Goal: Task Accomplishment & Management: Complete application form

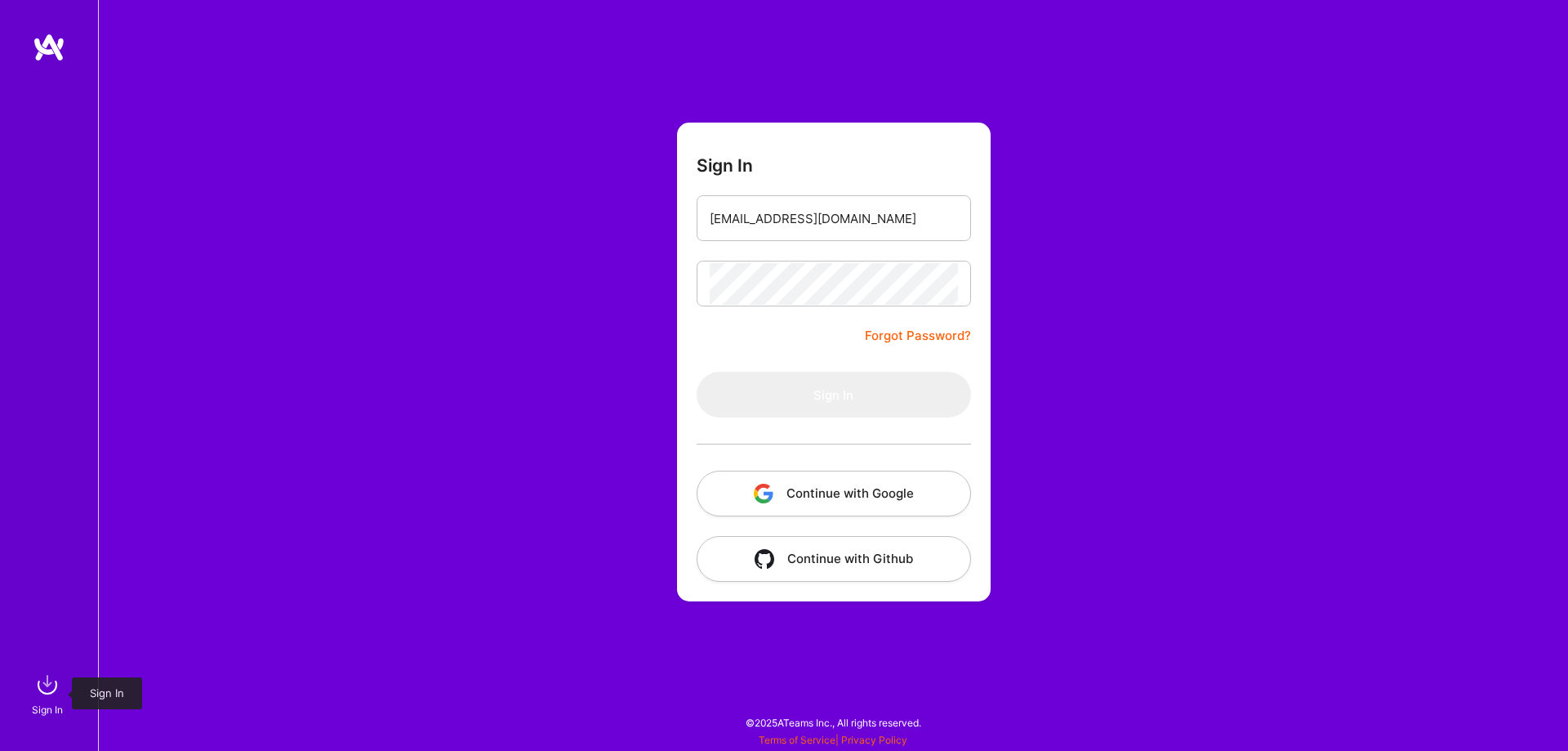
click at [46, 695] on img at bounding box center [47, 685] width 33 height 33
click at [741, 207] on input "email" at bounding box center [833, 218] width 248 height 41
type input "sayedakefobaide@gmail.com"
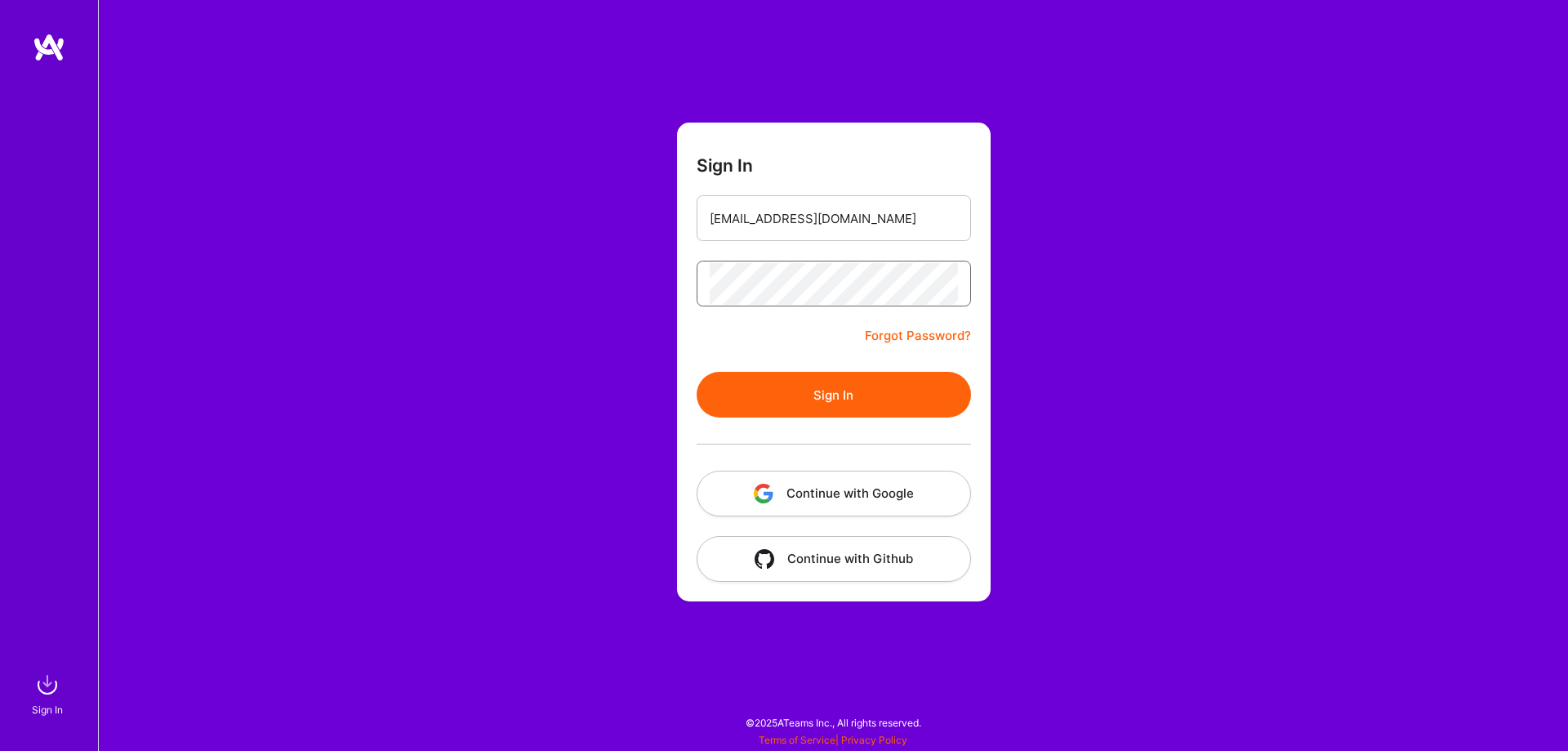
click at [696, 371] on button "Sign In" at bounding box center [833, 394] width 274 height 46
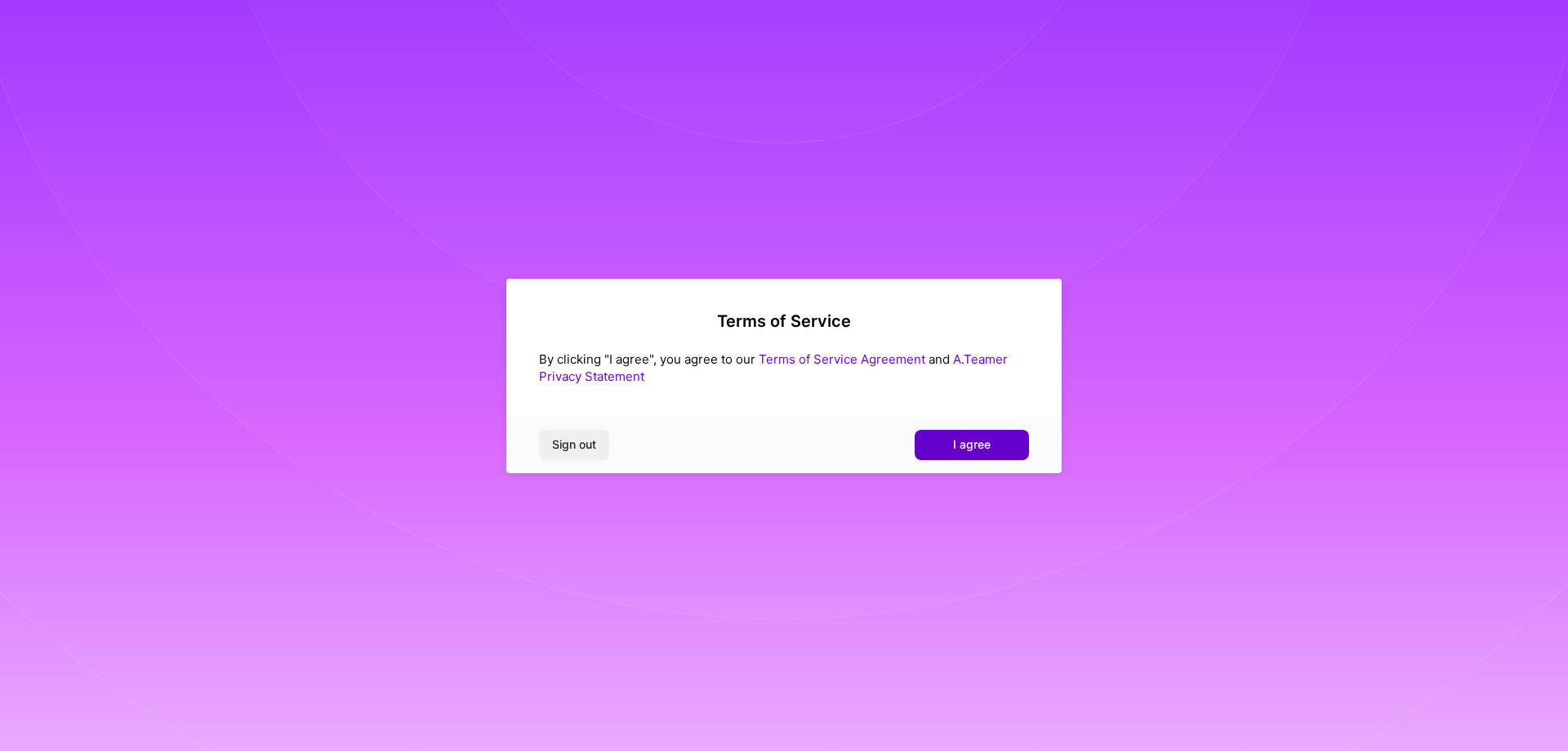
click at [957, 436] on button "I agree" at bounding box center [971, 444] width 114 height 30
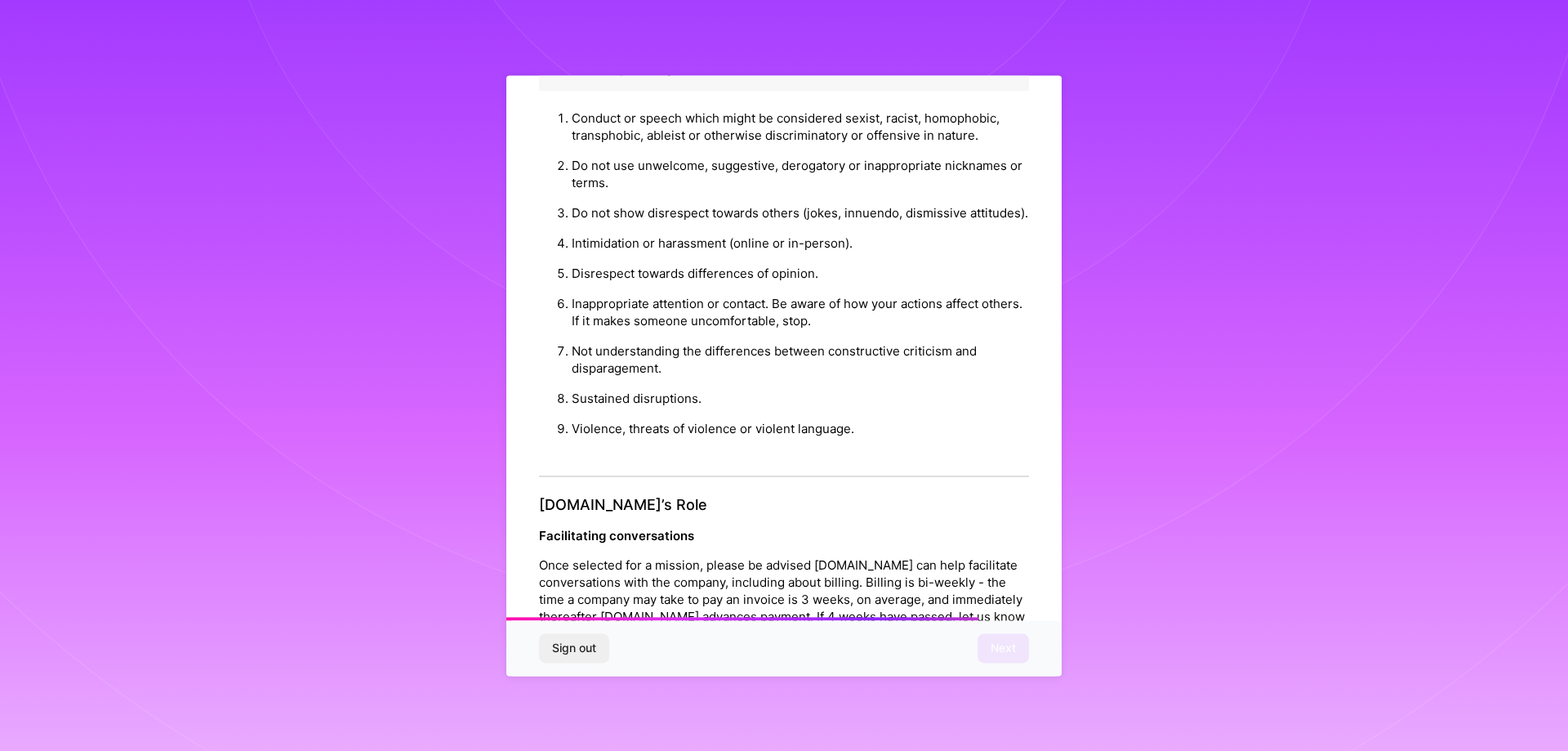
scroll to position [1643, 0]
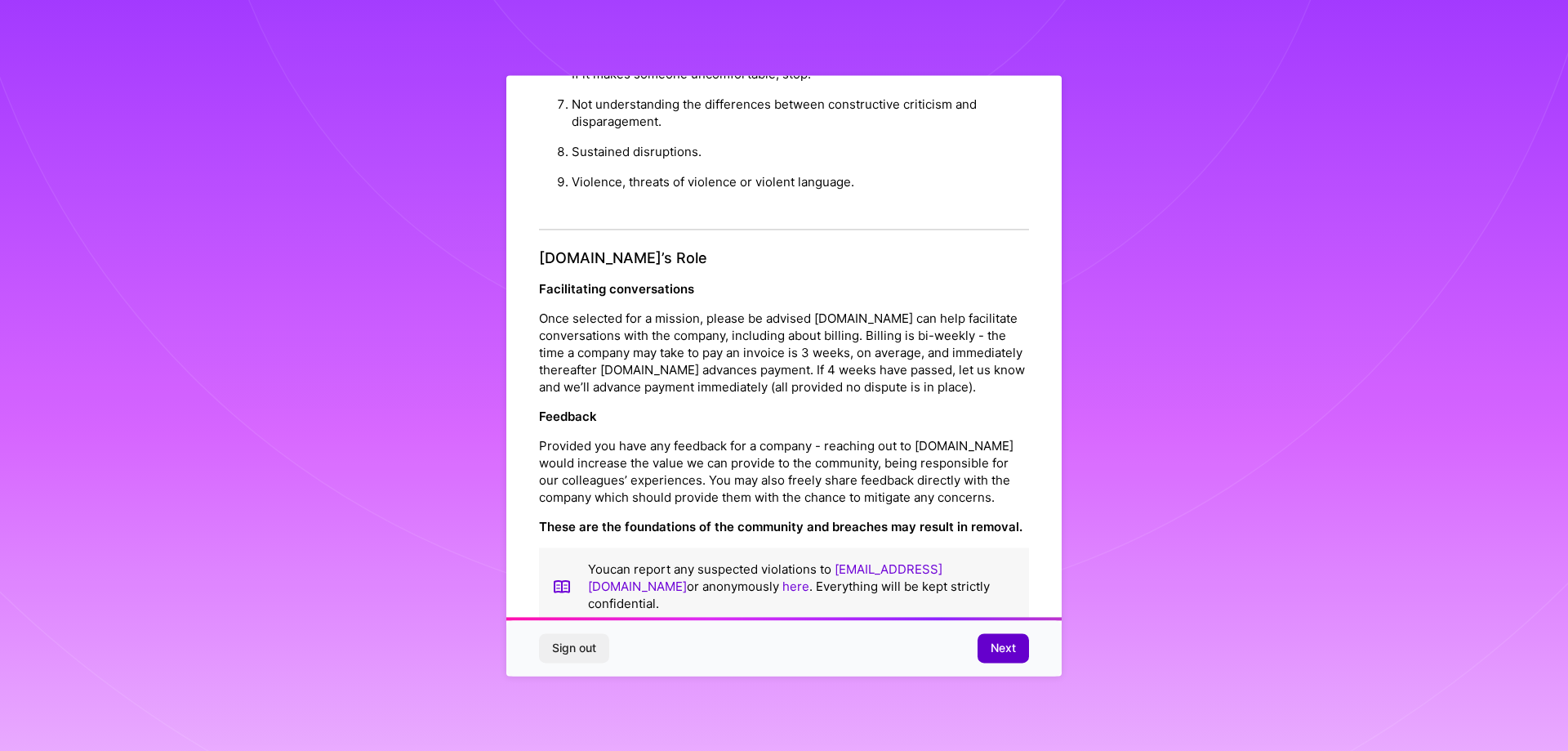
drag, startPoint x: 972, startPoint y: 637, endPoint x: 977, endPoint y: 645, distance: 9.4
click at [976, 642] on div "Sign out Next" at bounding box center [784, 647] width 555 height 56
click at [982, 646] on button "Next" at bounding box center [1003, 647] width 52 height 30
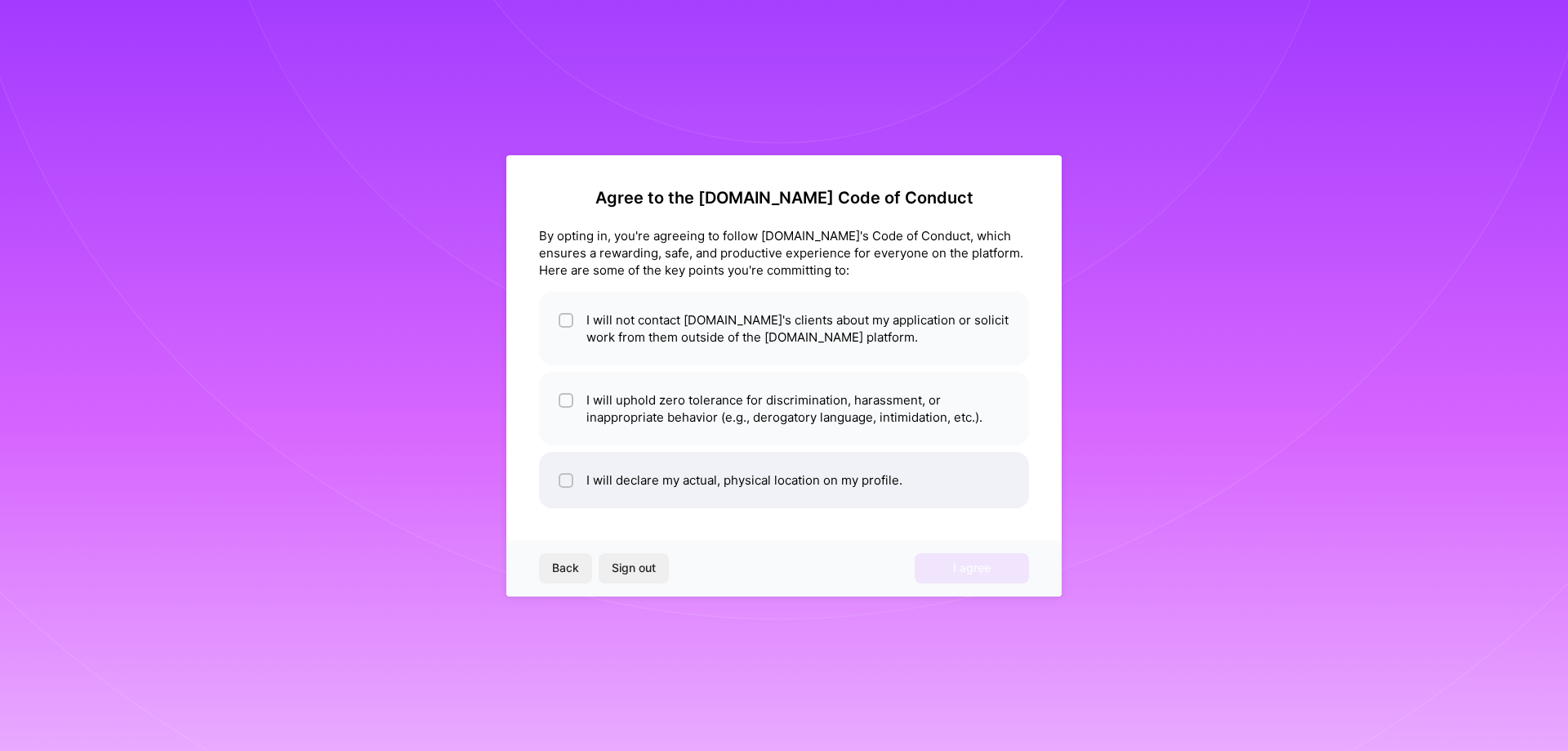
click at [581, 480] on li "I will declare my actual, physical location on my profile." at bounding box center [784, 480] width 490 height 57
checkbox input "true"
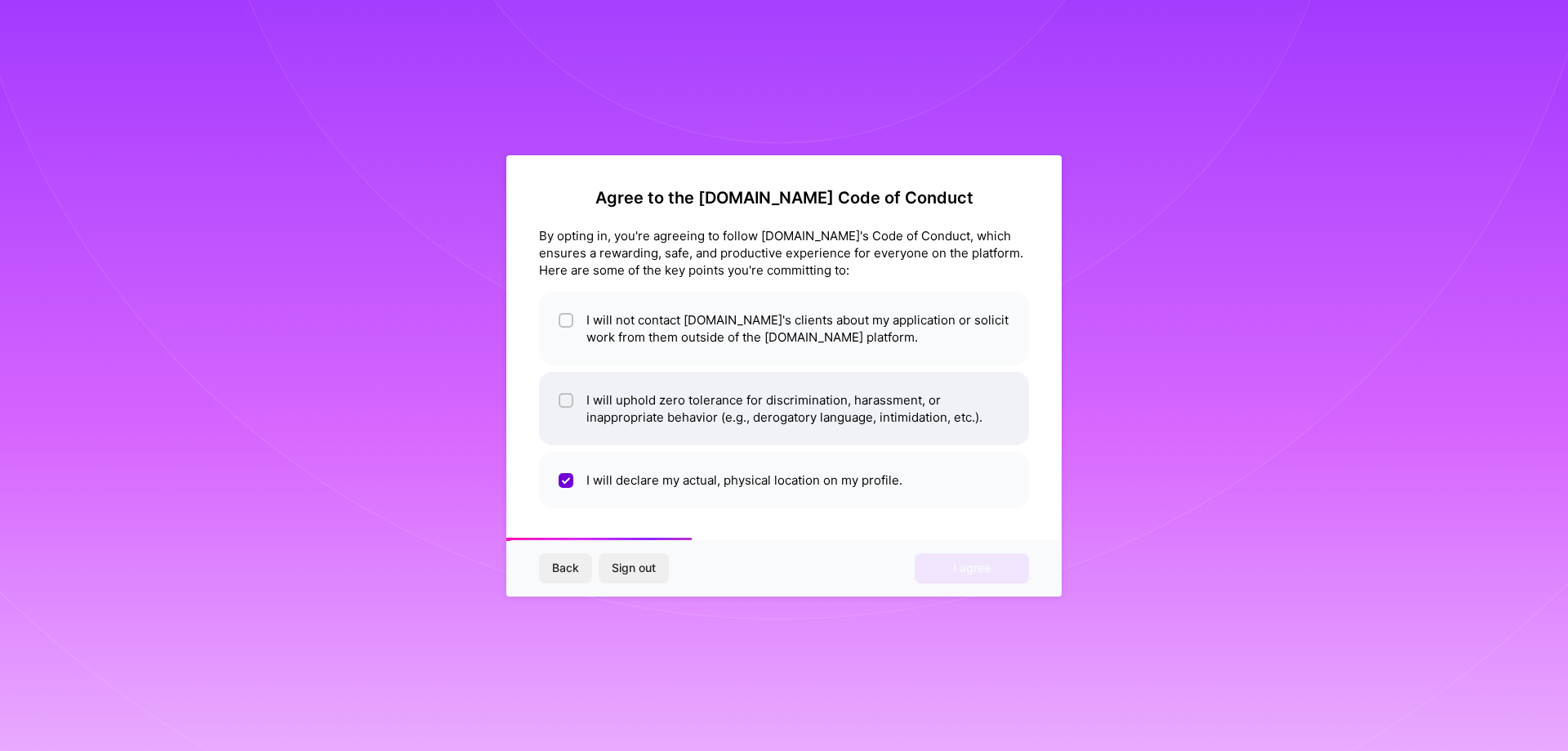
click at [581, 415] on li "I will uphold zero tolerance for discrimination, harassment, or inappropriate b…" at bounding box center [784, 408] width 490 height 74
checkbox input "true"
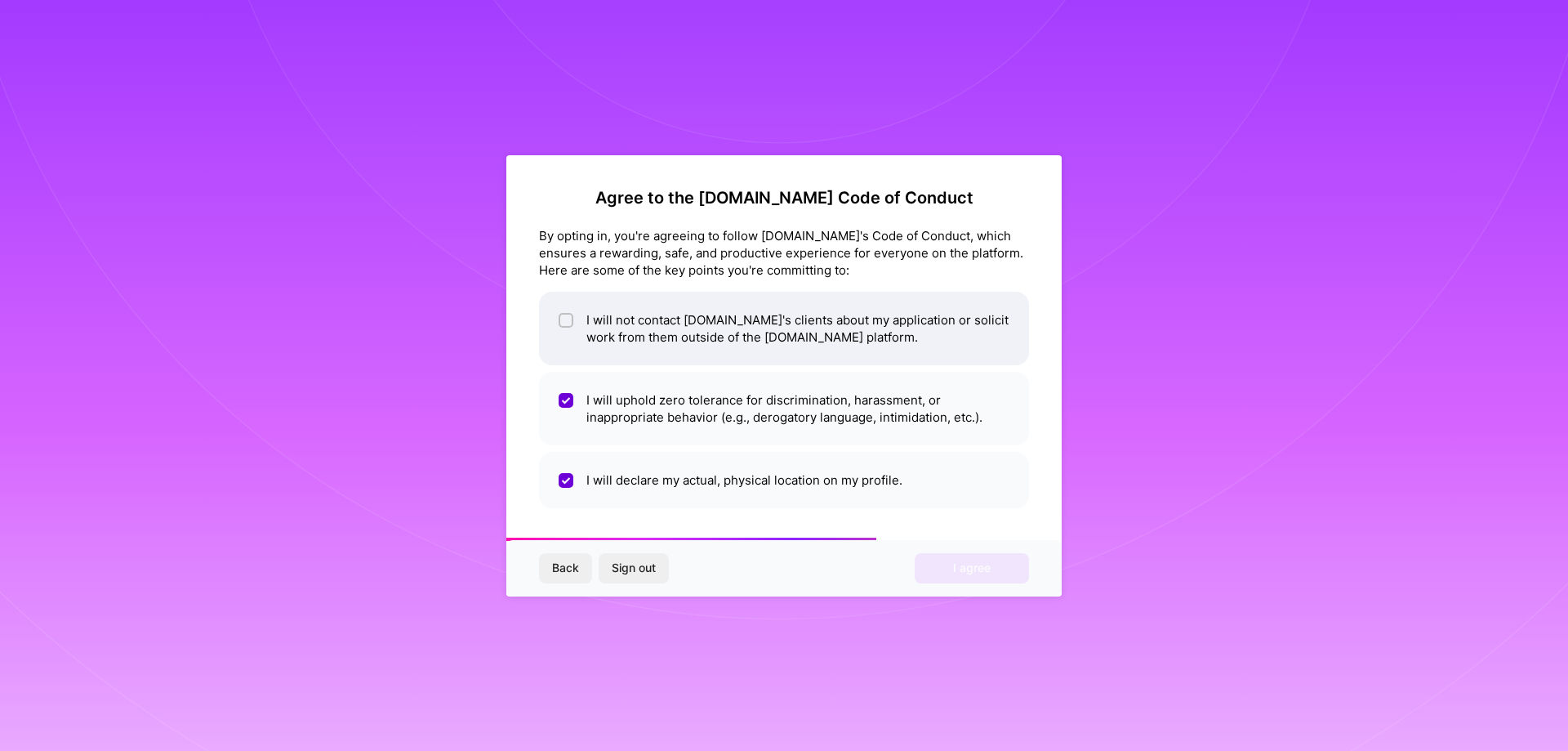
click at [603, 317] on li "I will not contact [DOMAIN_NAME]'s clients about my application or solicit work…" at bounding box center [784, 328] width 490 height 74
checkbox input "true"
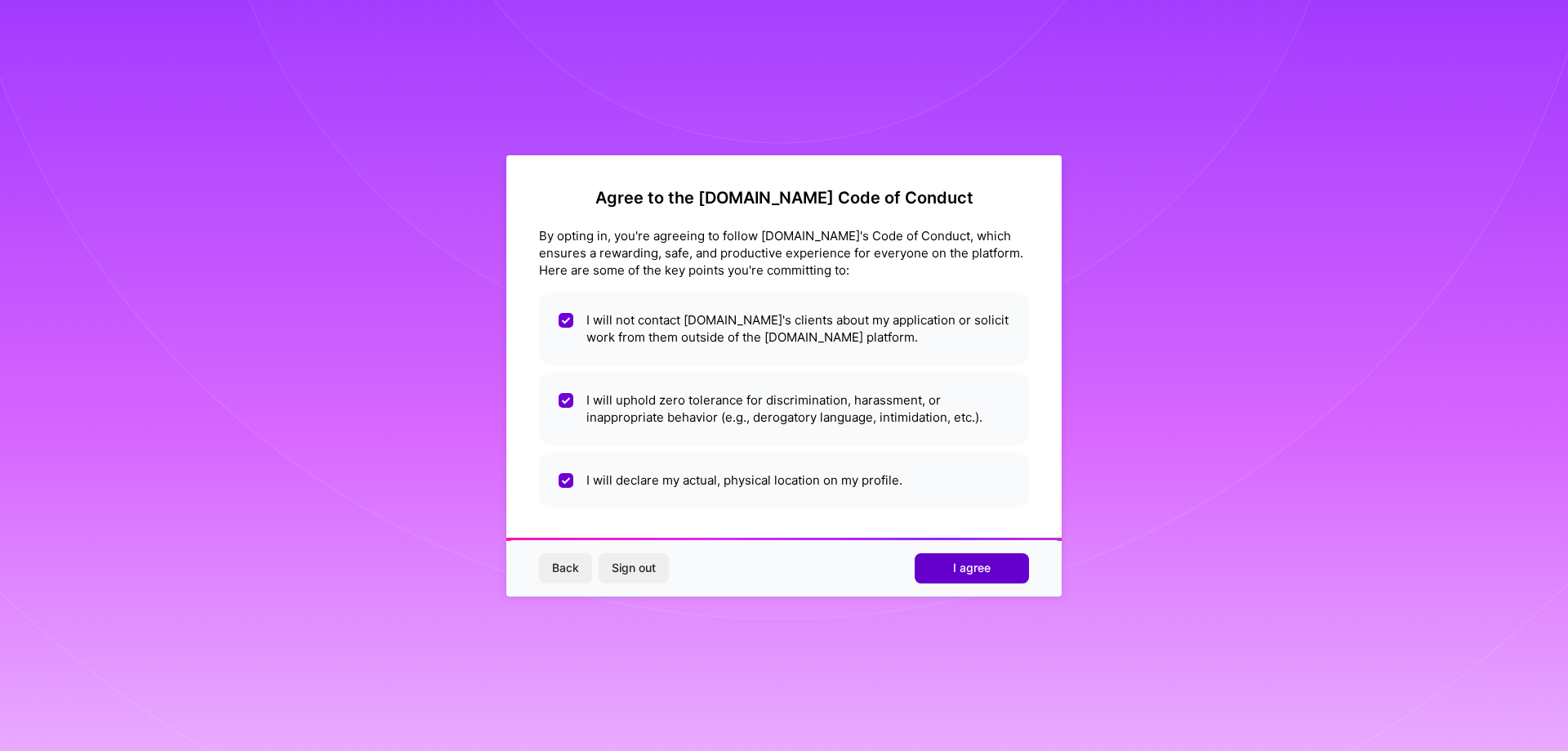
click at [959, 573] on span "I agree" at bounding box center [971, 567] width 37 height 16
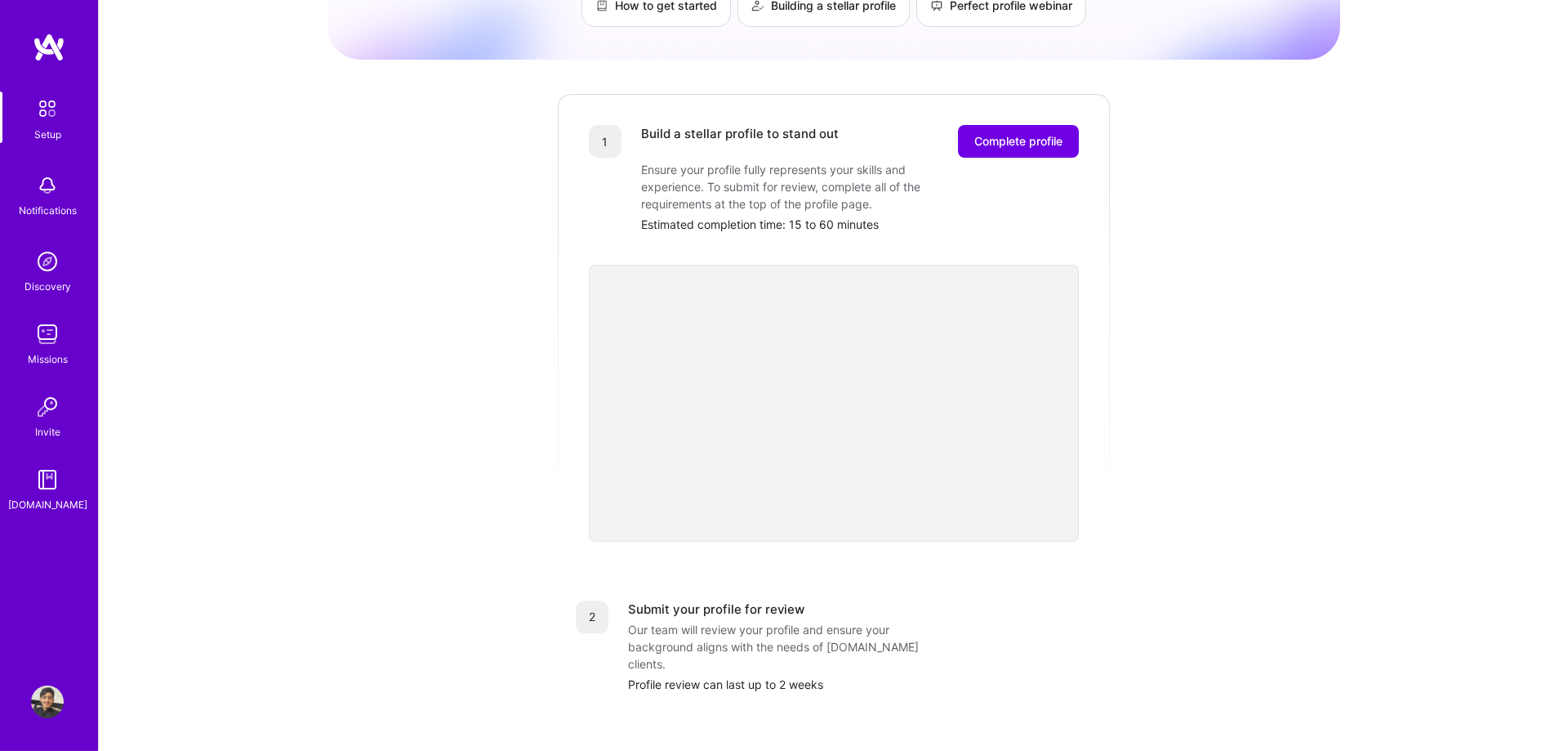
scroll to position [135, 0]
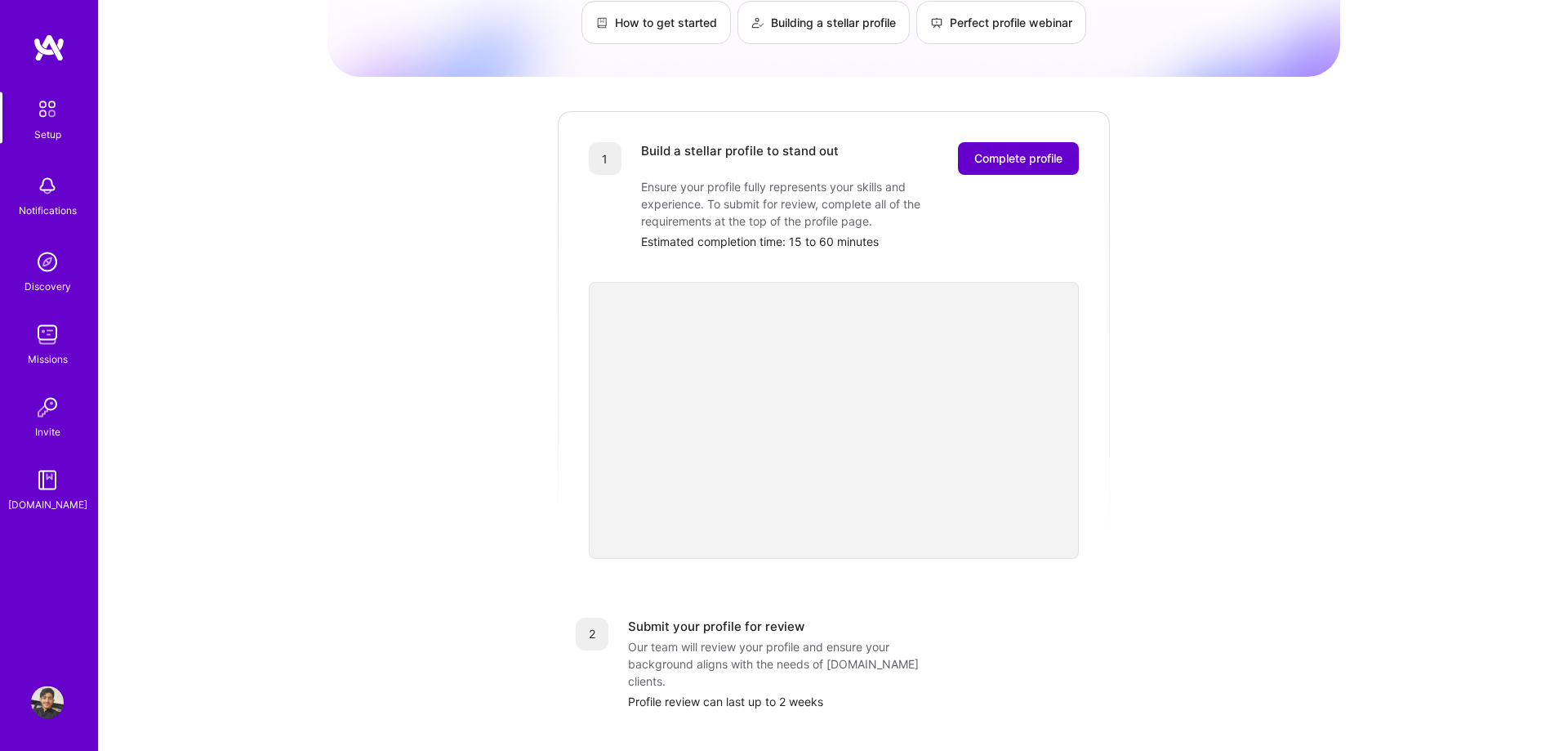
click at [1014, 151] on span "Complete profile" at bounding box center [1018, 158] width 88 height 16
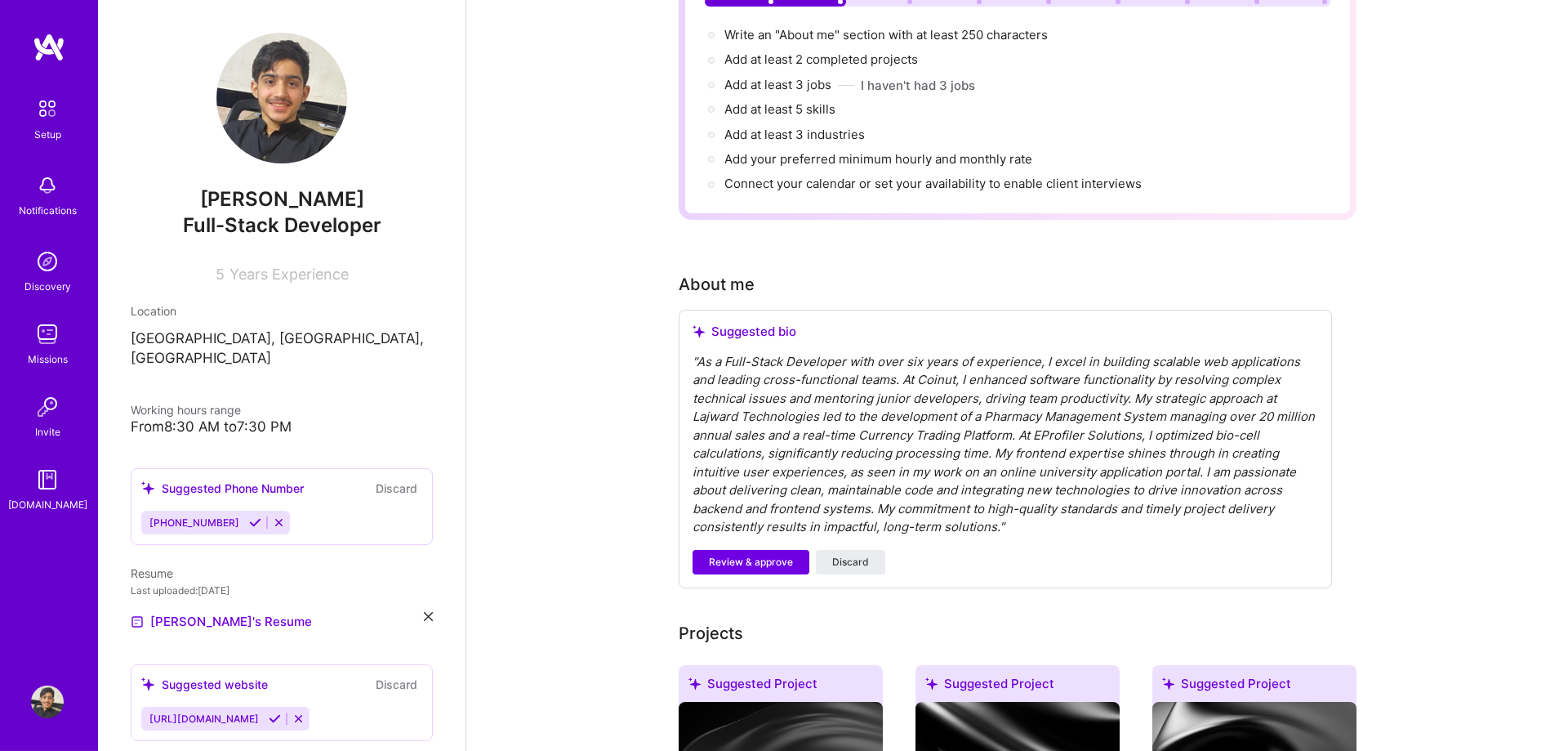
scroll to position [250, 0]
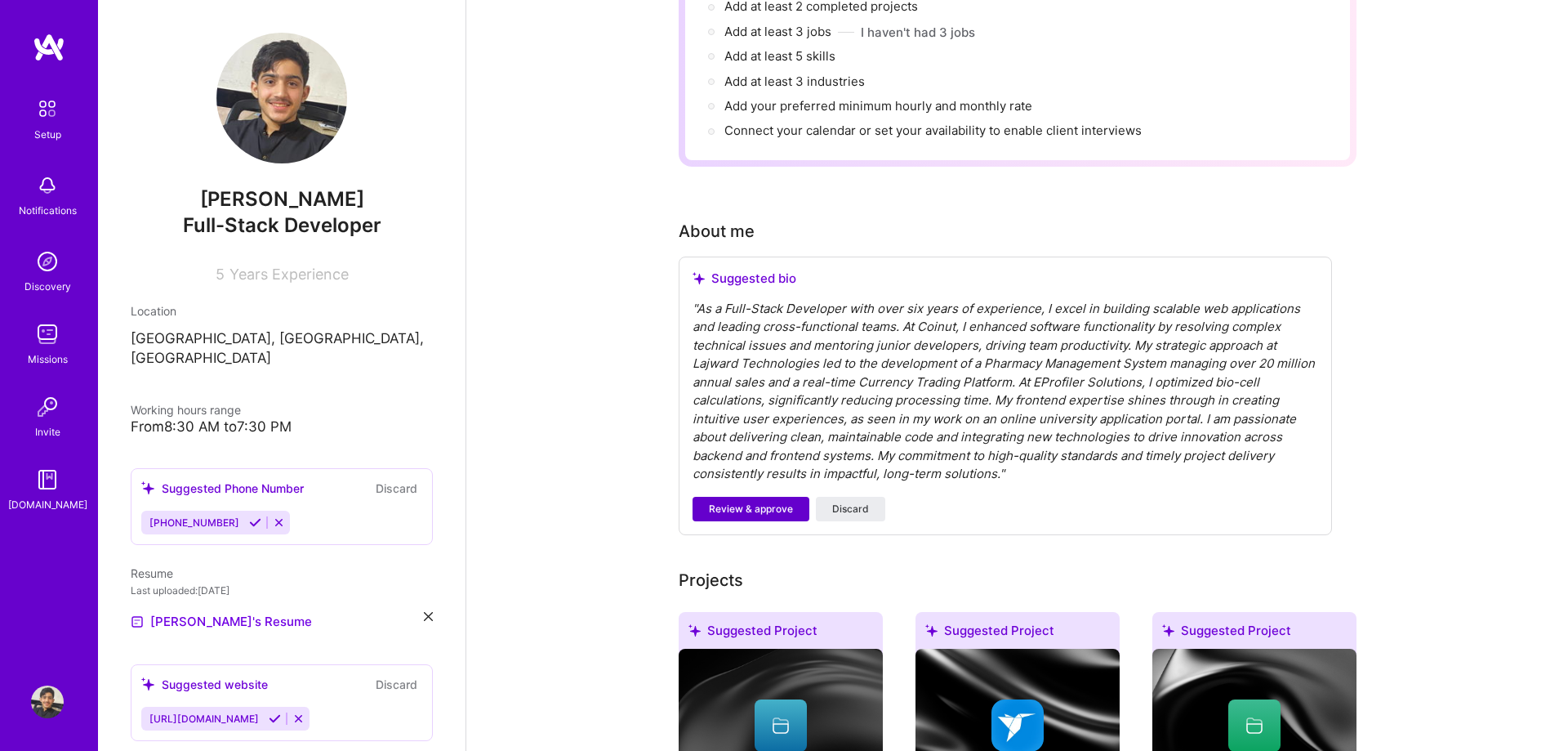
click at [772, 502] on span "Review & approve" at bounding box center [751, 508] width 84 height 14
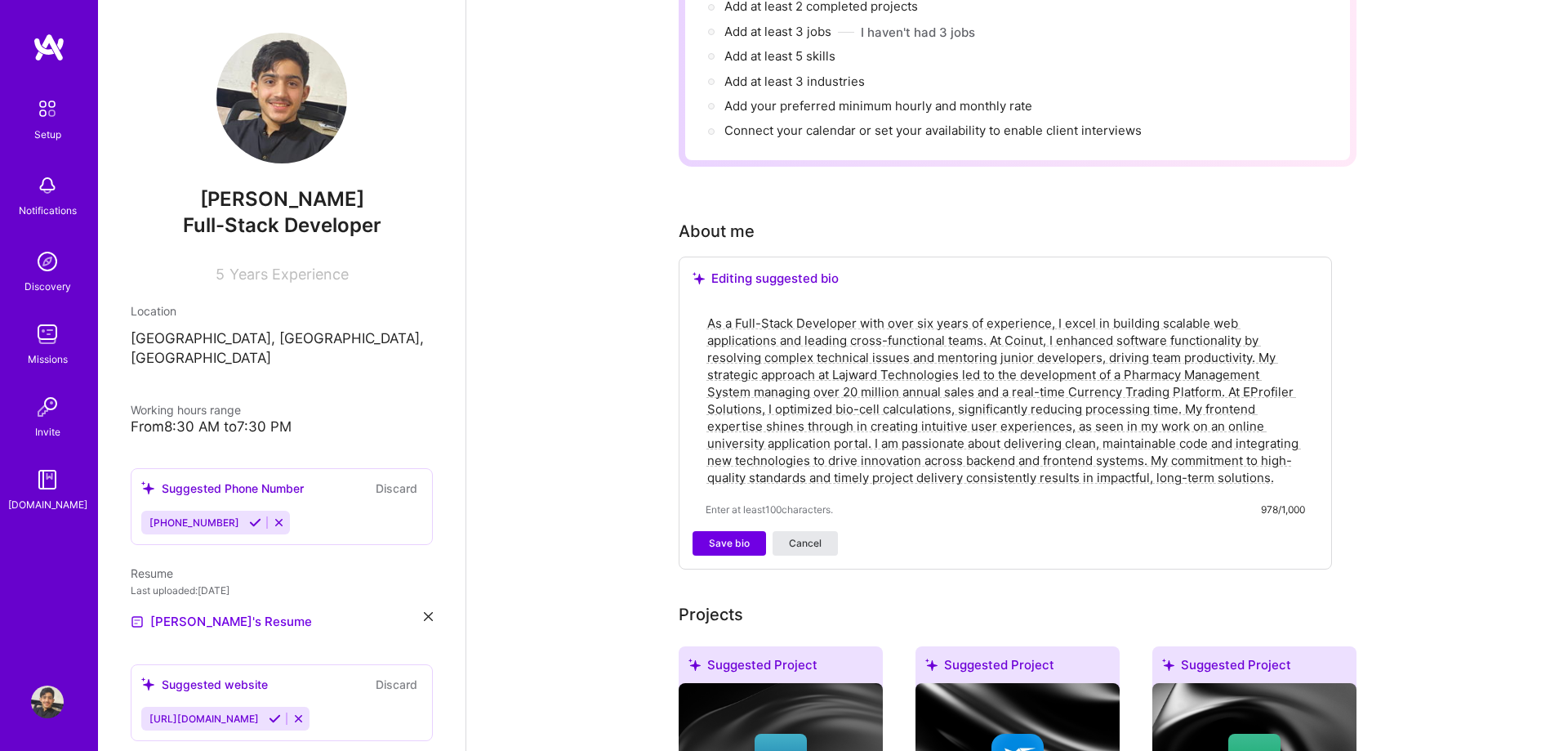
scroll to position [333, 0]
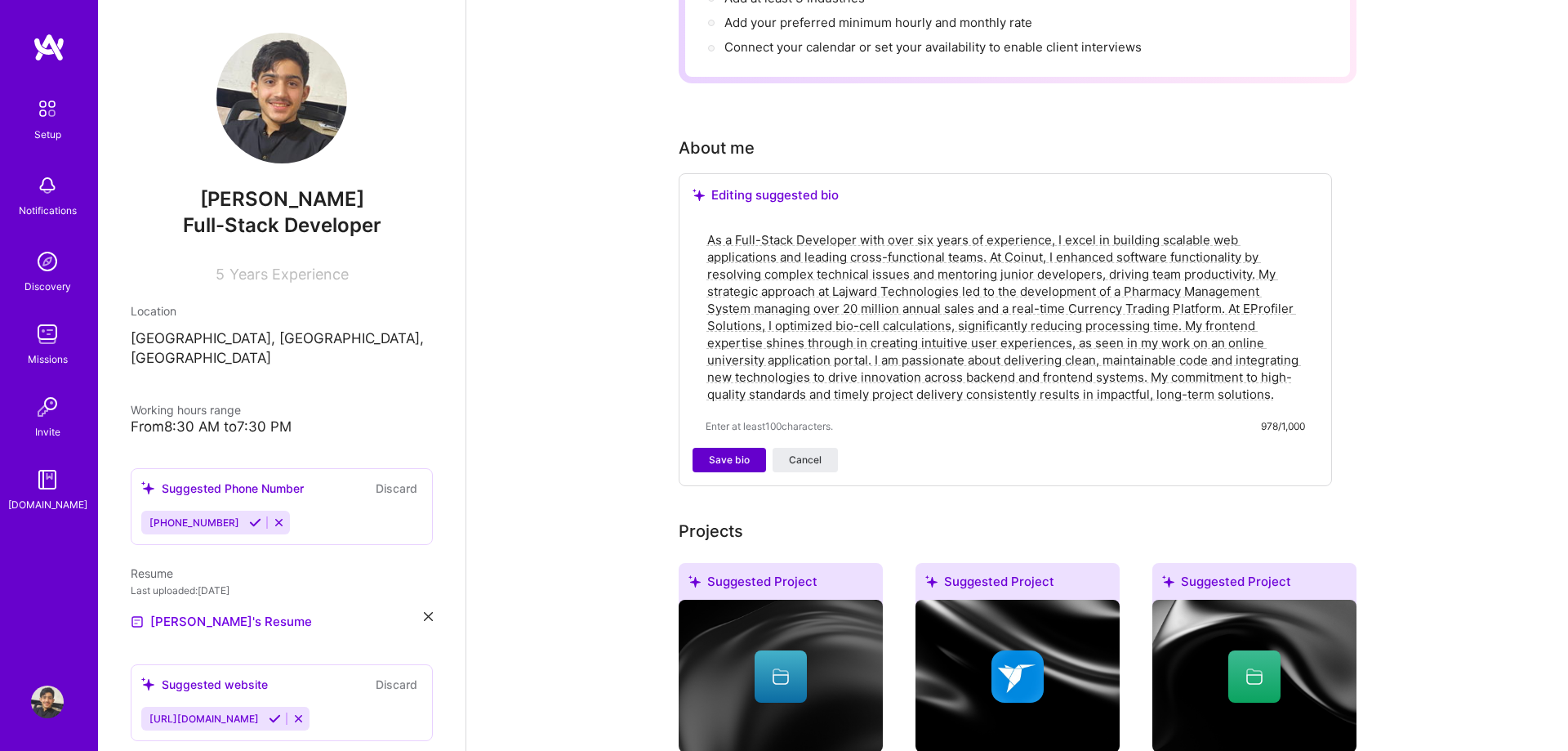
click at [730, 453] on span "Save bio" at bounding box center [729, 459] width 41 height 14
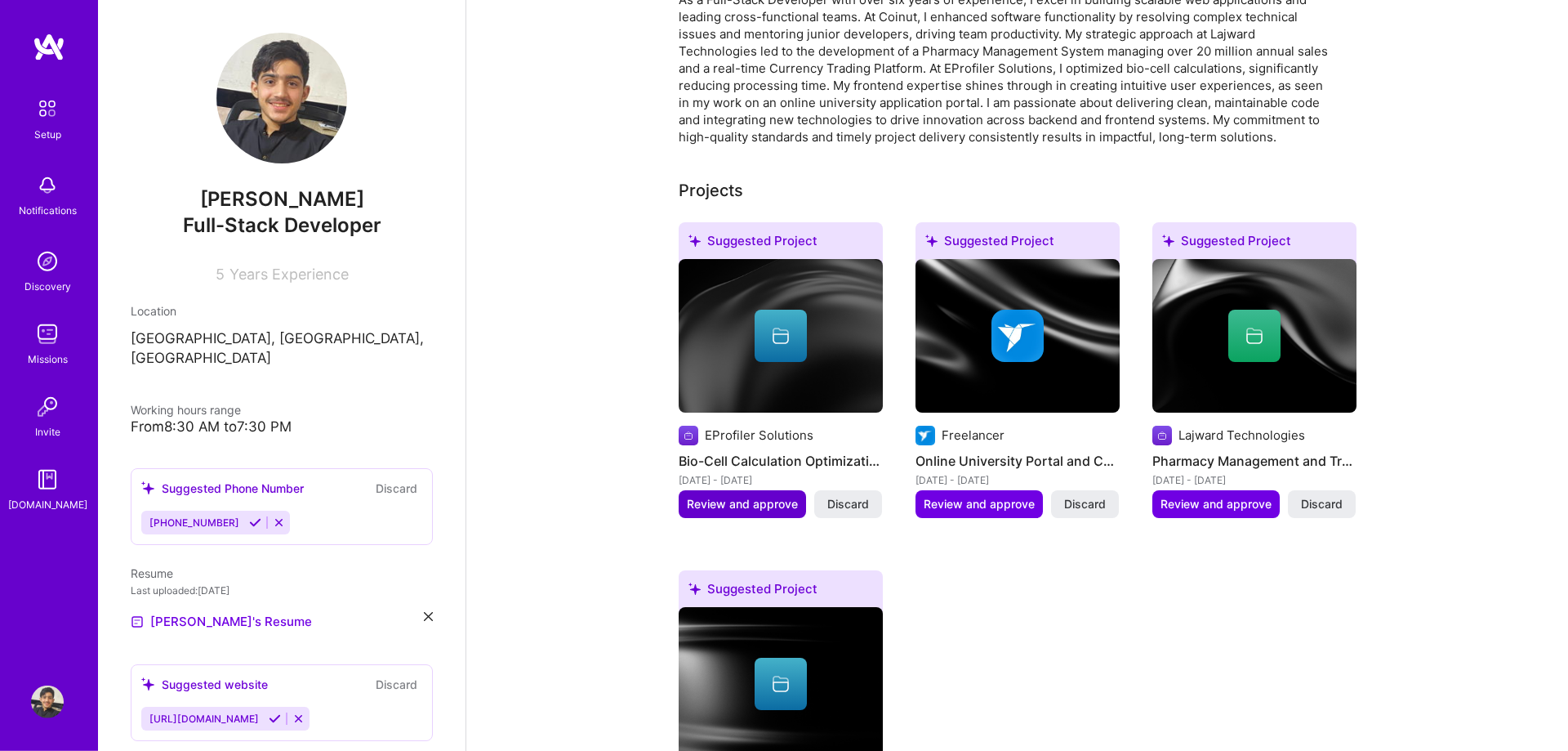
scroll to position [500, 0]
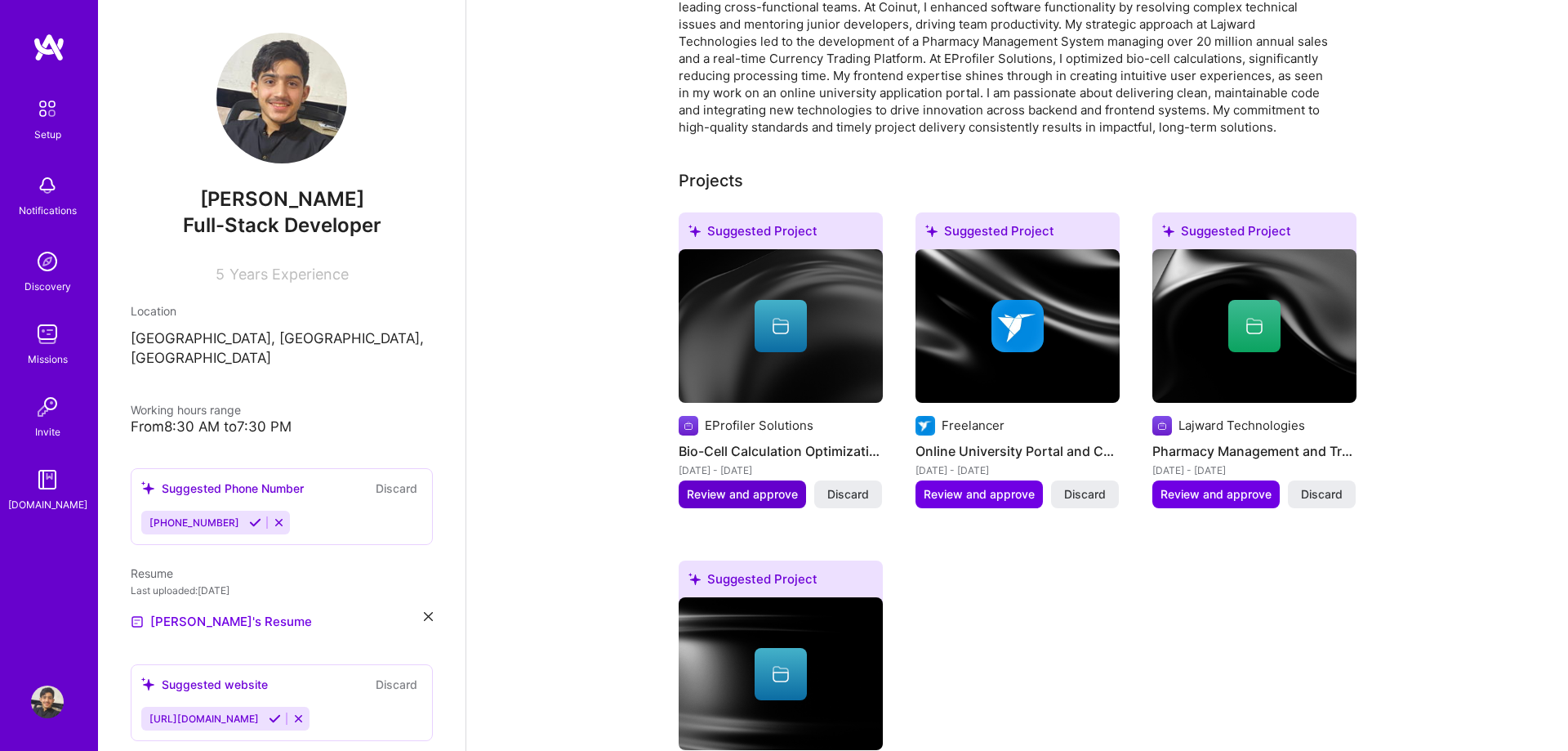
click at [766, 486] on span "Review and approve" at bounding box center [742, 494] width 111 height 16
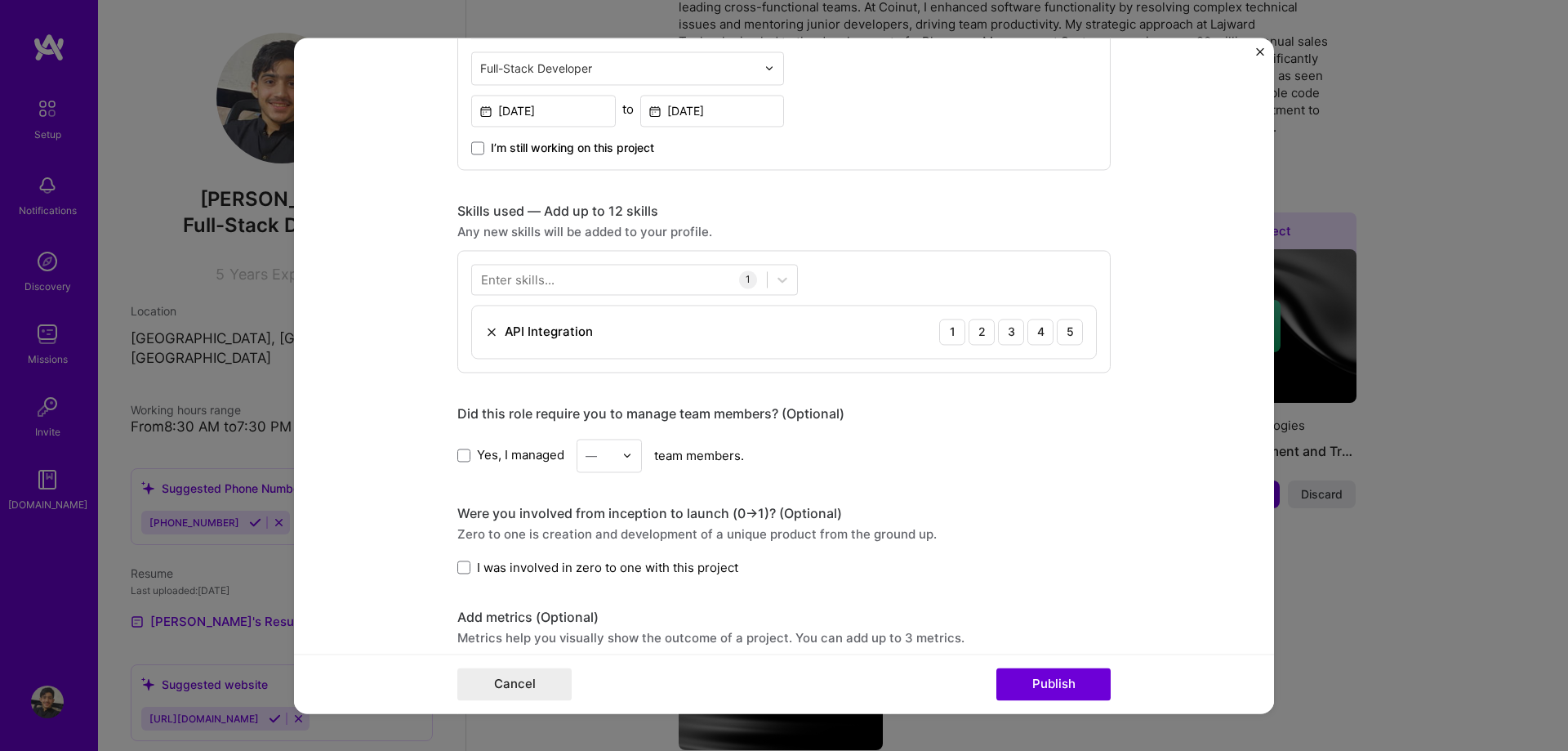
drag, startPoint x: 1065, startPoint y: 687, endPoint x: 1041, endPoint y: 668, distance: 30.6
click at [1063, 687] on button "Publish" at bounding box center [1053, 684] width 114 height 33
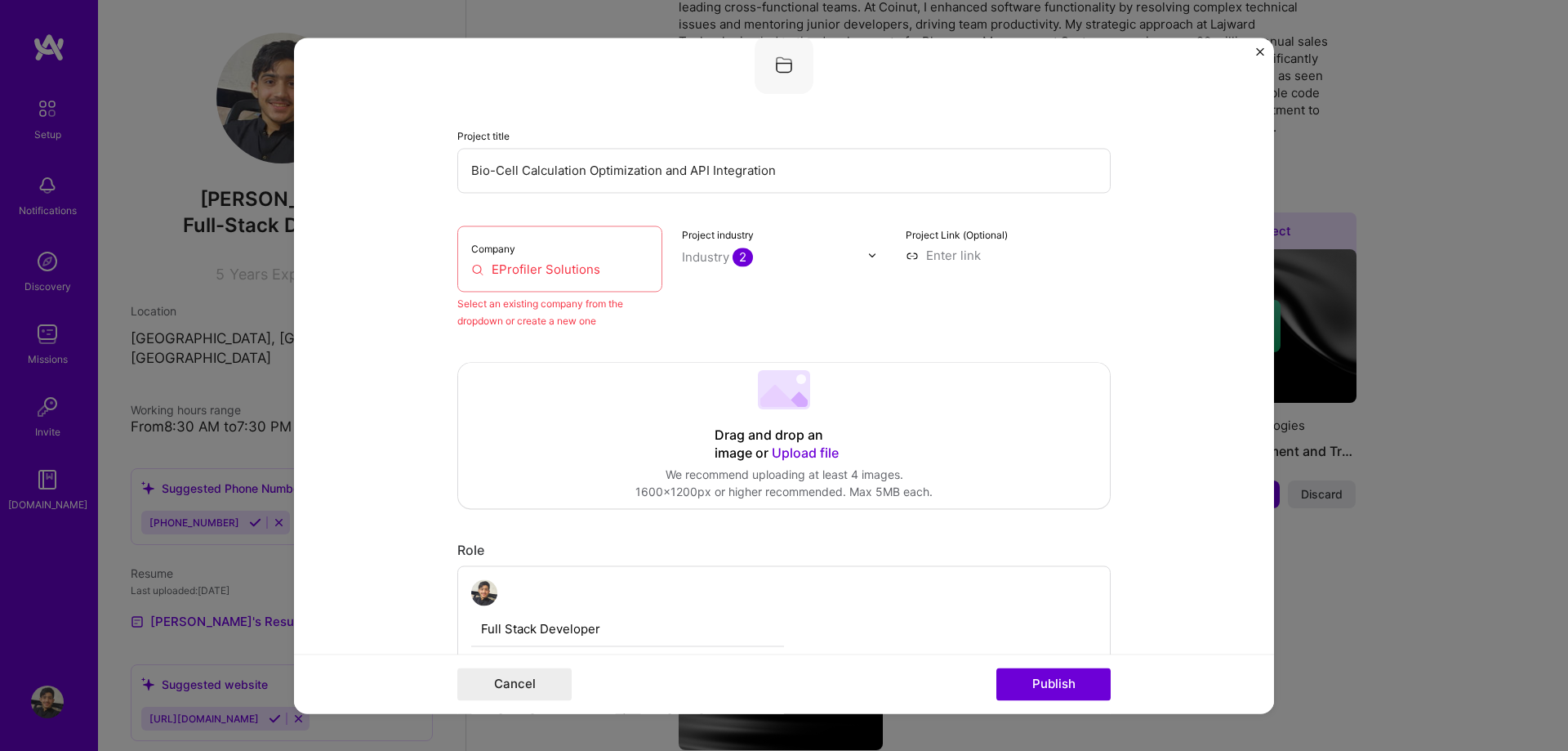
scroll to position [107, 0]
click at [576, 262] on div "Company EProfiler Solutions" at bounding box center [560, 261] width 205 height 66
click at [576, 272] on input "EProfiler Solutions" at bounding box center [559, 271] width 177 height 17
click at [537, 275] on input "EProfiler Solutions" at bounding box center [559, 271] width 177 height 17
click at [539, 275] on input "EProfiler Solutions" at bounding box center [559, 271] width 177 height 17
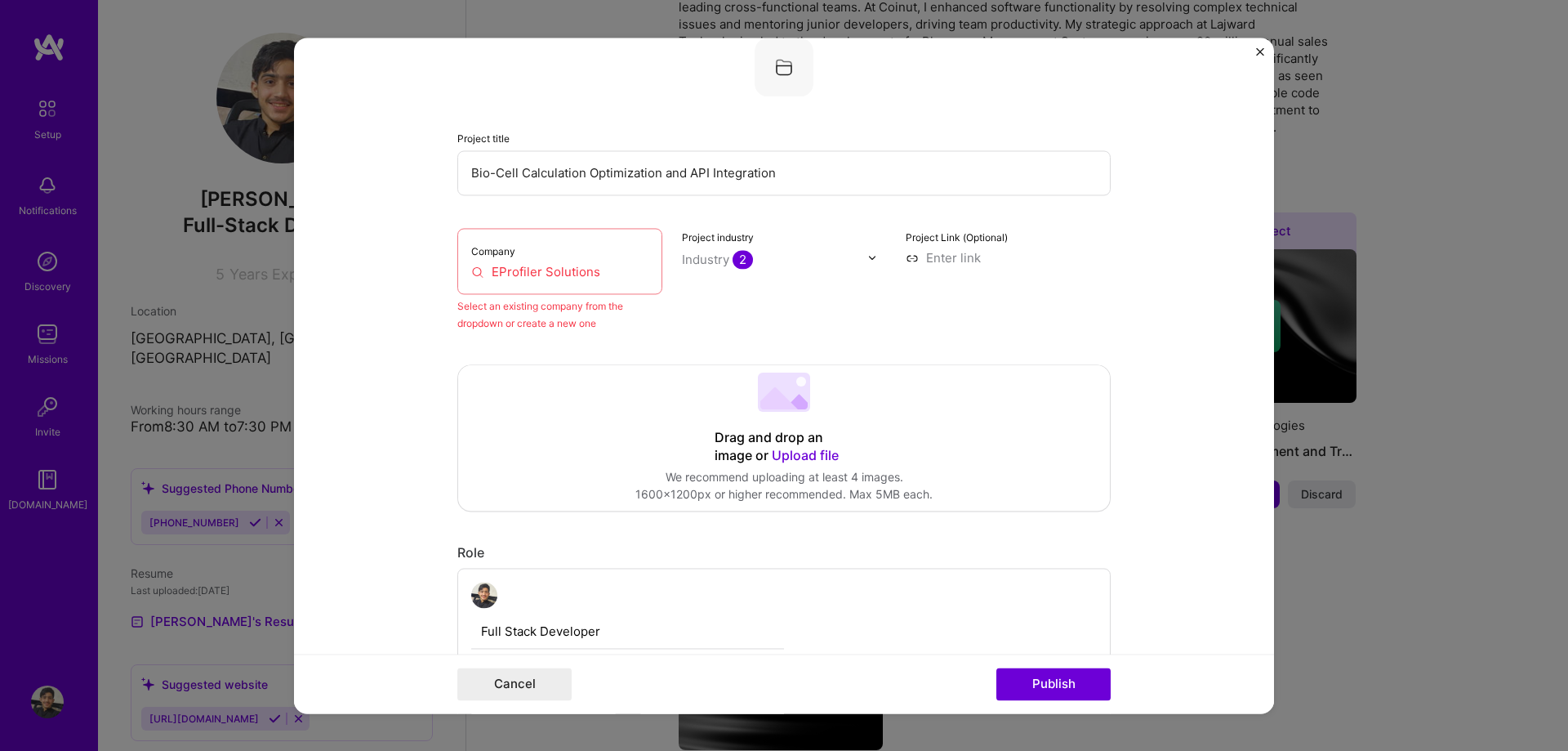
click at [540, 275] on input "EProfiler Solutions" at bounding box center [559, 271] width 177 height 17
click at [550, 273] on input "EProfiler Solutions" at bounding box center [559, 271] width 177 height 17
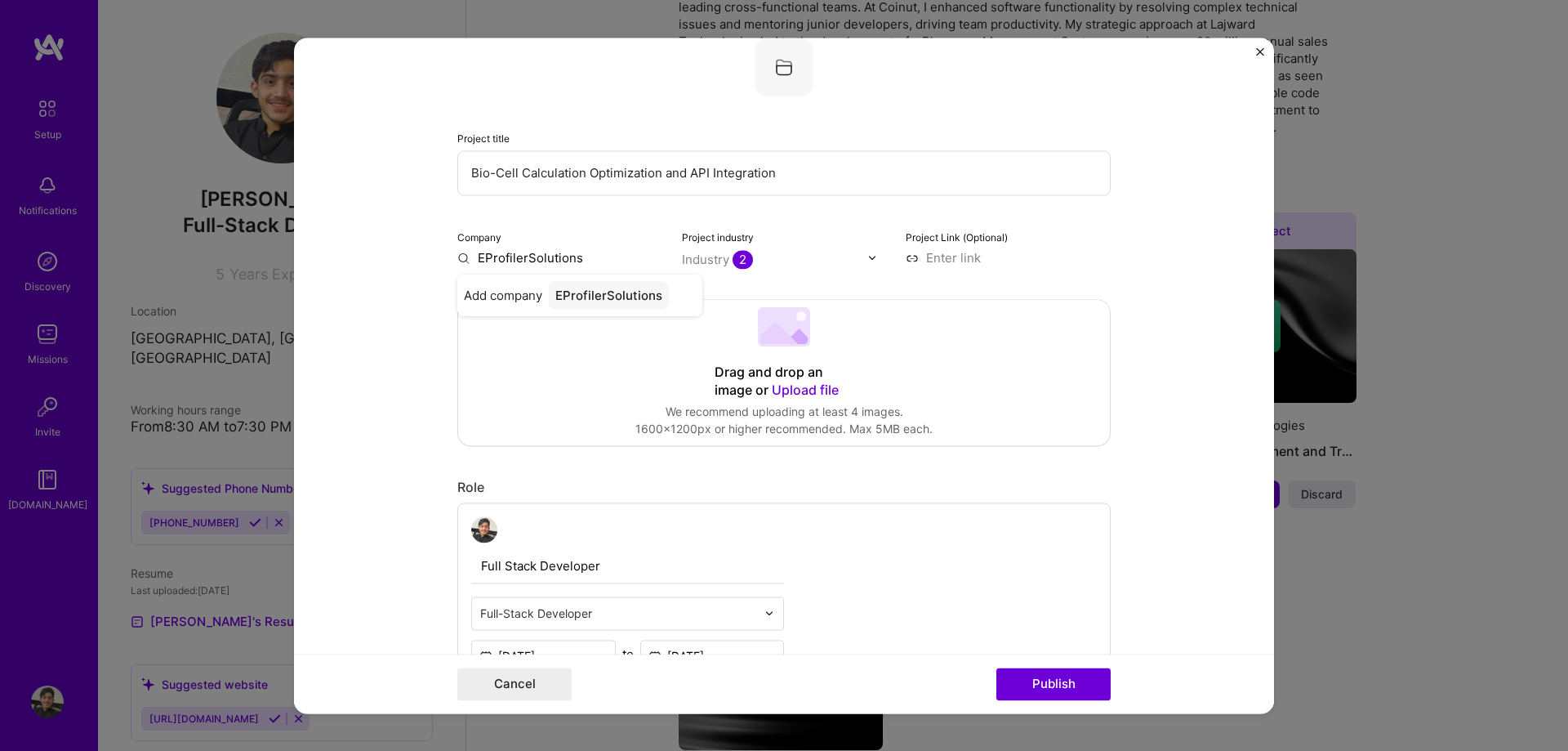
type input "EProfiler Solutions"
click at [583, 300] on div "EProfiler Solutions" at bounding box center [610, 295] width 124 height 29
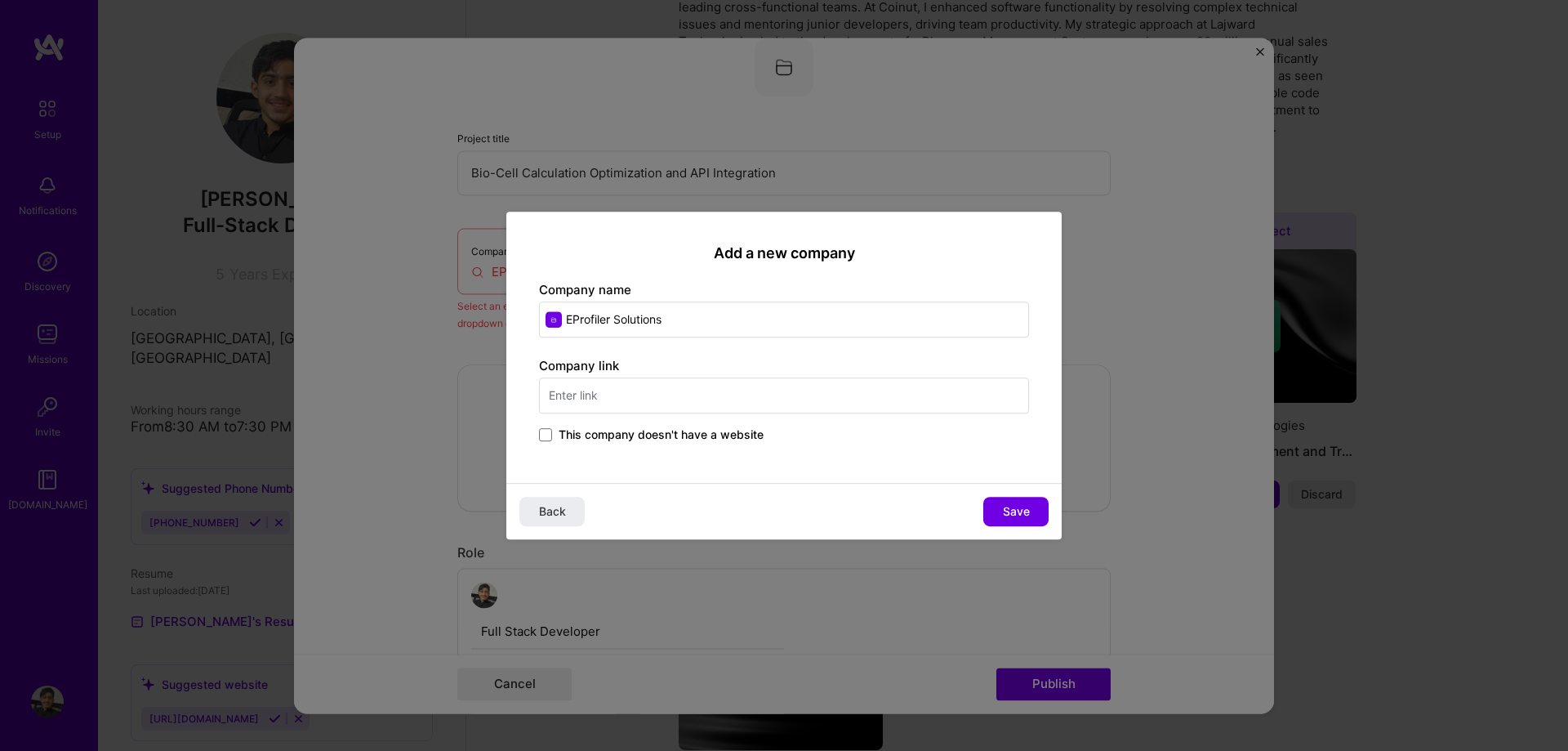
click at [721, 389] on input "text" at bounding box center [784, 394] width 490 height 35
type input "[DOMAIN_NAME]"
click at [1006, 514] on span "Save" at bounding box center [1017, 511] width 27 height 16
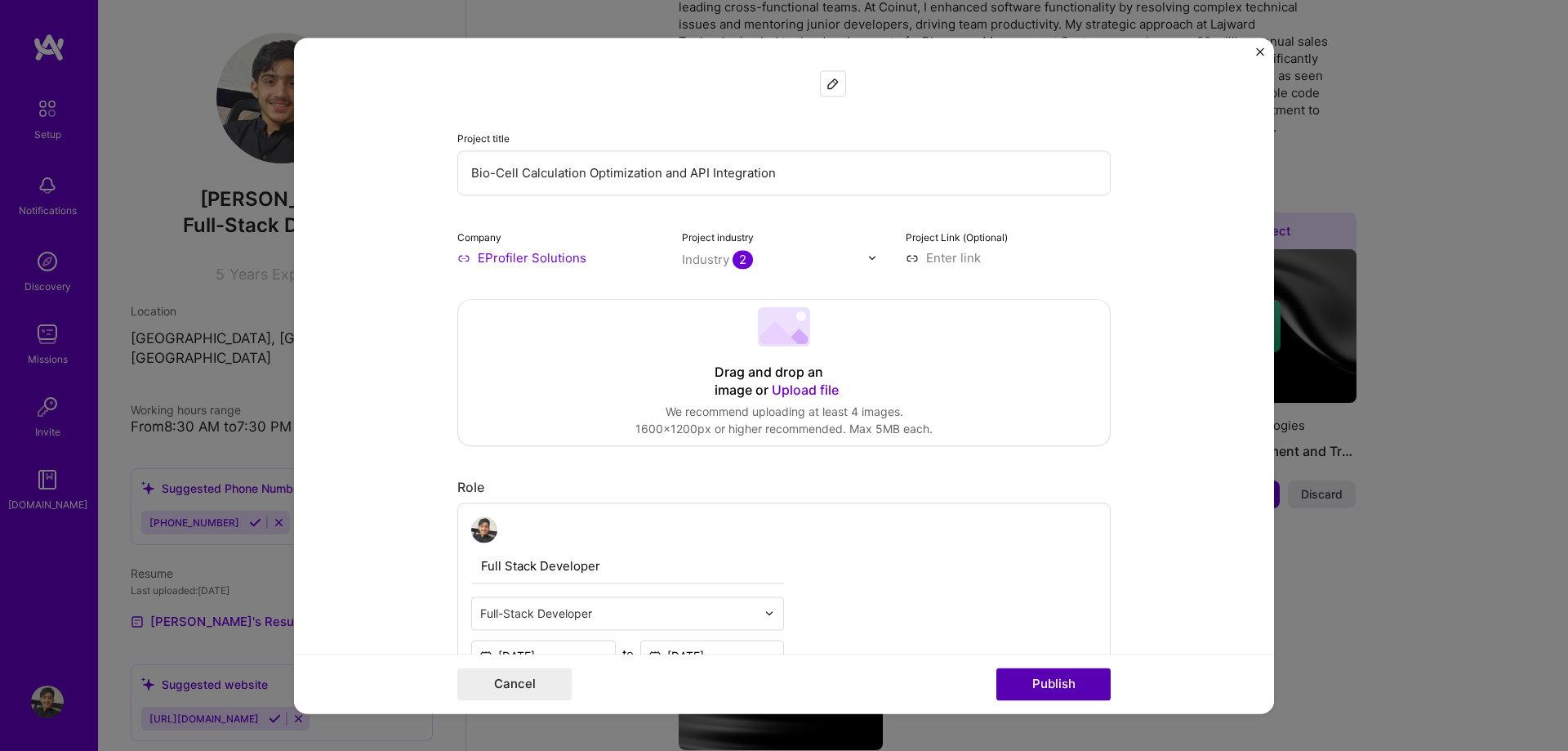
click at [1052, 681] on button "Publish" at bounding box center [1053, 684] width 114 height 33
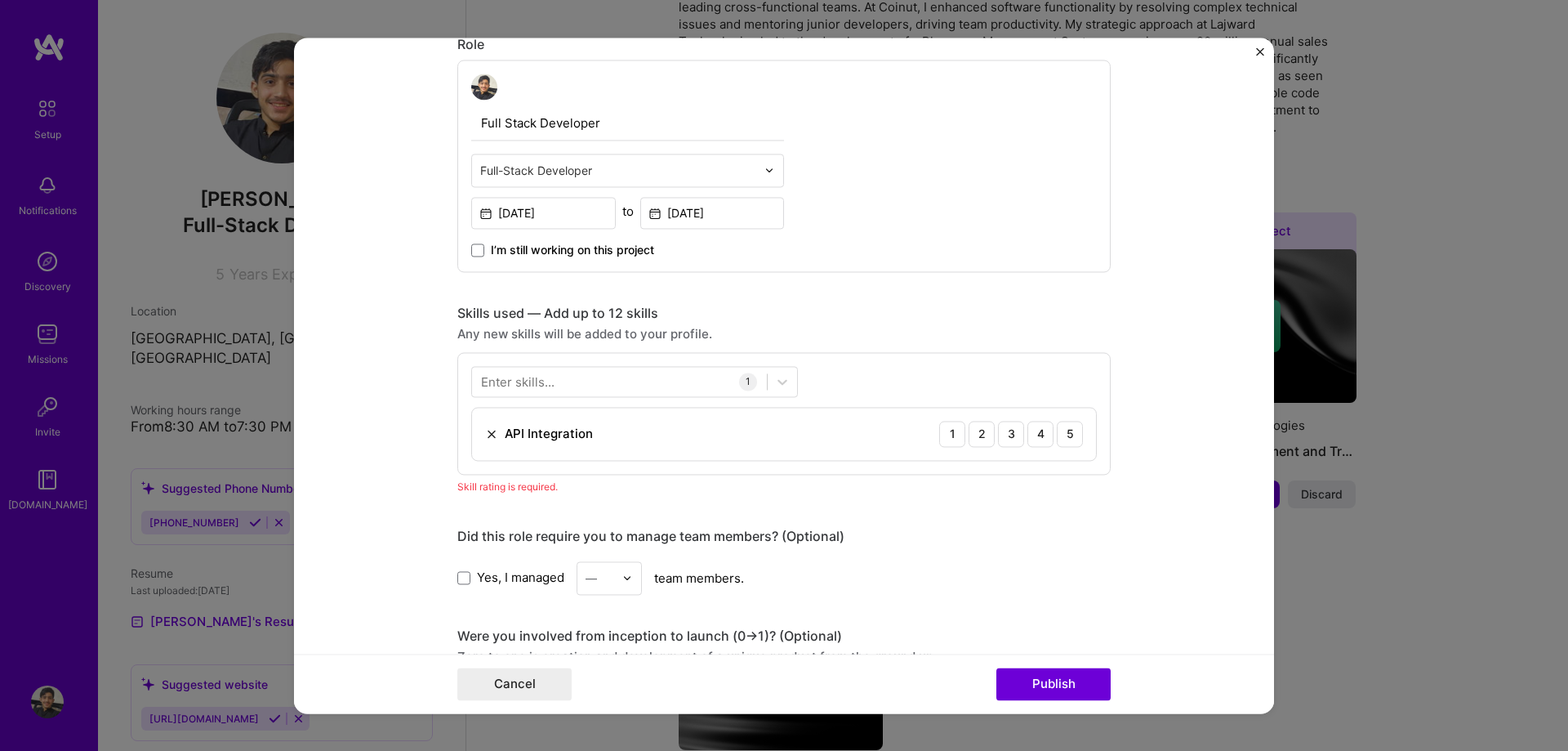
scroll to position [537, 0]
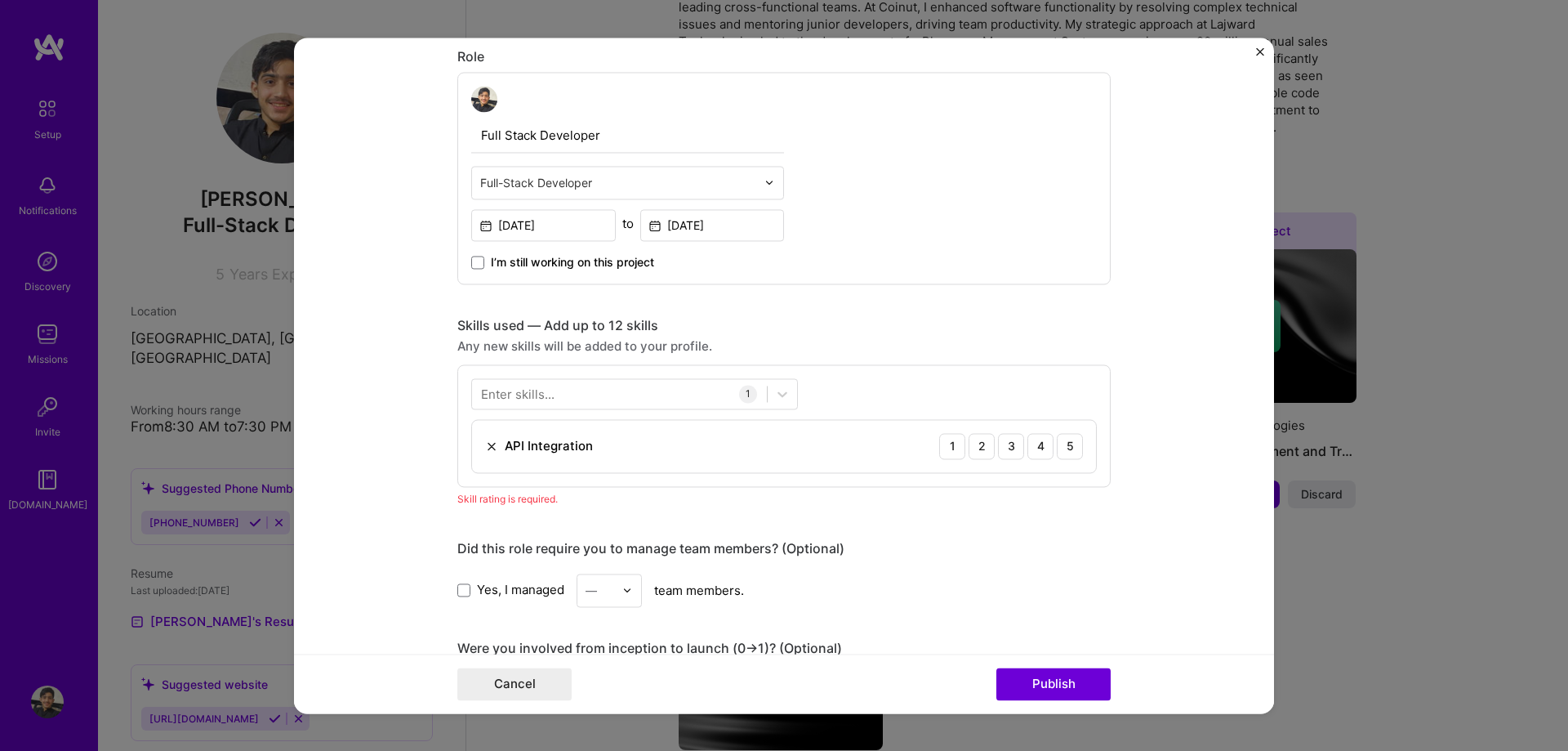
click at [552, 398] on div "Enter skills..." at bounding box center [518, 393] width 74 height 17
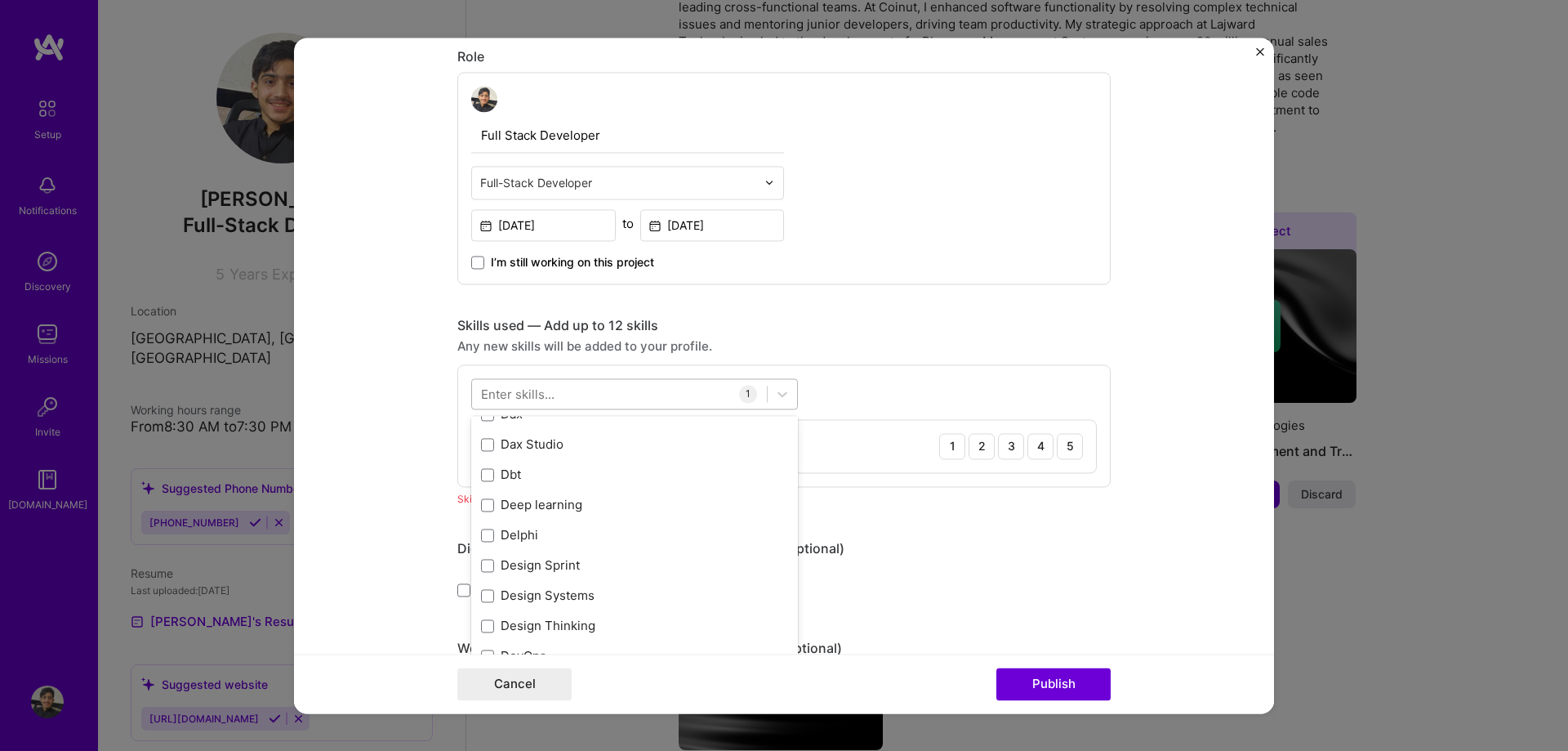
click at [573, 384] on div at bounding box center [619, 393] width 294 height 27
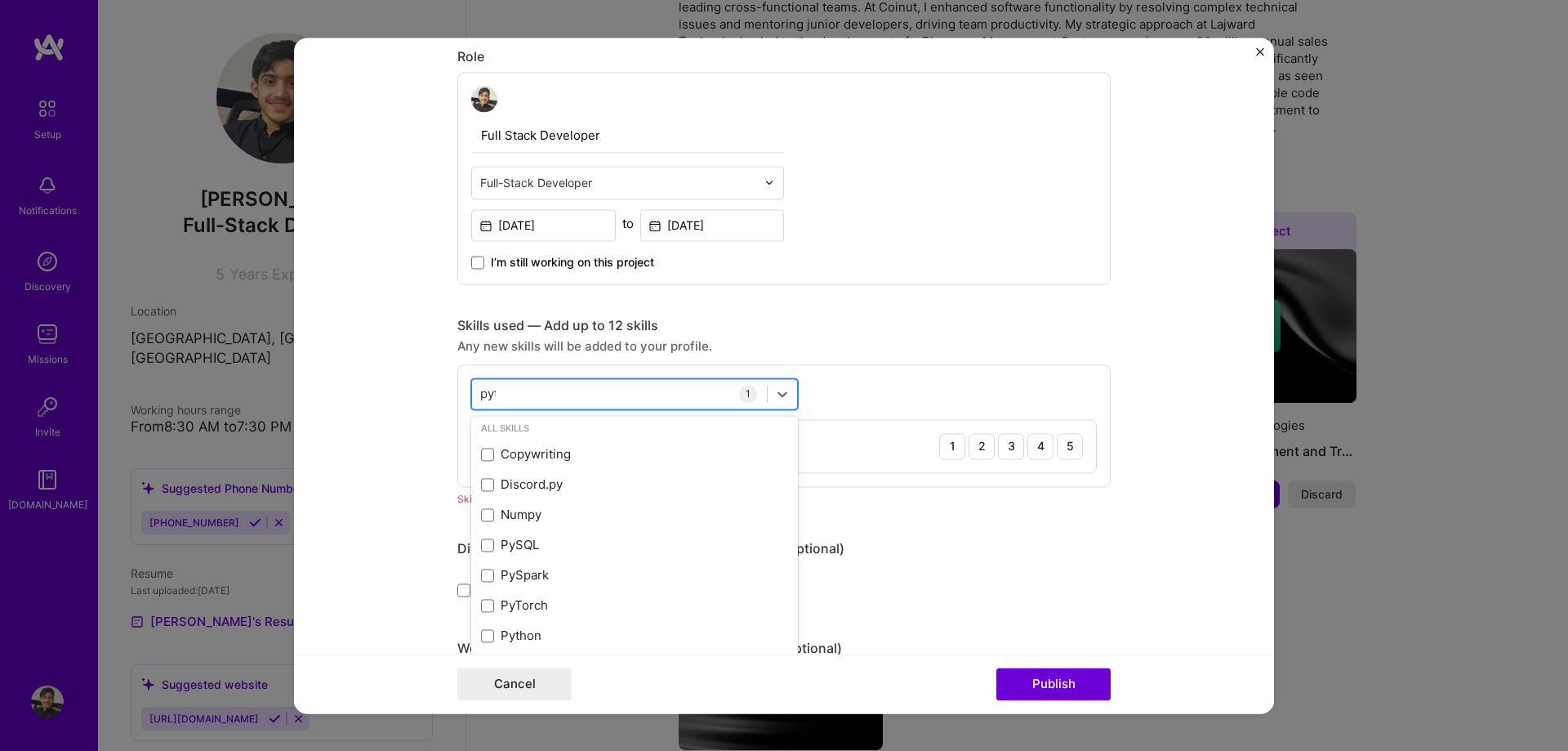
scroll to position [0, 0]
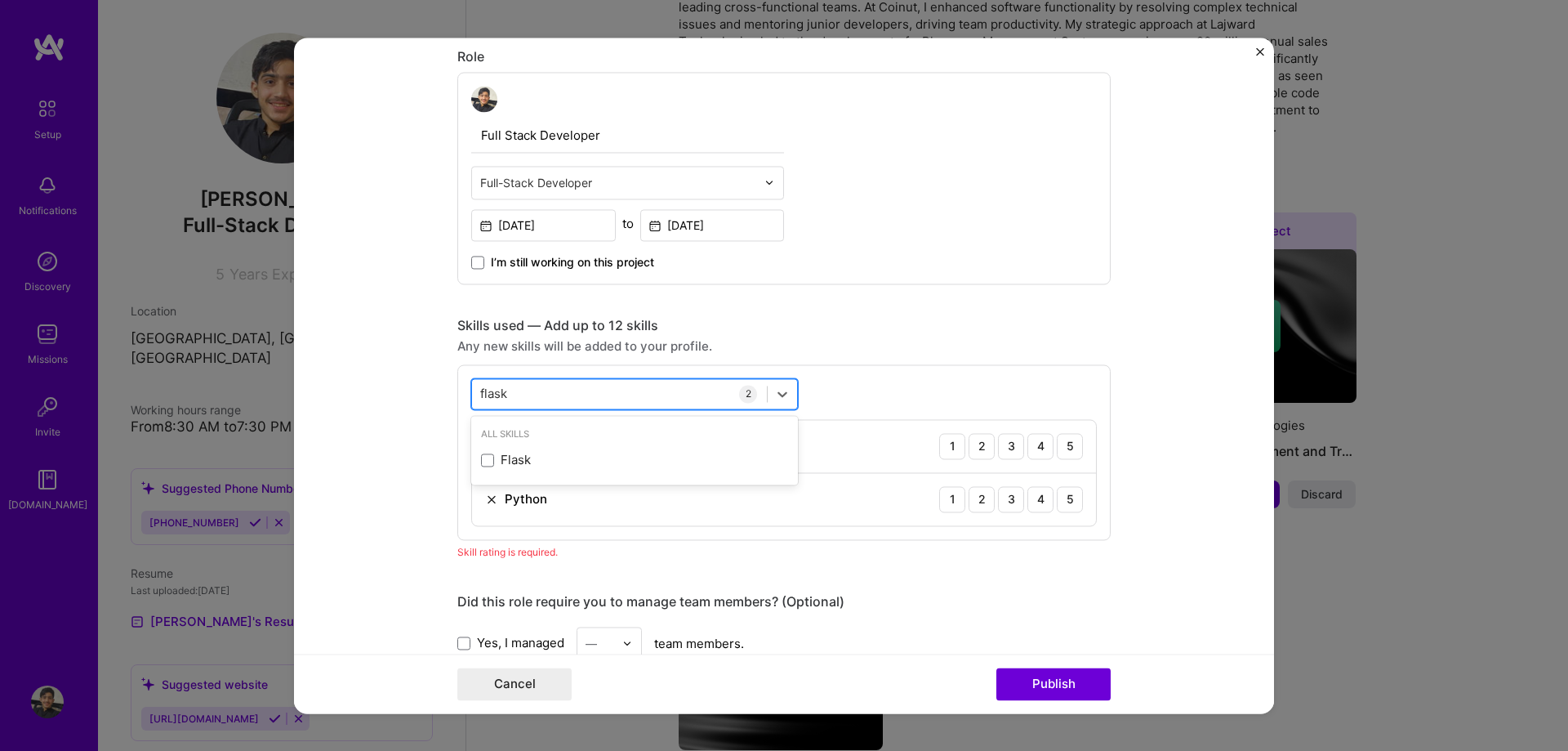
type input "flask"
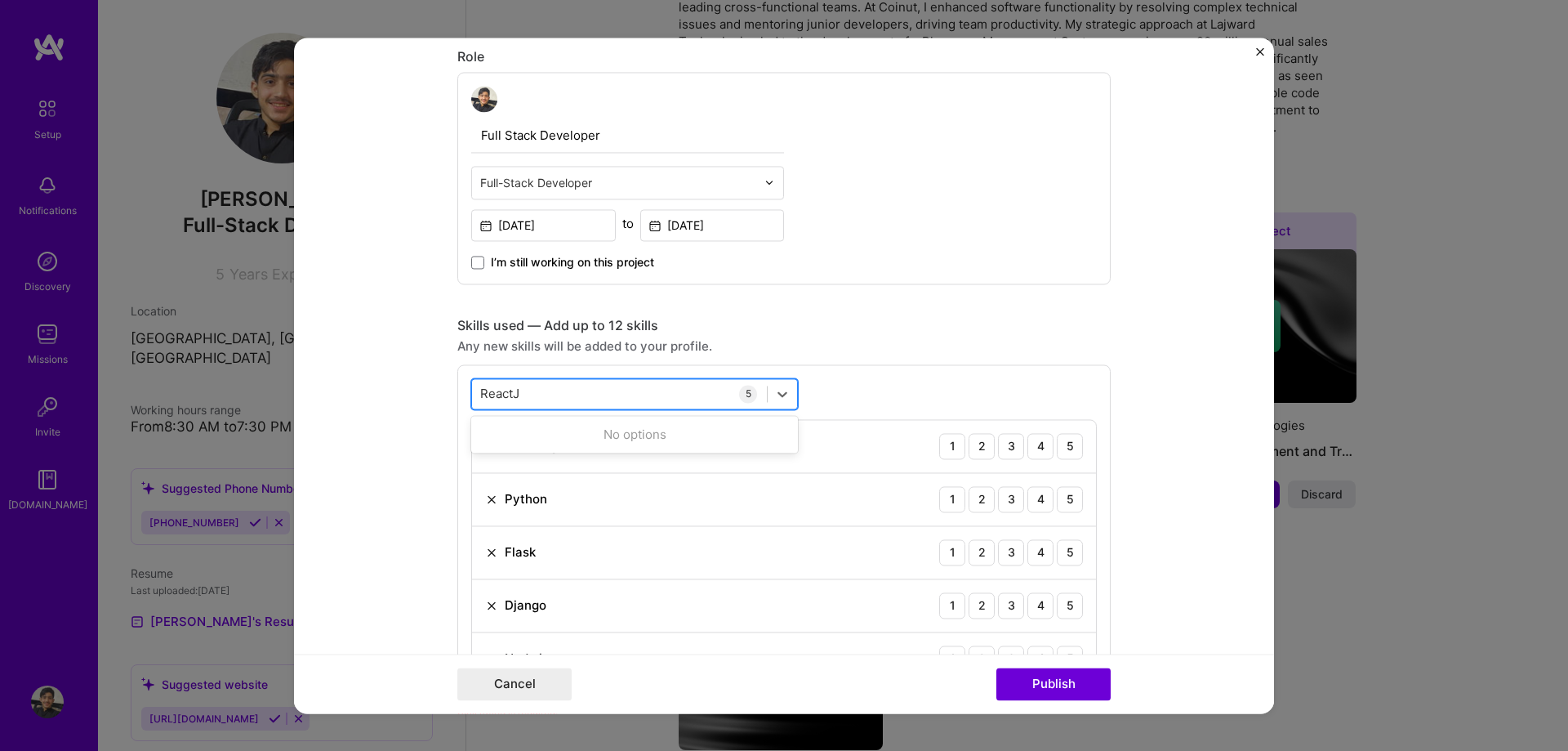
type input "React"
type input "n"
click at [883, 353] on div "Any new skills will be added to your profile." at bounding box center [784, 346] width 653 height 17
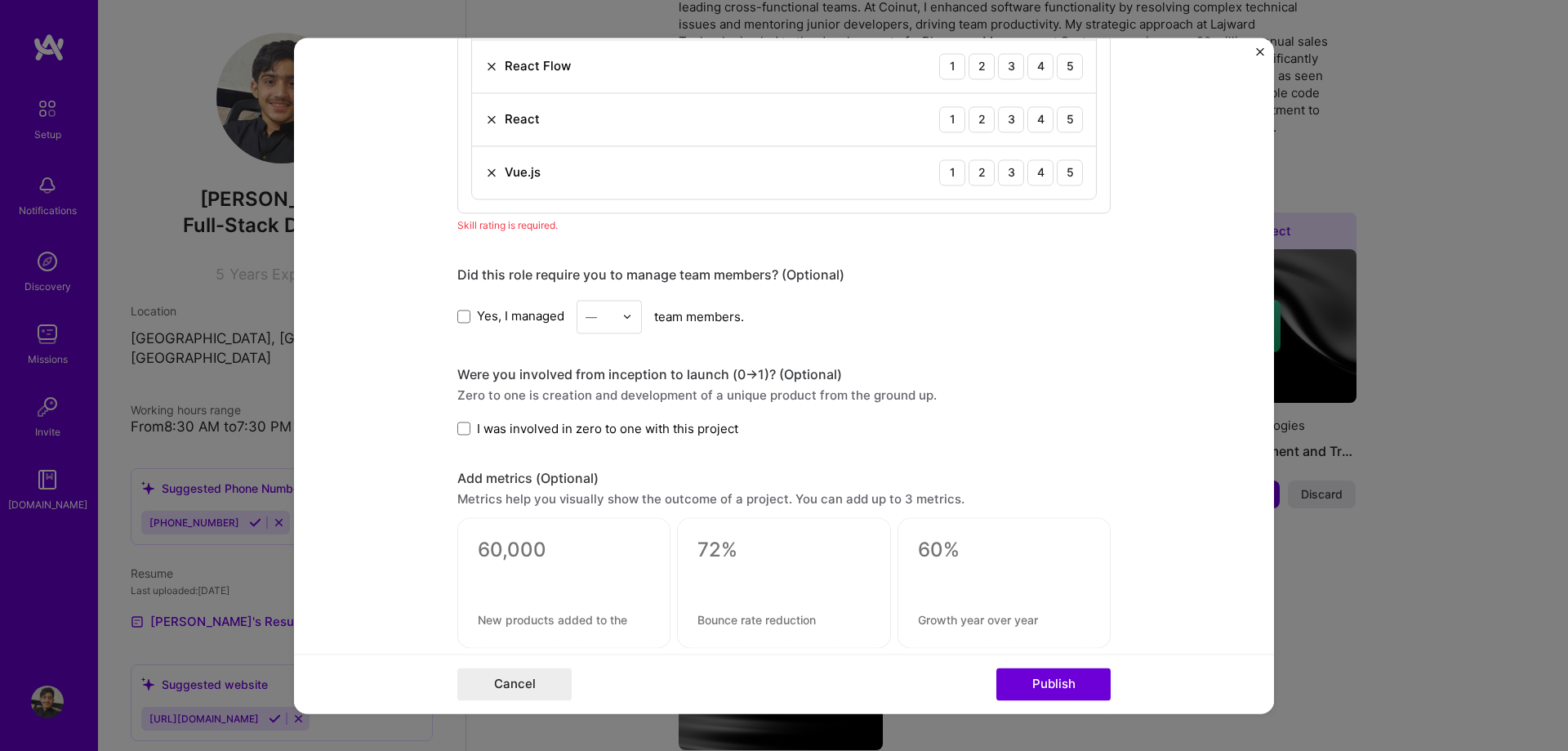
scroll to position [1282, 0]
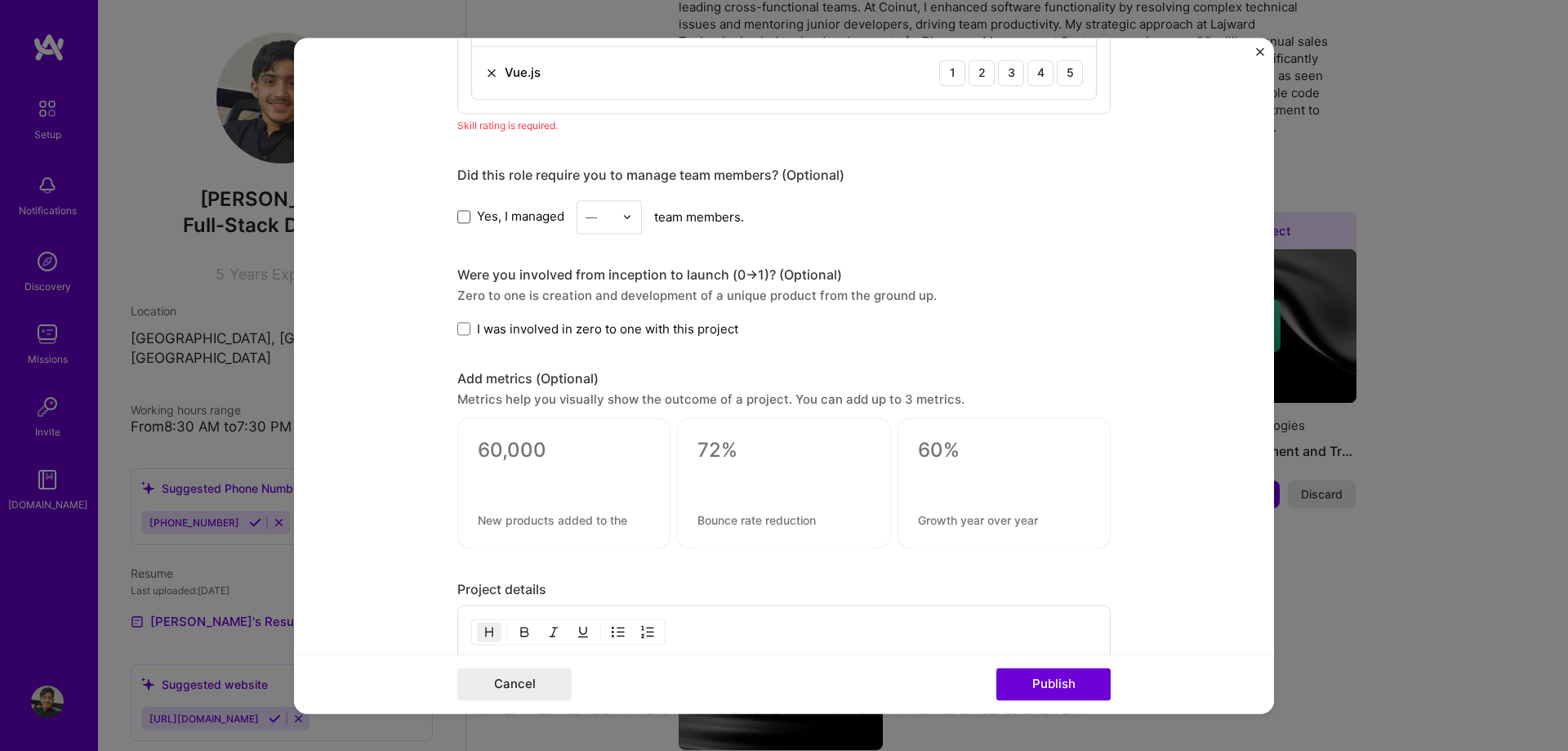
click at [463, 219] on span at bounding box center [464, 217] width 13 height 13
click at [0, 0] on input "Yes, I managed" at bounding box center [0, 0] width 0 height 0
click at [630, 219] on img at bounding box center [627, 217] width 10 height 10
click at [601, 289] on div "2" at bounding box center [609, 291] width 56 height 31
click at [484, 321] on span "I was involved in zero to one with this project" at bounding box center [607, 329] width 262 height 17
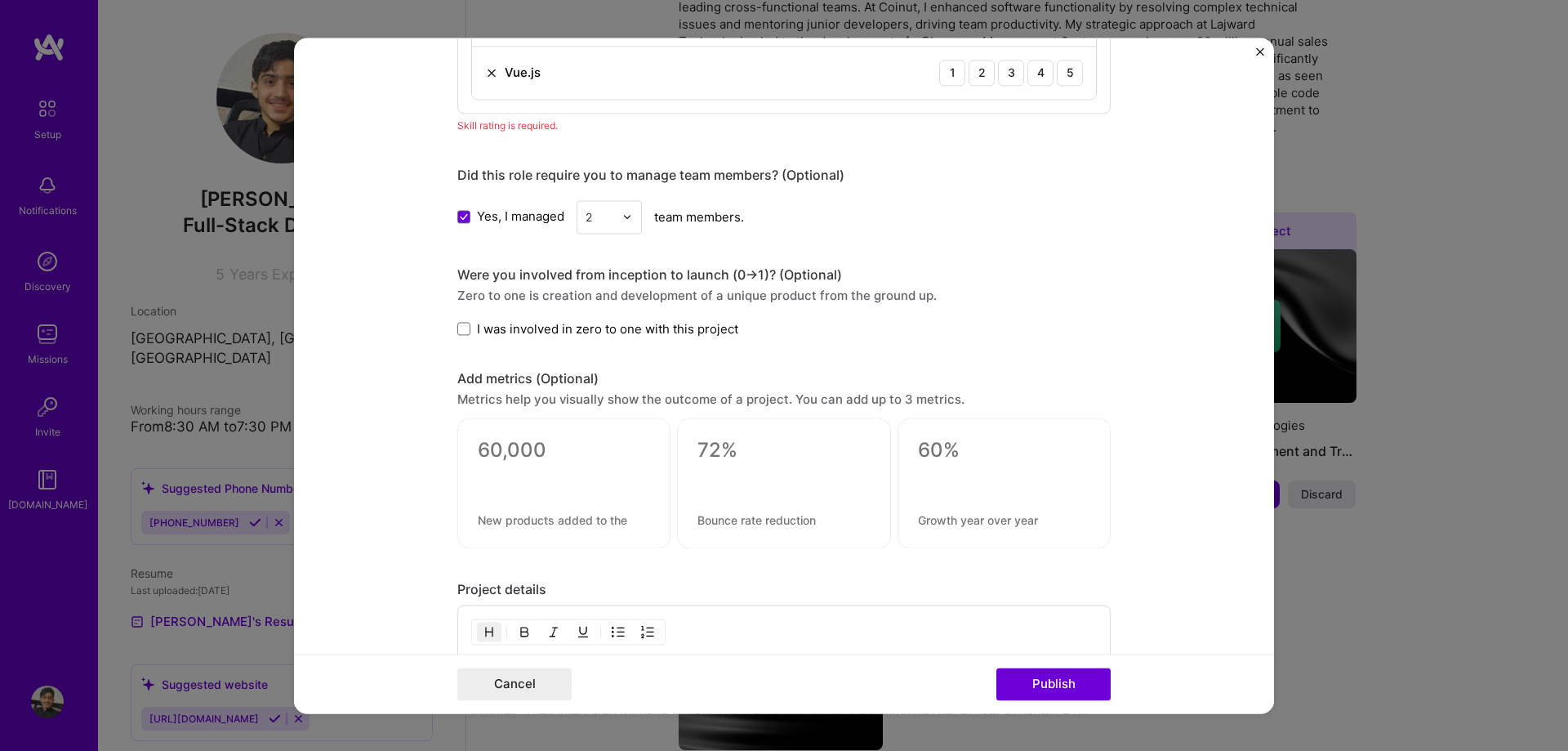
click at [0, 0] on input "I was involved in zero to one with this project" at bounding box center [0, 0] width 0 height 0
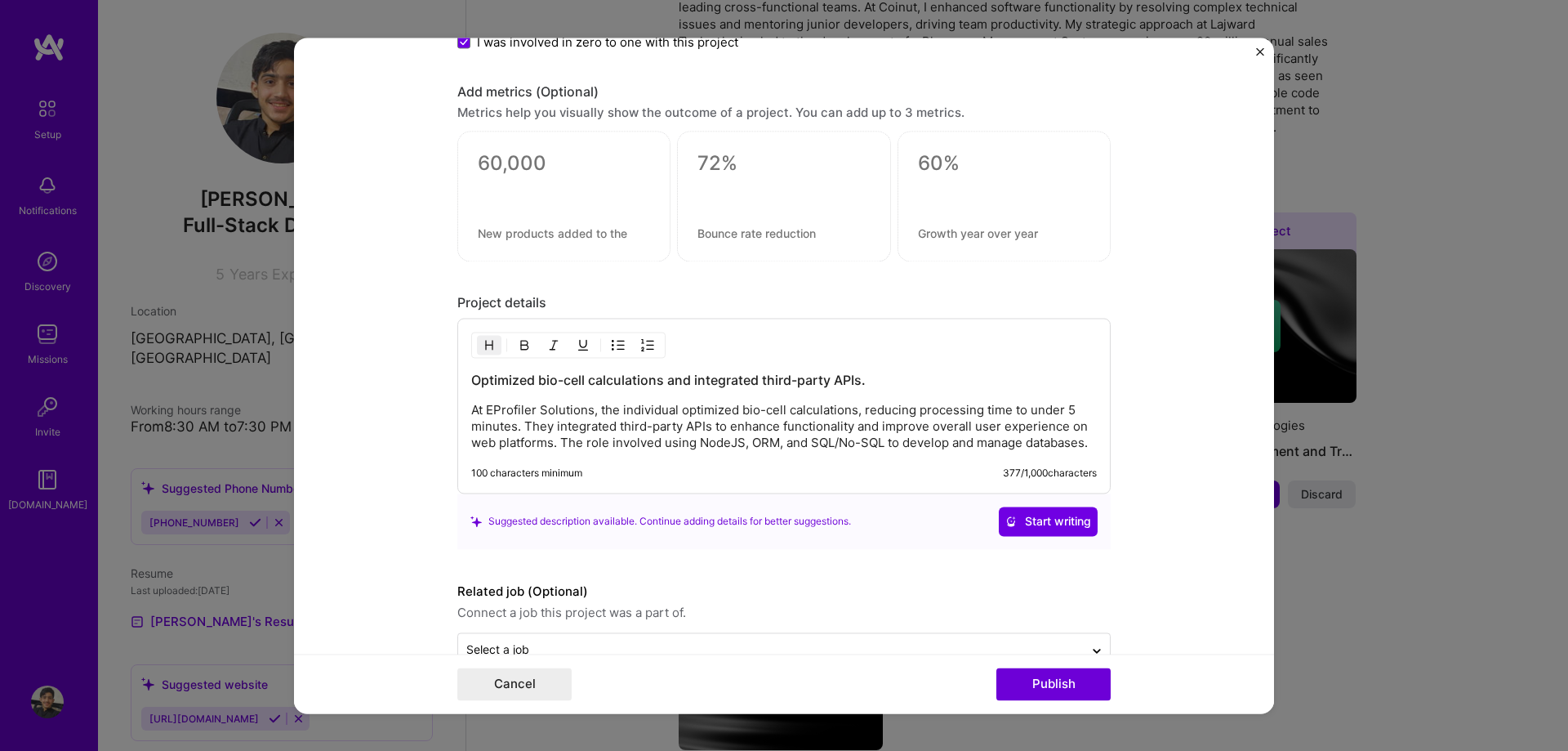
scroll to position [1611, 0]
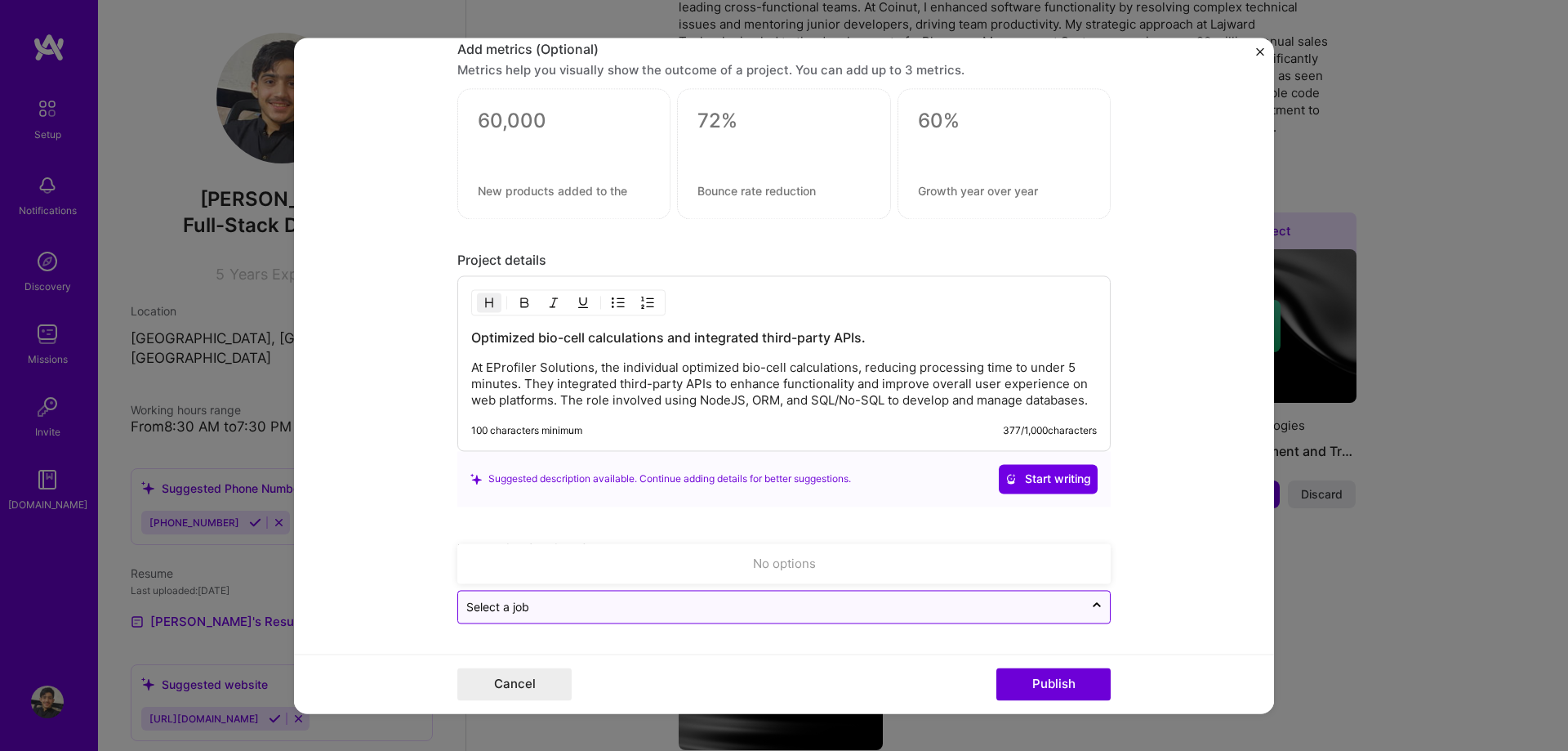
click at [857, 610] on input "text" at bounding box center [770, 606] width 609 height 17
click at [1068, 674] on button "Publish" at bounding box center [1053, 684] width 114 height 33
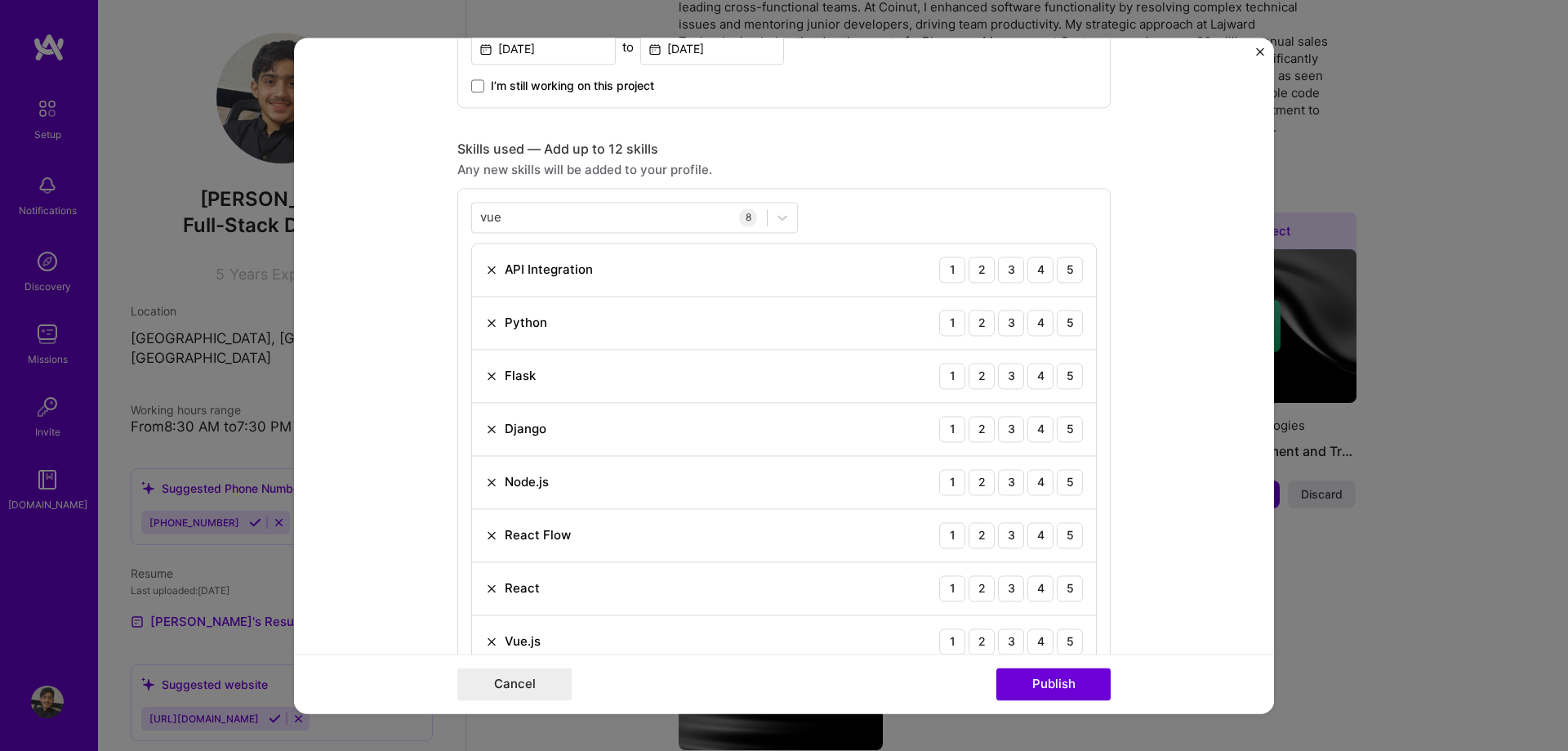
scroll to position [724, 0]
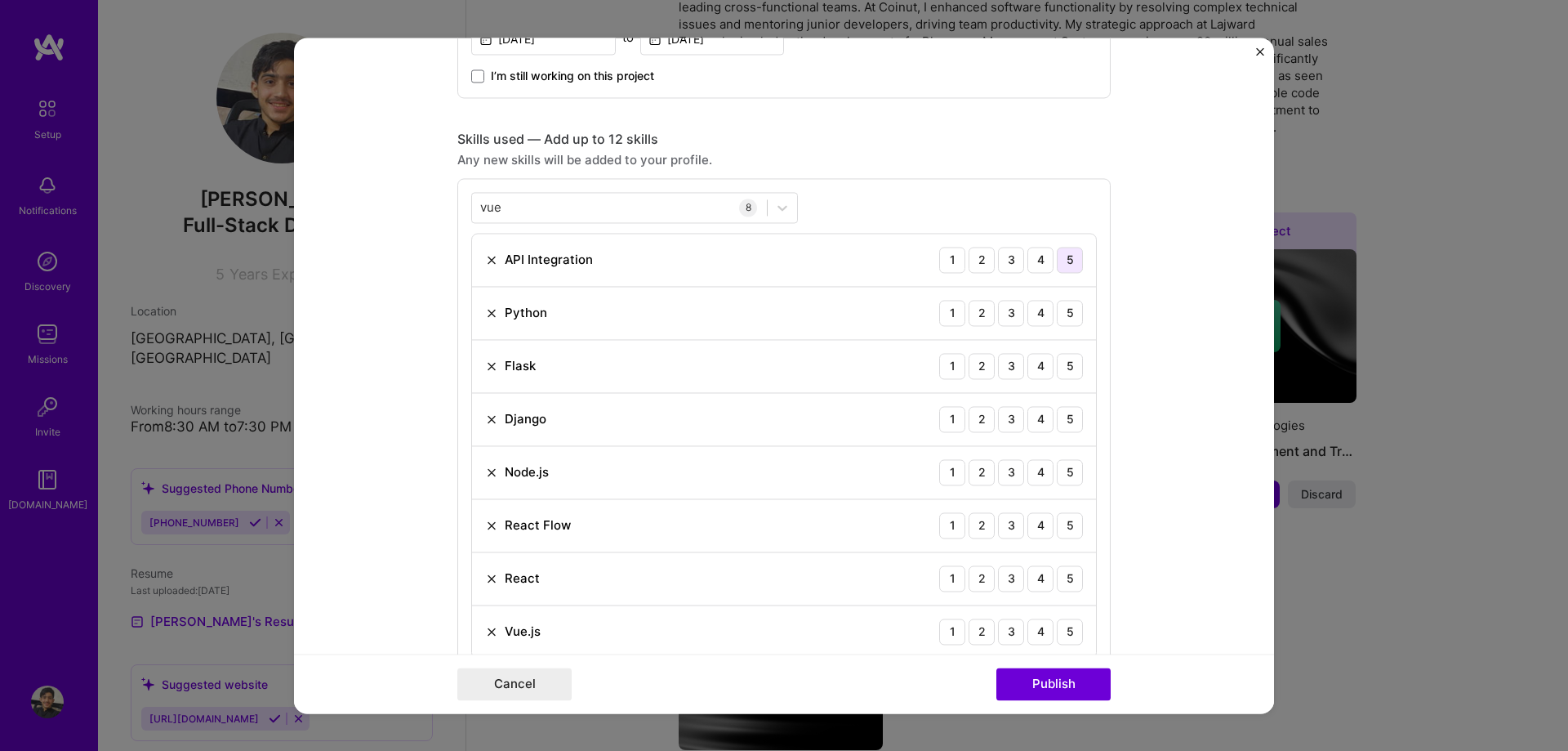
click at [1067, 263] on div "5" at bounding box center [1069, 259] width 26 height 26
click at [1065, 315] on div "5" at bounding box center [1069, 313] width 26 height 26
click at [1065, 368] on div "5" at bounding box center [1069, 365] width 26 height 26
click at [1063, 415] on div "5" at bounding box center [1069, 418] width 26 height 26
click at [1063, 471] on div "5" at bounding box center [1069, 472] width 26 height 26
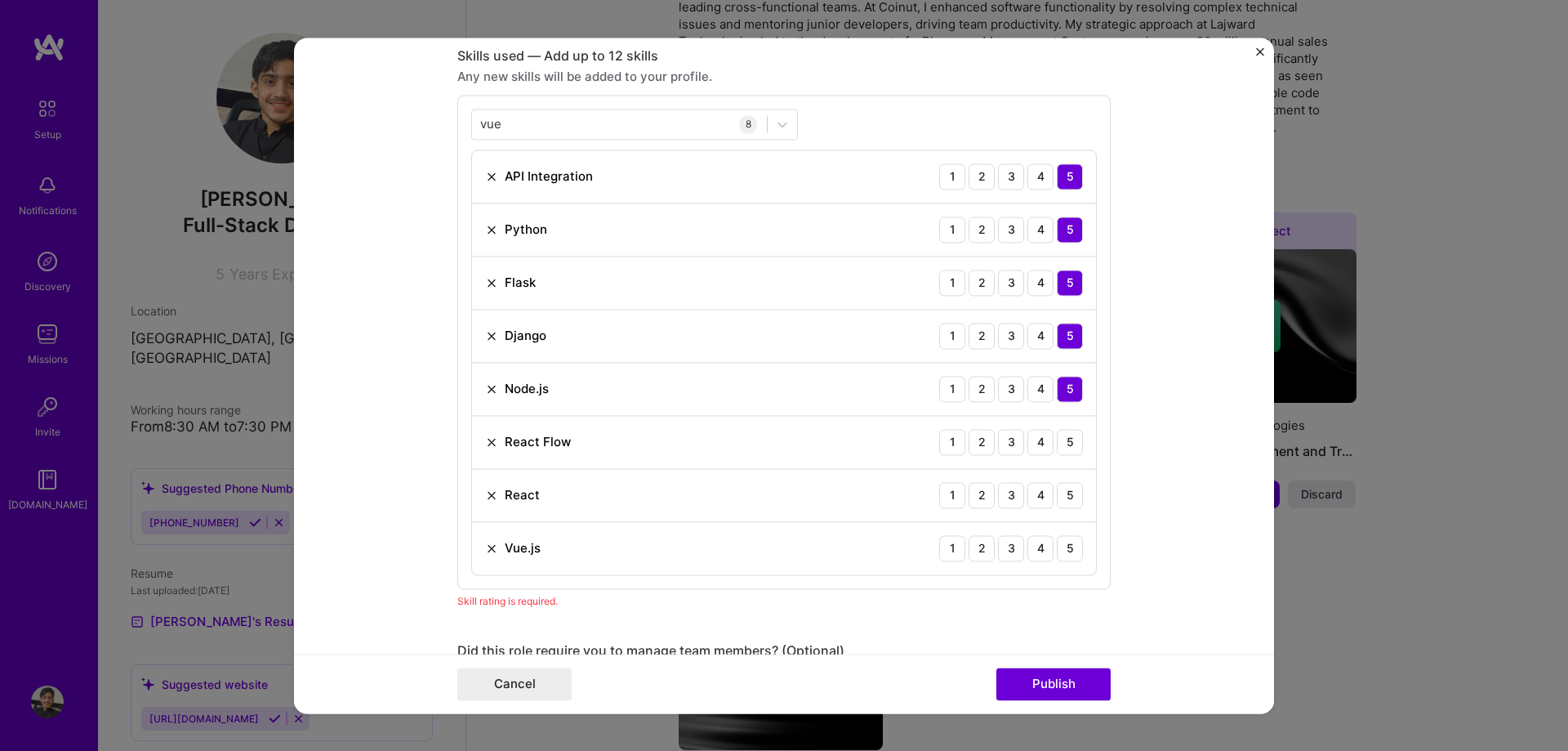
scroll to position [817, 0]
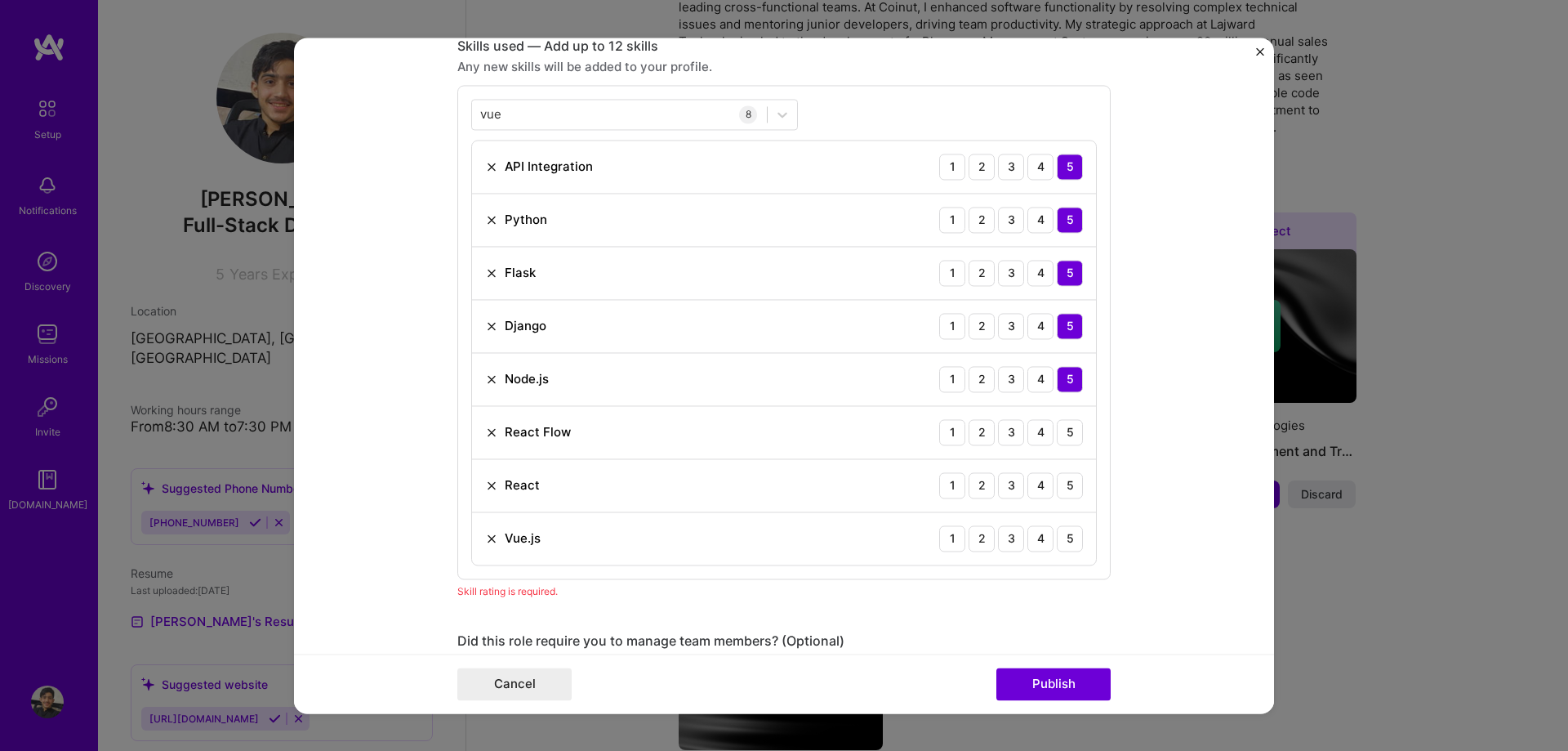
click at [496, 436] on img at bounding box center [492, 433] width 13 height 13
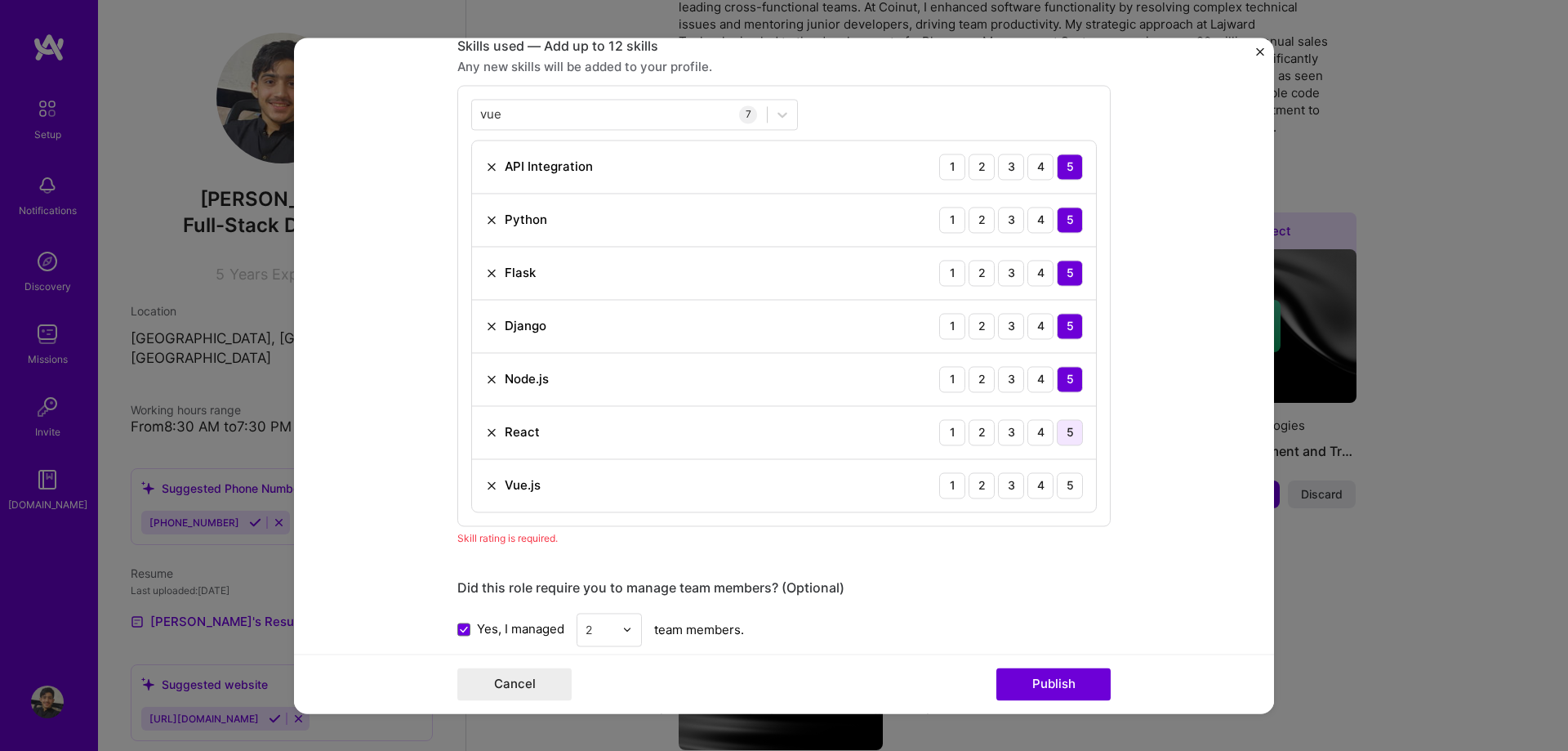
click at [1078, 427] on div "5" at bounding box center [1069, 432] width 26 height 26
click at [1047, 481] on div "4" at bounding box center [1040, 484] width 26 height 26
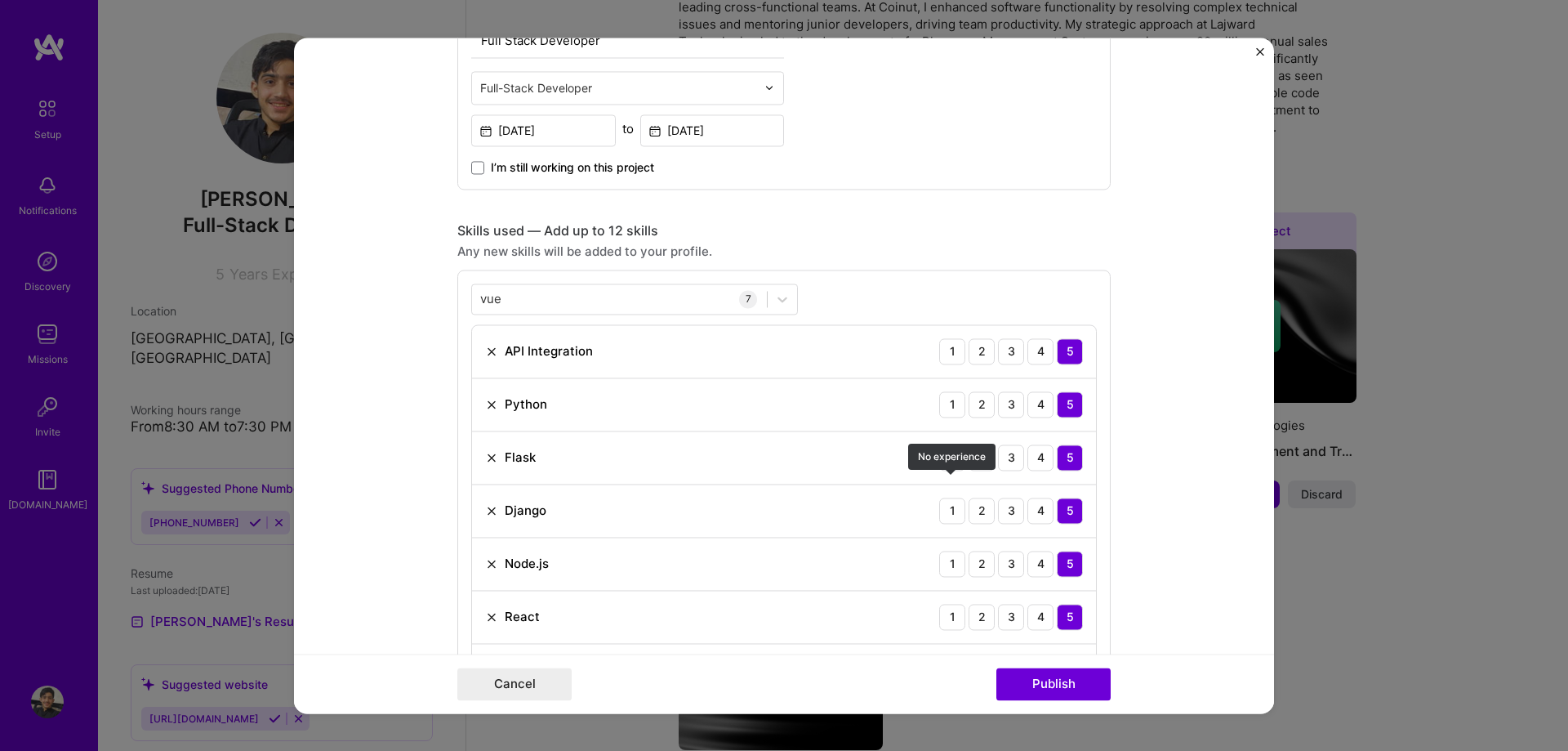
scroll to position [630, 0]
click at [549, 303] on div "vue vue" at bounding box center [619, 300] width 294 height 27
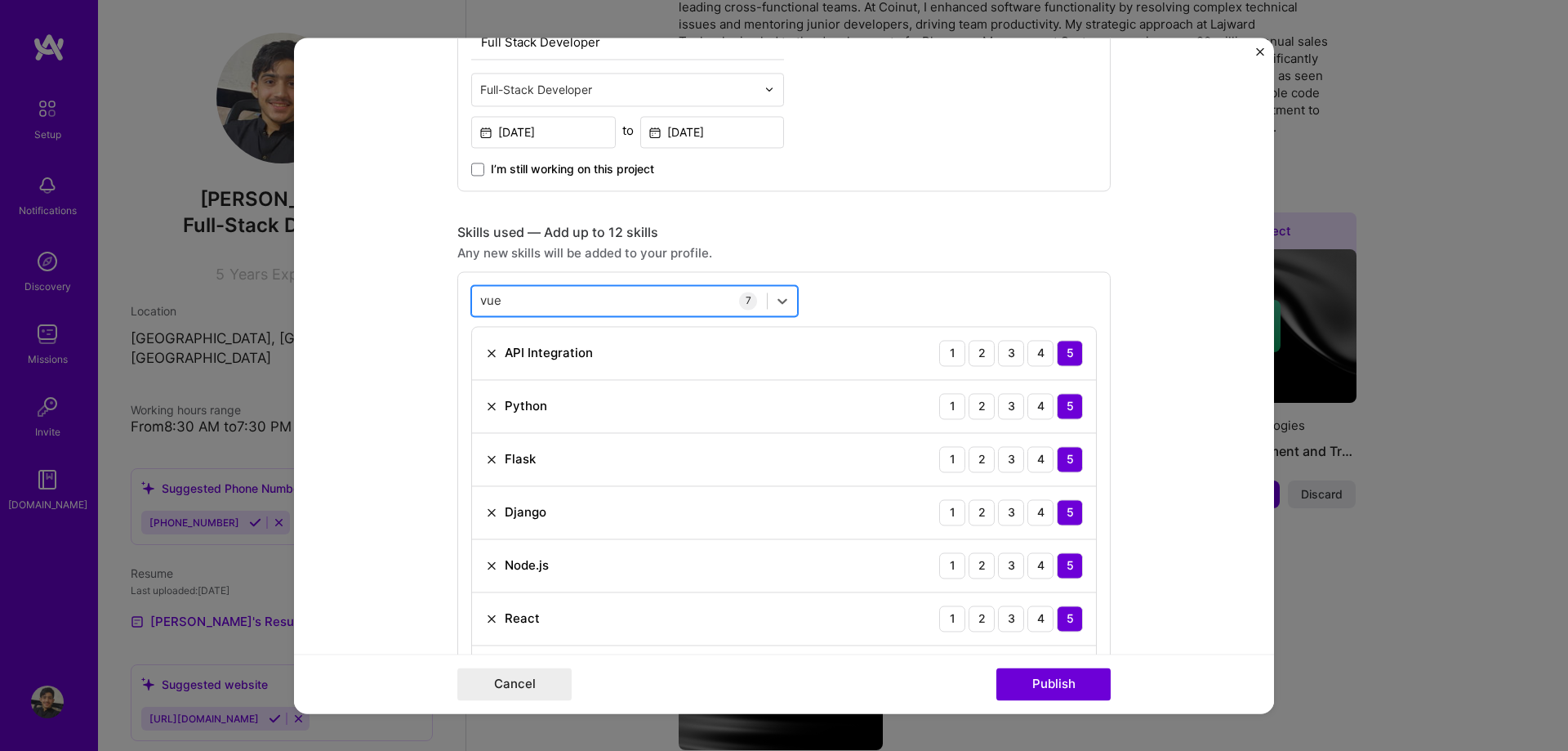
click at [549, 303] on div "vue vue" at bounding box center [619, 300] width 294 height 27
type input "R"
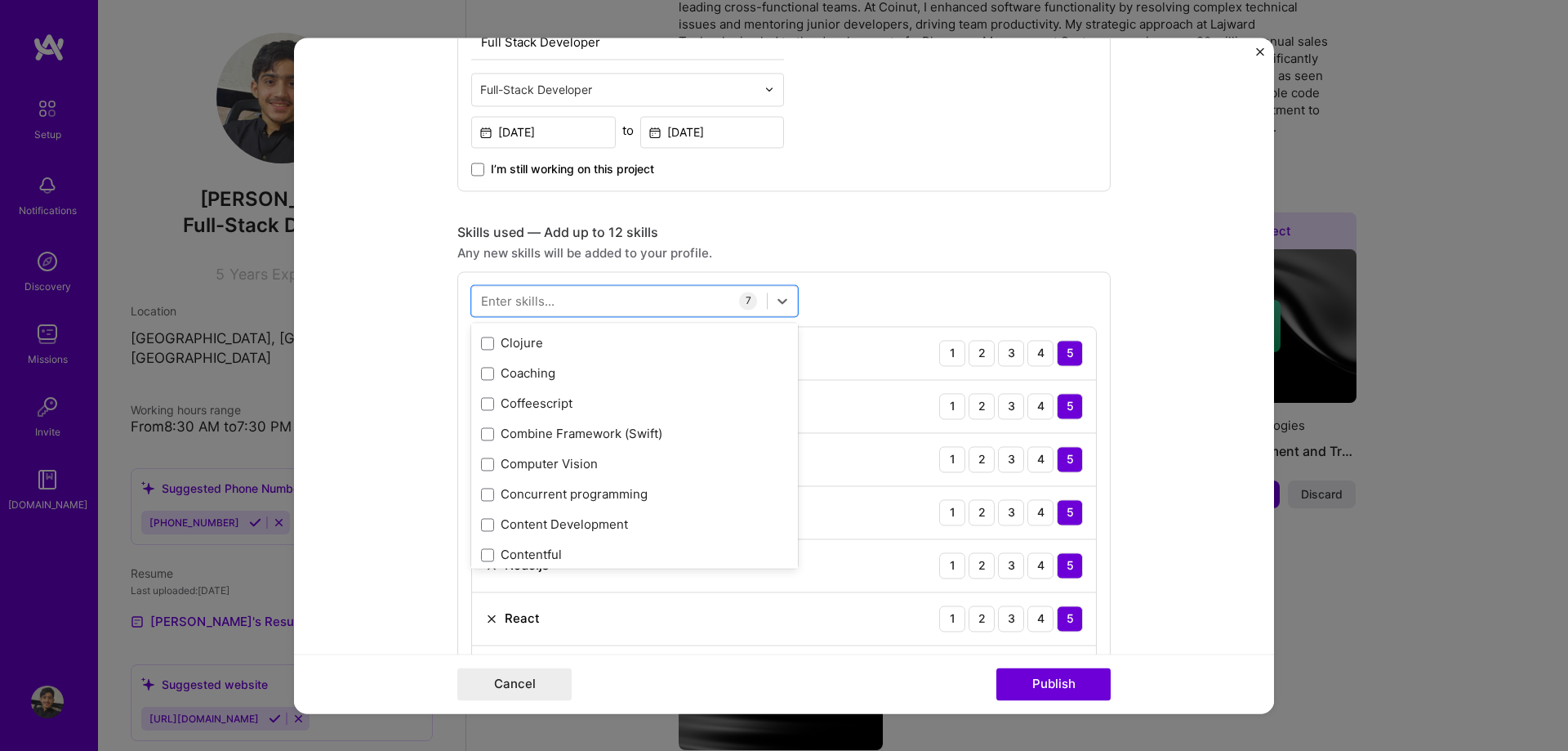
scroll to position [4165, 0]
click at [1072, 299] on div "option Vue.js, selected. option GPT / OpenAI focused, 0 of 2. 378 results avail…" at bounding box center [784, 492] width 653 height 441
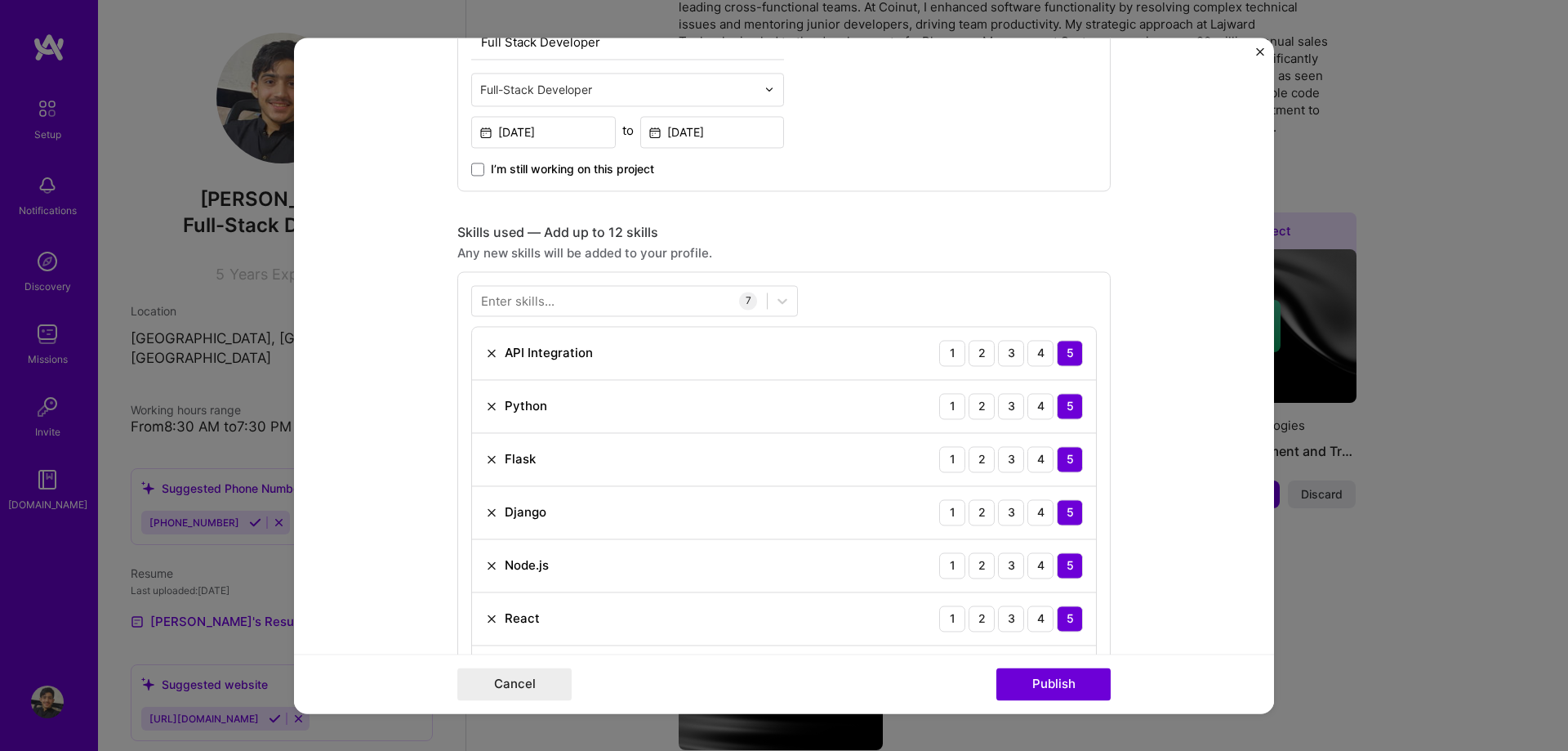
scroll to position [1189, 0]
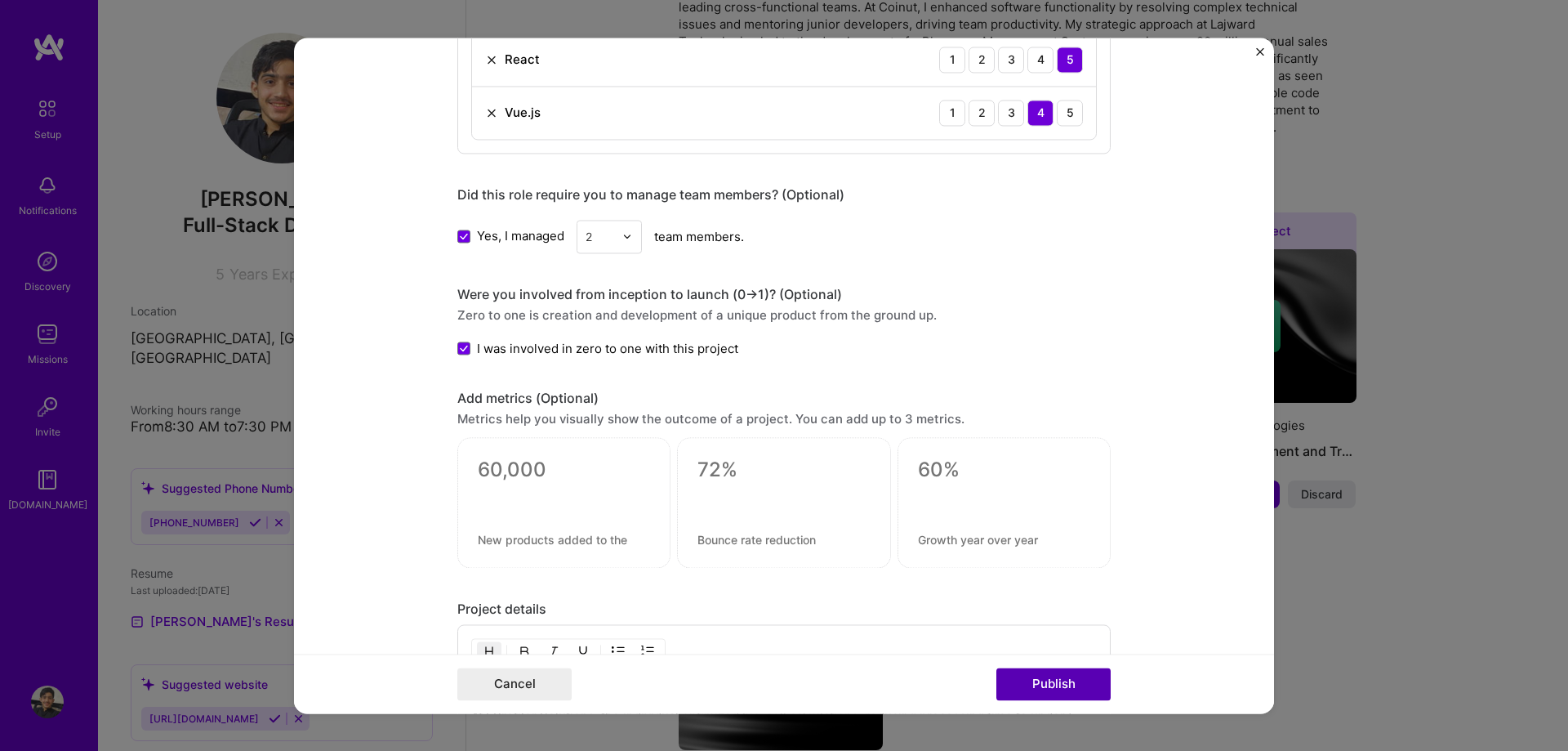
click at [1053, 692] on button "Publish" at bounding box center [1053, 684] width 114 height 33
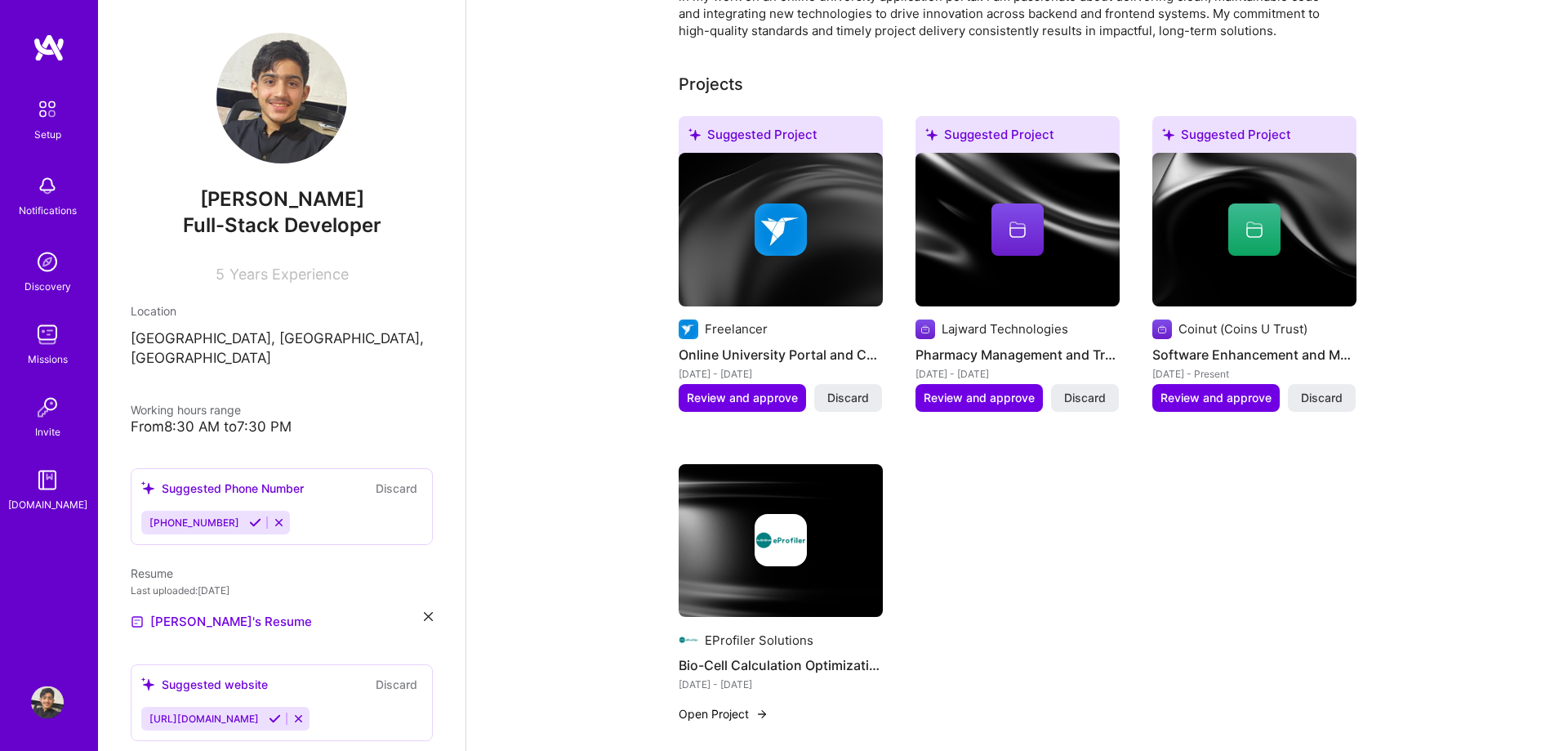
scroll to position [583, 0]
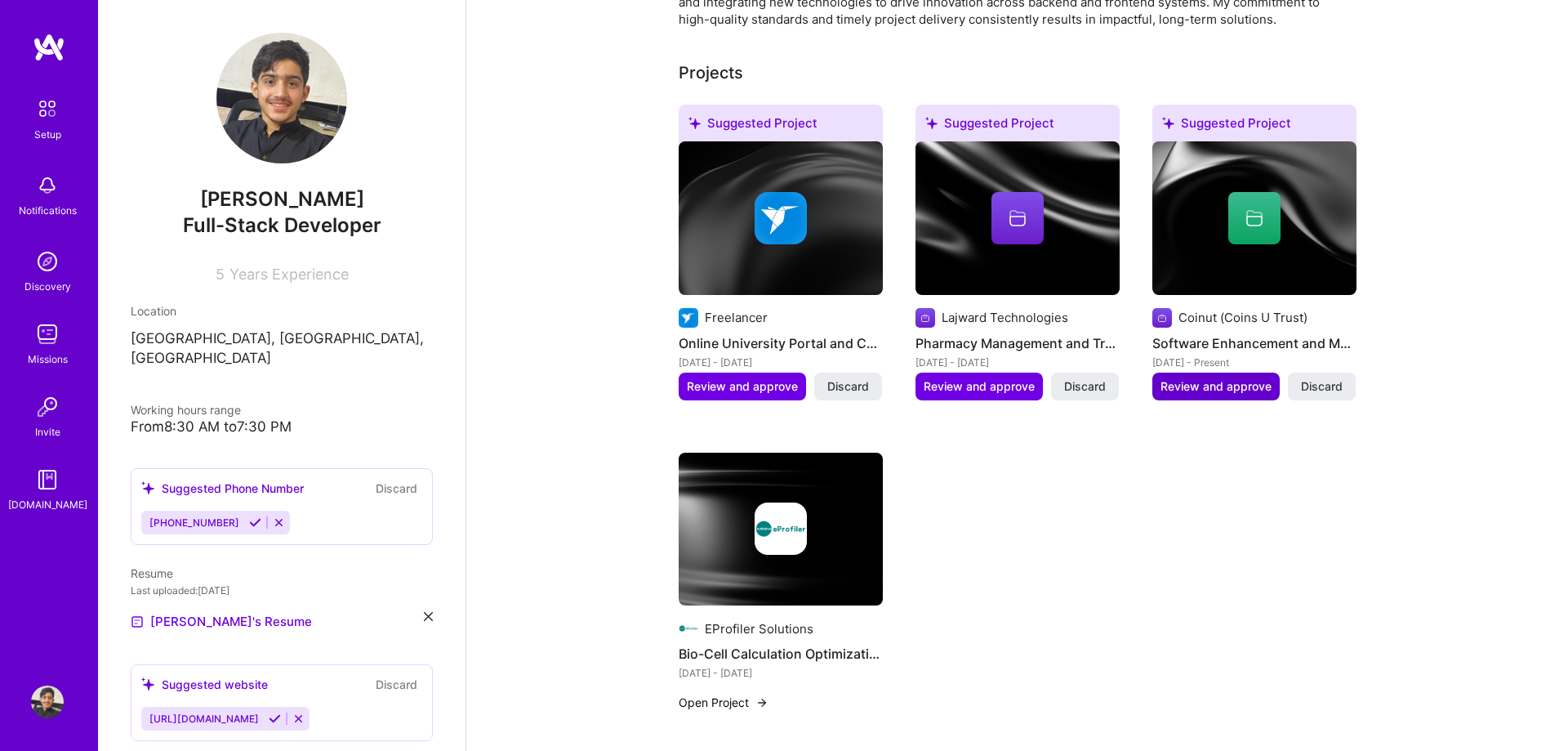
click at [1198, 378] on span "Review and approve" at bounding box center [1216, 386] width 111 height 16
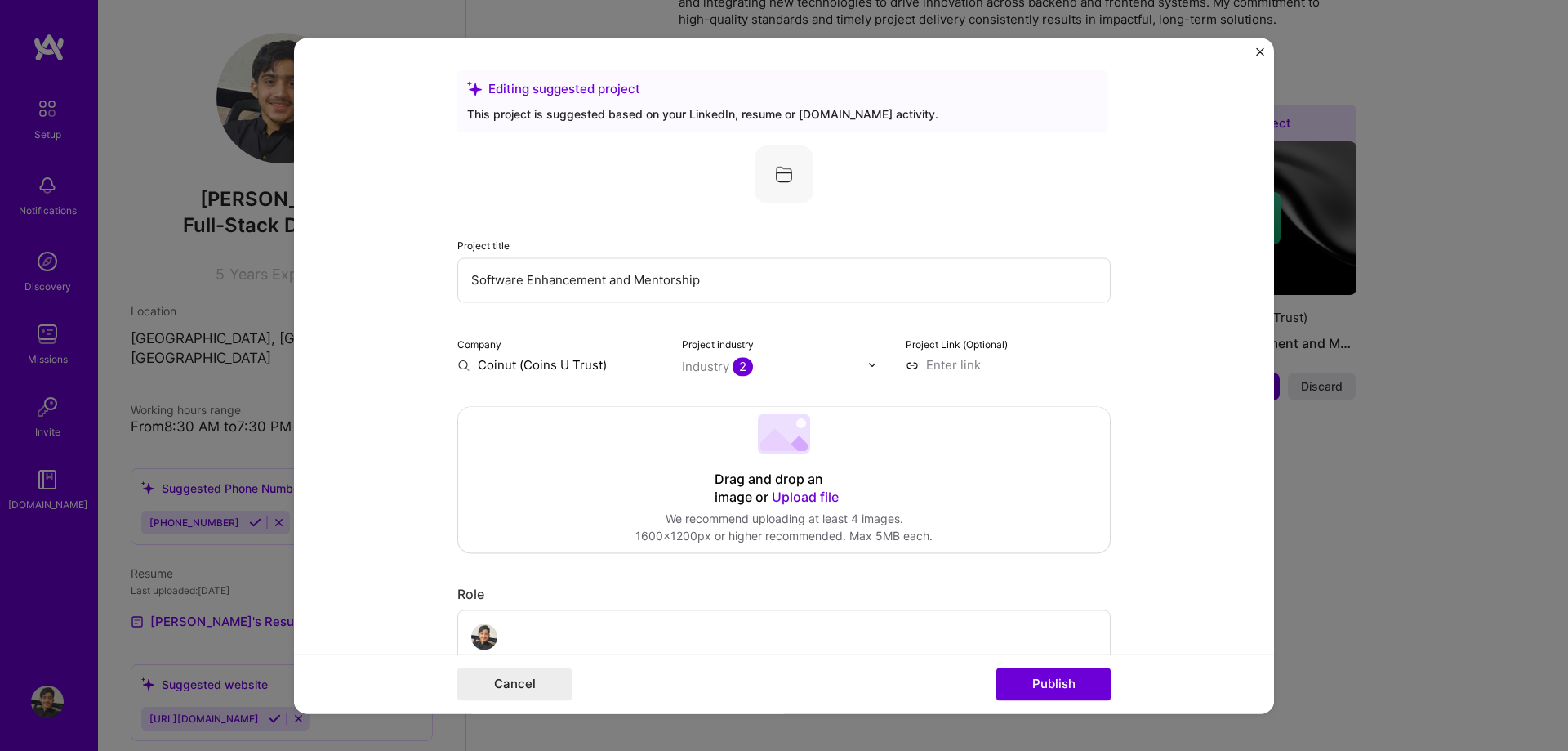
drag, startPoint x: 729, startPoint y: 268, endPoint x: 459, endPoint y: 277, distance: 270.1
click at [459, 277] on input "Software Enhancement and Mentorship" at bounding box center [784, 279] width 653 height 45
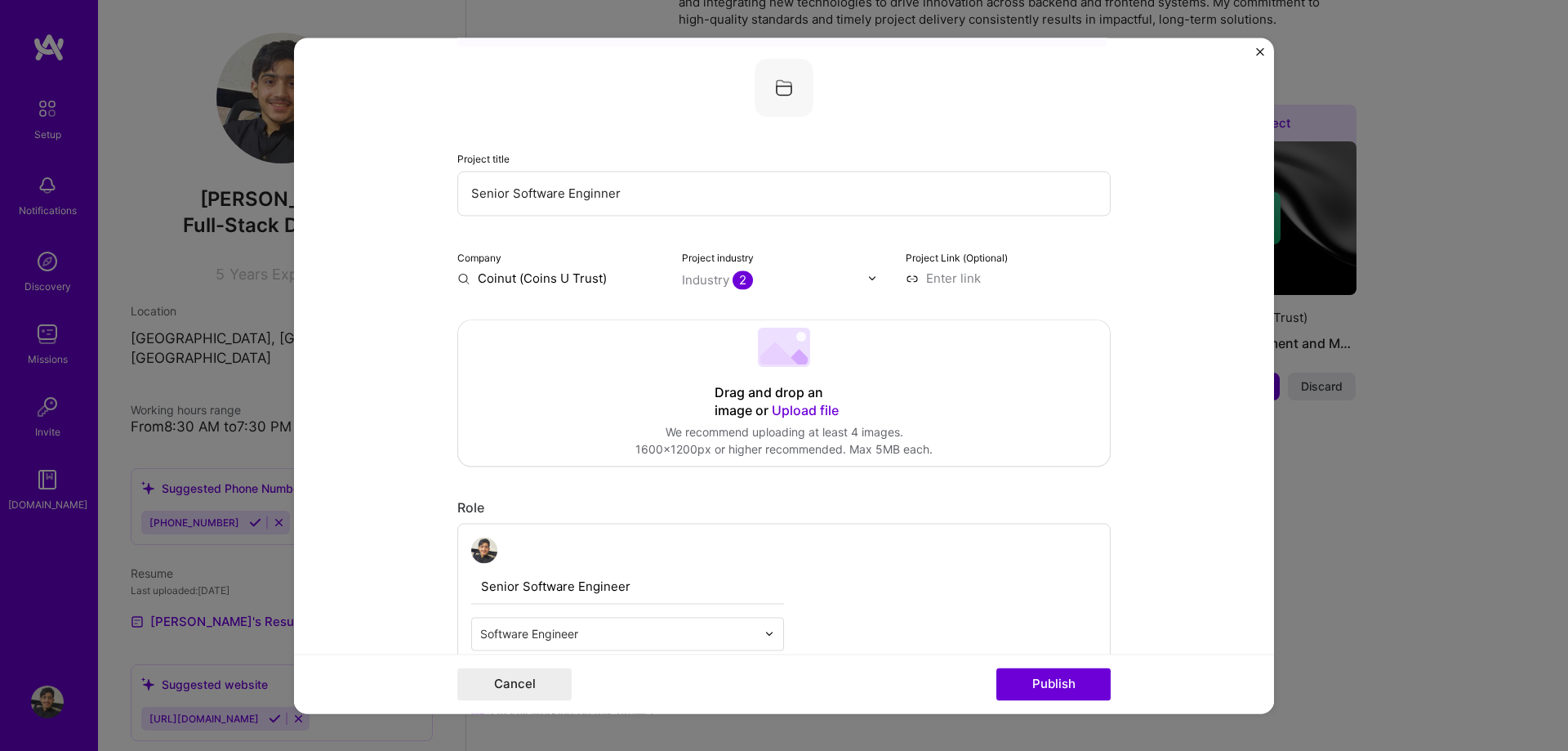
scroll to position [93, 0]
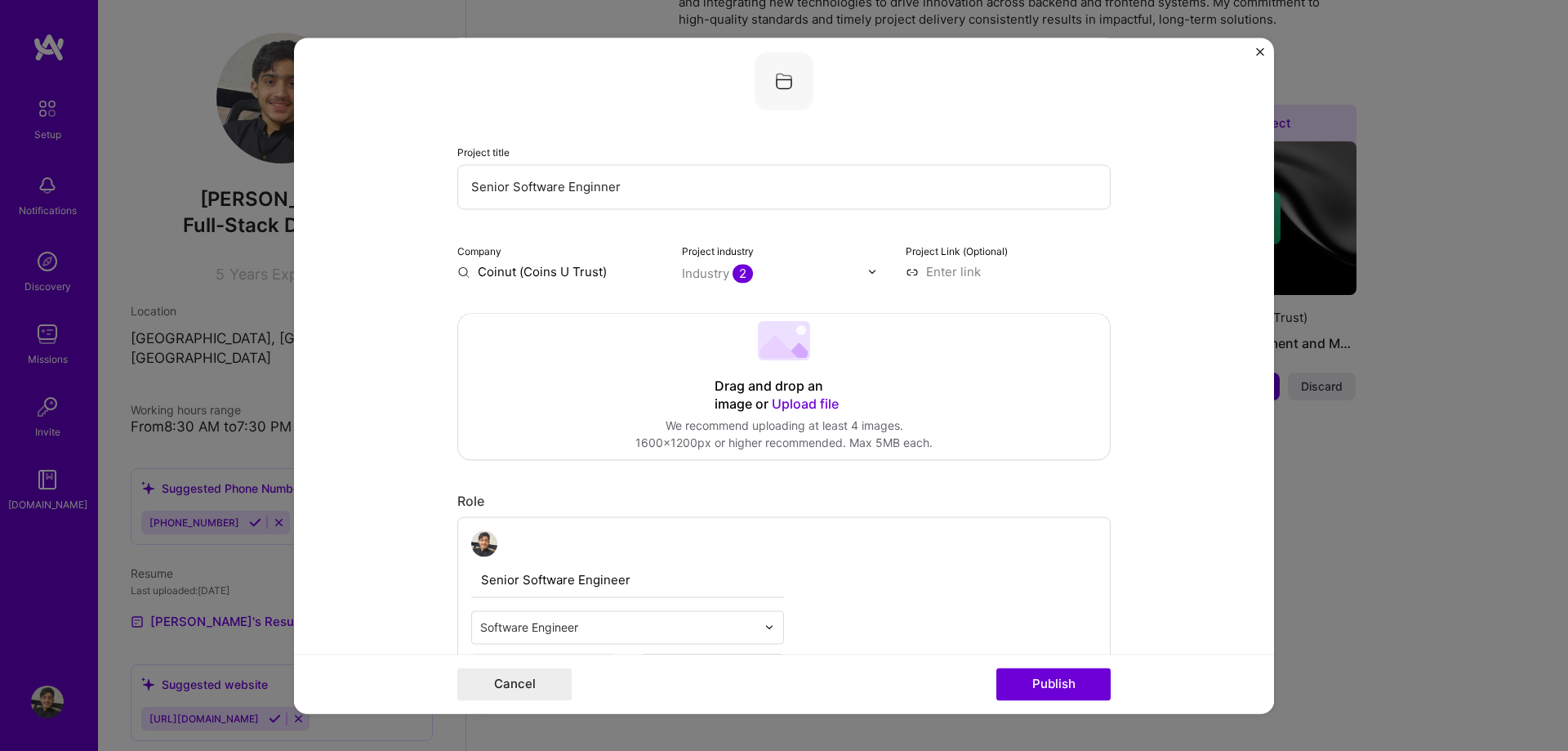
type input "Senior Software Enginner"
click at [597, 258] on div "Company Coinut (Coins U Trust)" at bounding box center [560, 261] width 205 height 38
click at [597, 277] on input "Coinut (Coins U Trust)" at bounding box center [560, 271] width 205 height 17
click at [614, 274] on input "Coinut (Coins U Trust)" at bounding box center [560, 271] width 205 height 17
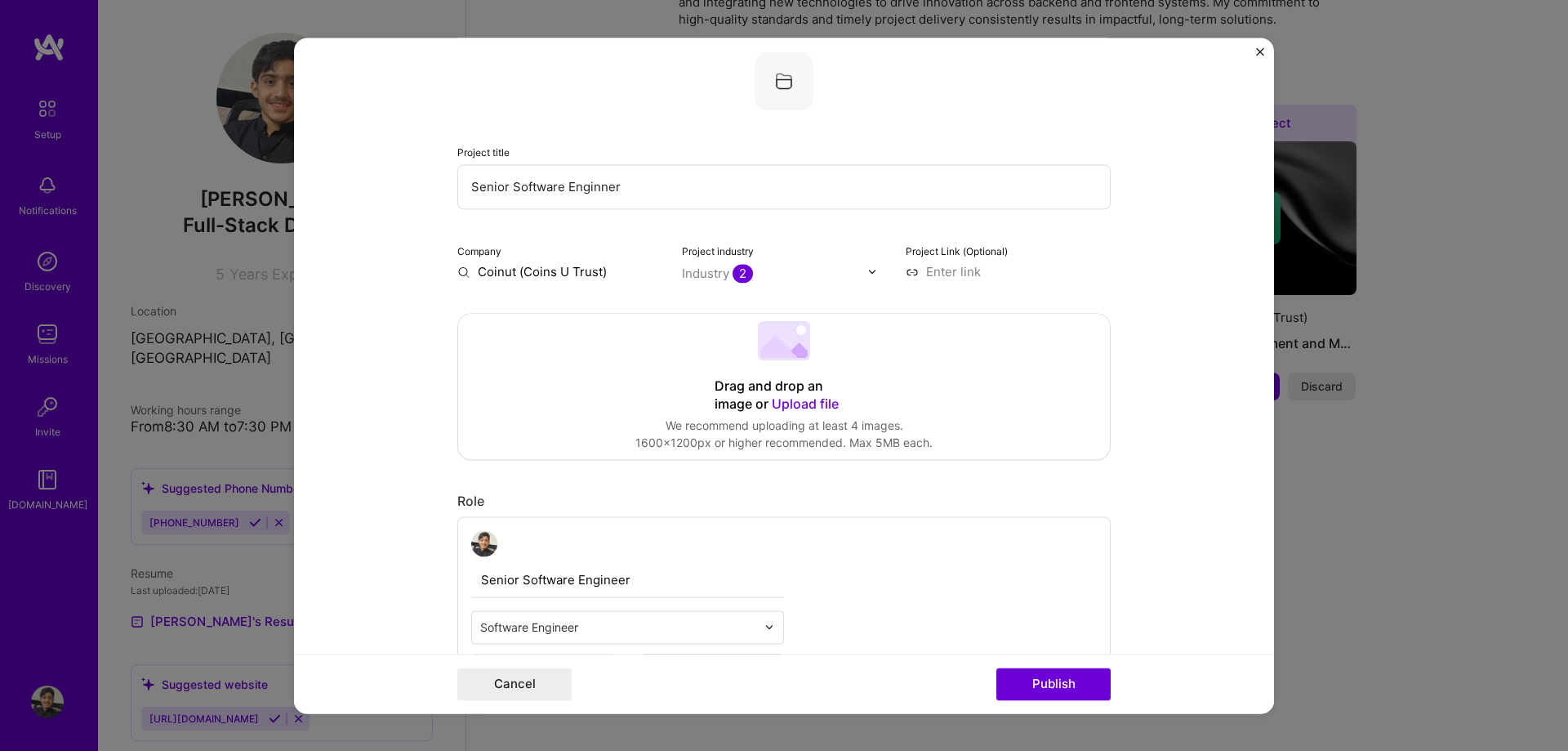
click at [614, 274] on input "Coinut (Coins U Trust)" at bounding box center [560, 271] width 205 height 17
click at [725, 265] on div at bounding box center [775, 272] width 186 height 20
type input "Cry"
click at [1043, 341] on div "Drag and drop an image or Upload file Upload file We recommend uploading at lea…" at bounding box center [784, 387] width 652 height 146
click at [738, 322] on div "Drag and drop an image or Upload file Upload file We recommend uploading at lea…" at bounding box center [784, 387] width 652 height 146
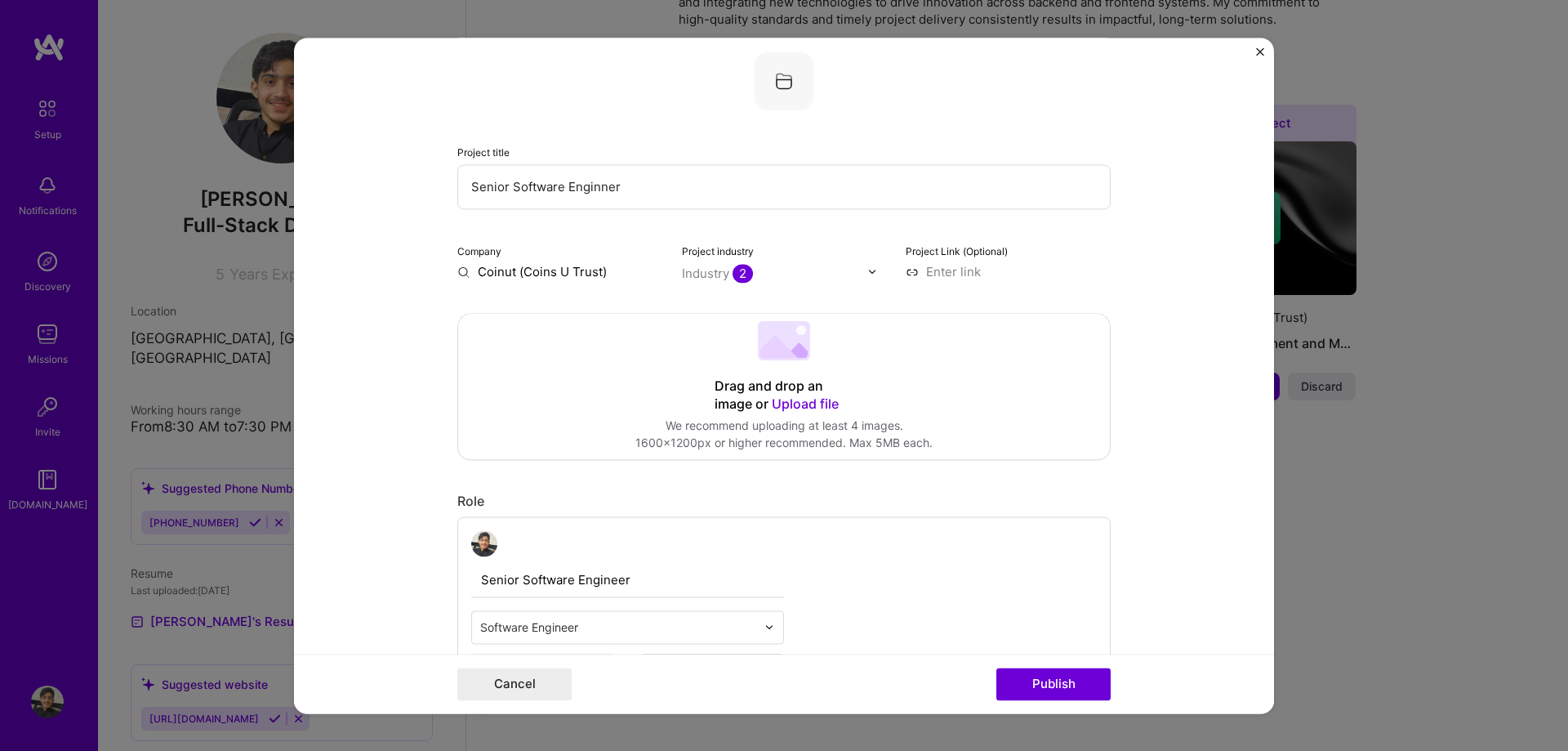
click at [968, 265] on input at bounding box center [1008, 271] width 205 height 17
type input "[URL][DOMAIN_NAME]"
click at [560, 270] on input "Coinut (Coins U Trust)" at bounding box center [560, 271] width 205 height 17
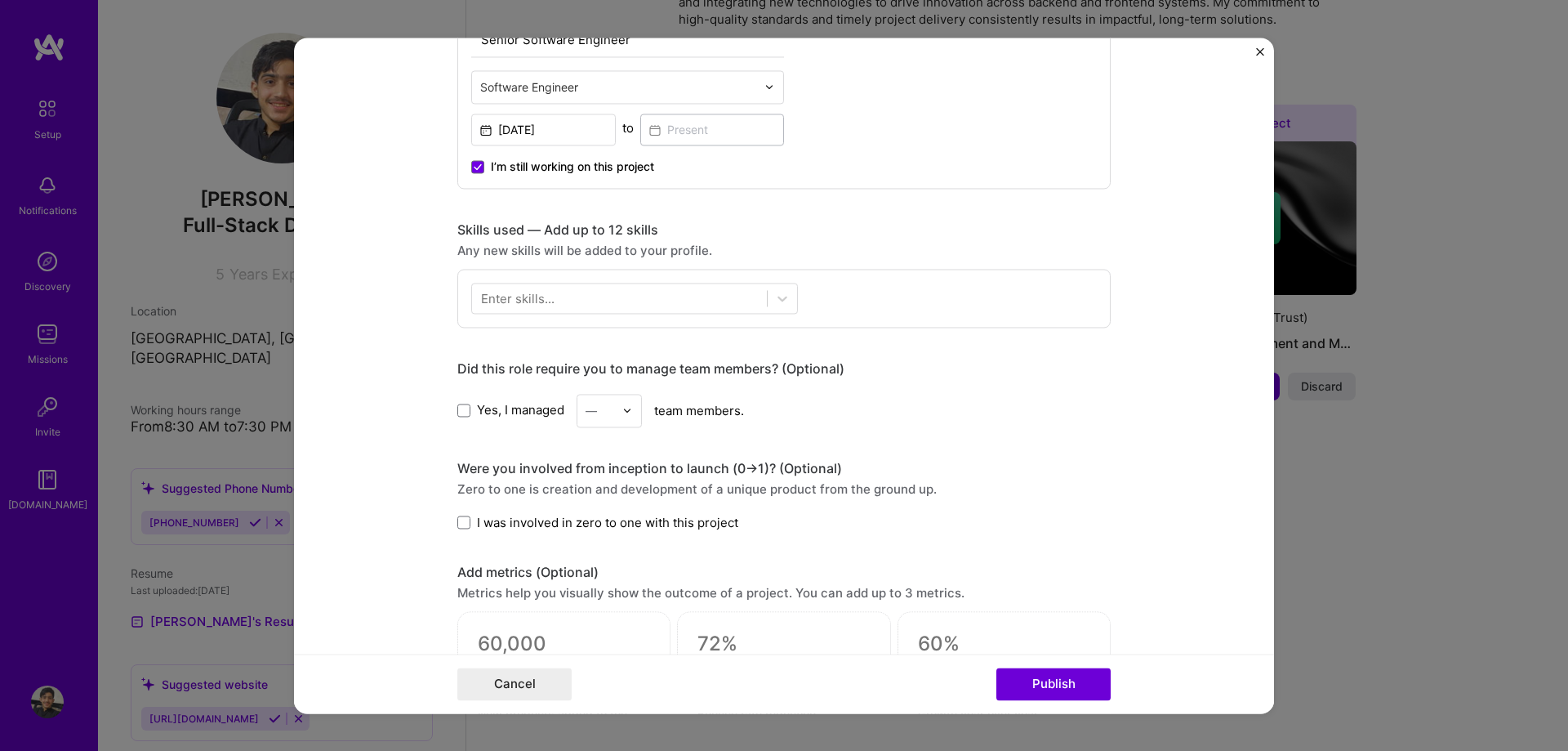
scroll to position [652, 0]
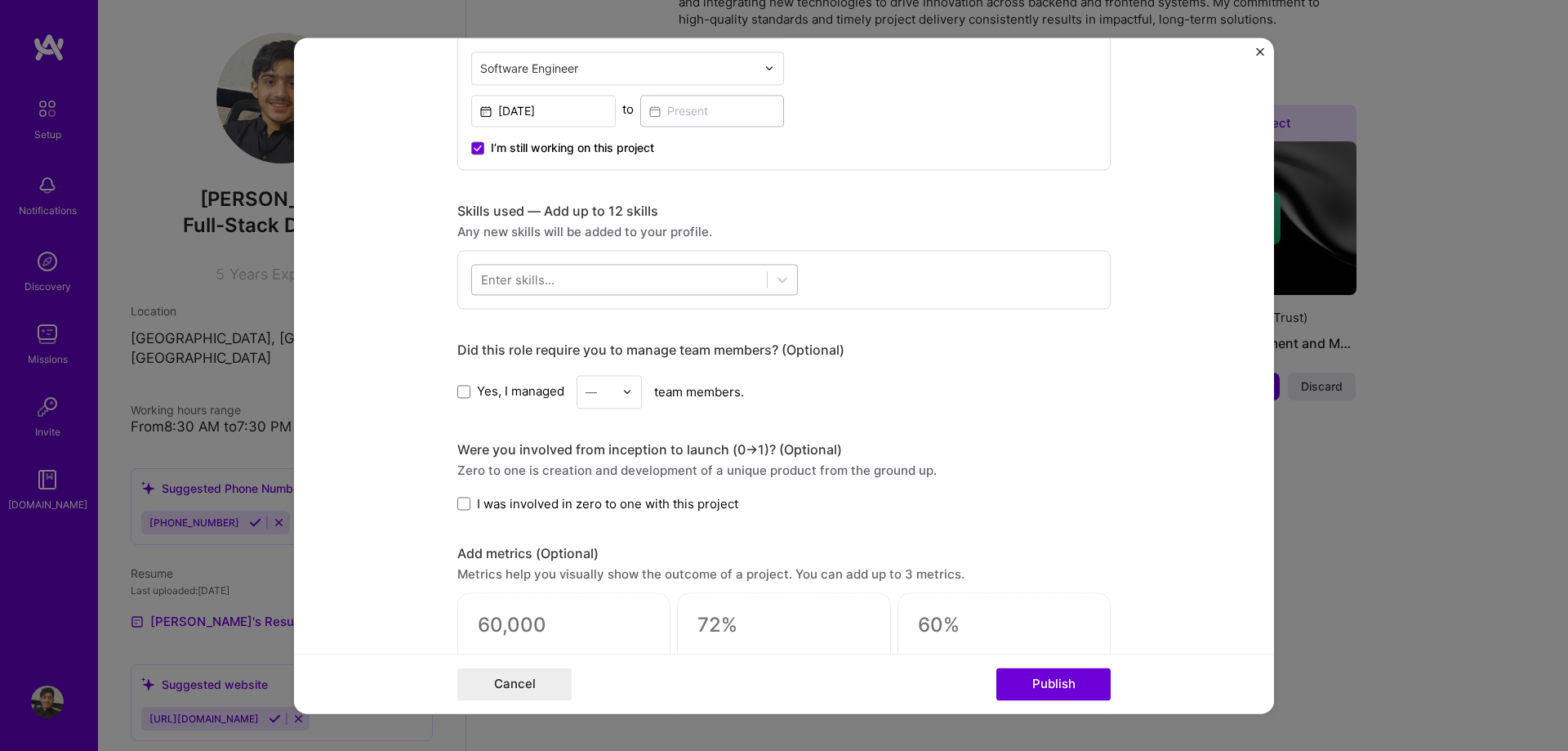
click at [573, 284] on div at bounding box center [619, 279] width 294 height 27
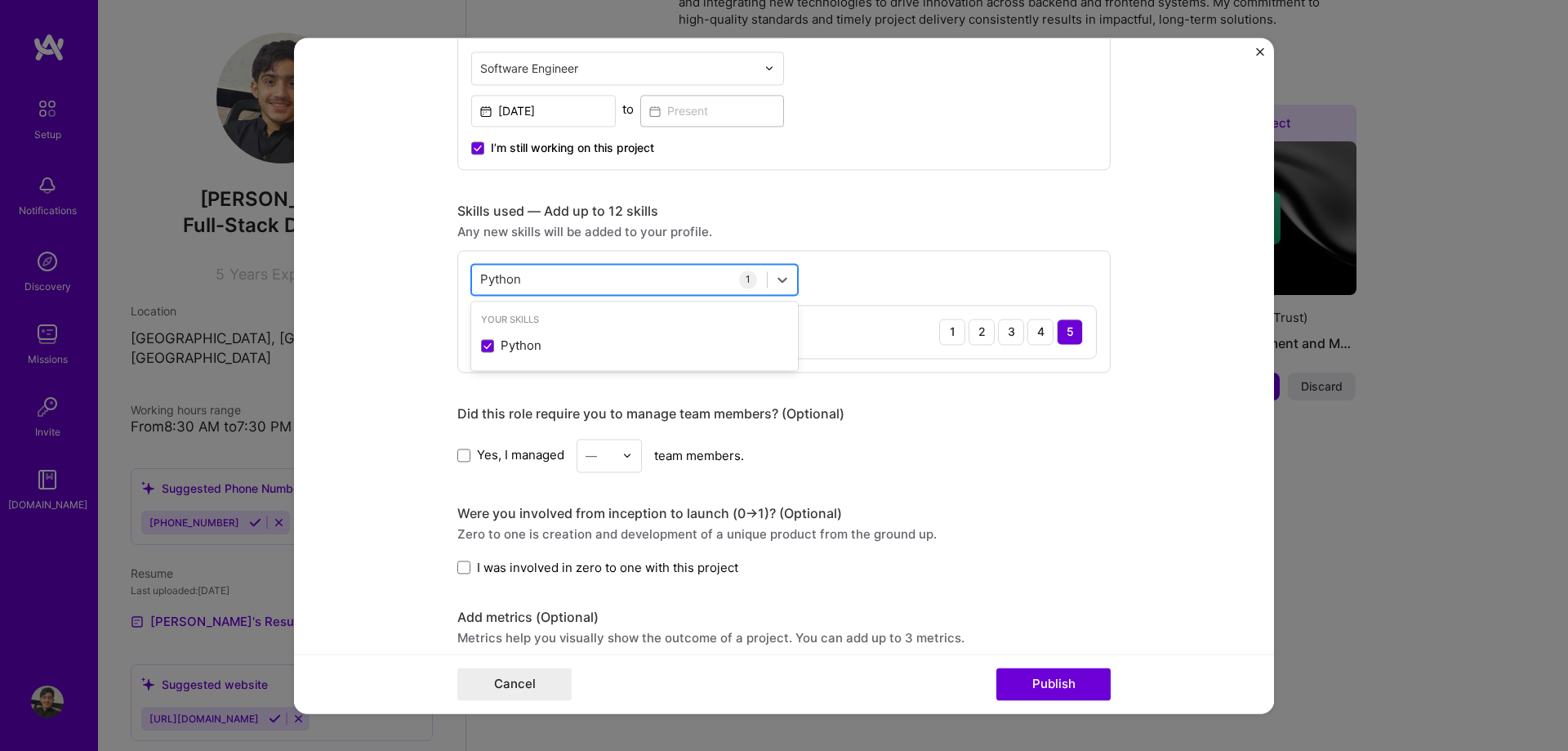
type input "Python"
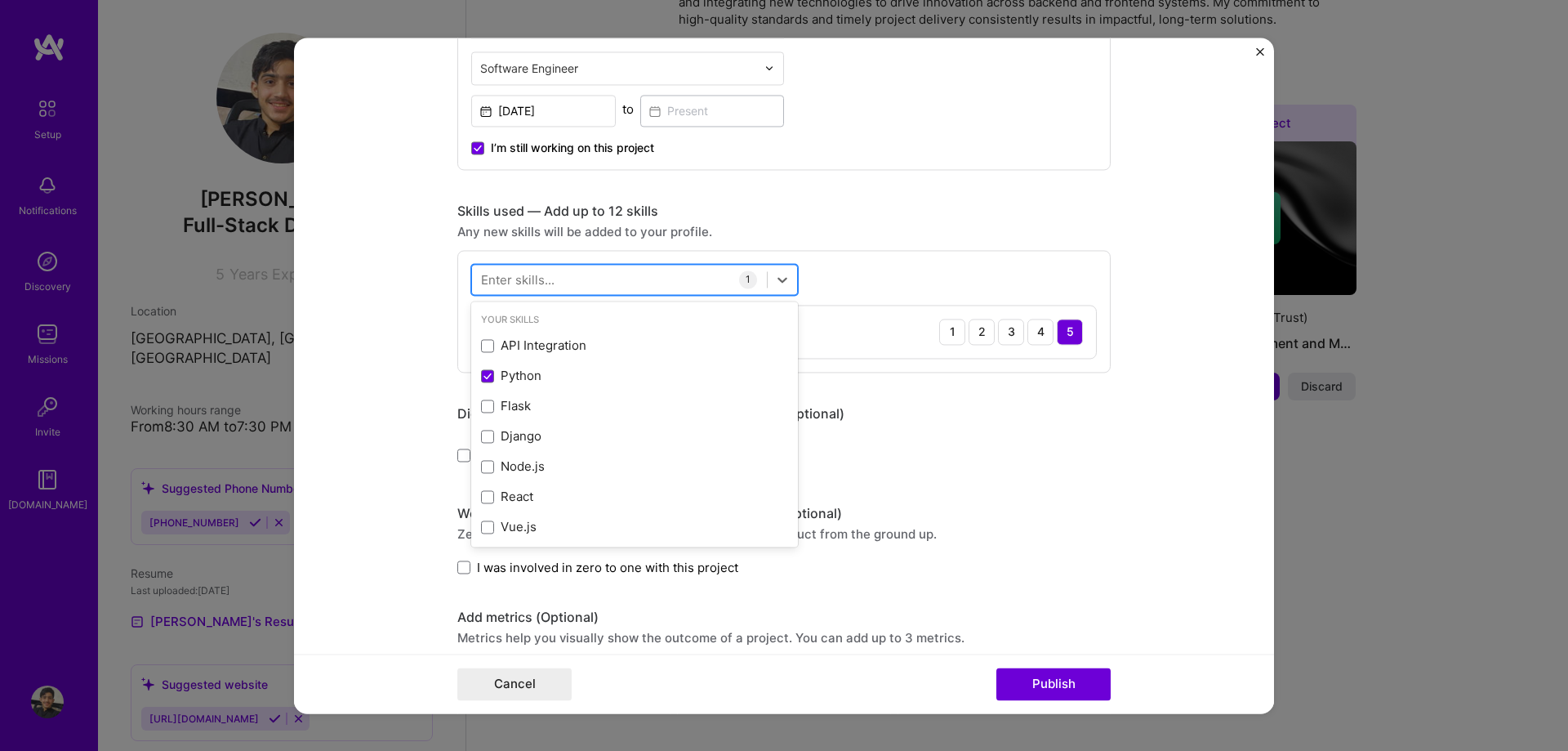
type input "R"
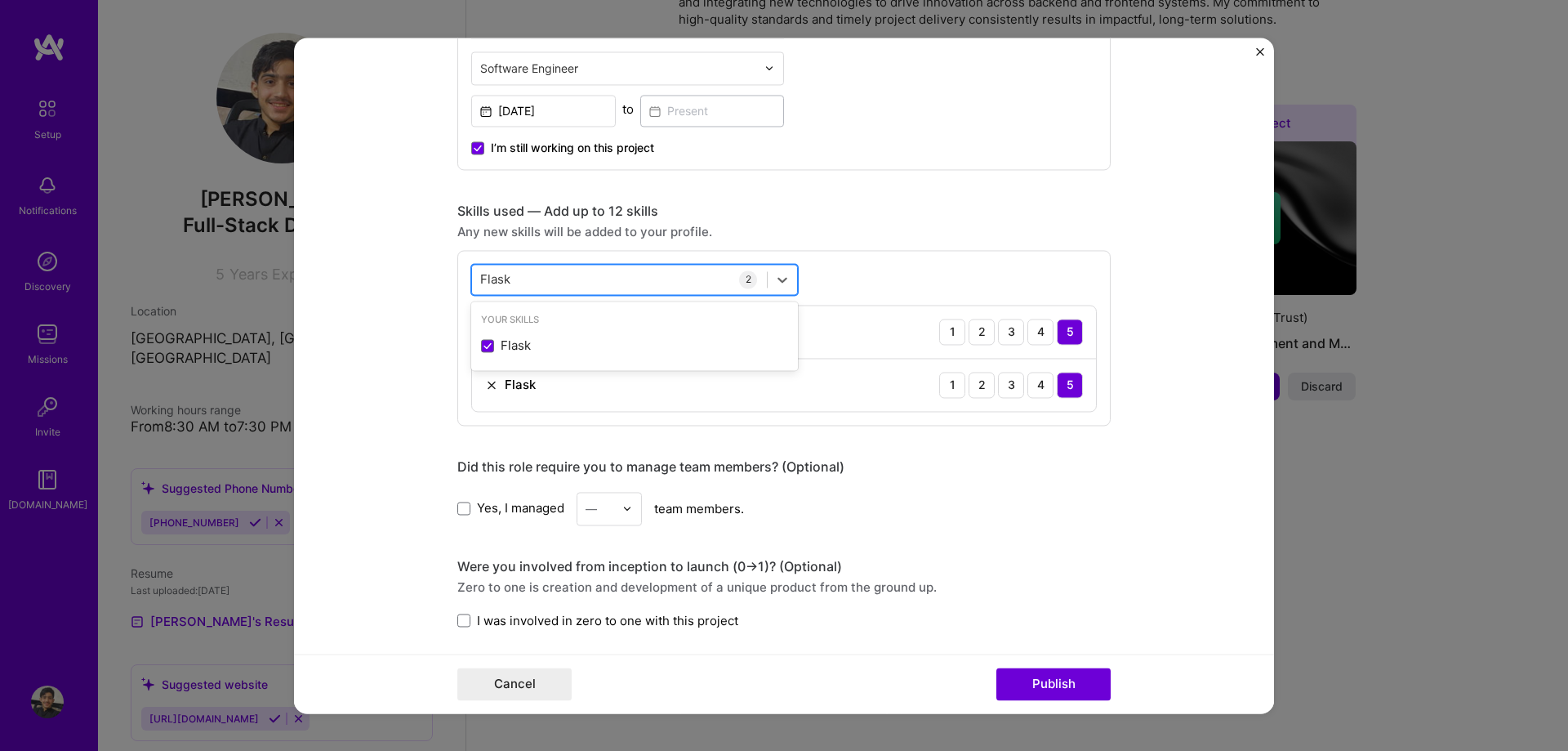
type input "Flask"
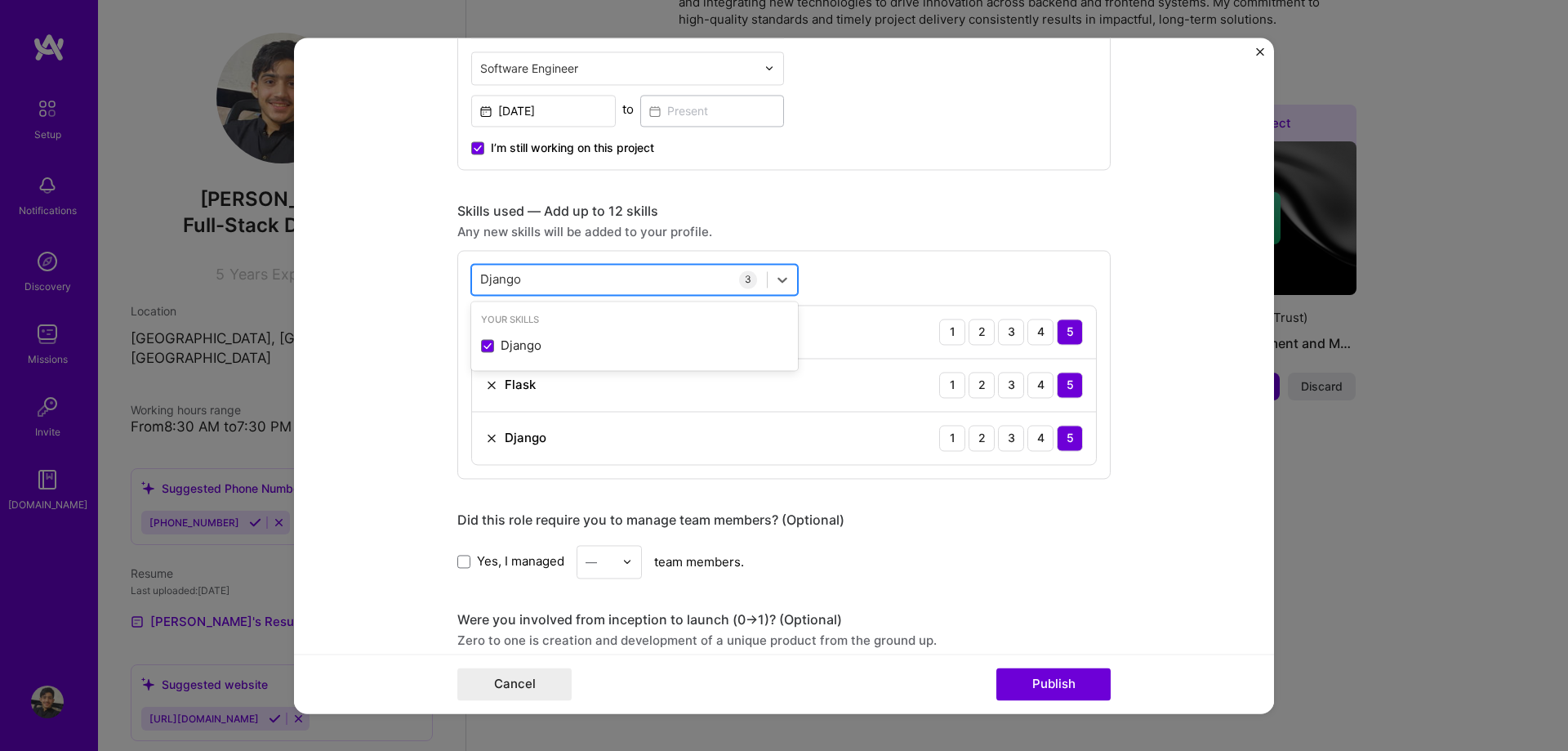
type input "Django"
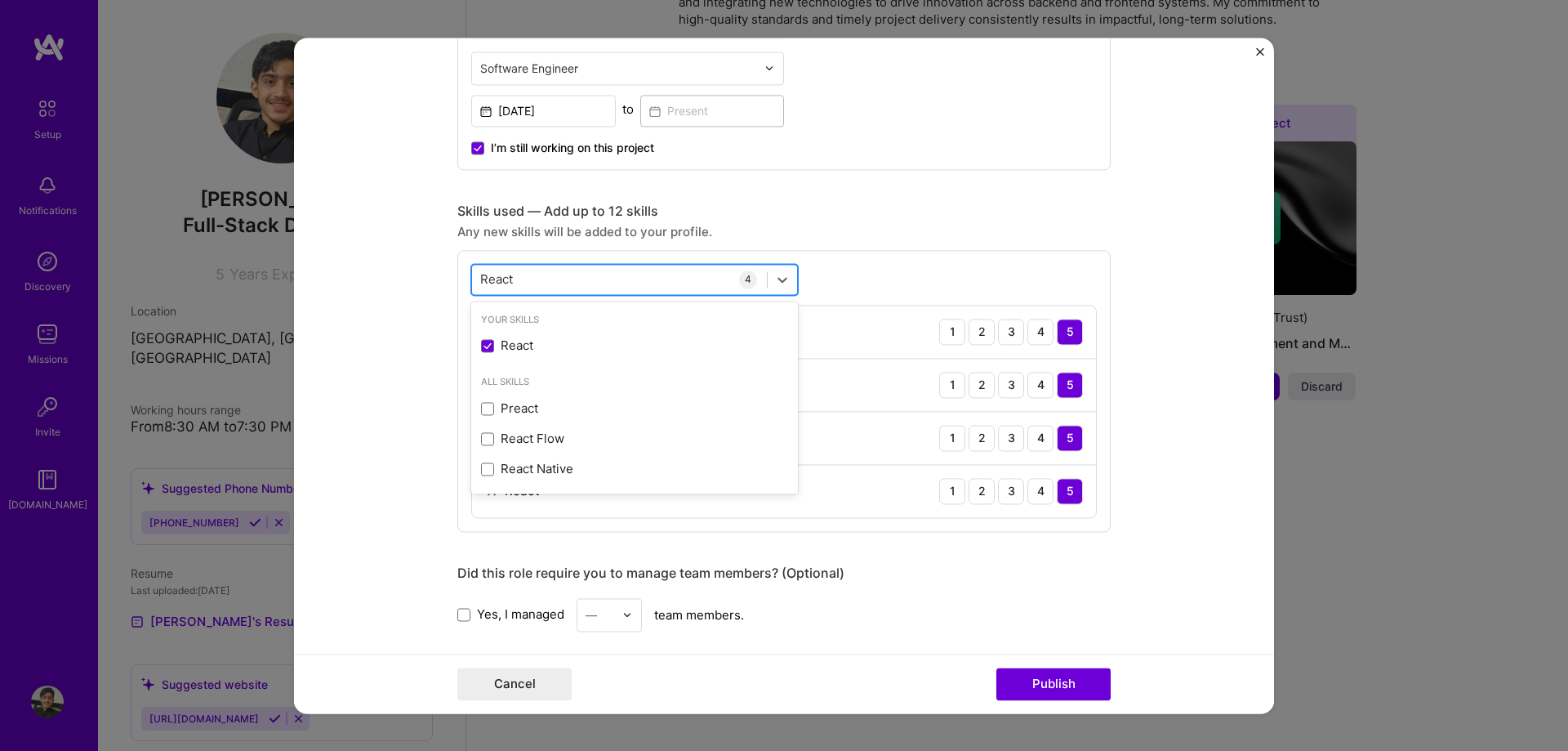
type input "React"
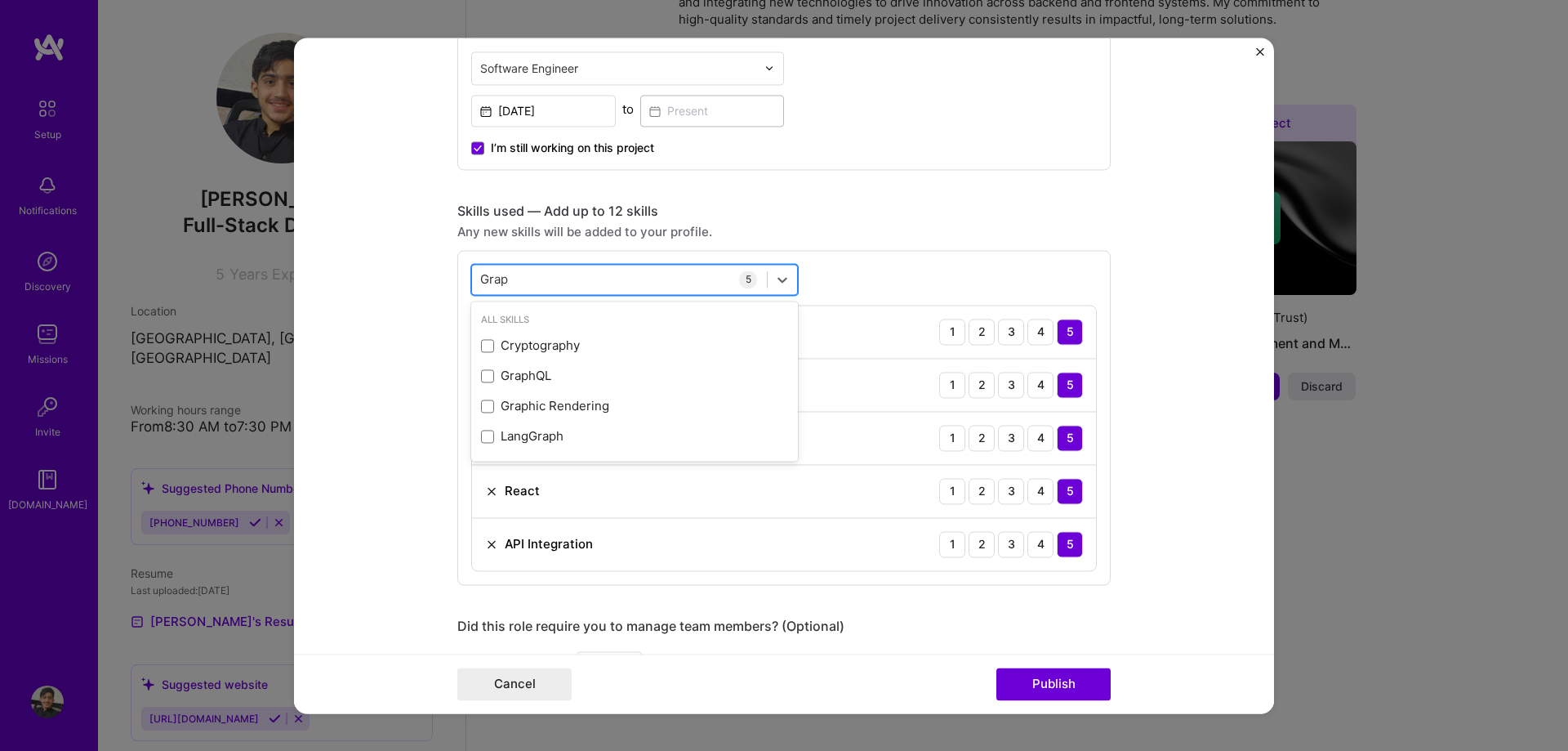
type input "Graph"
click at [521, 374] on div "GraphQL" at bounding box center [635, 376] width 307 height 17
click at [524, 274] on div "Graph Graph" at bounding box center [619, 279] width 294 height 27
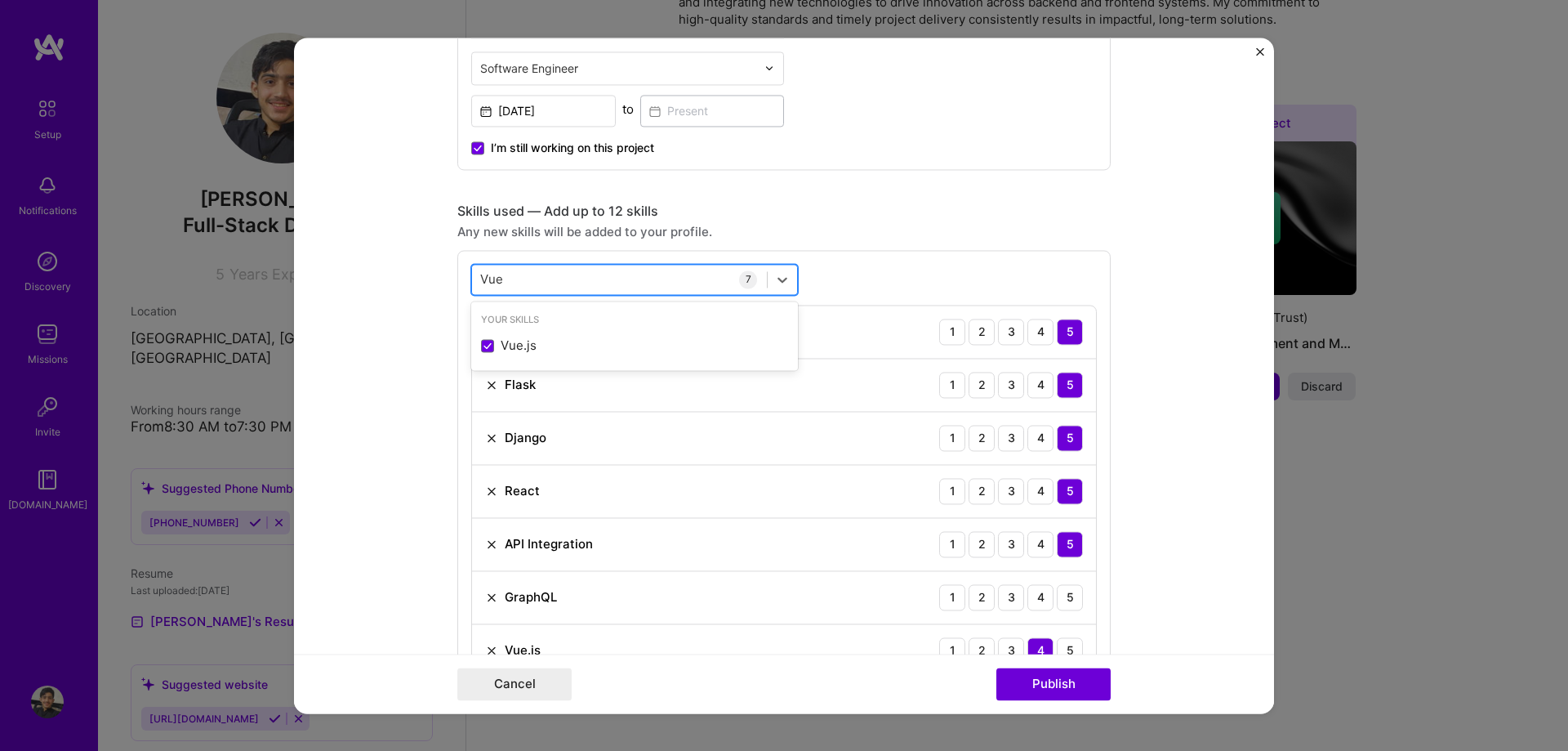
type input "Vue"
type input "Tai"
click at [483, 346] on icon at bounding box center [487, 345] width 9 height 7
click at [0, 0] on input "checkbox" at bounding box center [0, 0] width 0 height 0
click at [503, 270] on div "[PERSON_NAME]" at bounding box center [619, 279] width 294 height 27
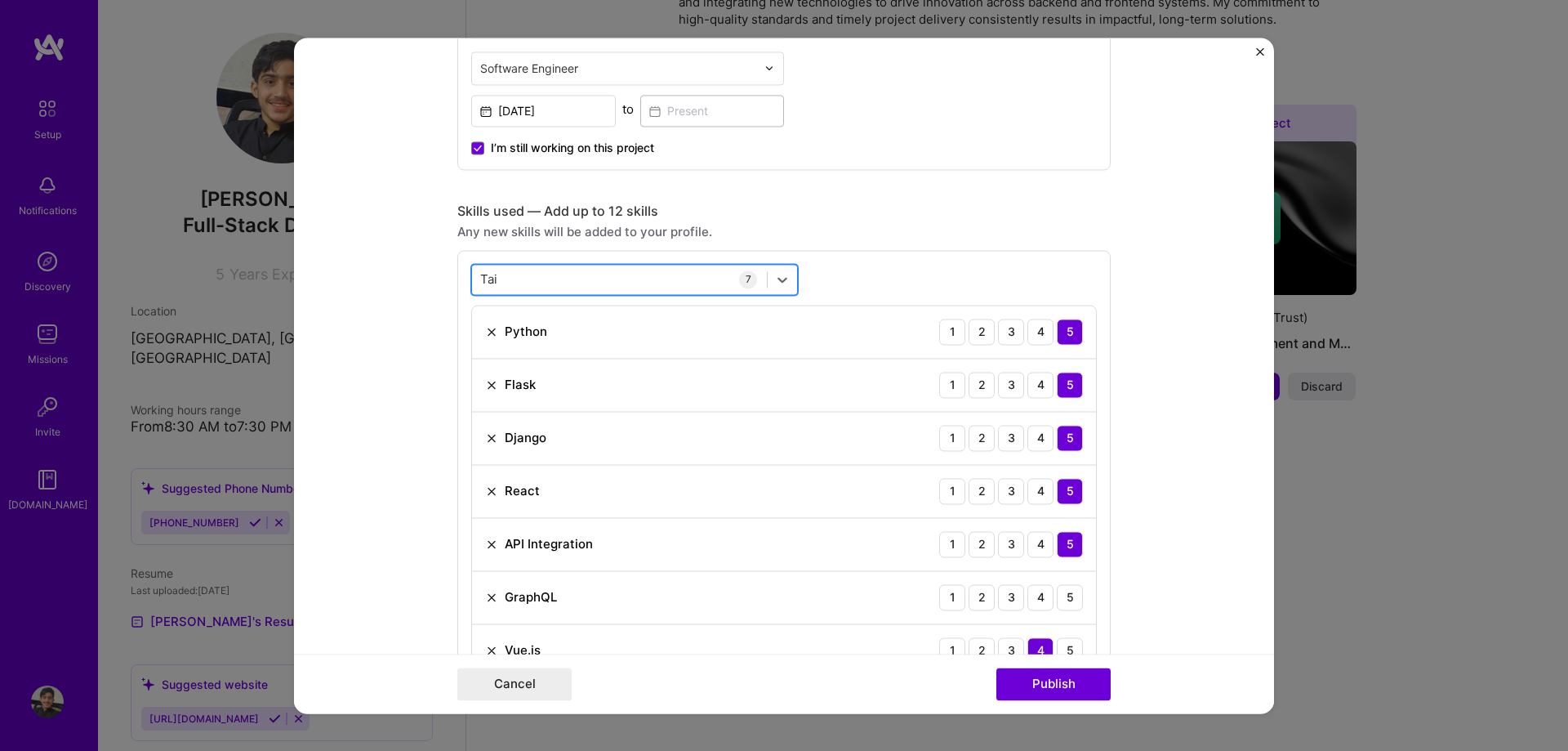
click at [507, 273] on div "[PERSON_NAME]" at bounding box center [619, 279] width 294 height 27
type input "Cybe"
type input "No"
click at [641, 292] on div "No No" at bounding box center [619, 279] width 294 height 27
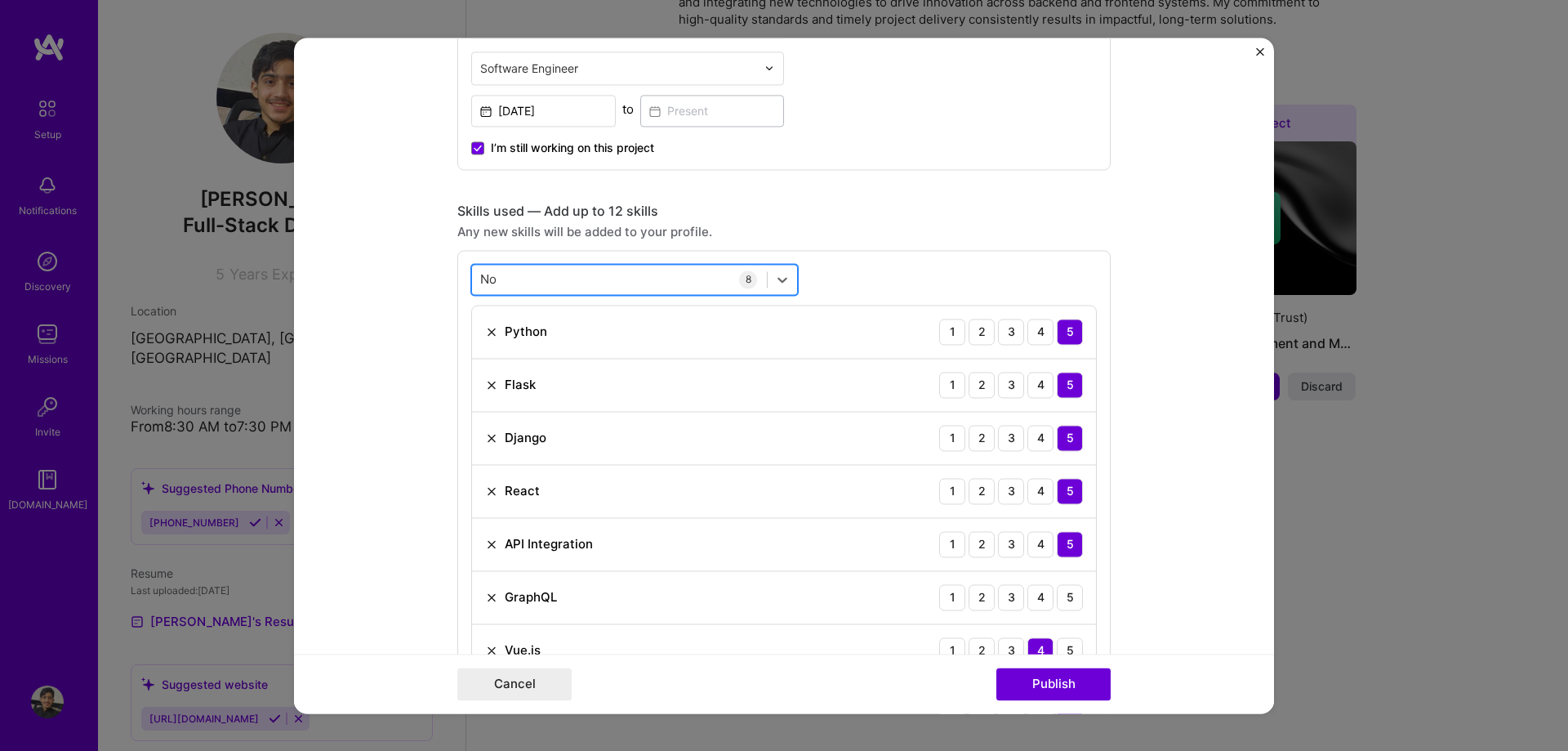
click at [641, 292] on div "No No" at bounding box center [619, 279] width 294 height 27
type input "S"
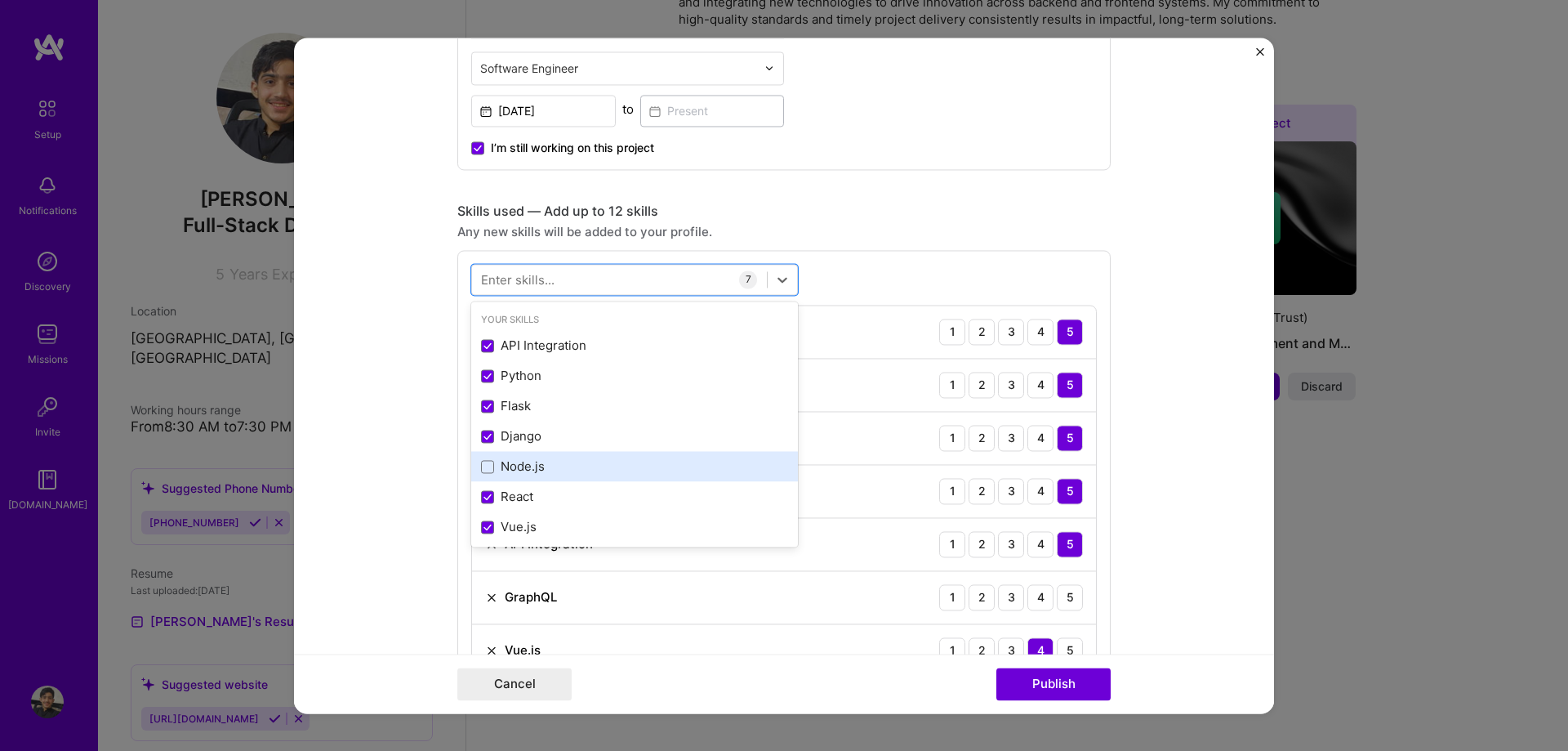
click at [549, 474] on div "Node.js" at bounding box center [635, 467] width 307 height 17
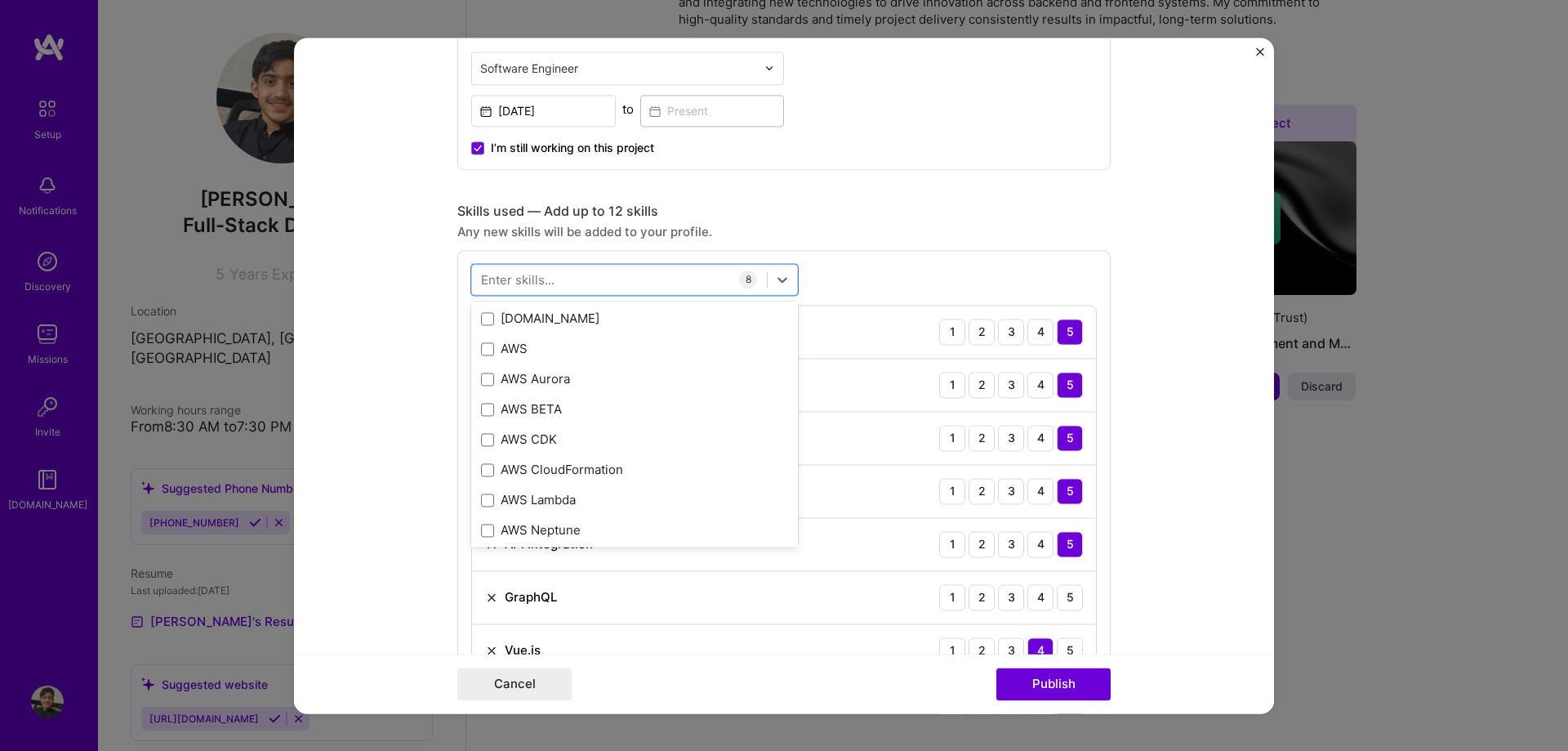
scroll to position [465, 0]
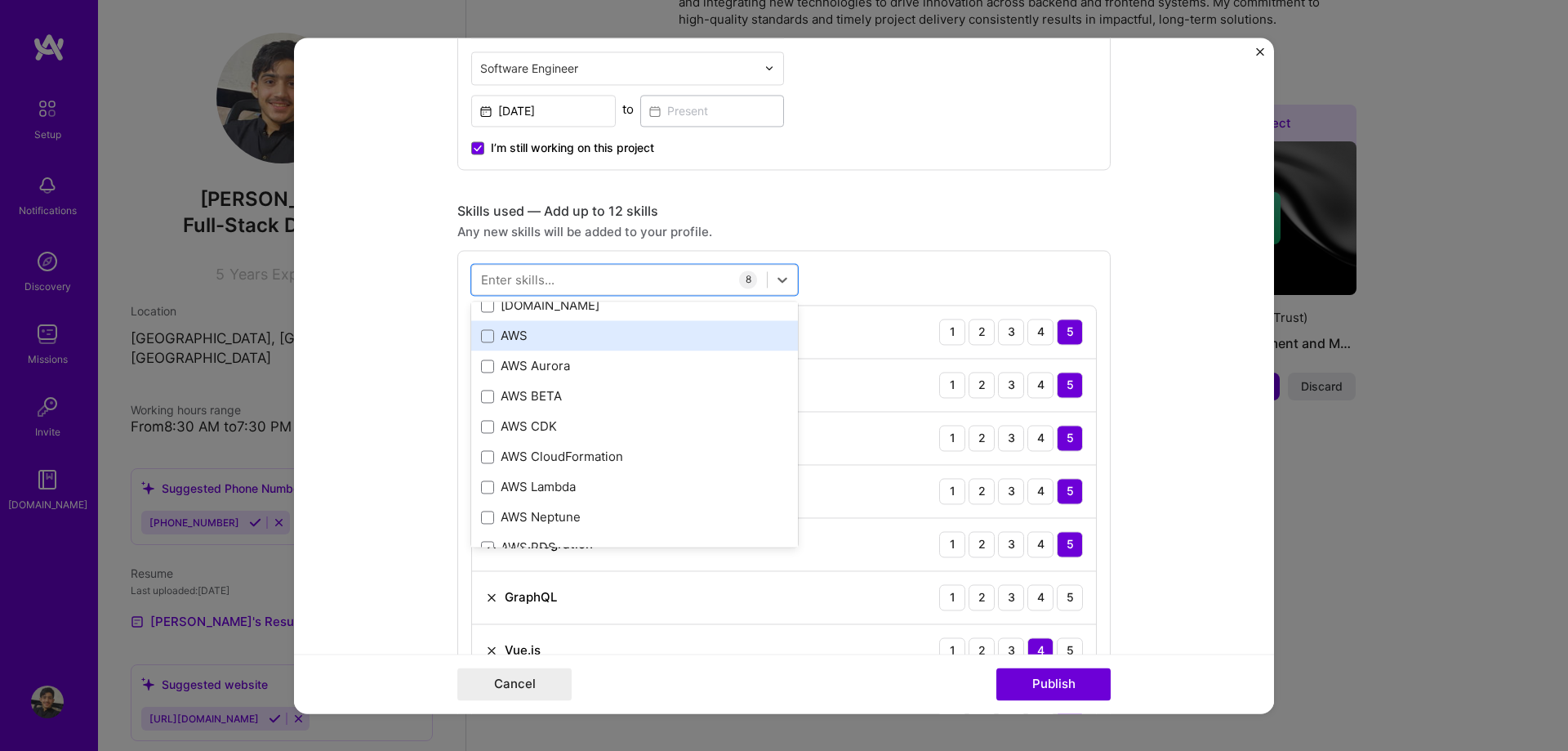
click at [509, 345] on div "AWS" at bounding box center [634, 337] width 327 height 31
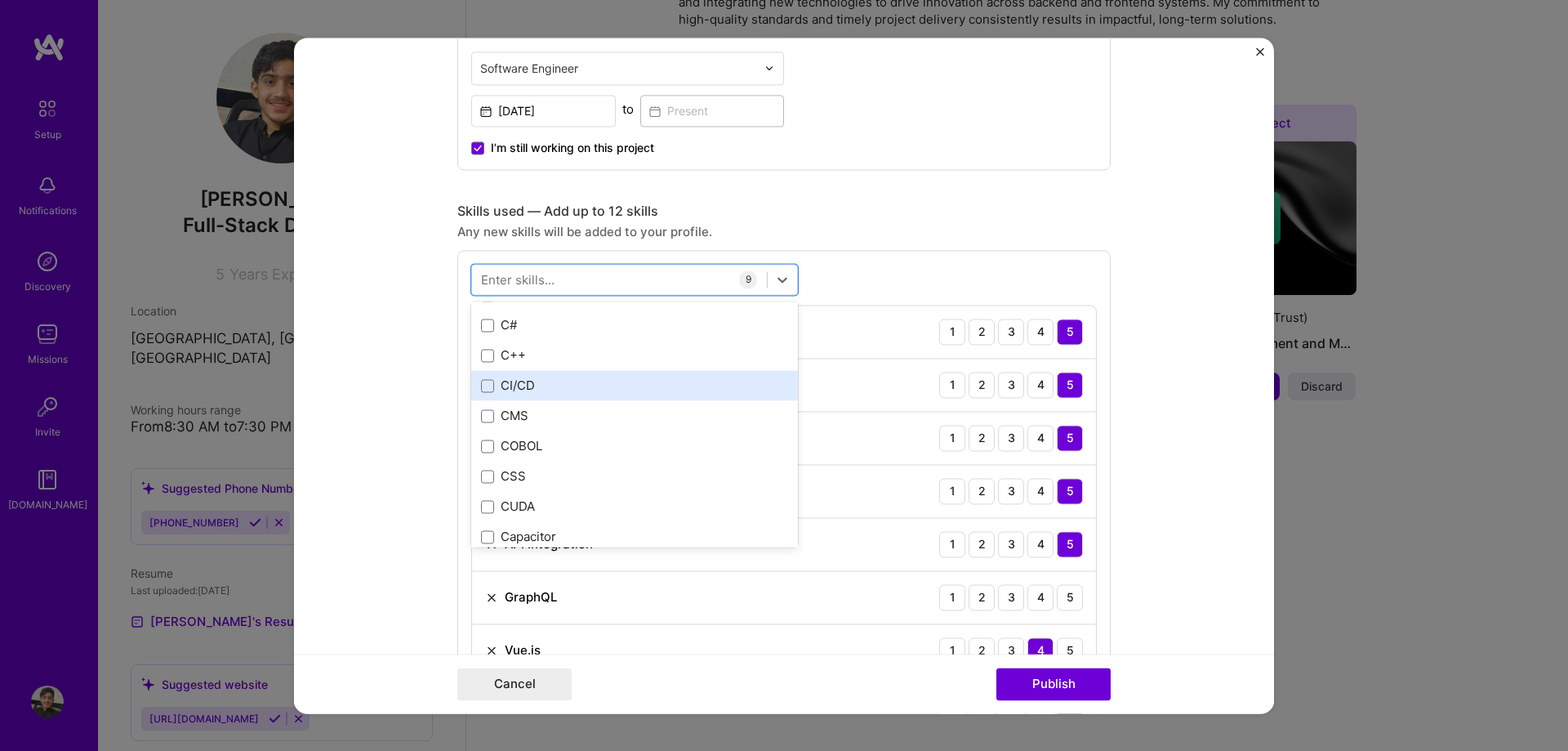
scroll to position [1956, 0]
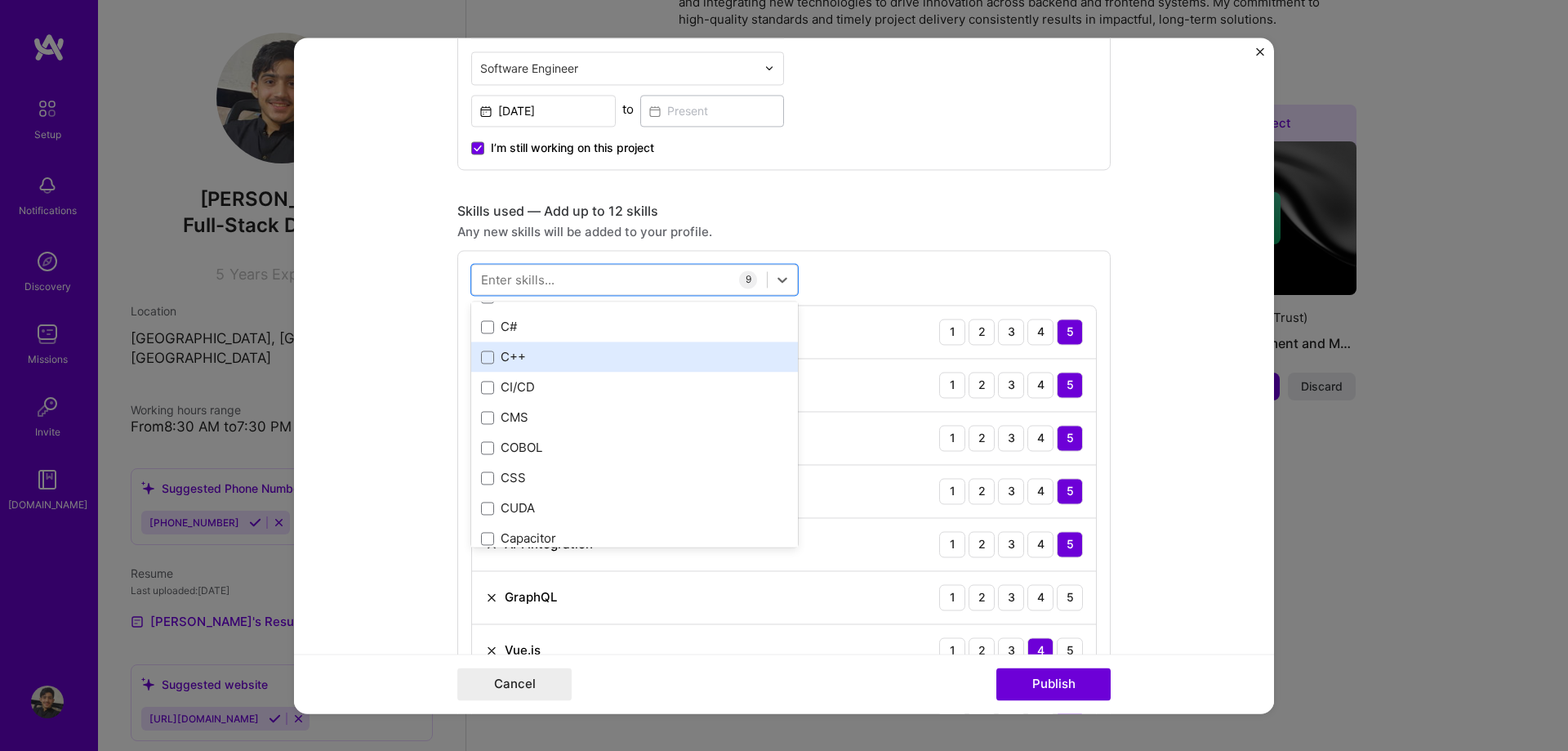
click at [515, 355] on div "C++" at bounding box center [635, 358] width 307 height 17
click at [928, 276] on div "option C++, selected. option C++ selected, 0 of 2. 378 results available. Use U…" at bounding box center [784, 551] width 653 height 600
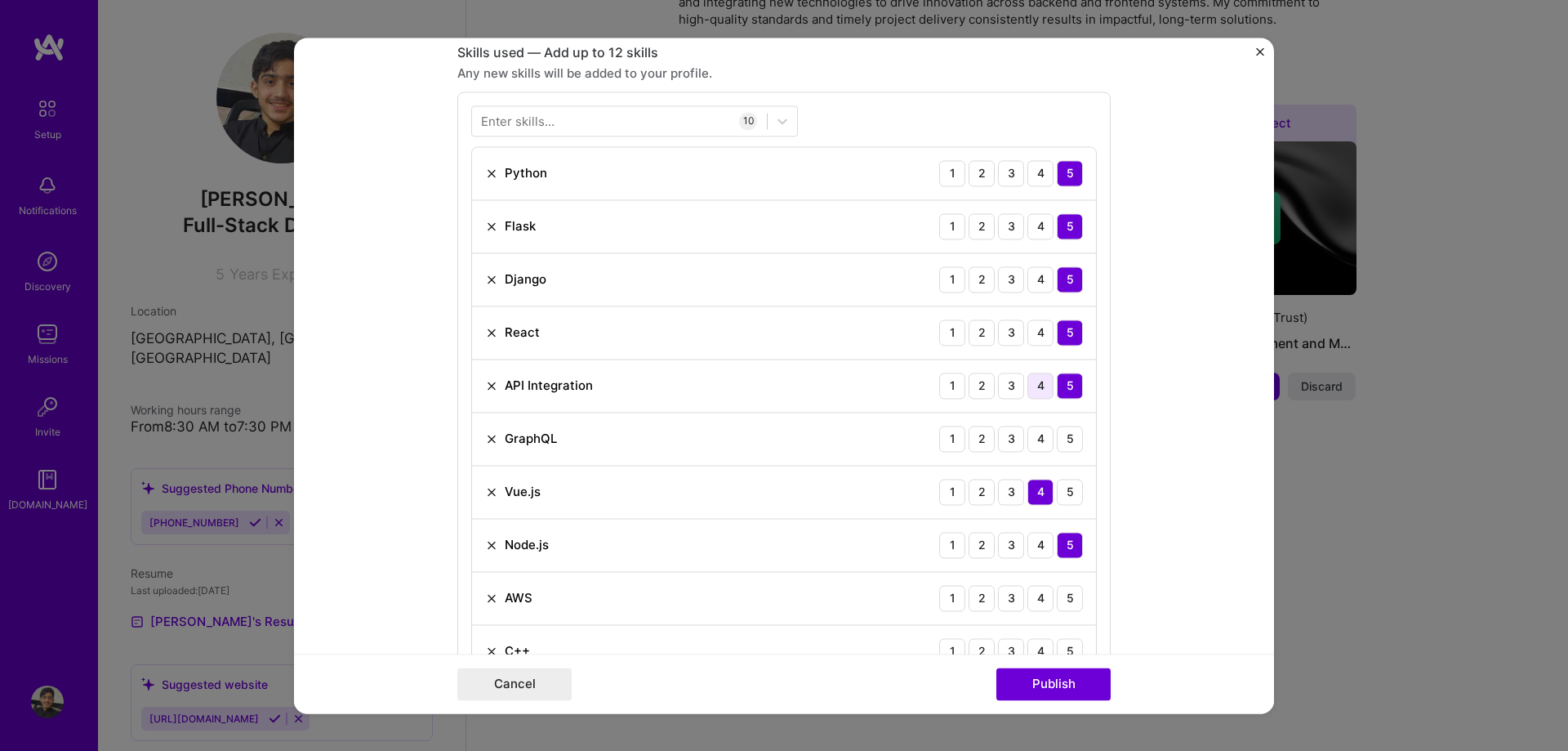
scroll to position [931, 0]
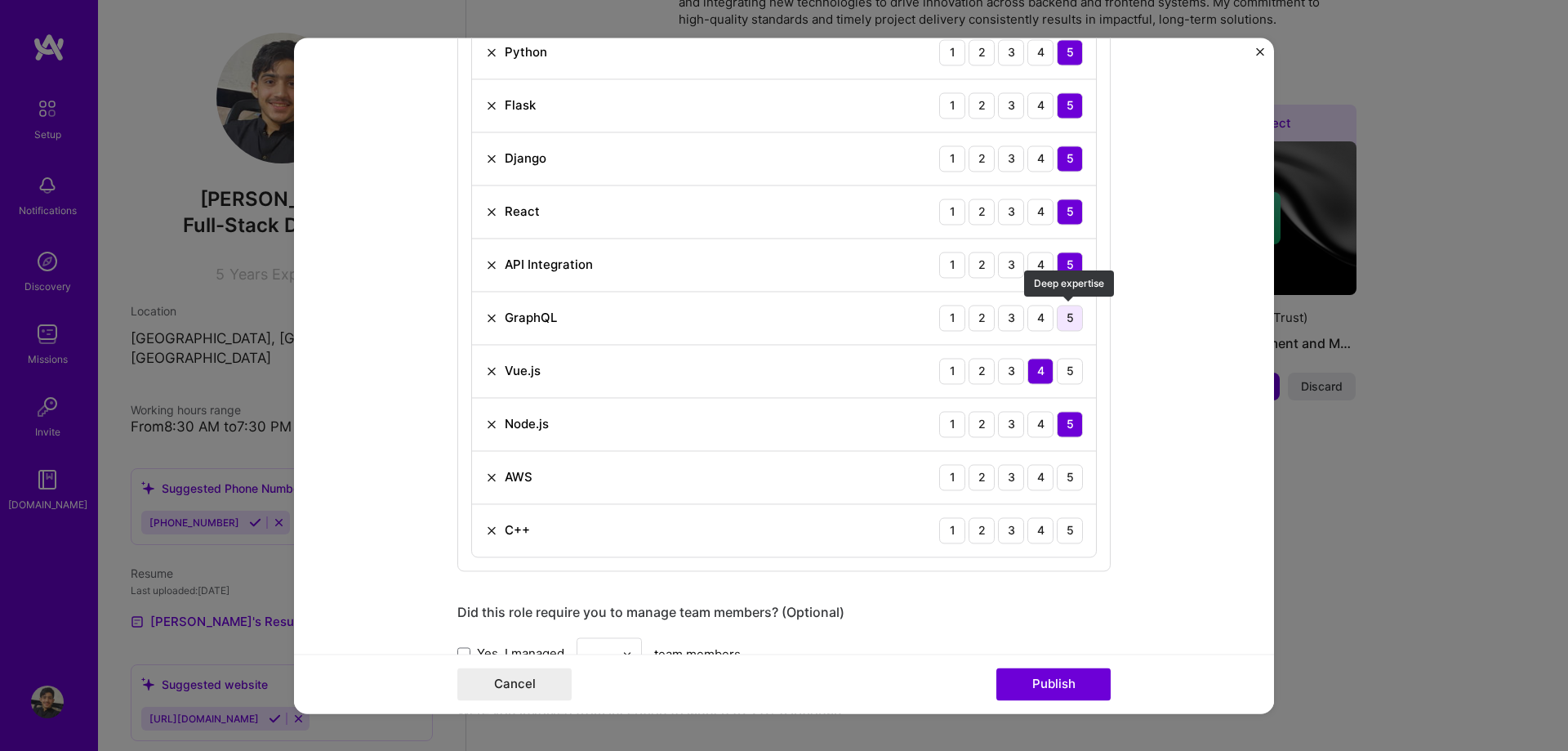
click at [1074, 318] on div "5" at bounding box center [1069, 317] width 26 height 26
click at [1030, 478] on div "4" at bounding box center [1040, 477] width 26 height 26
click at [983, 531] on div "2" at bounding box center [981, 529] width 26 height 26
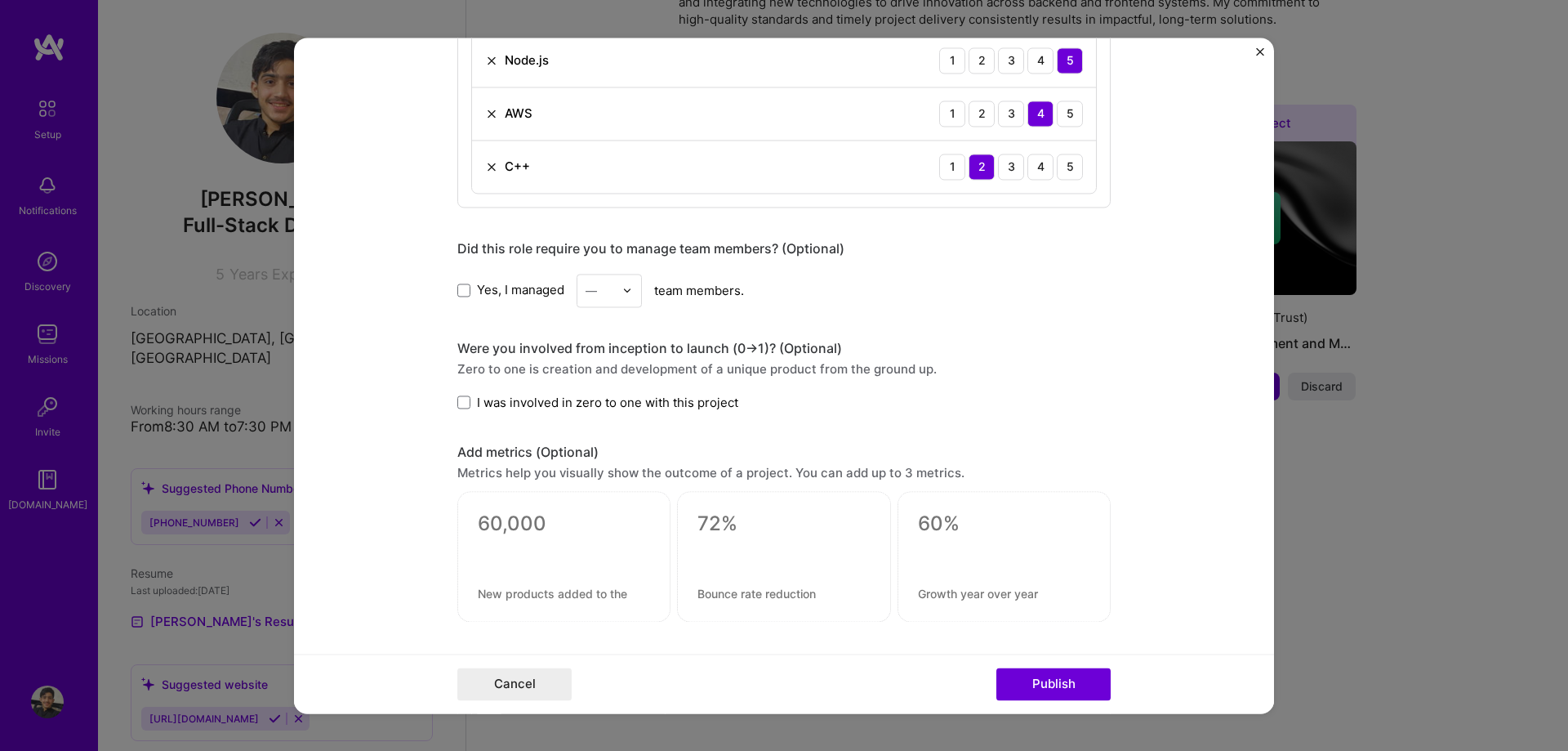
scroll to position [1303, 0]
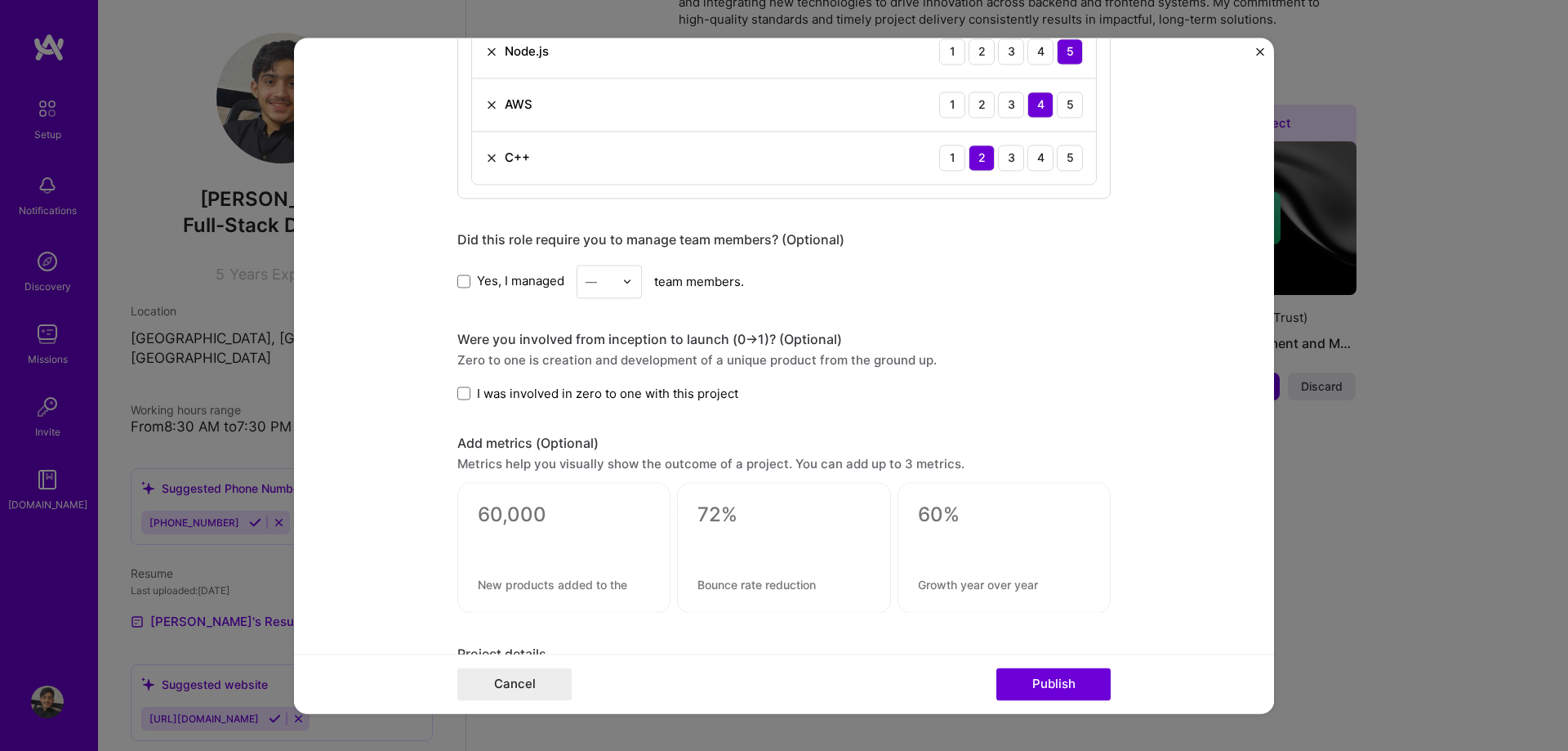
click at [533, 396] on span "I was involved in zero to one with this project" at bounding box center [607, 393] width 262 height 17
click at [0, 0] on input "I was involved in zero to one with this project" at bounding box center [0, 0] width 0 height 0
click at [566, 398] on span "I was involved in zero to one with this project" at bounding box center [607, 393] width 262 height 17
click at [0, 0] on input "I was involved in zero to one with this project" at bounding box center [0, 0] width 0 height 0
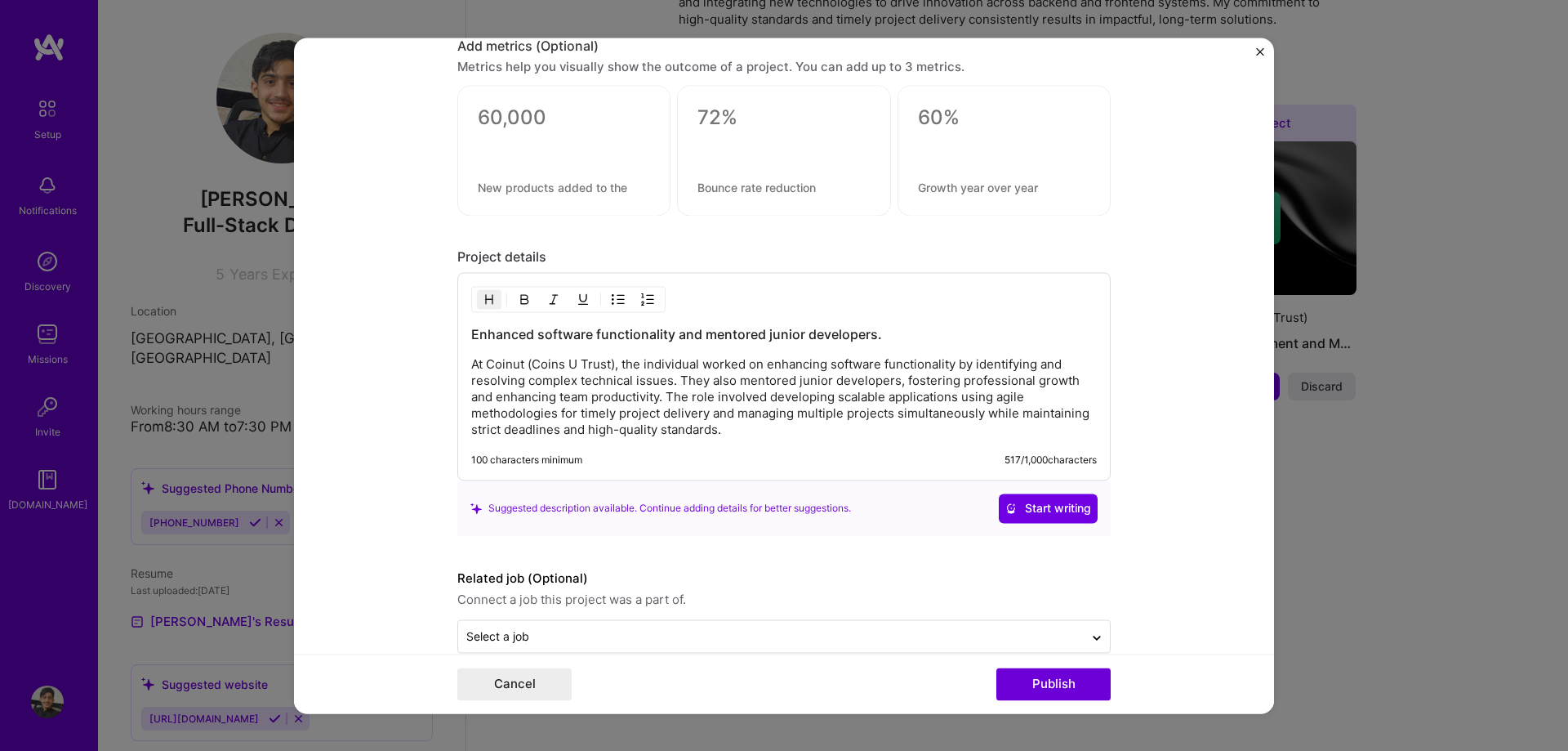
scroll to position [1730, 0]
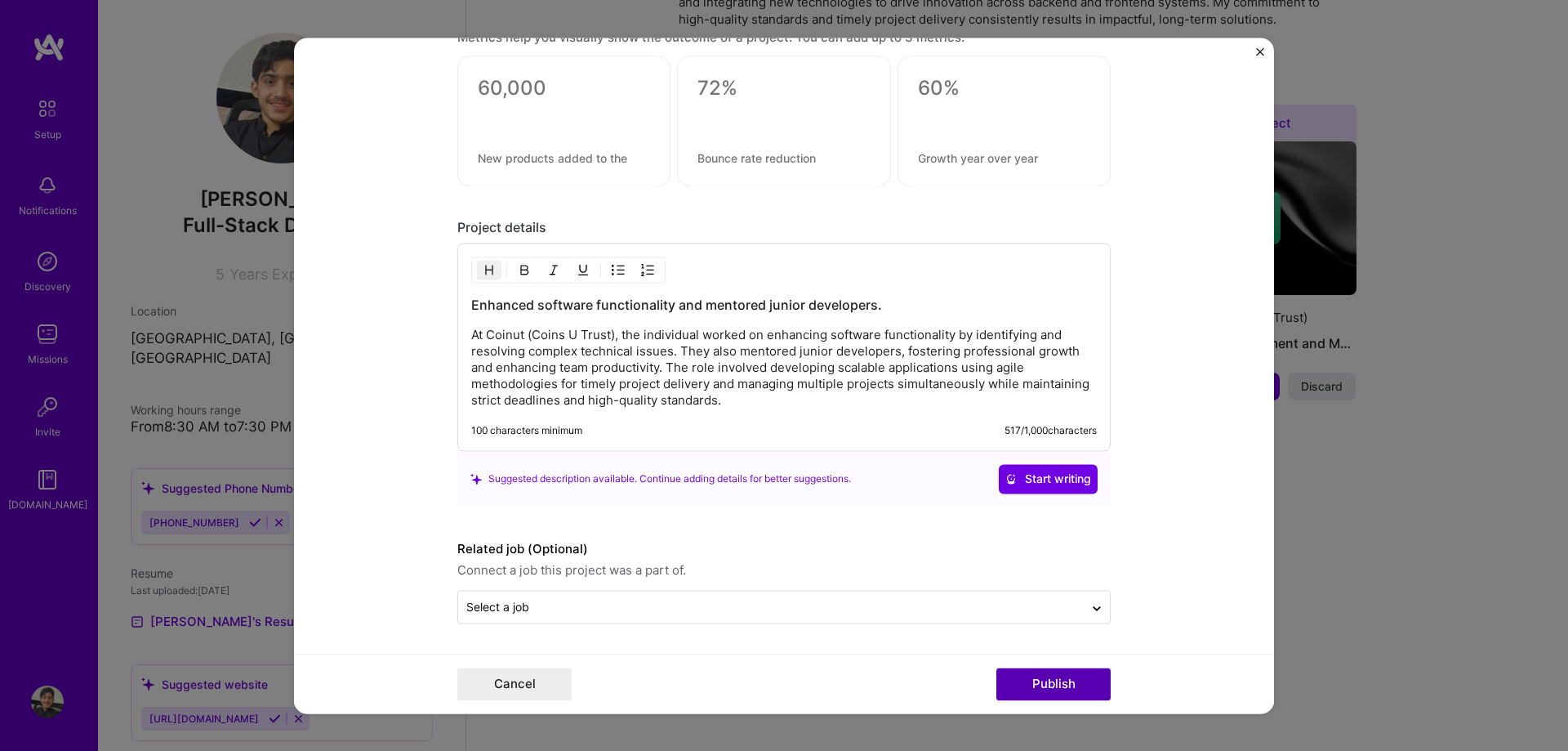
click at [1054, 686] on button "Publish" at bounding box center [1053, 684] width 114 height 33
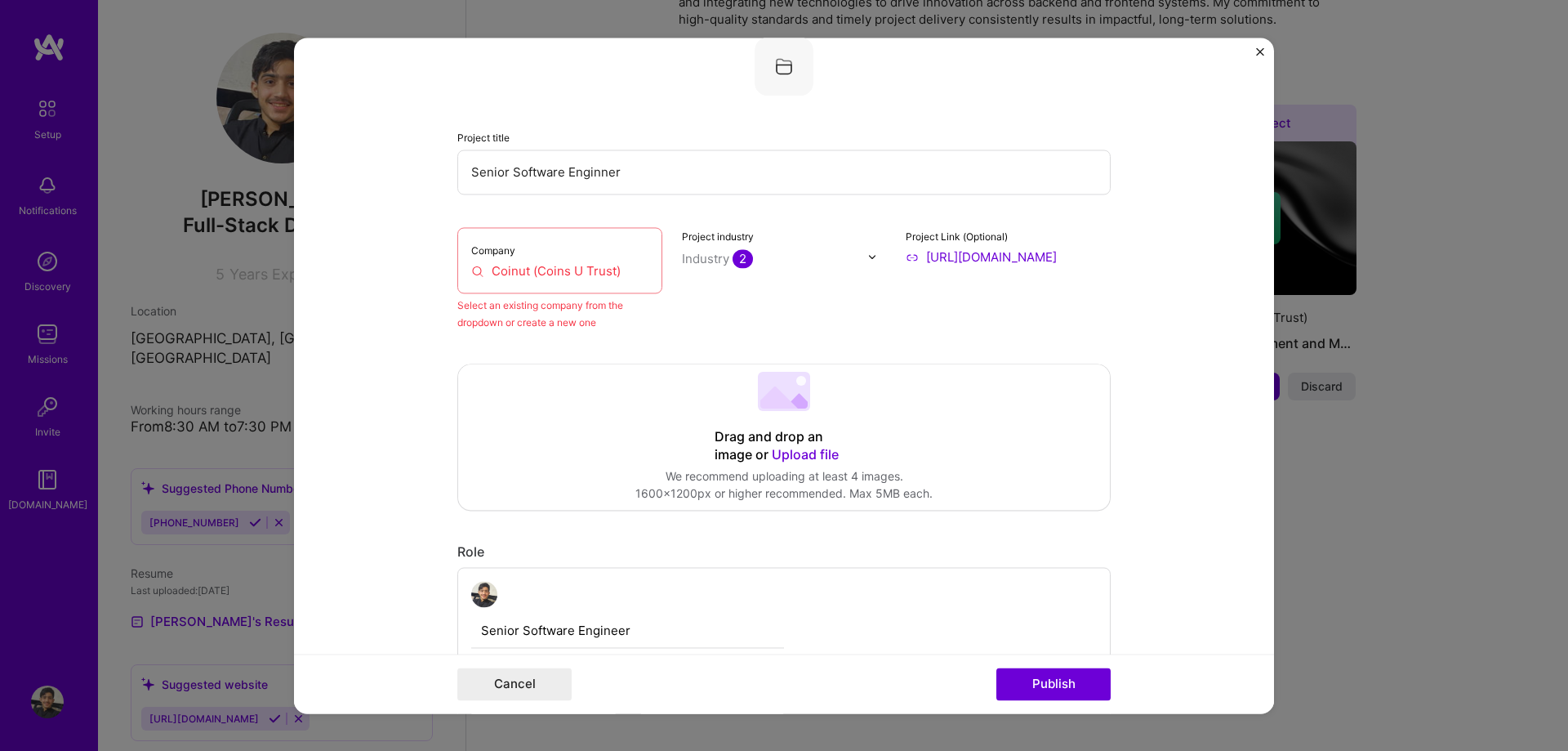
scroll to position [107, 0]
click at [577, 284] on div "Company Coinut (Coins U Trust)" at bounding box center [560, 261] width 205 height 66
click at [575, 274] on input "Coinut (Coins U Trust)" at bounding box center [559, 271] width 177 height 17
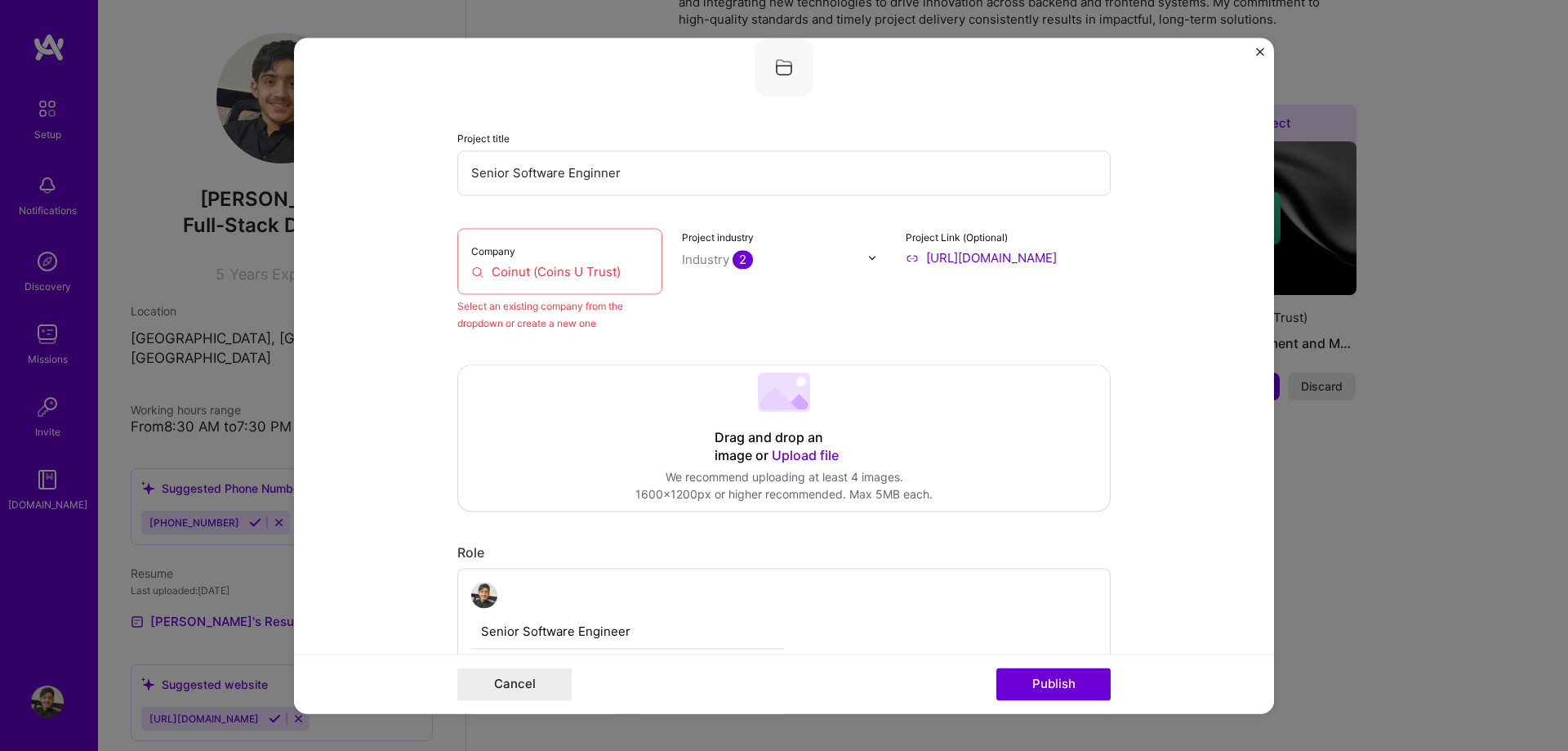
type input "c"
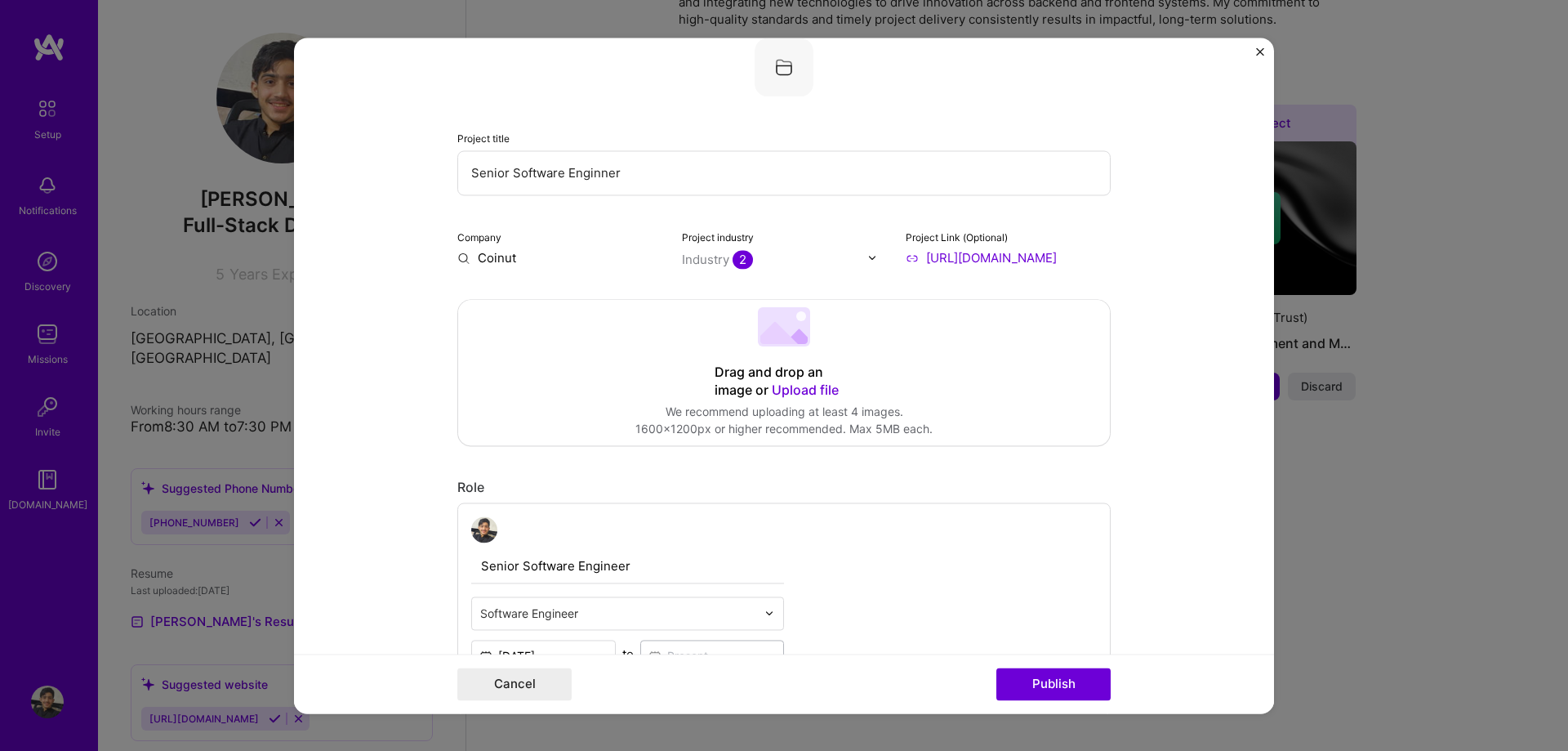
click at [531, 266] on input "Coinut" at bounding box center [560, 258] width 205 height 17
type input "Coinut"
click at [585, 298] on div "Coinut" at bounding box center [574, 295] width 53 height 29
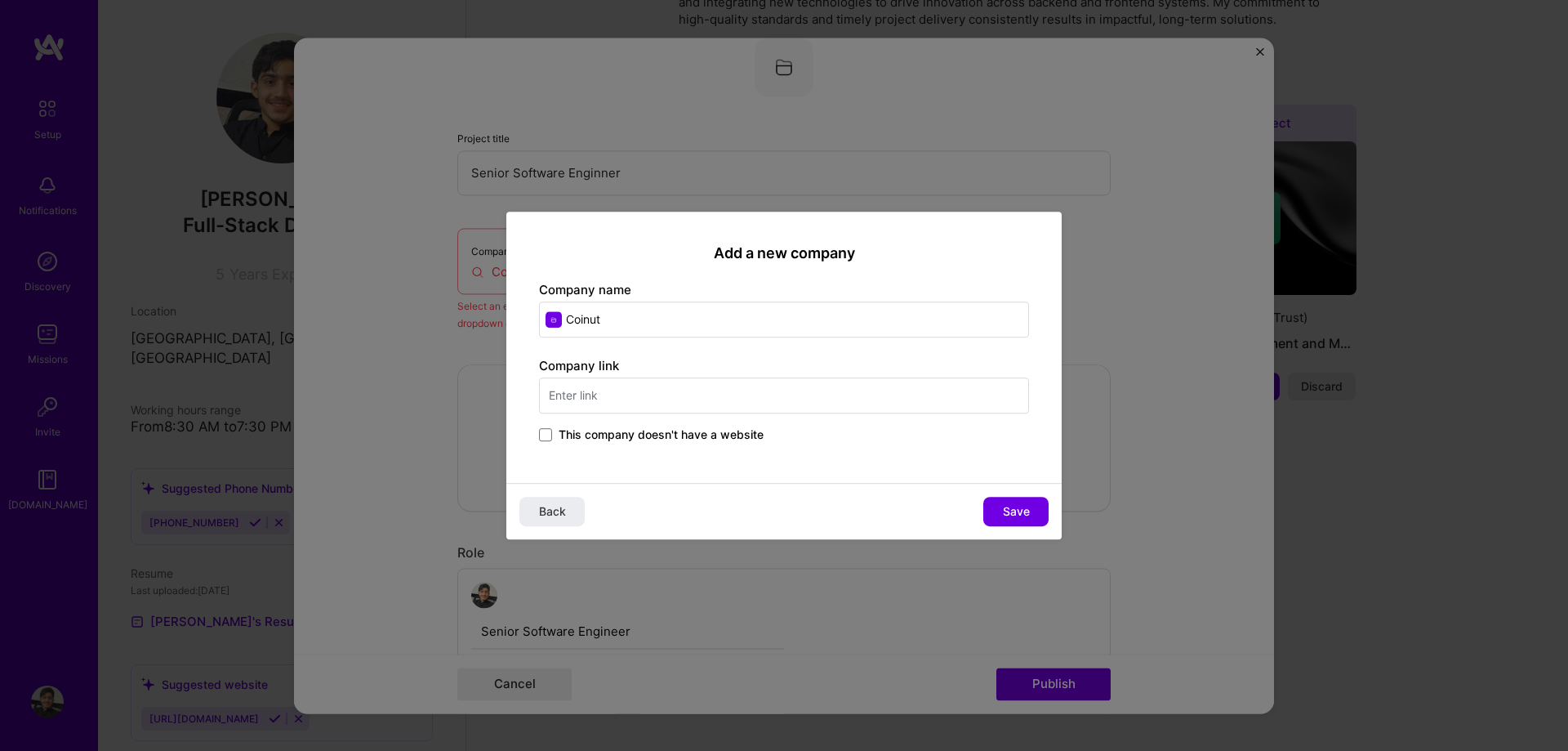
click at [606, 378] on input "text" at bounding box center [784, 394] width 490 height 35
type input "[DOMAIN_NAME]"
click at [1033, 519] on button "Save" at bounding box center [1016, 511] width 65 height 30
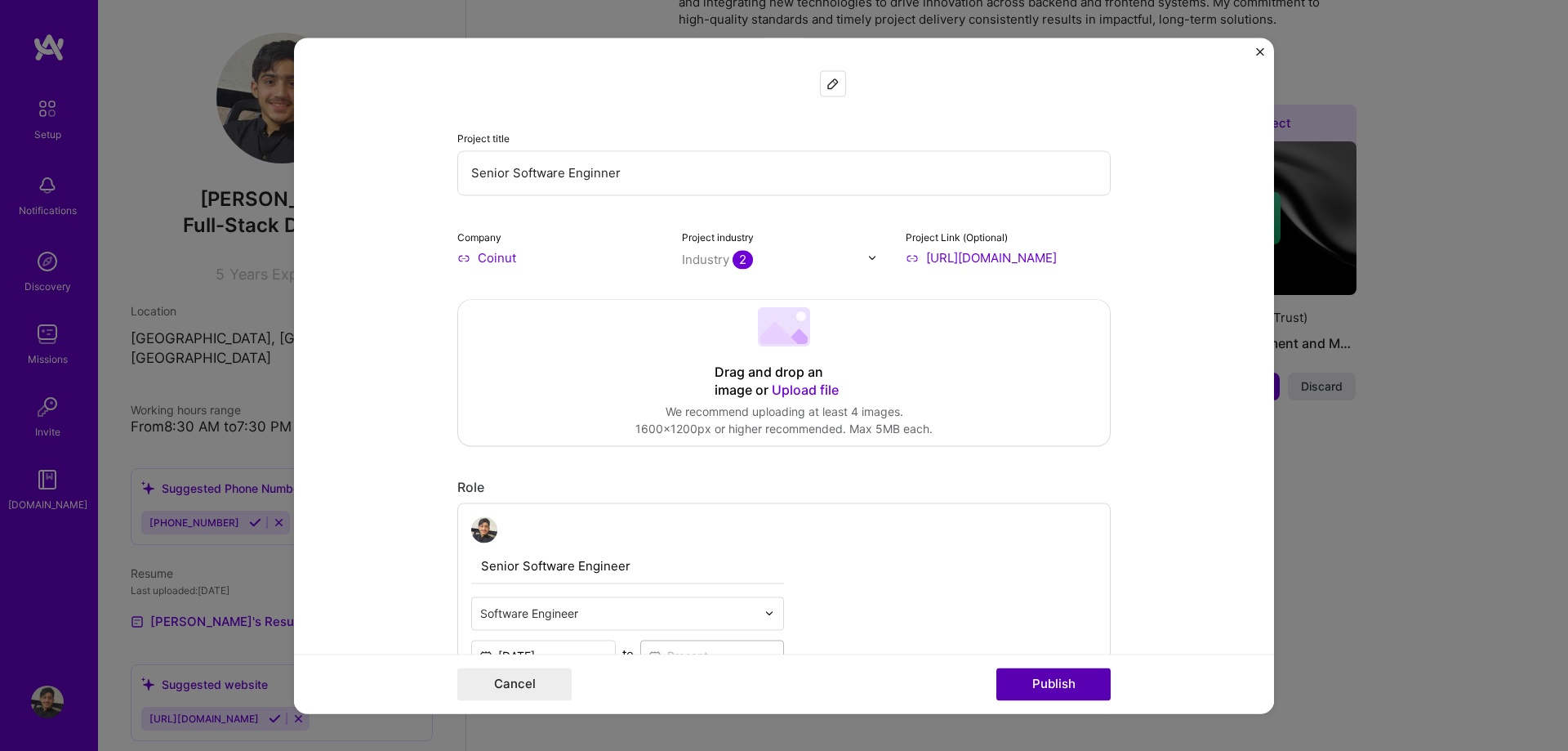
click at [1065, 684] on button "Publish" at bounding box center [1053, 684] width 114 height 33
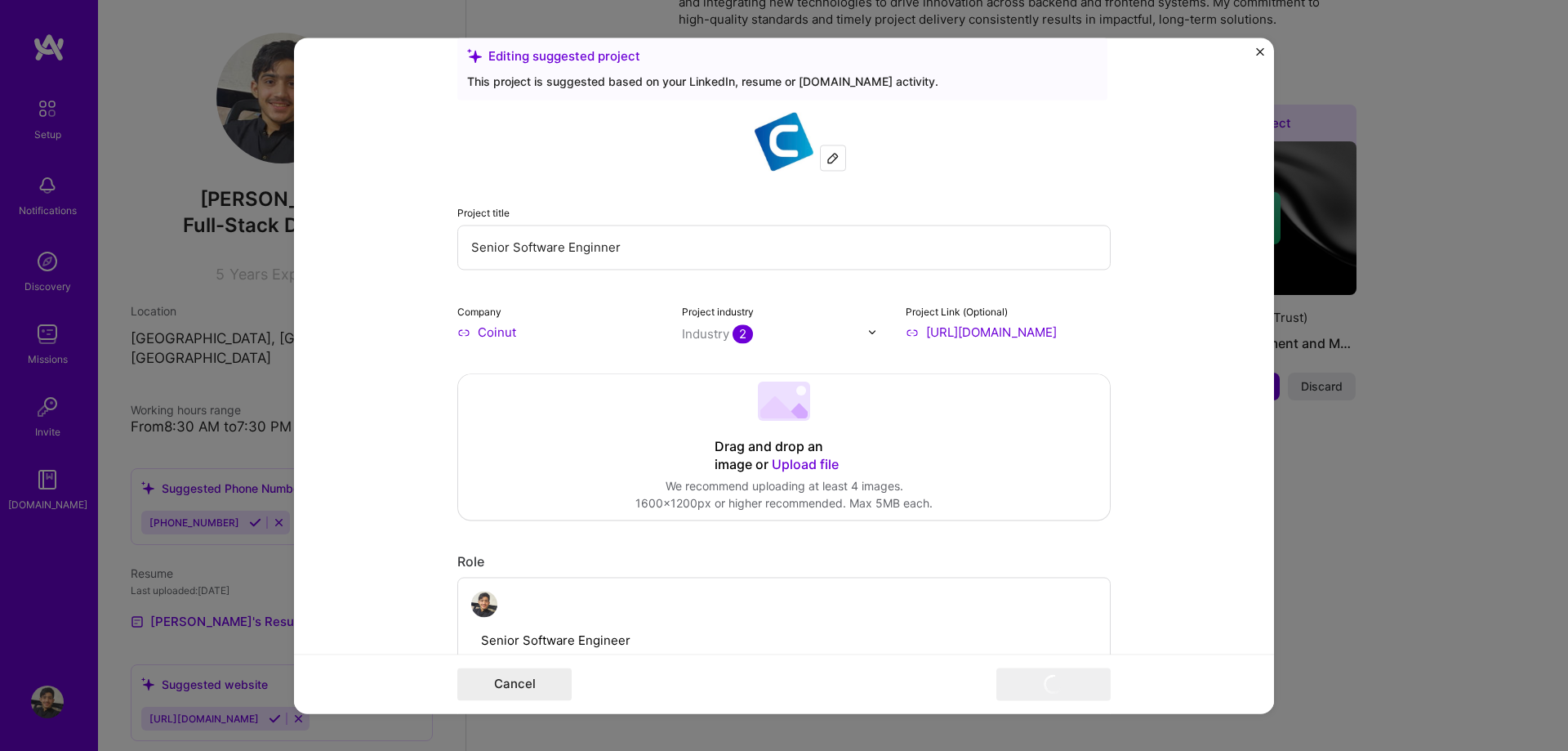
scroll to position [0, 0]
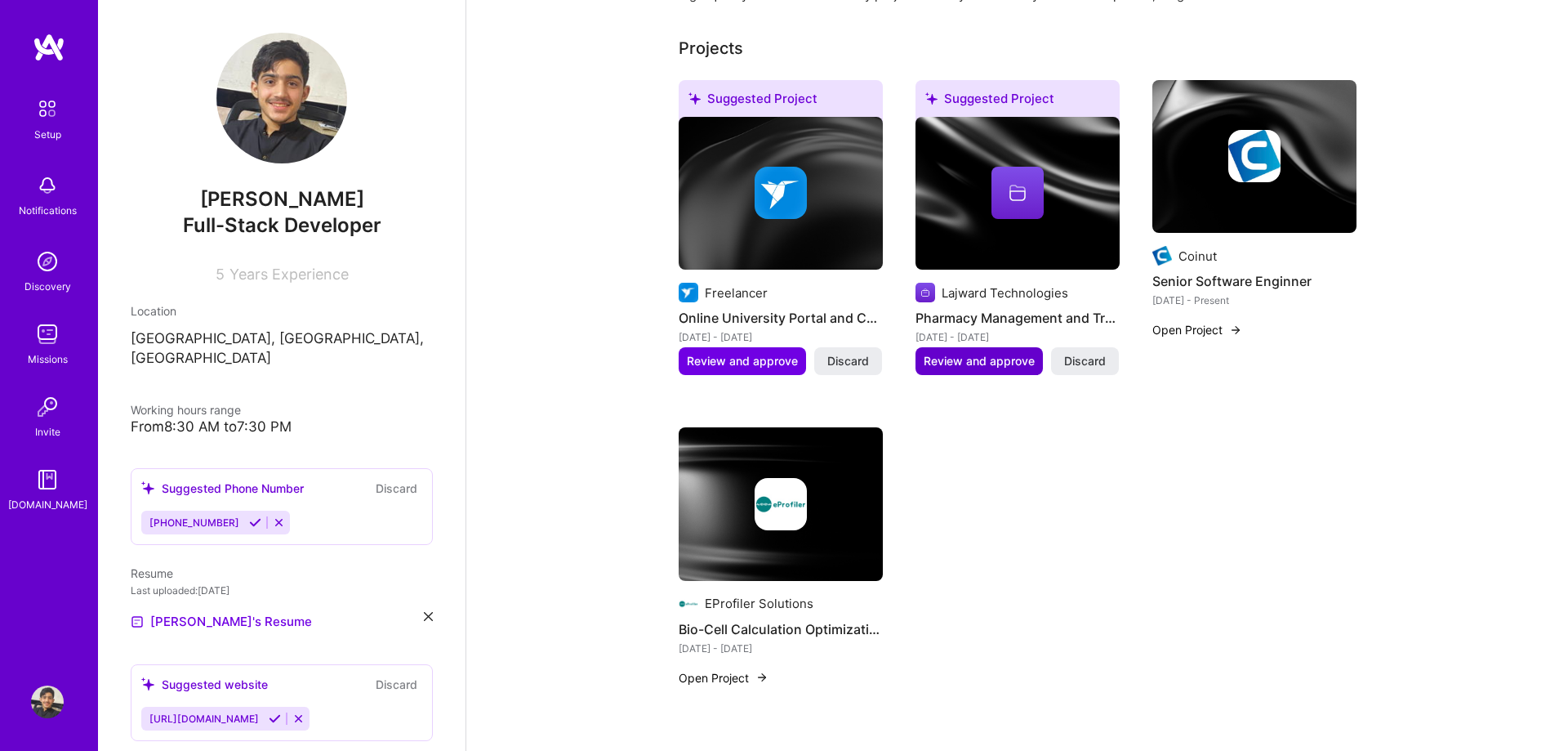
click at [1003, 353] on span "Review and approve" at bounding box center [979, 361] width 111 height 16
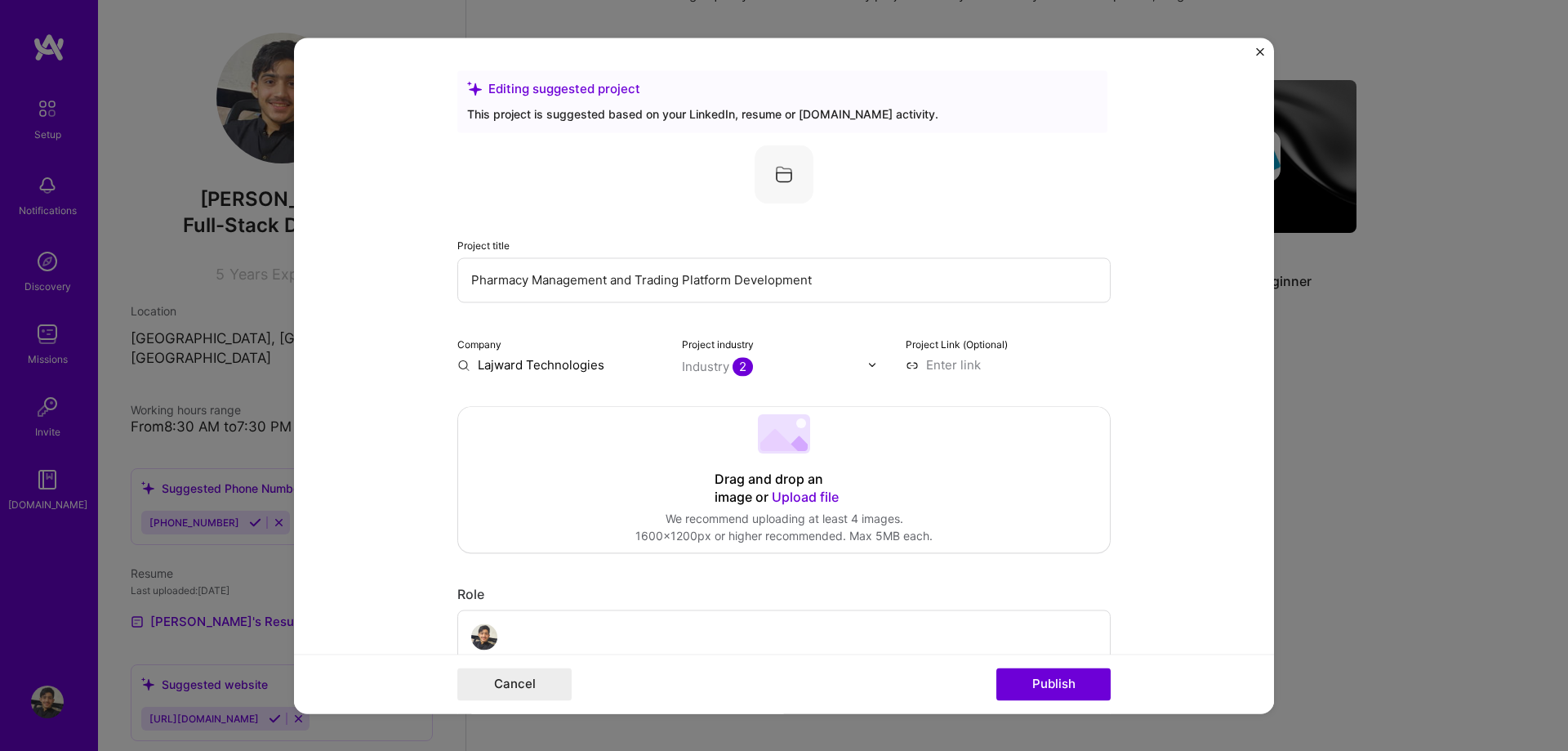
click at [1452, 471] on div "Editing suggested project This project is suggested based on your LinkedIn, res…" at bounding box center [784, 375] width 1568 height 751
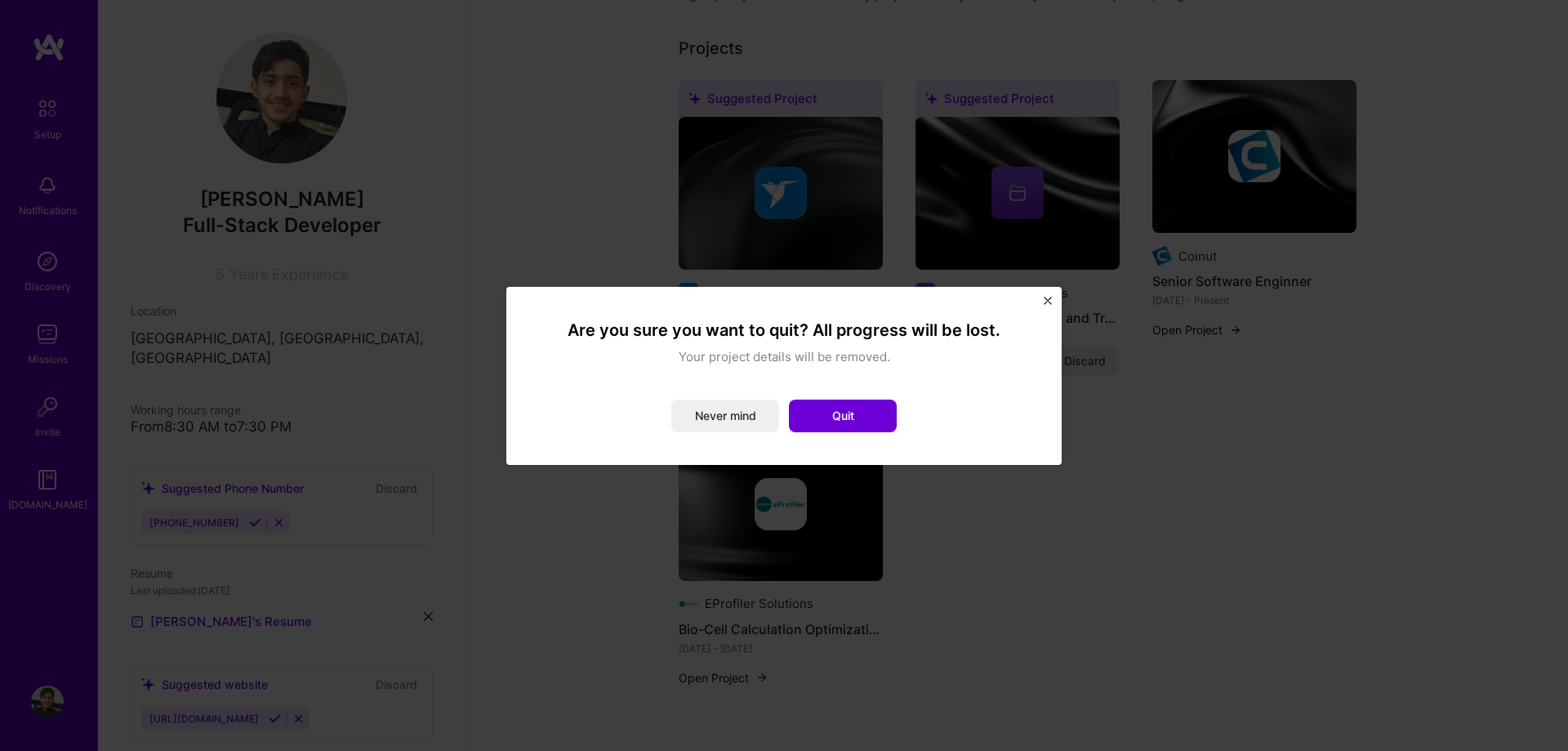
click at [1174, 317] on div "Are you sure you want to quit? All progress will be lost. Your project details …" at bounding box center [784, 375] width 1568 height 751
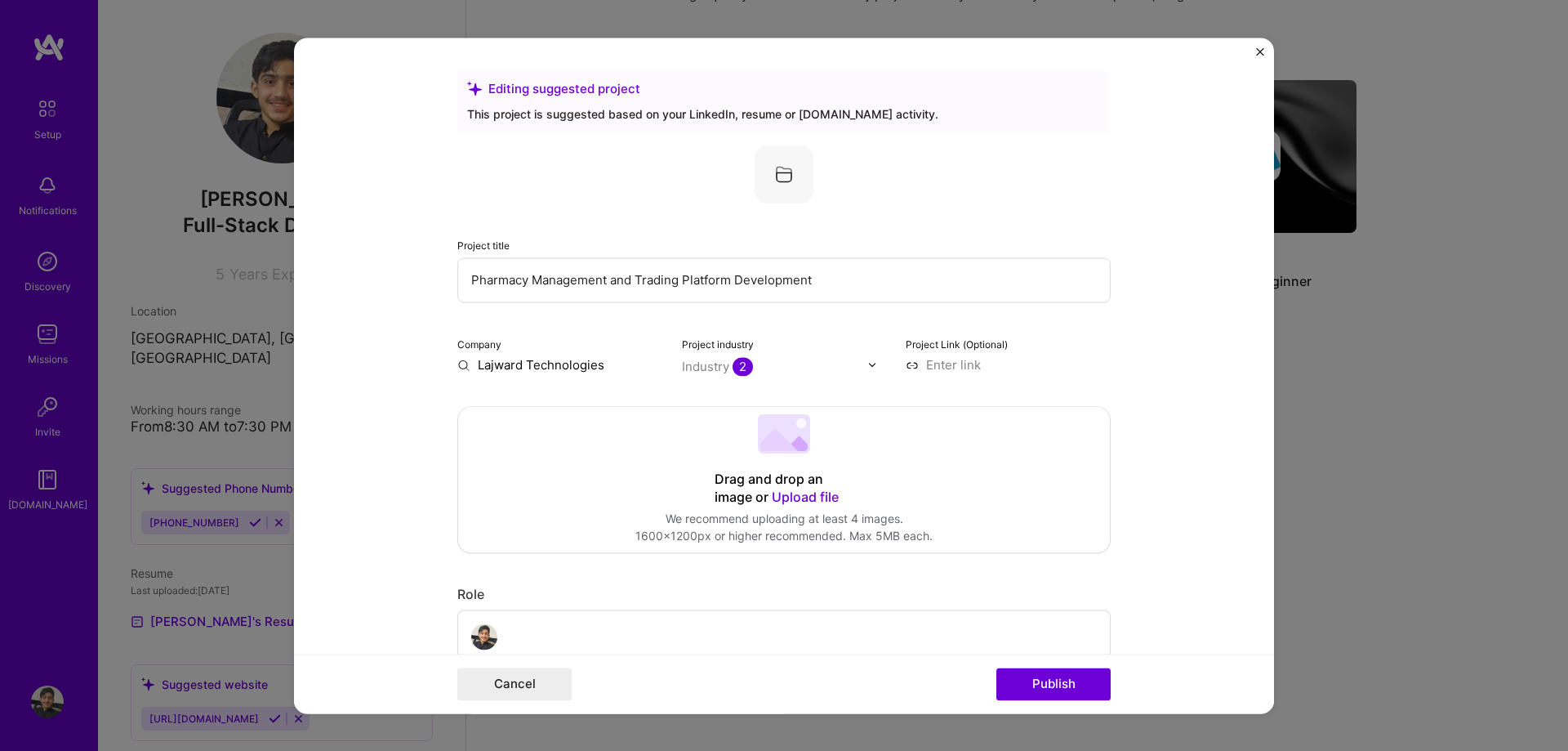
scroll to position [279, 0]
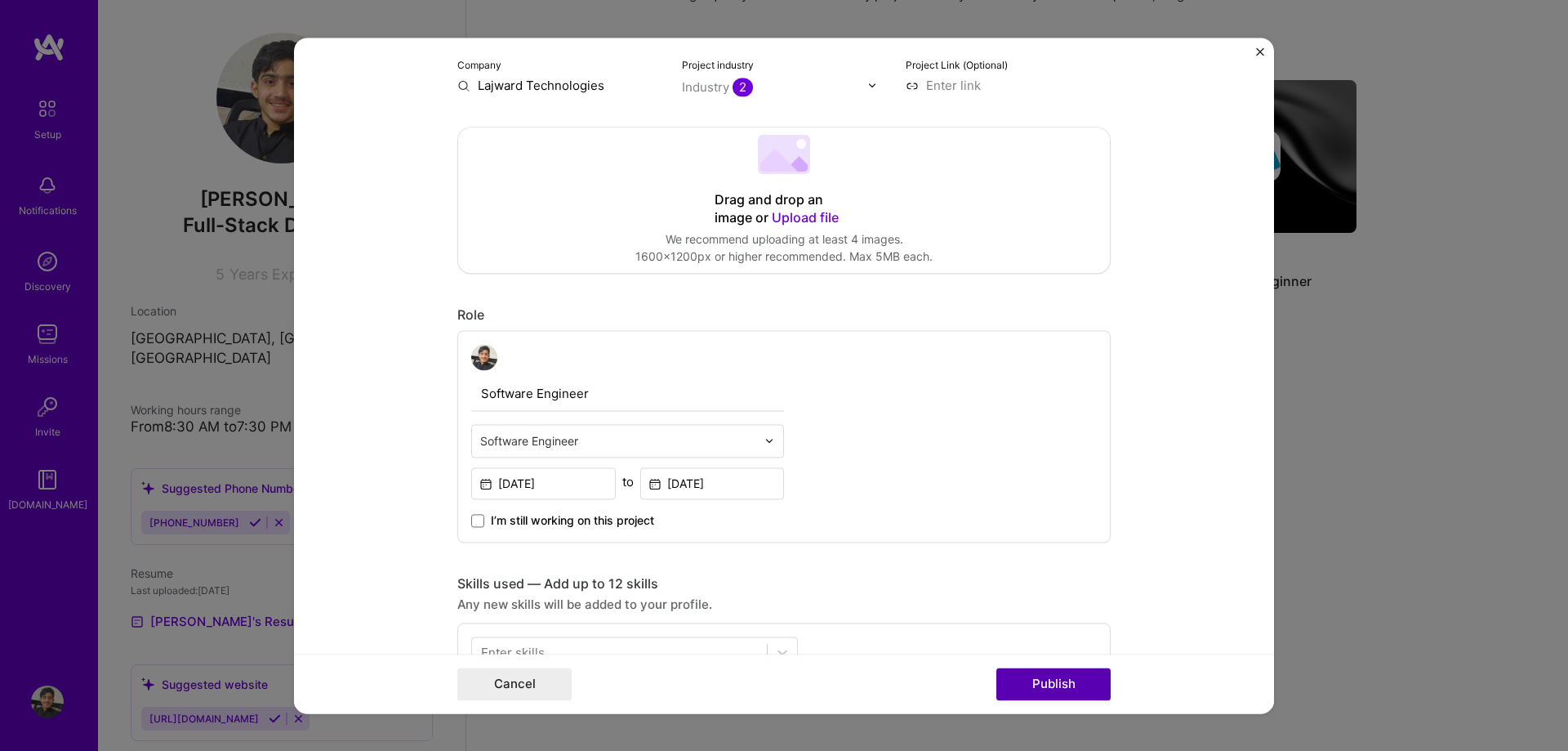
click at [1041, 685] on button "Publish" at bounding box center [1053, 684] width 114 height 33
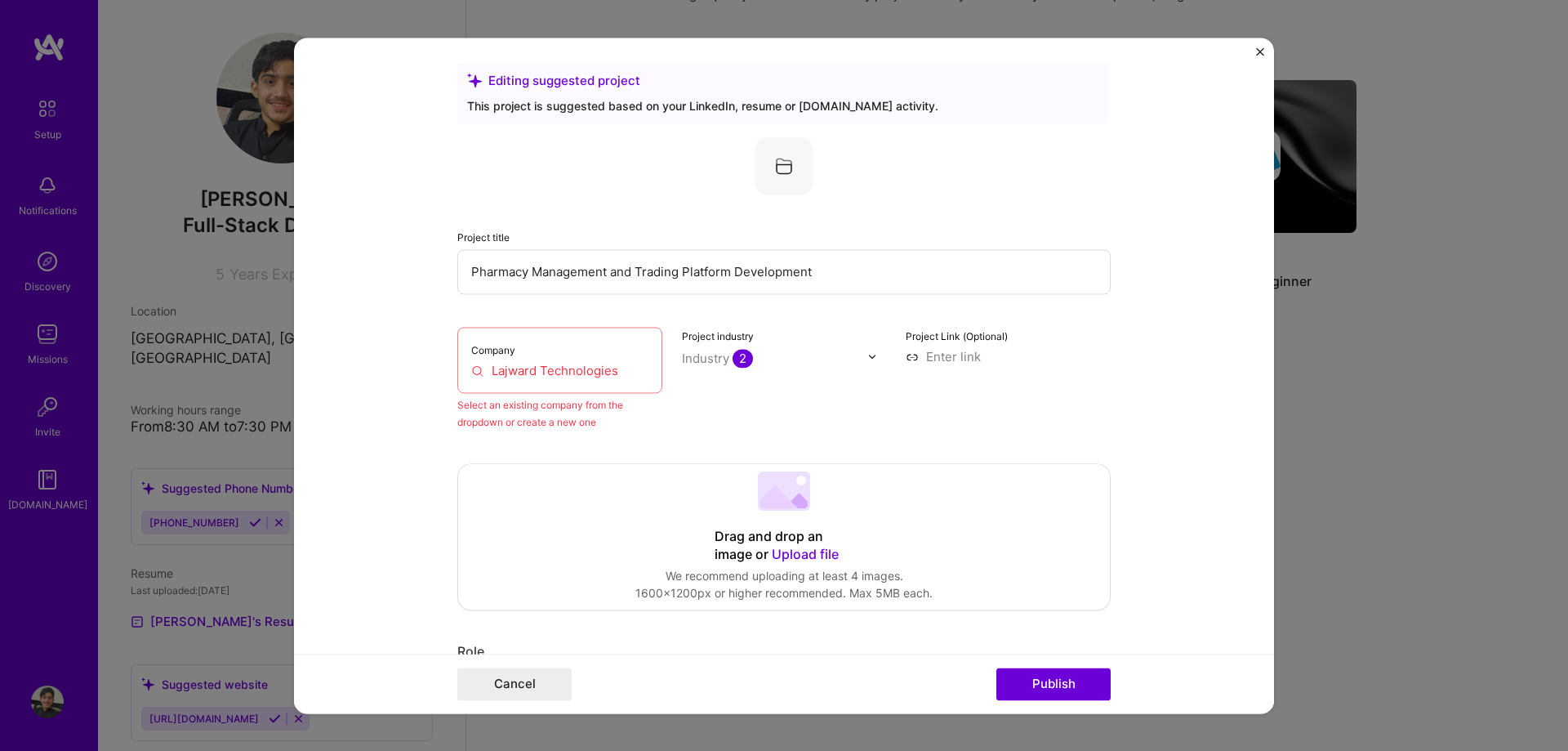
scroll to position [0, 0]
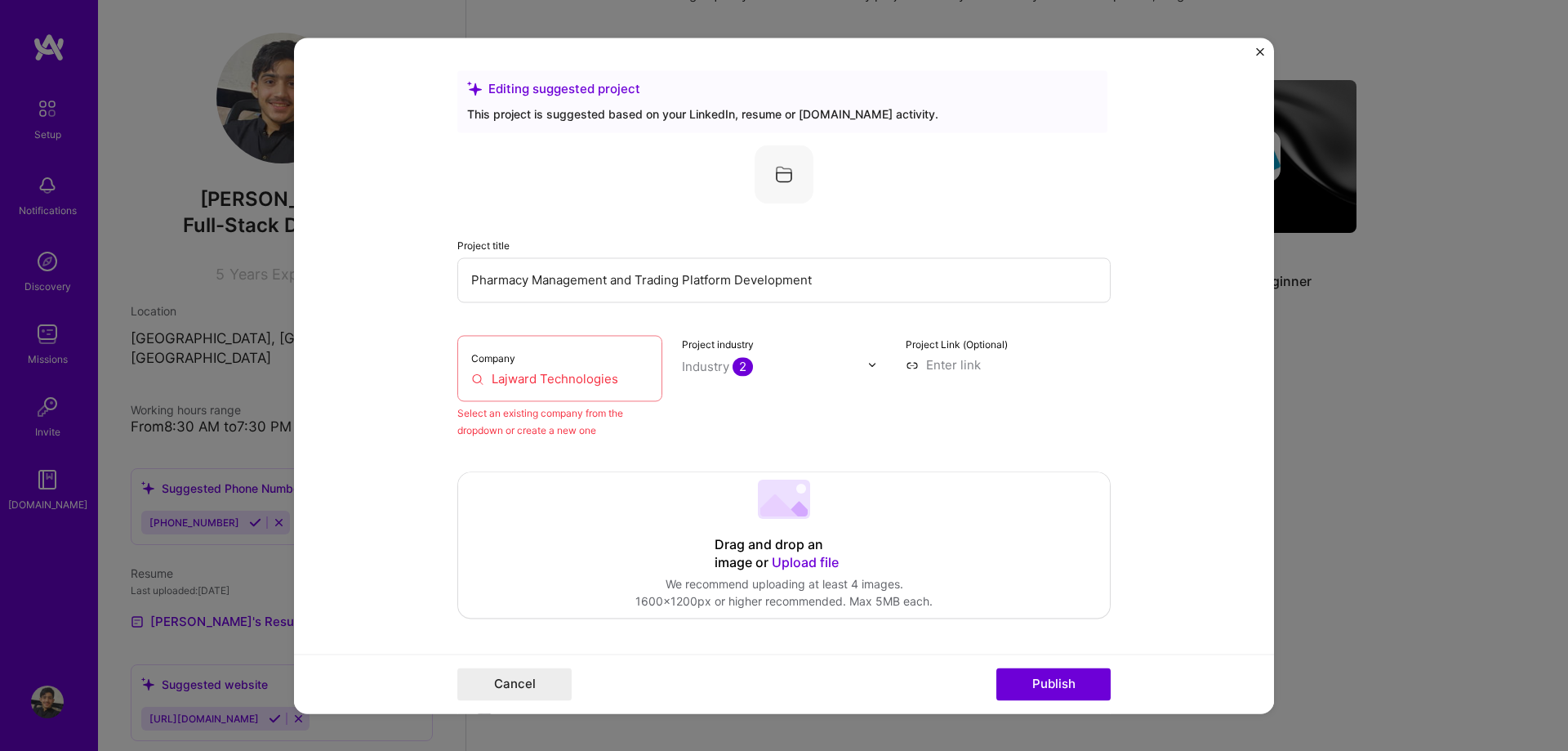
click at [559, 392] on div "Company Lajward Technologies" at bounding box center [560, 367] width 205 height 66
click at [556, 380] on input "Lajward Technologies" at bounding box center [559, 379] width 177 height 17
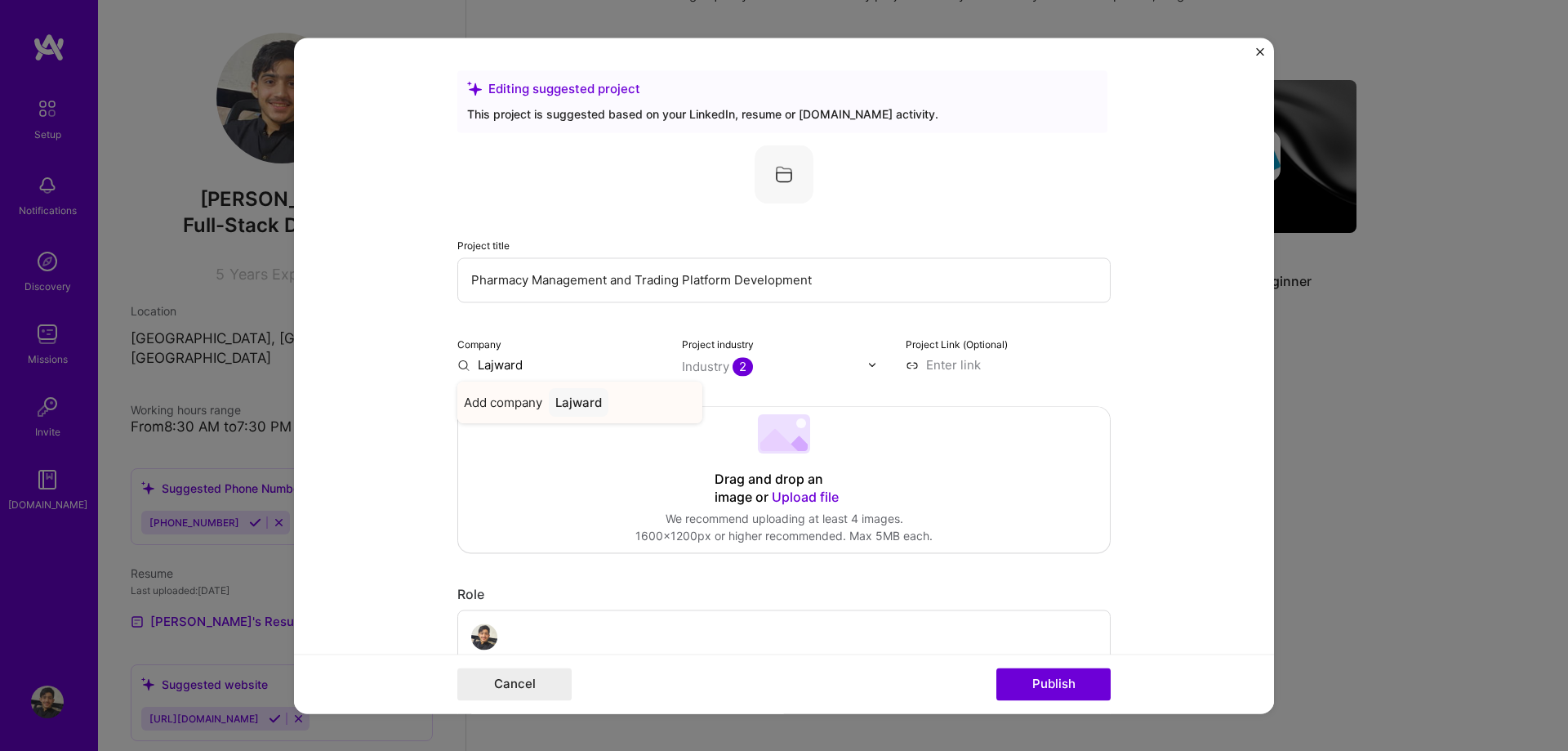
type input "Lajward"
click at [600, 406] on div "Lajward" at bounding box center [578, 403] width 59 height 29
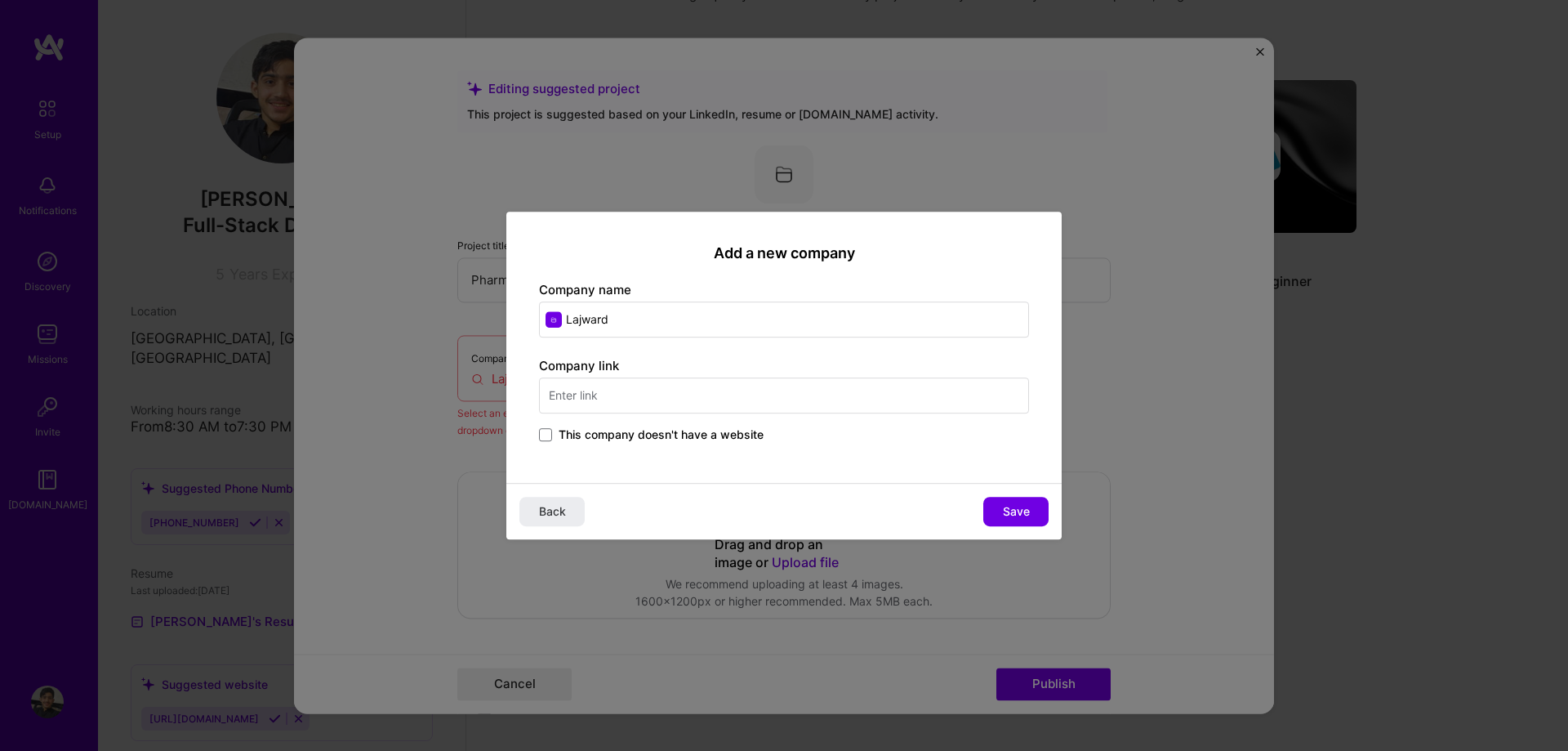
click at [644, 383] on input "text" at bounding box center [784, 394] width 490 height 35
type input "[DOMAIN_NAME]"
drag, startPoint x: 966, startPoint y: 505, endPoint x: 998, endPoint y: 508, distance: 32.1
click at [971, 507] on div "Back Save" at bounding box center [784, 510] width 555 height 57
click at [1033, 508] on button "Save" at bounding box center [1016, 511] width 65 height 30
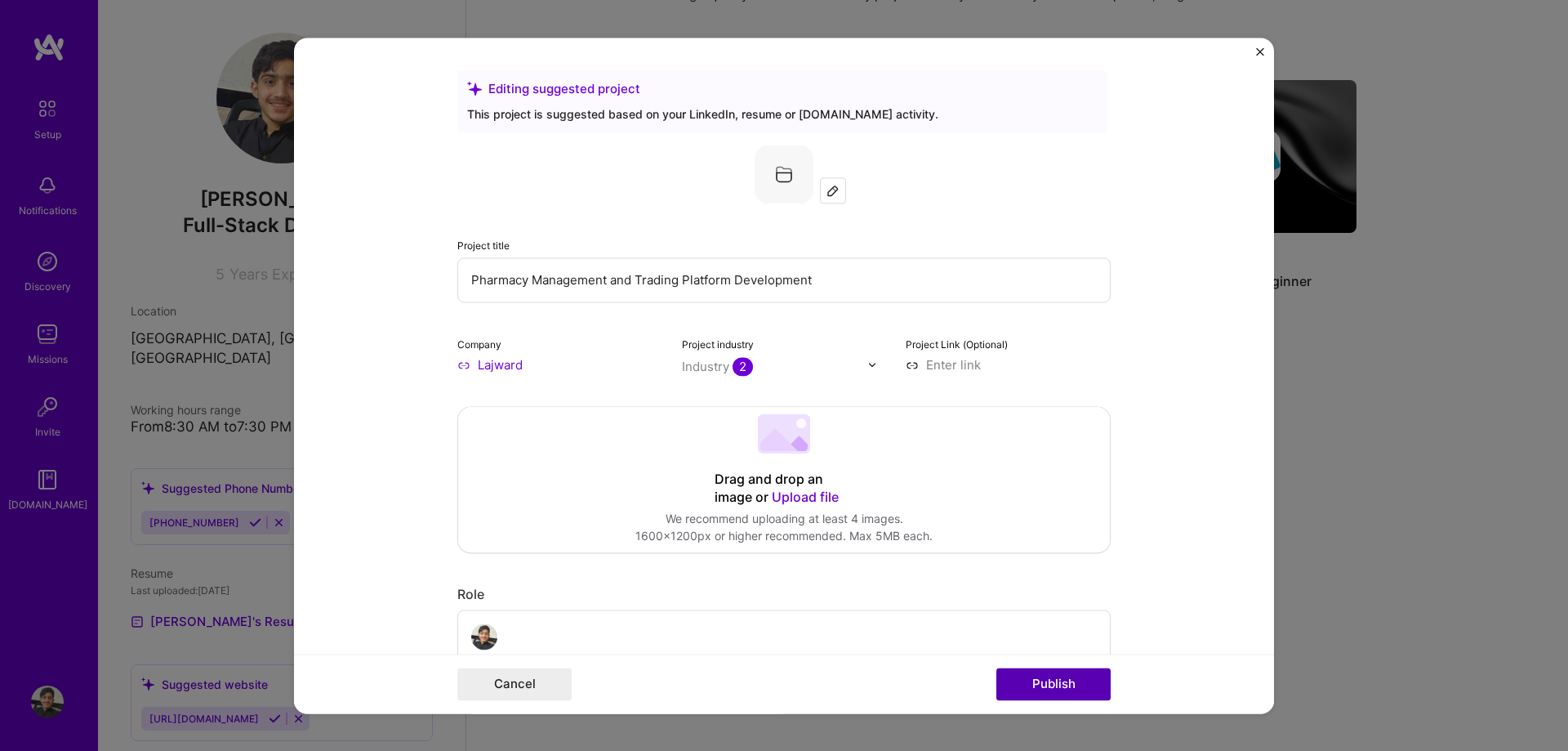
click at [1044, 680] on button "Publish" at bounding box center [1053, 684] width 114 height 33
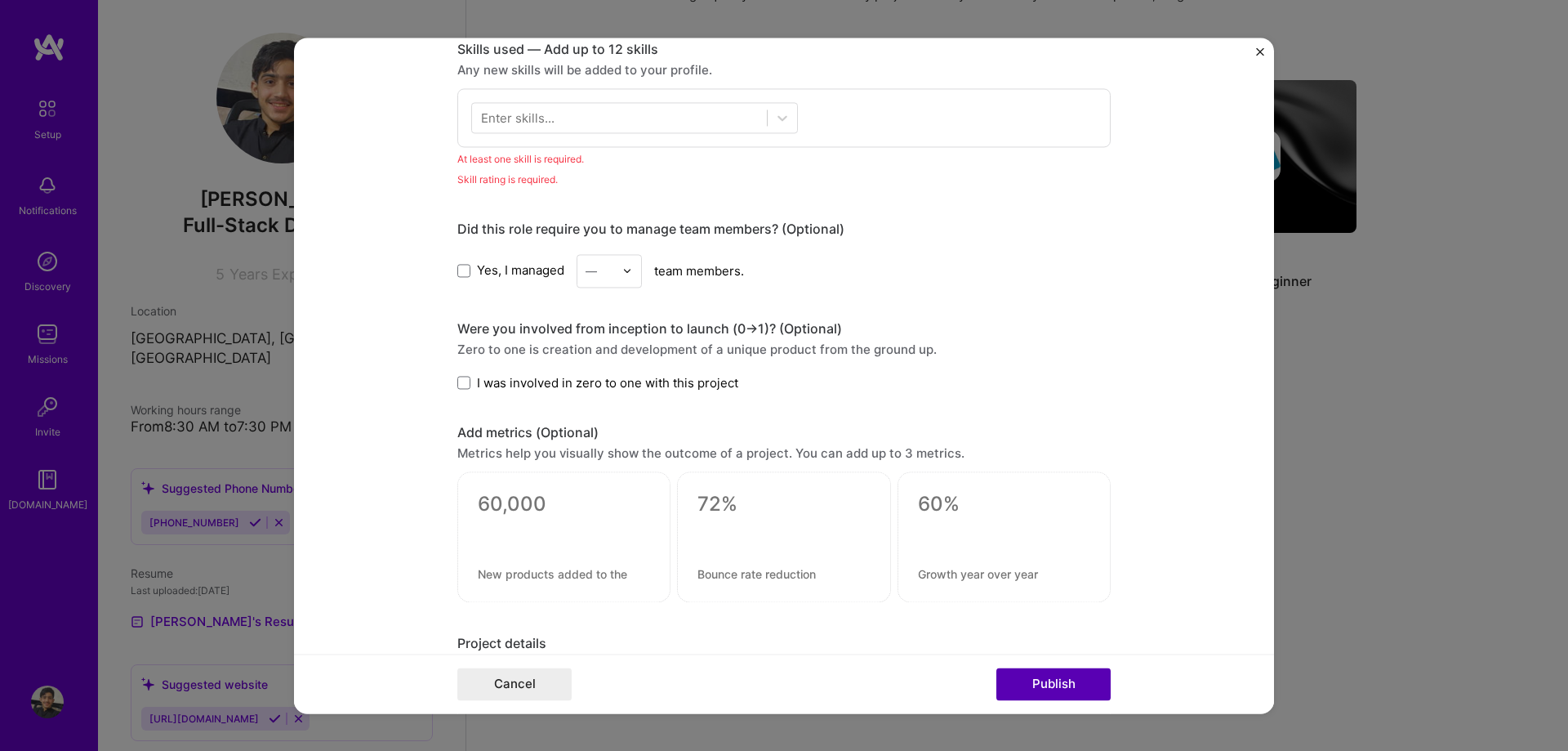
scroll to position [817, 0]
click at [543, 117] on div "Enter skills..." at bounding box center [518, 114] width 74 height 17
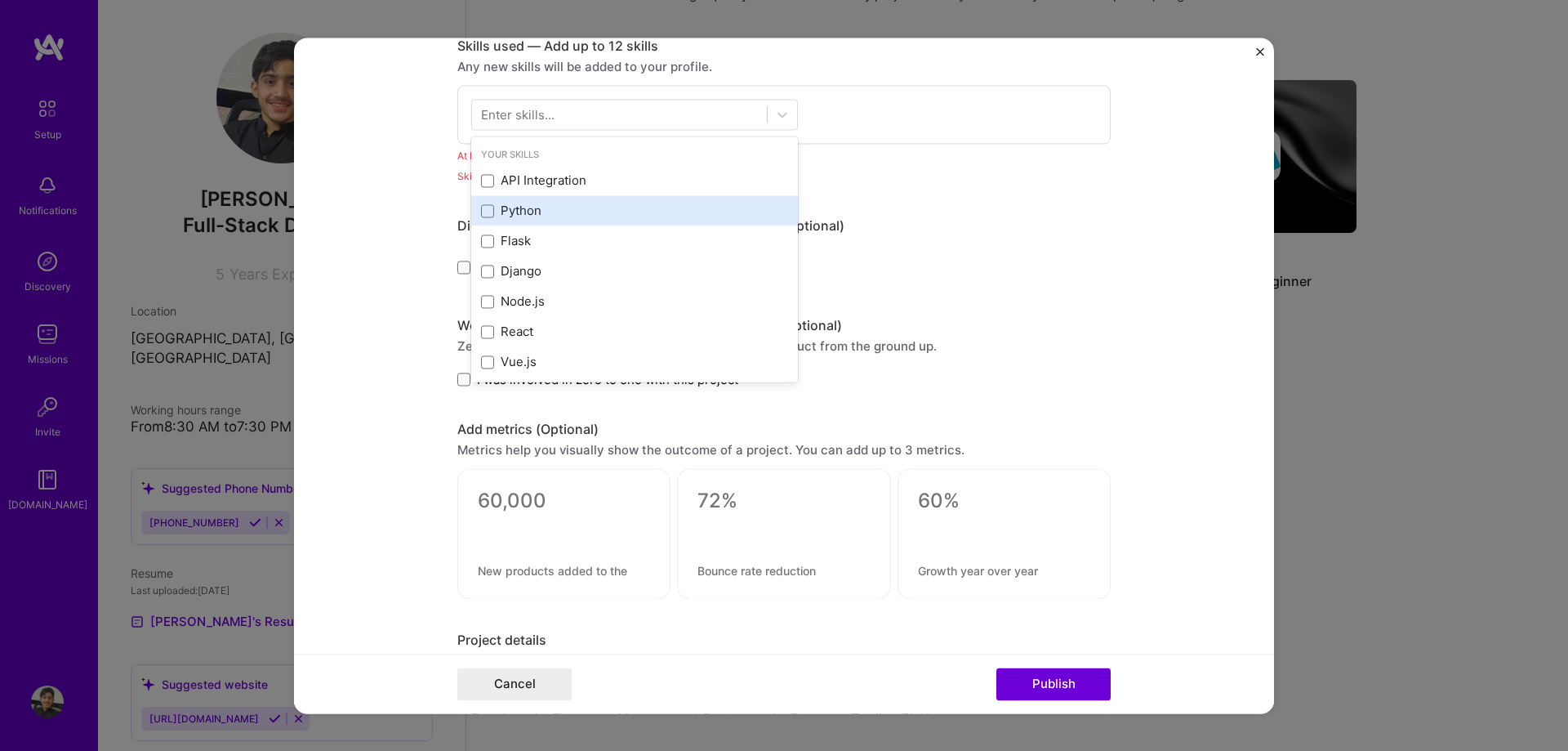
click at [536, 216] on div "Python" at bounding box center [635, 211] width 307 height 17
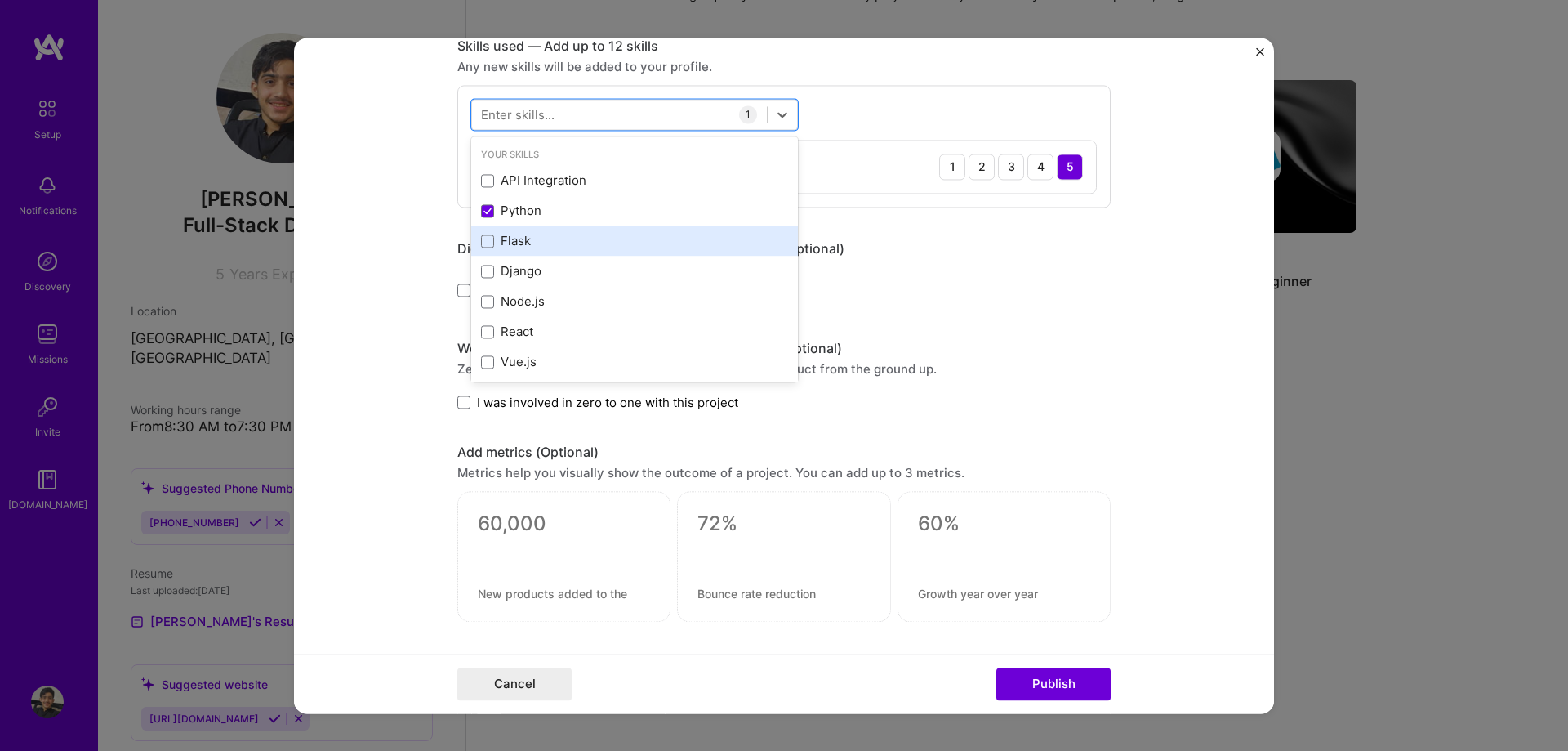
click at [519, 237] on div "Flask" at bounding box center [635, 242] width 307 height 17
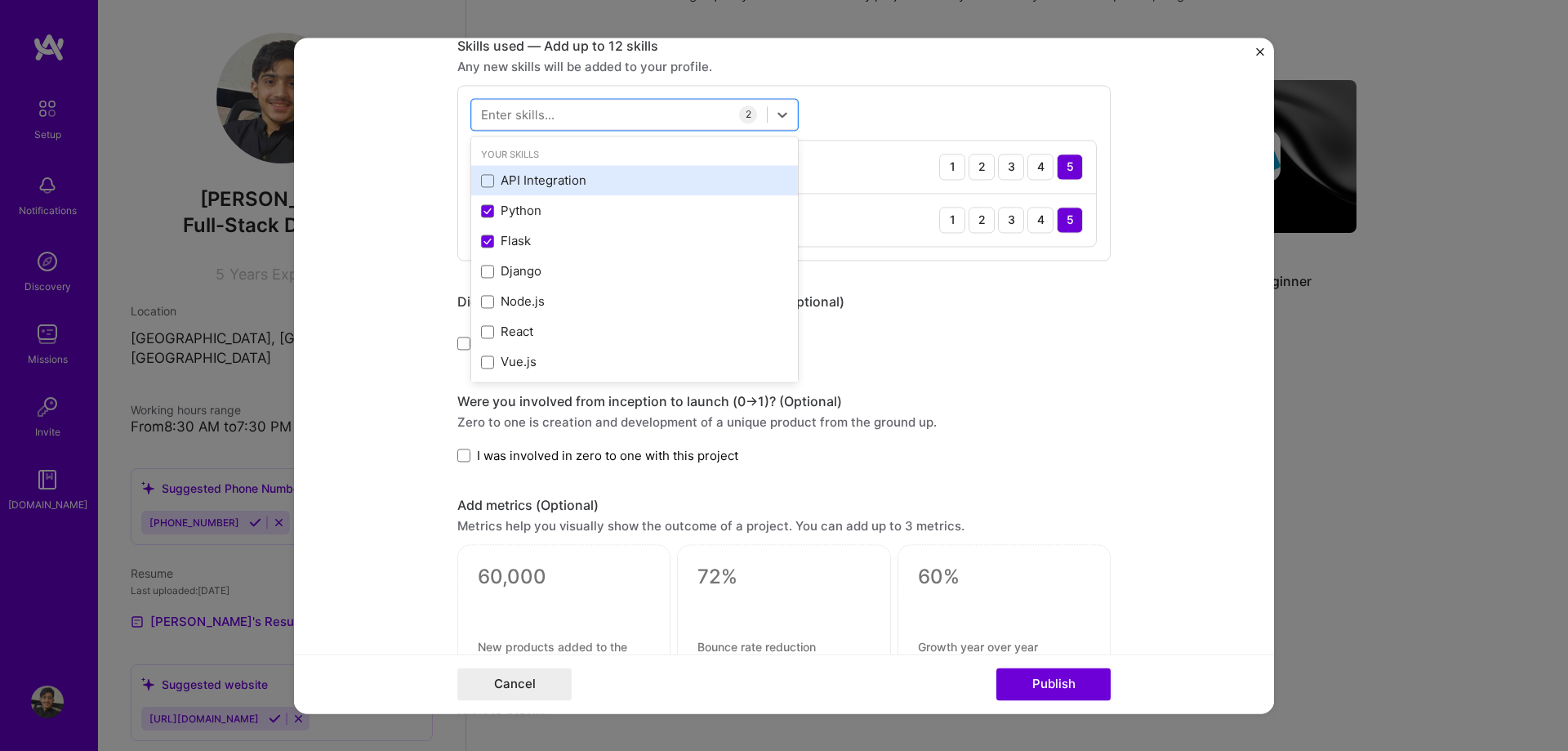
click at [518, 179] on div "API Integration" at bounding box center [635, 181] width 307 height 17
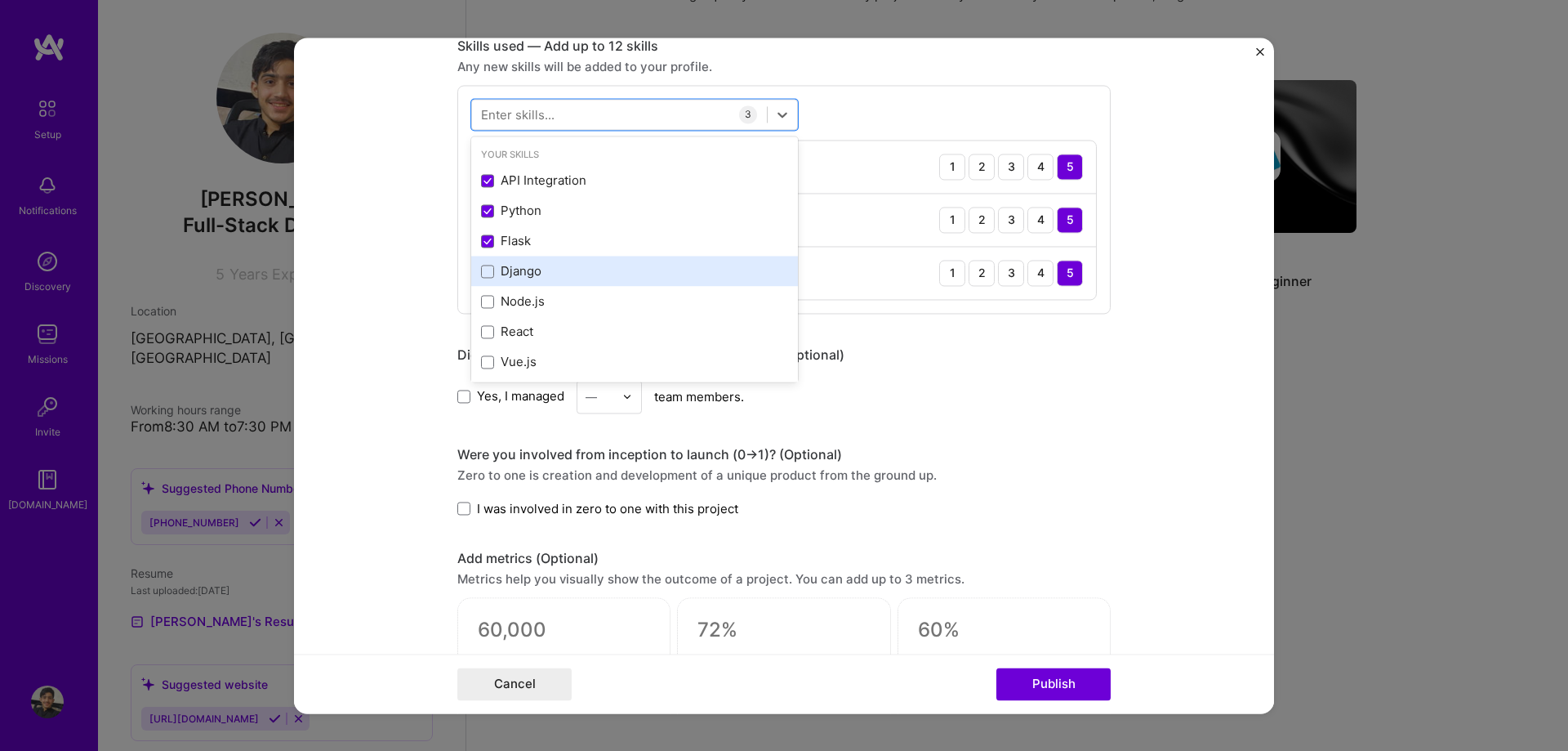
click at [527, 265] on div "Django" at bounding box center [635, 271] width 307 height 17
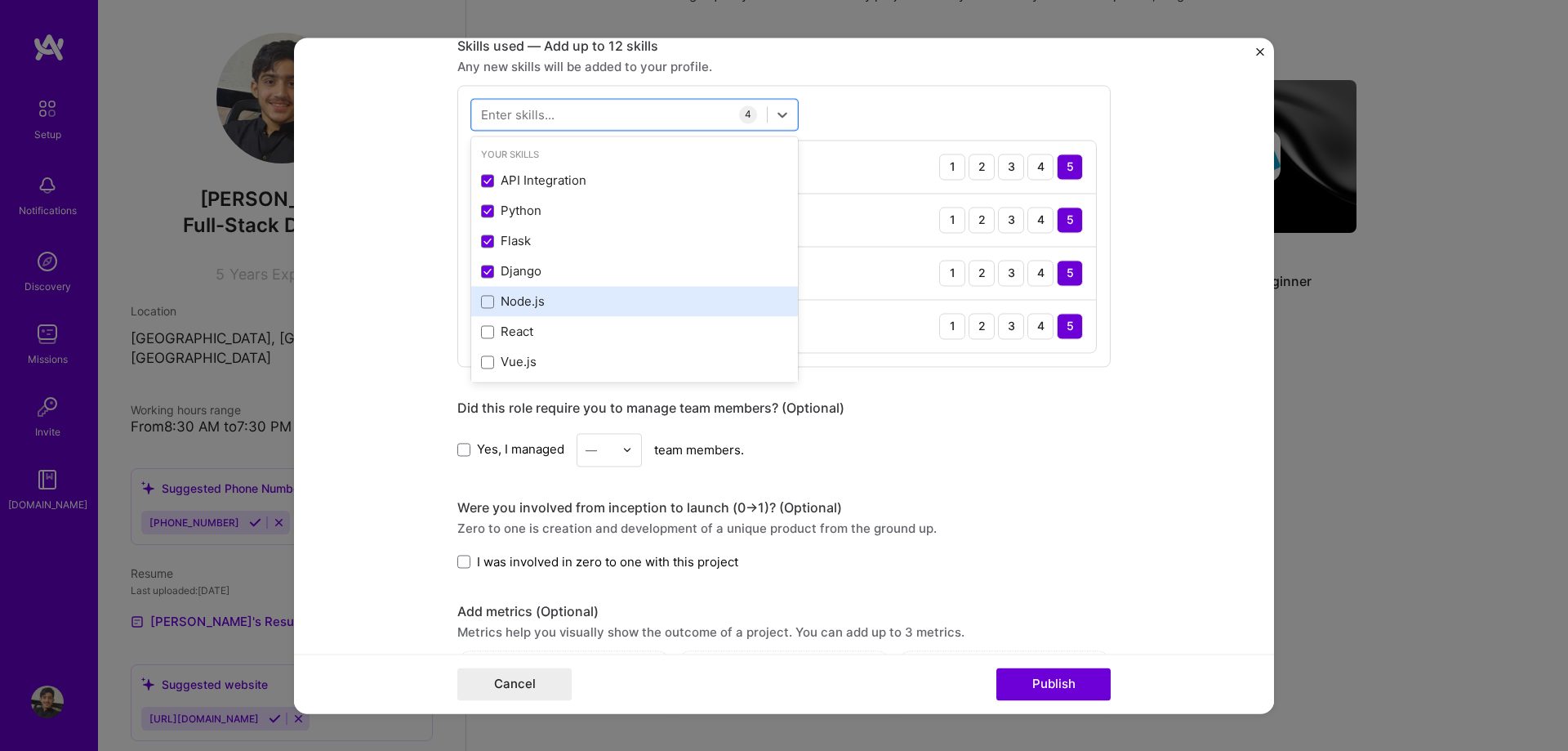
click at [527, 290] on div "Node.js" at bounding box center [634, 302] width 327 height 31
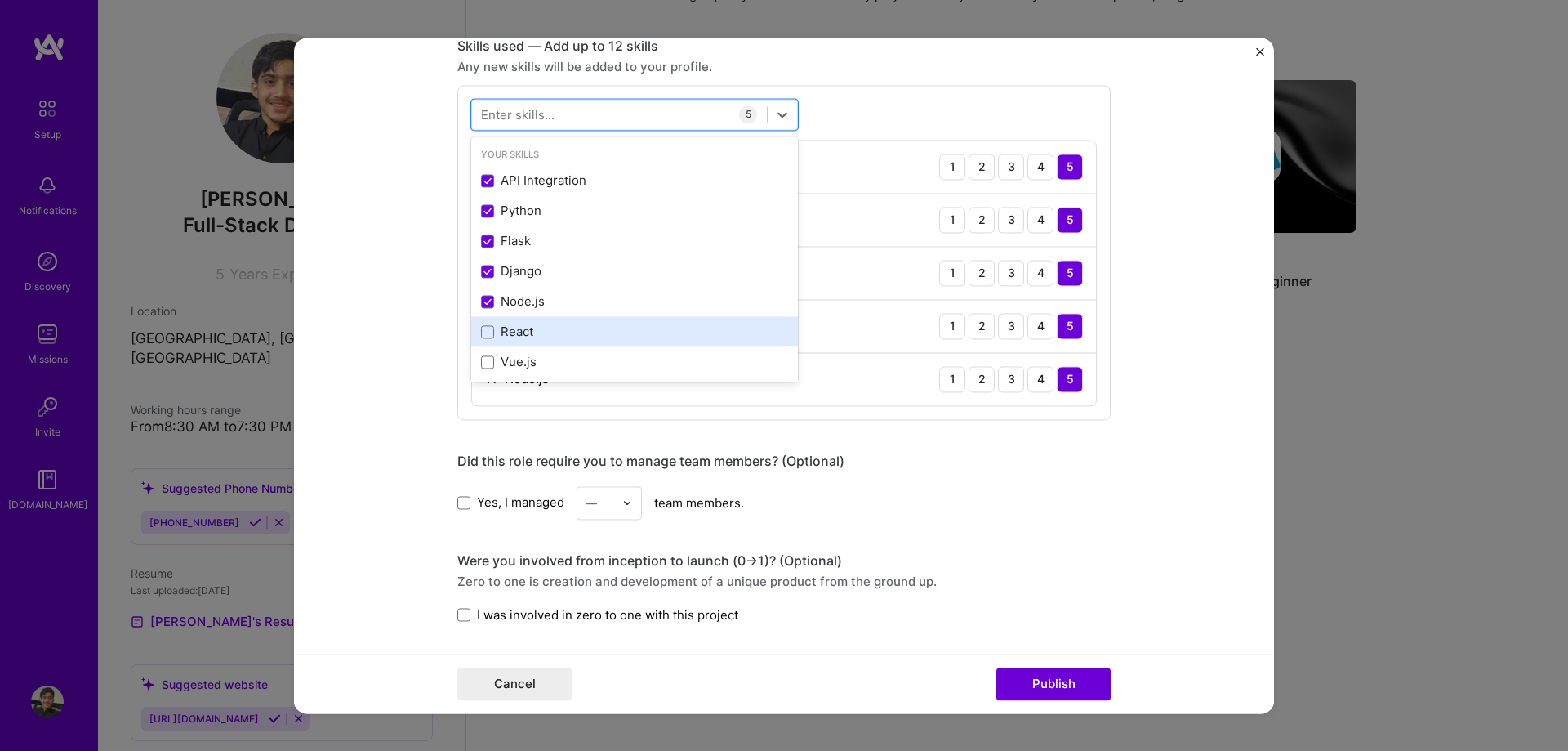
click at [523, 325] on div "React" at bounding box center [635, 332] width 307 height 17
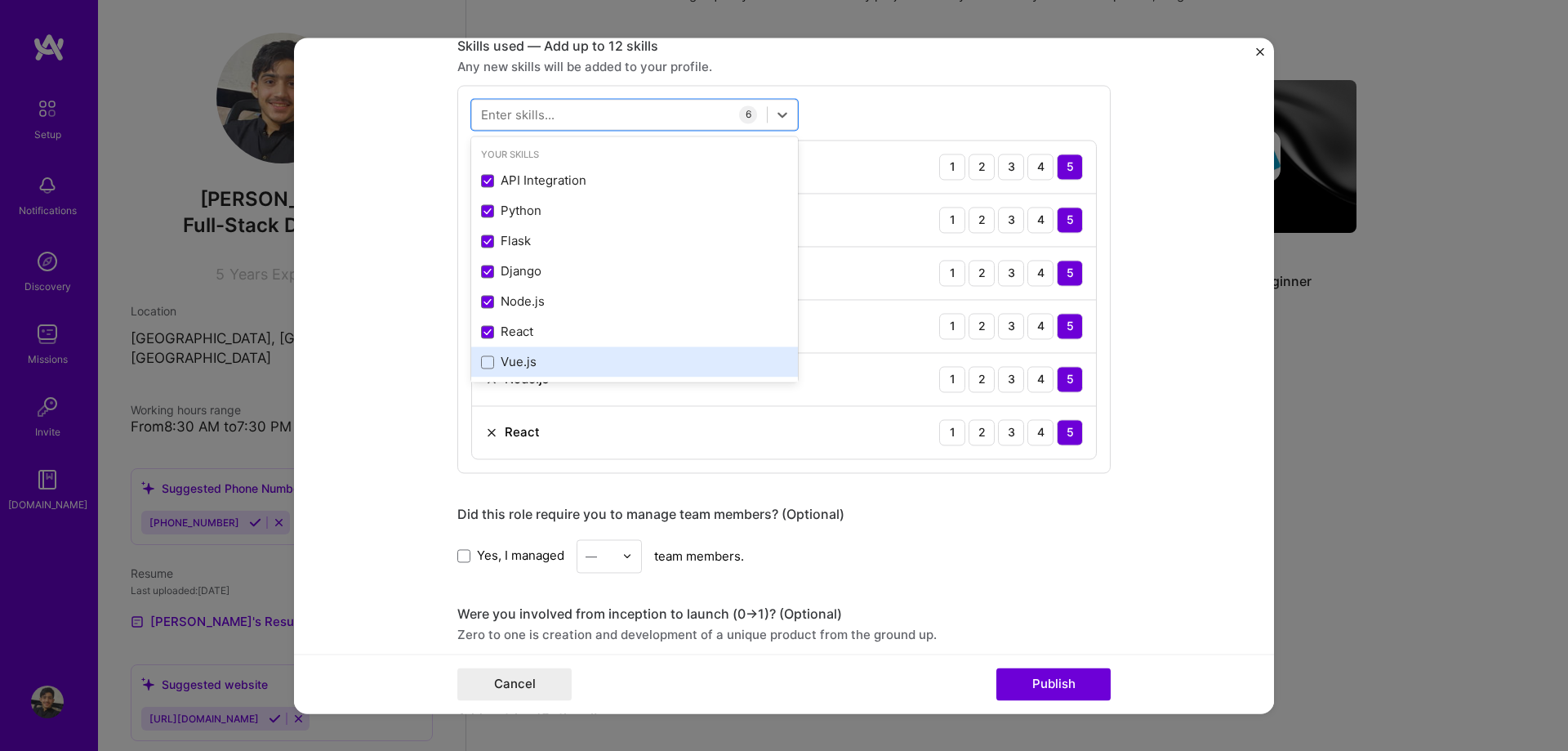
click at [526, 351] on div "Vue.js" at bounding box center [634, 363] width 327 height 31
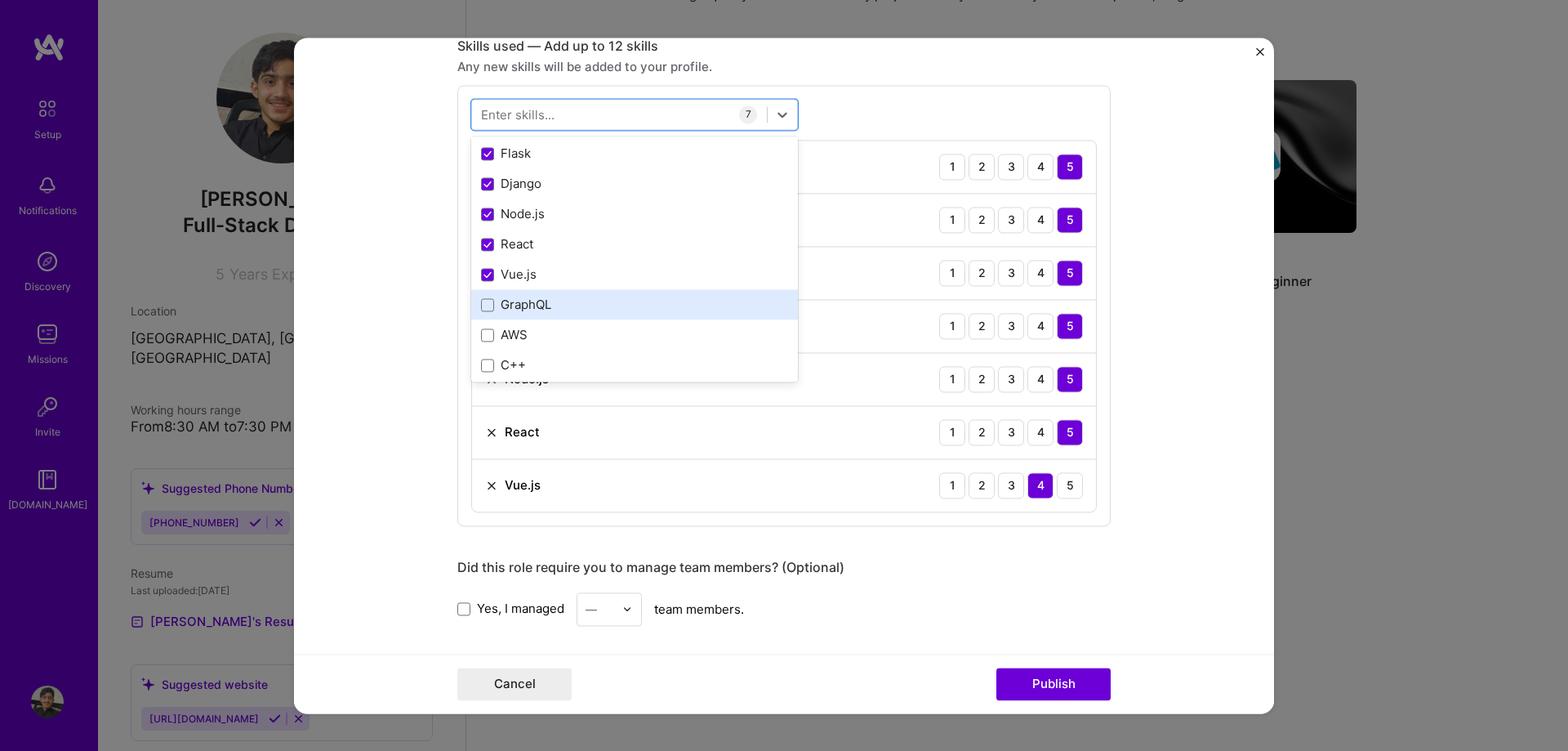
scroll to position [93, 0]
click at [534, 298] on div "GraphQL" at bounding box center [635, 299] width 307 height 17
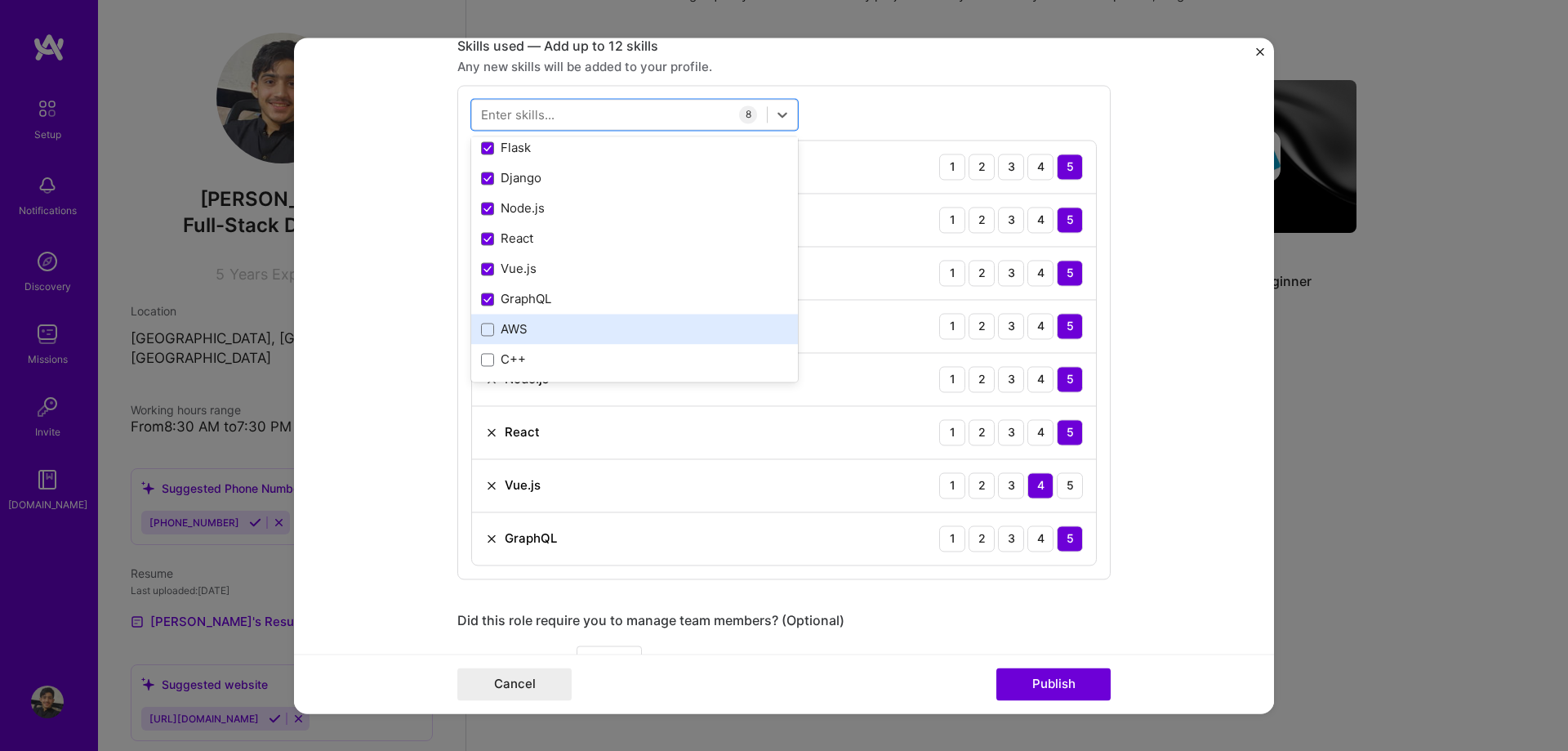
click at [530, 322] on div "AWS" at bounding box center [635, 330] width 307 height 17
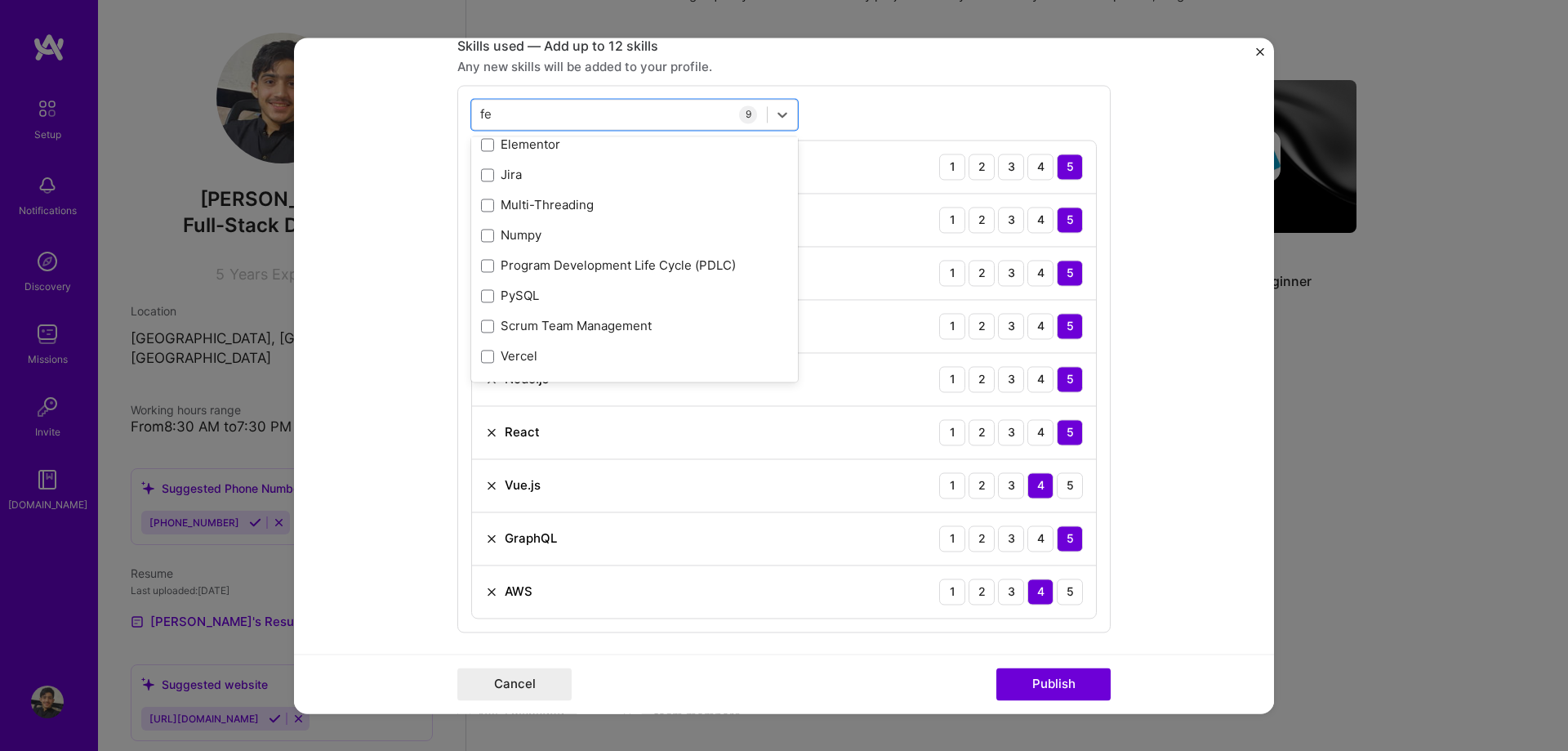
scroll to position [0, 0]
type input "fro"
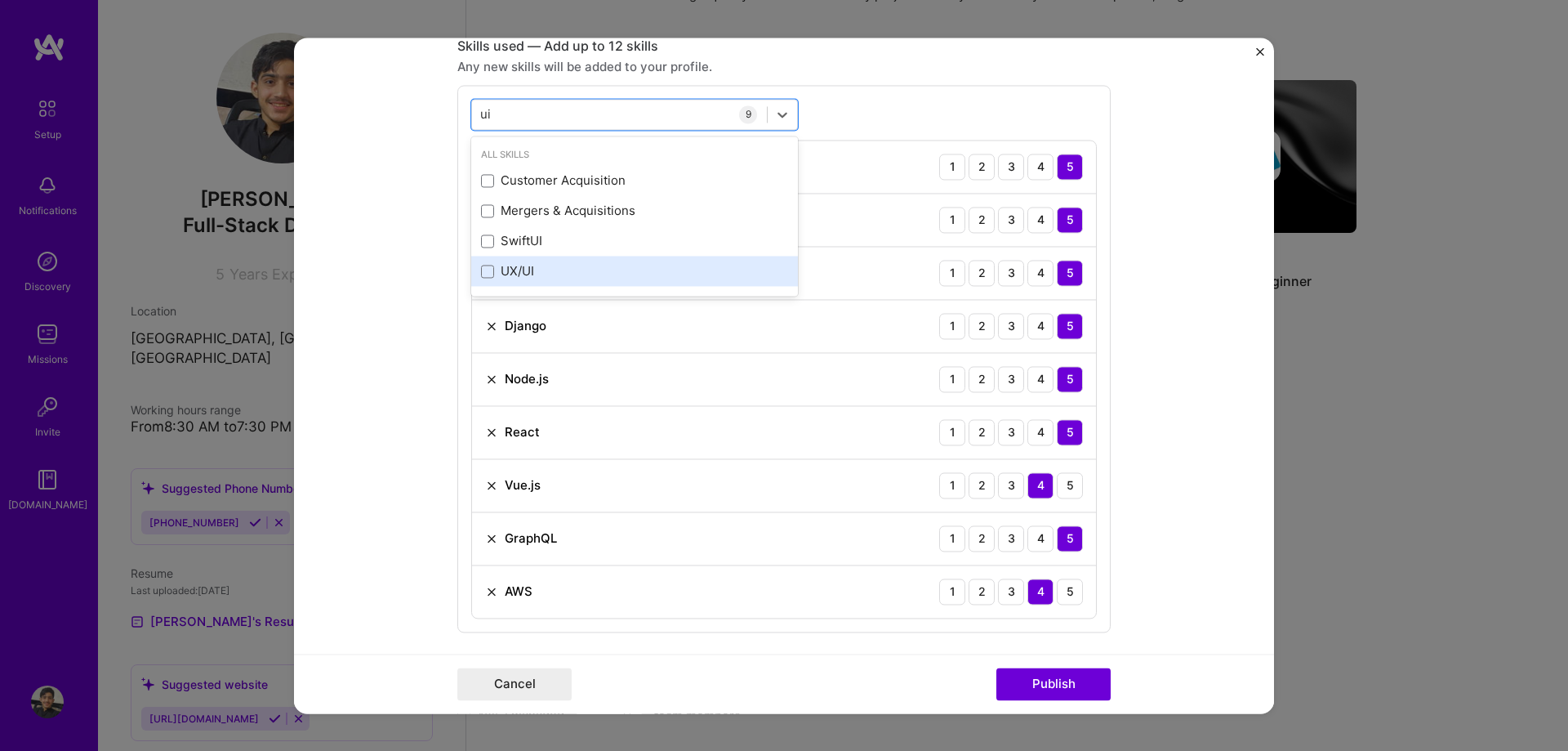
click at [559, 270] on div "UX/UI" at bounding box center [635, 271] width 307 height 17
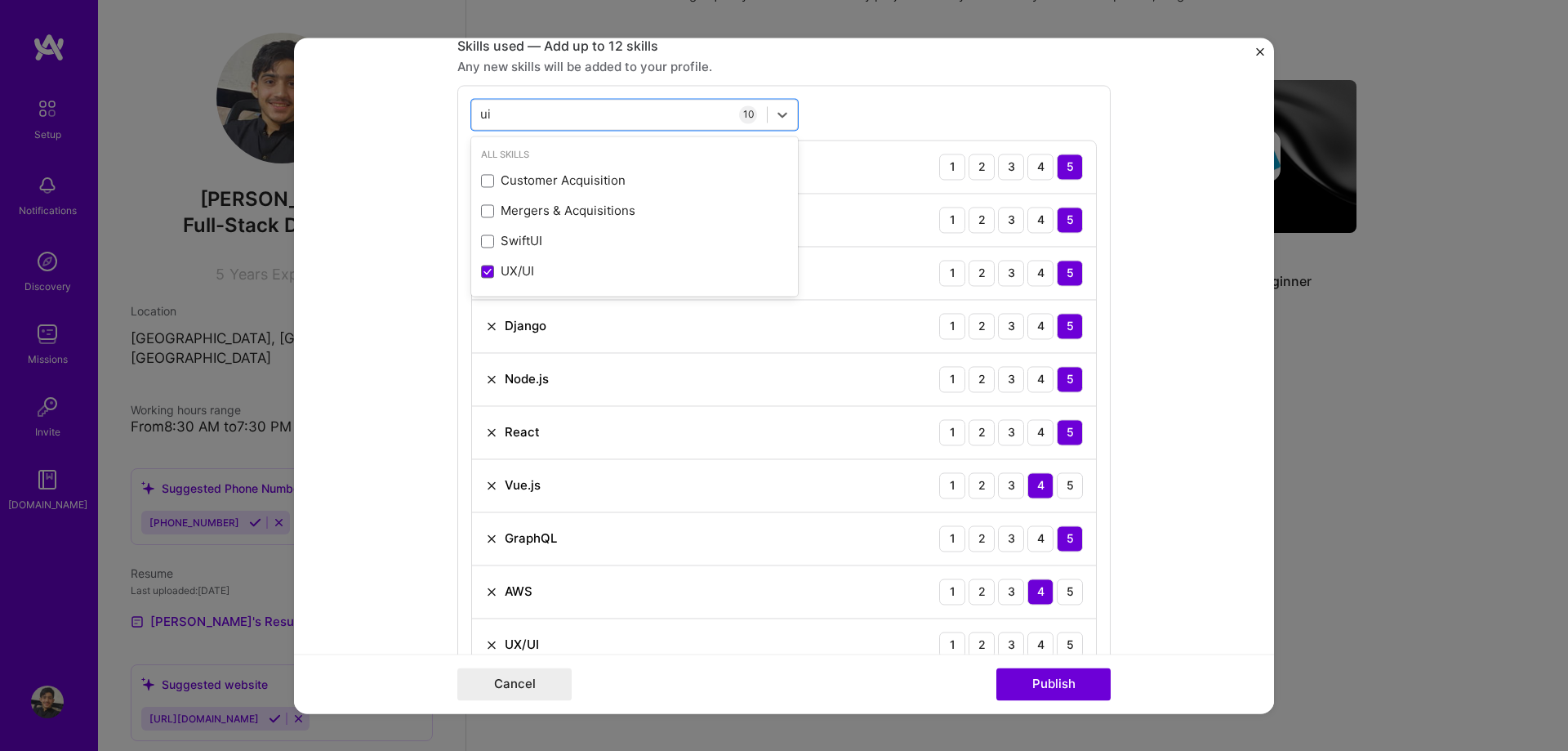
type input "ui"
click at [1134, 435] on form "Editing suggested project This project is suggested based on your LinkedIn, res…" at bounding box center [784, 375] width 980 height 675
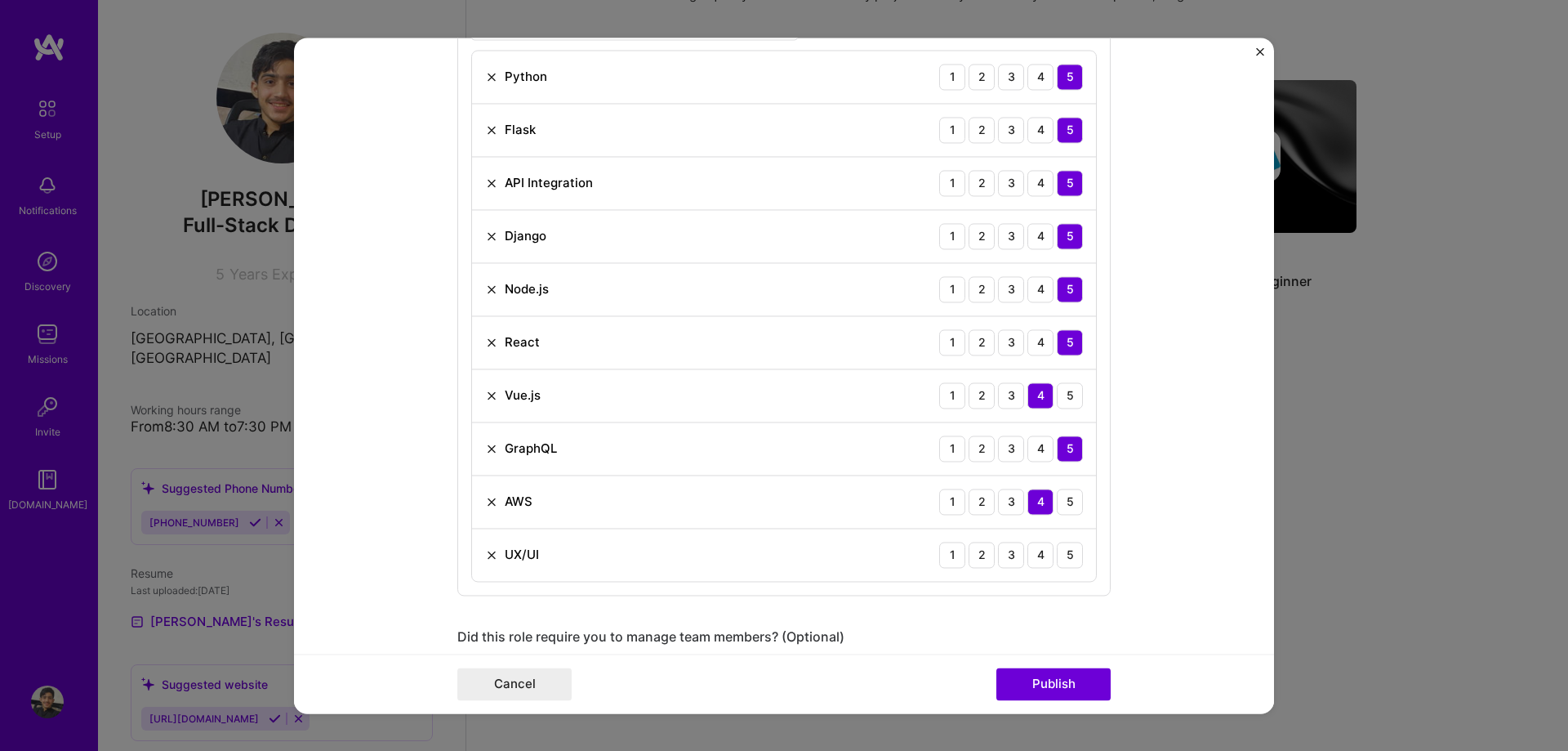
scroll to position [910, 0]
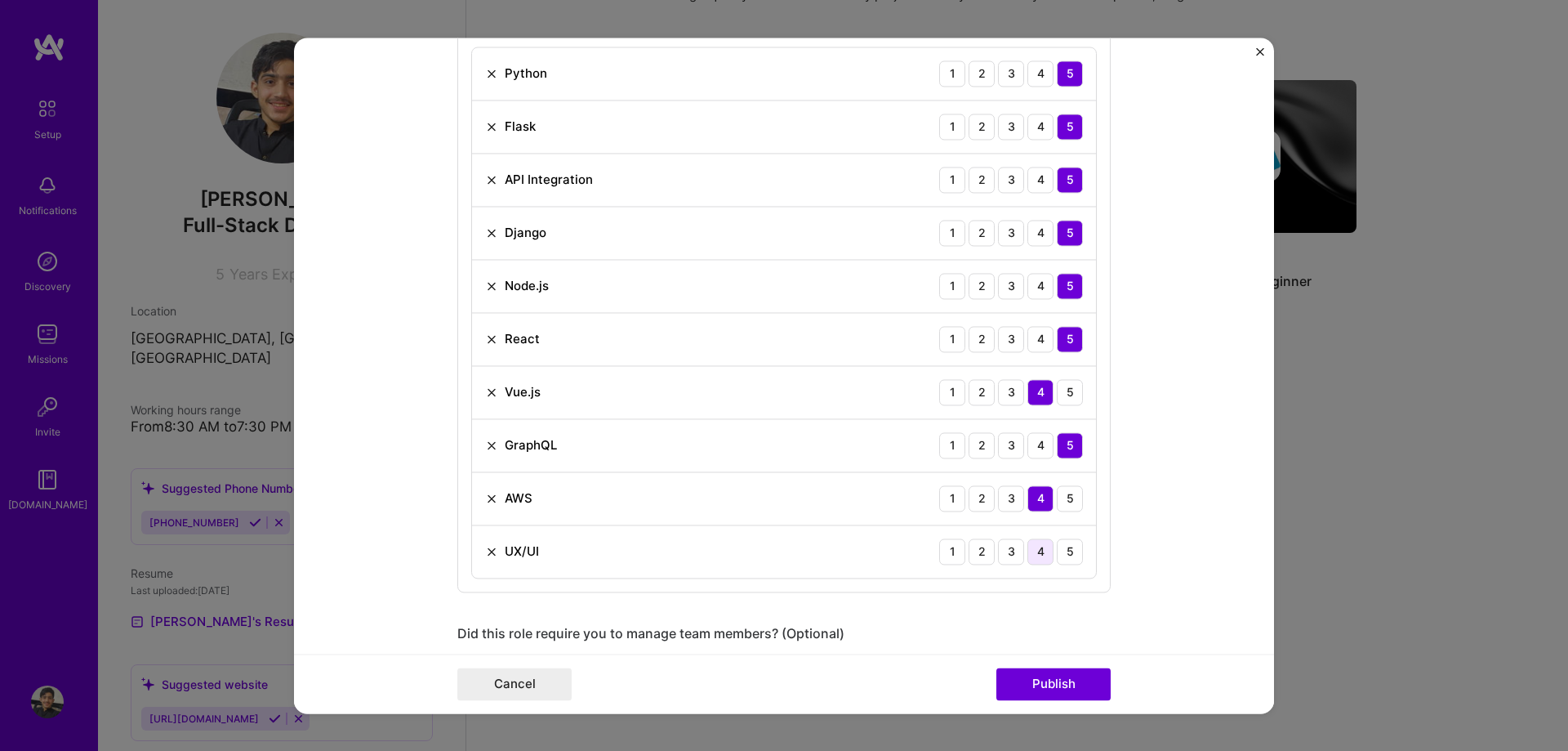
click at [1045, 552] on div "4" at bounding box center [1040, 551] width 26 height 26
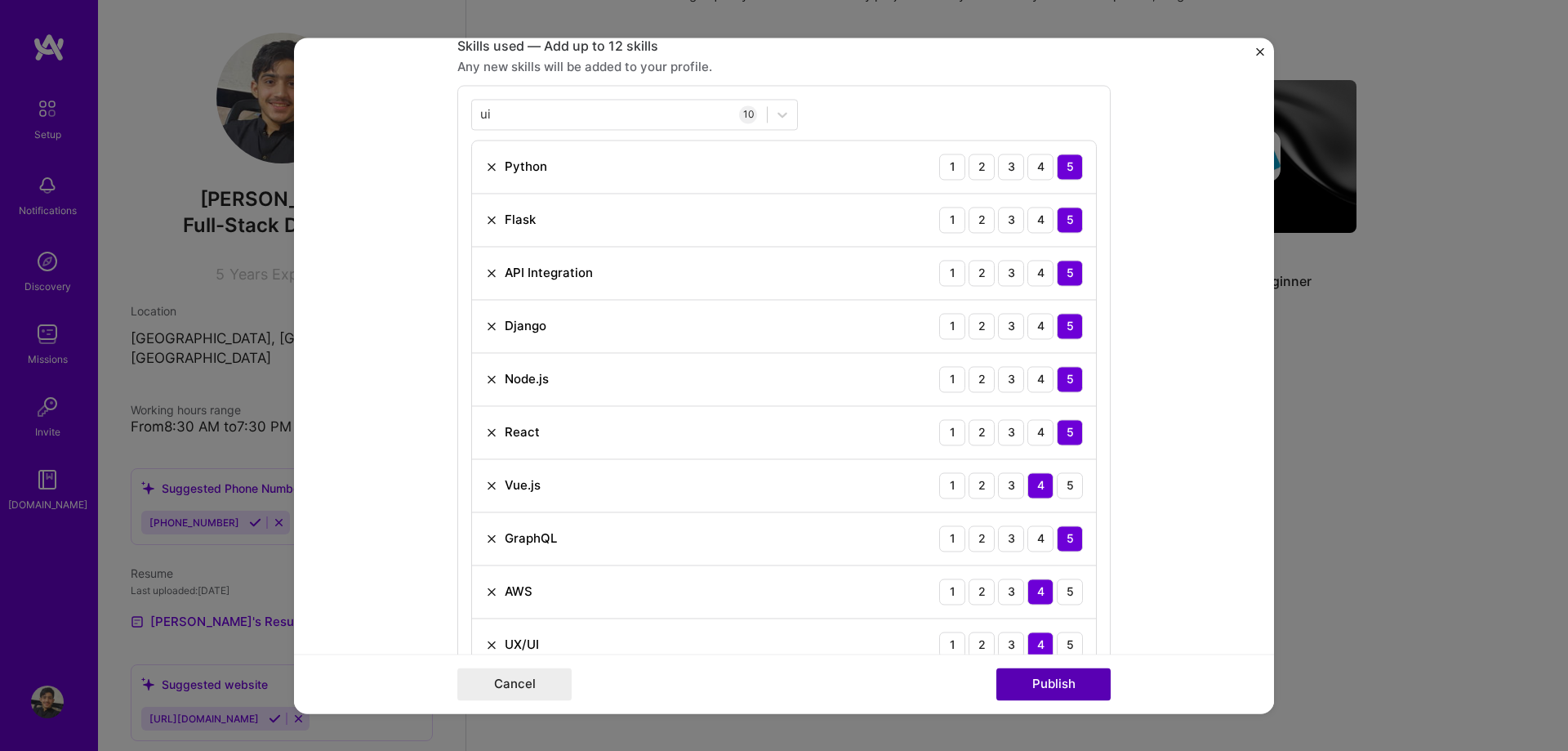
click at [1043, 683] on button "Publish" at bounding box center [1053, 684] width 114 height 33
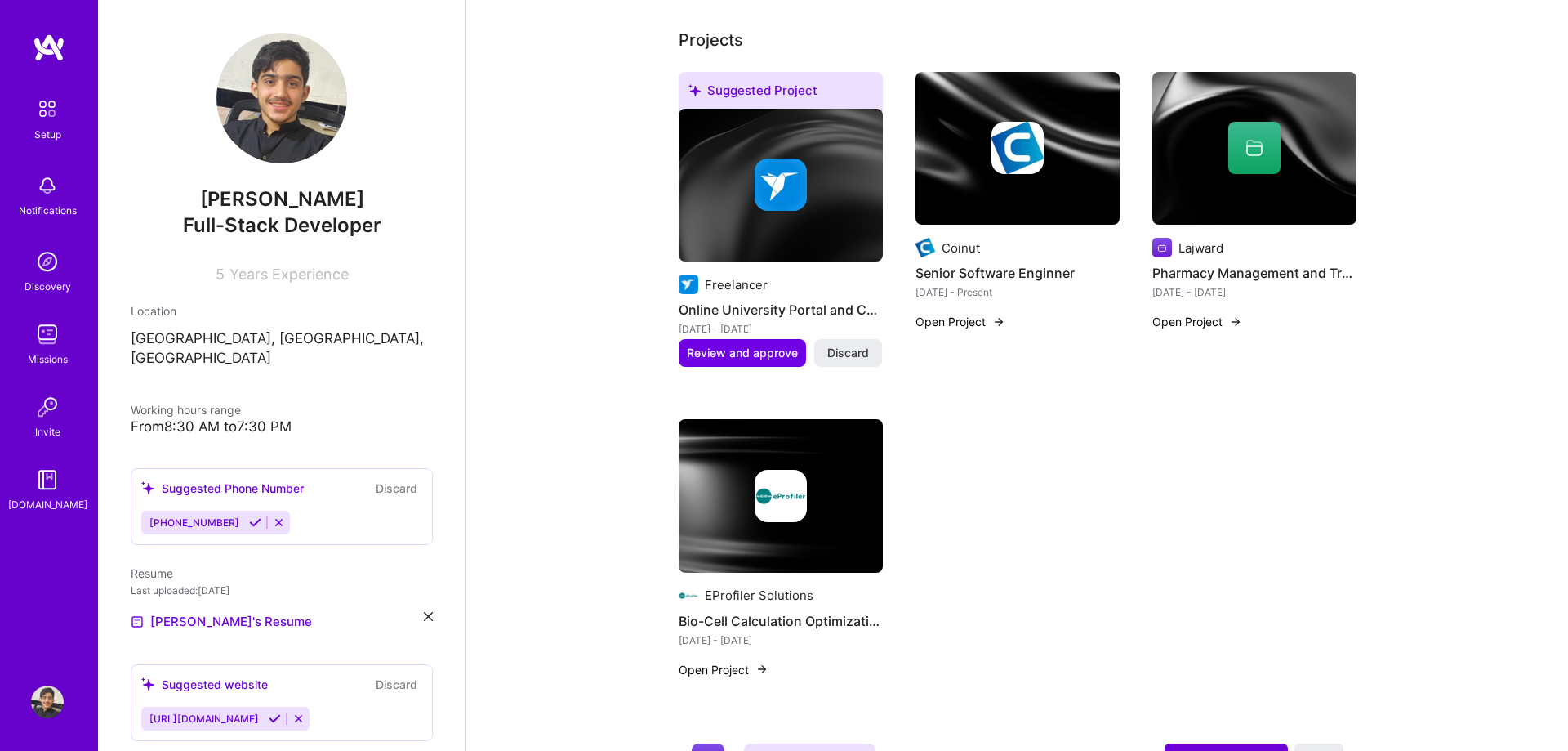
scroll to position [500, 0]
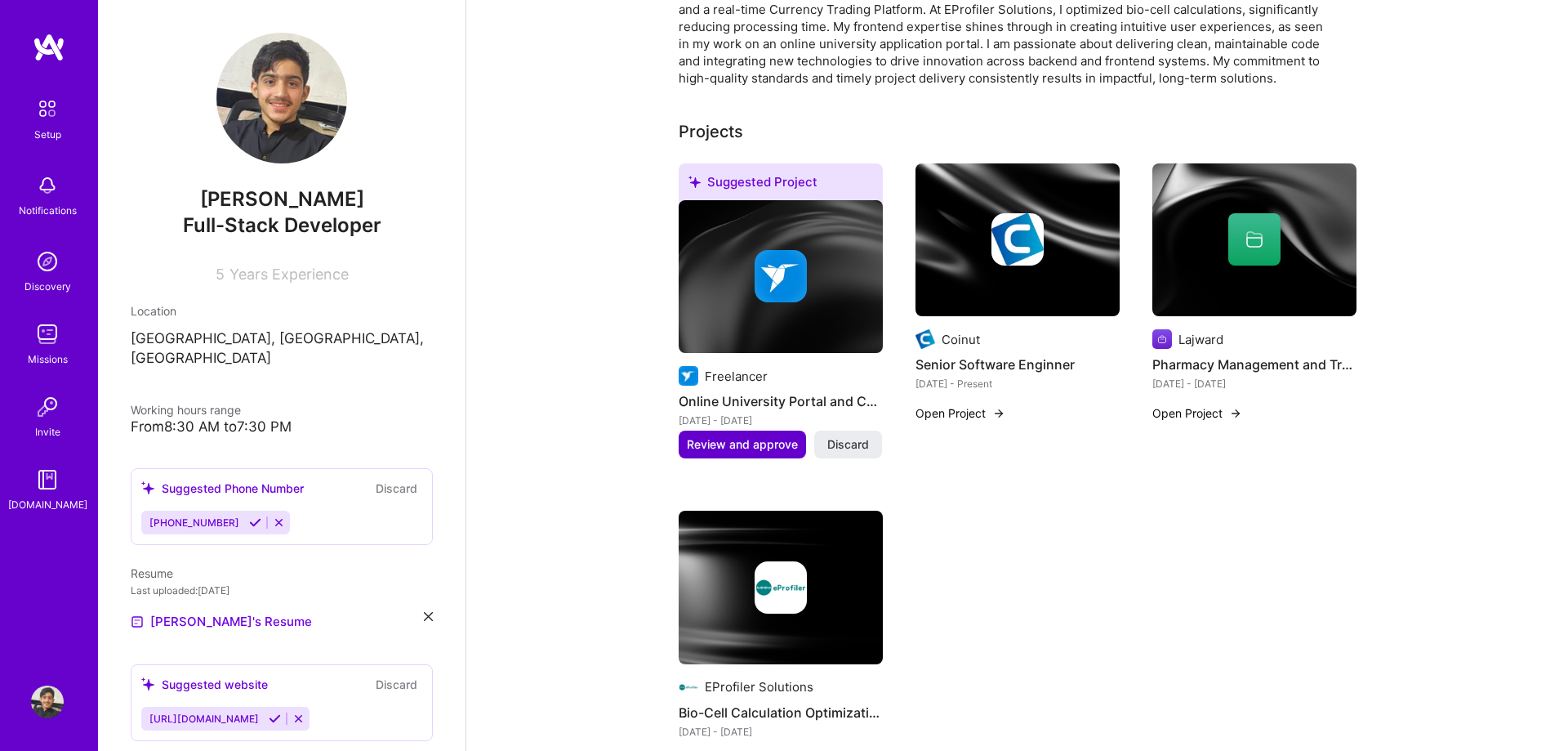
click at [774, 436] on span "Review and approve" at bounding box center [742, 444] width 111 height 16
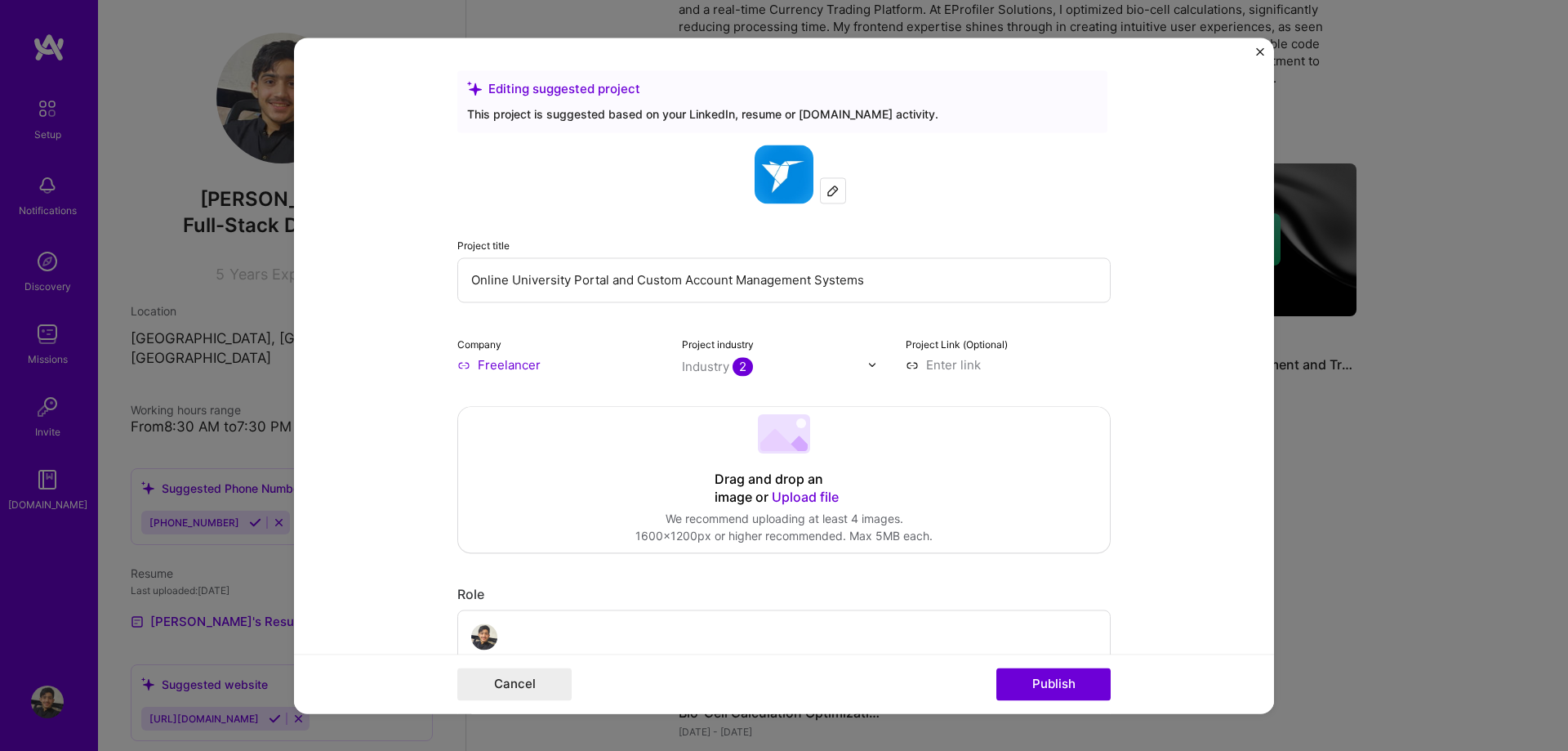
scroll to position [186, 0]
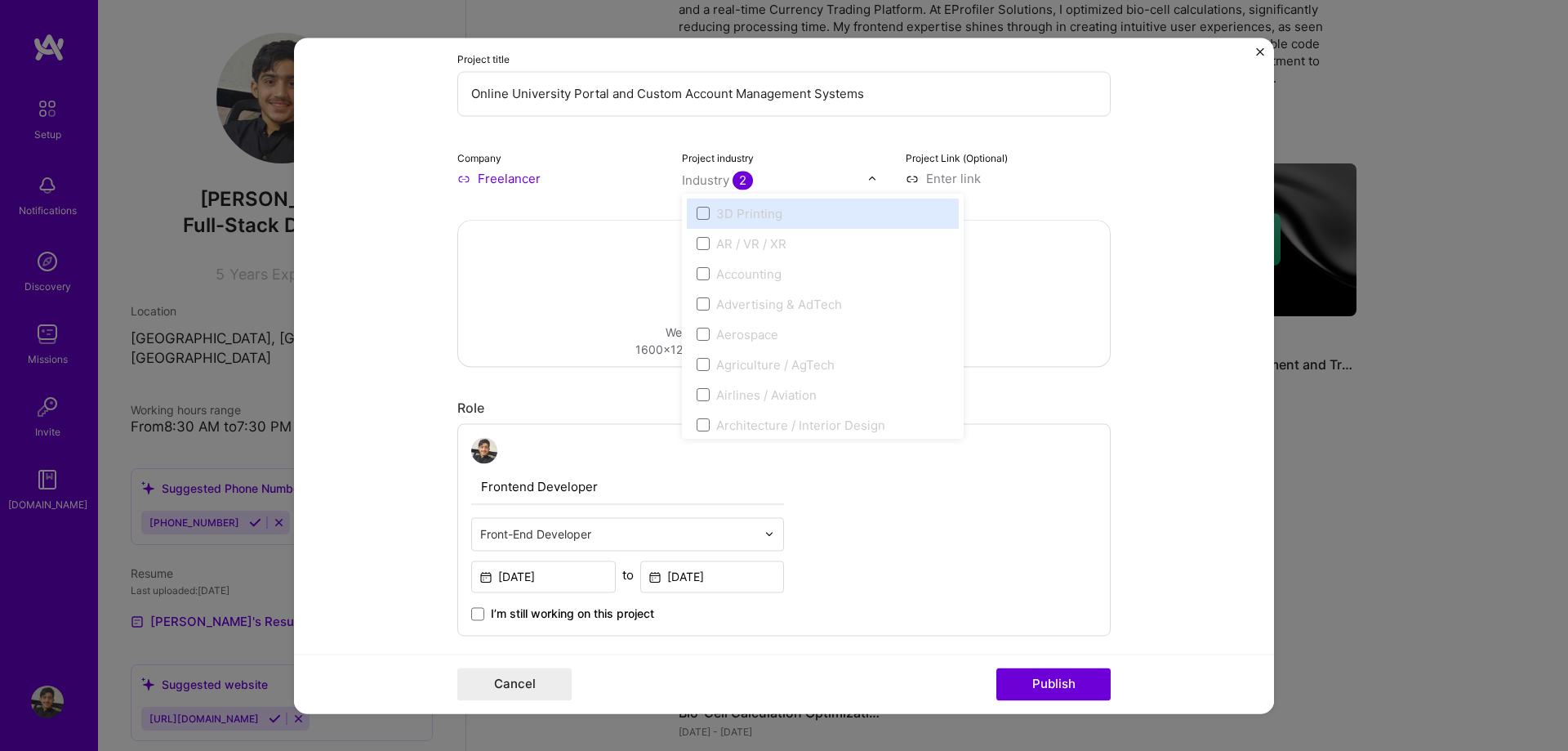
click at [708, 181] on div "Industry 2" at bounding box center [717, 180] width 71 height 17
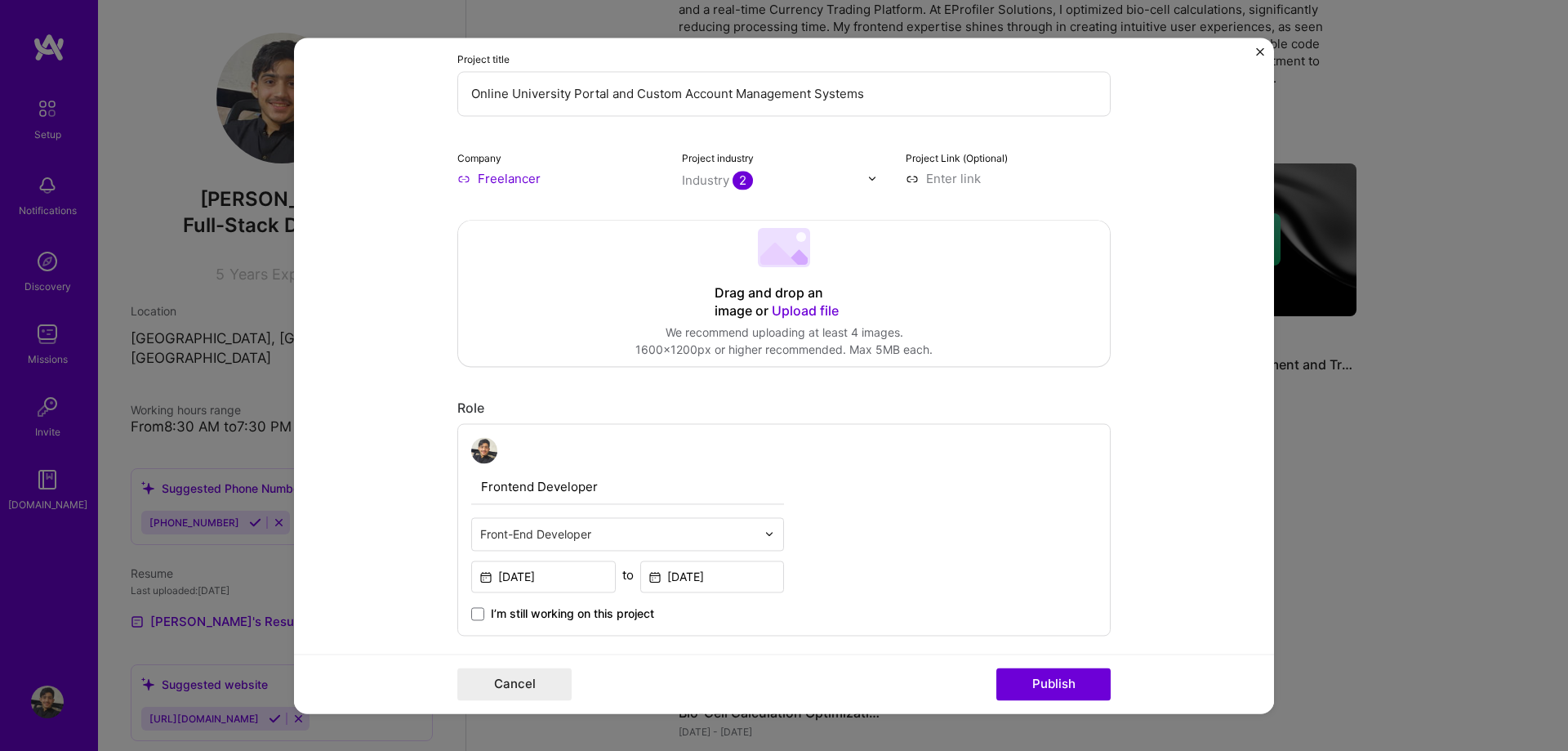
click at [572, 245] on div "Drag and drop an image or Upload file Upload file We recommend uploading at lea…" at bounding box center [784, 293] width 652 height 146
click at [1036, 675] on button "Publish" at bounding box center [1053, 684] width 114 height 33
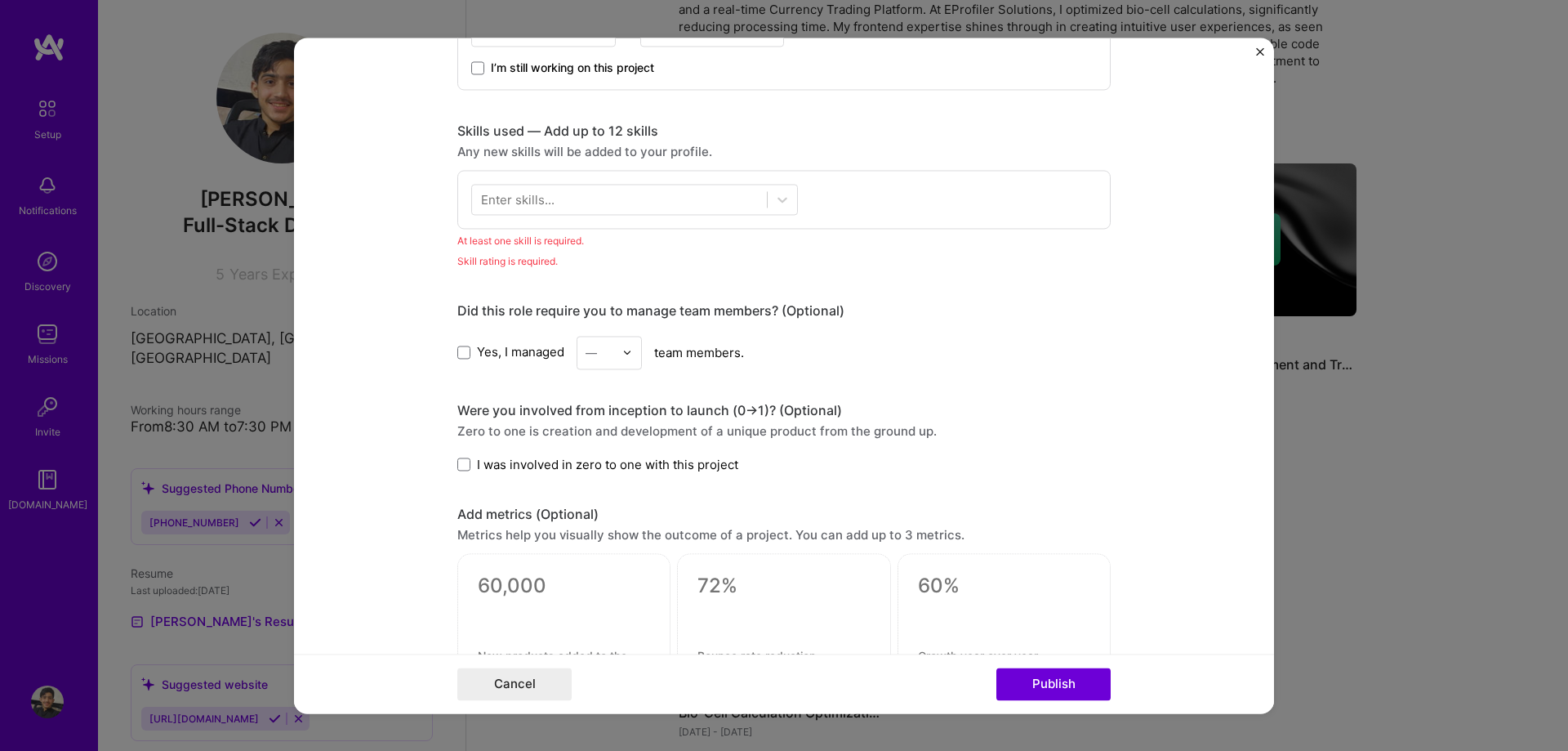
scroll to position [724, 0]
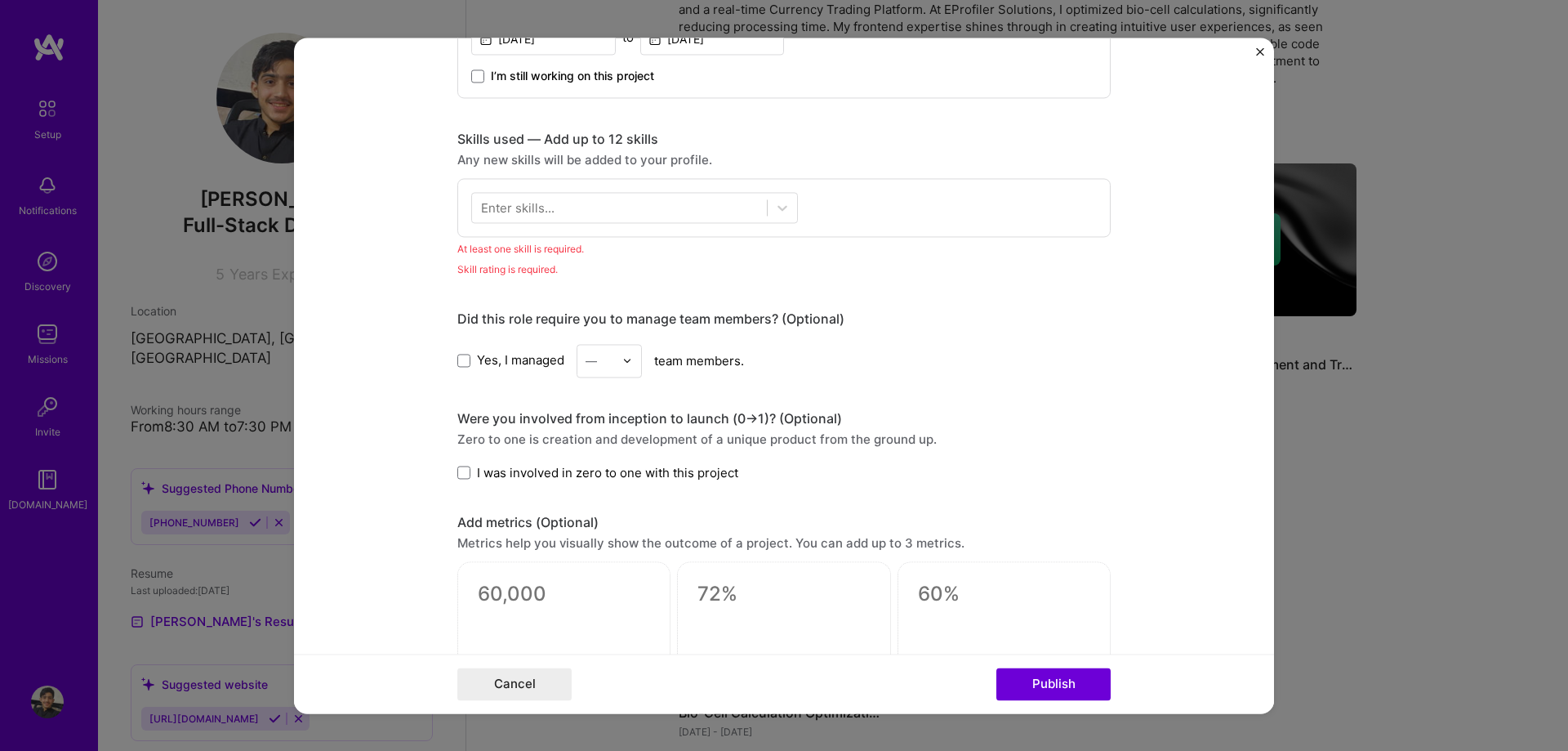
click at [548, 211] on div "Enter skills..." at bounding box center [518, 207] width 74 height 17
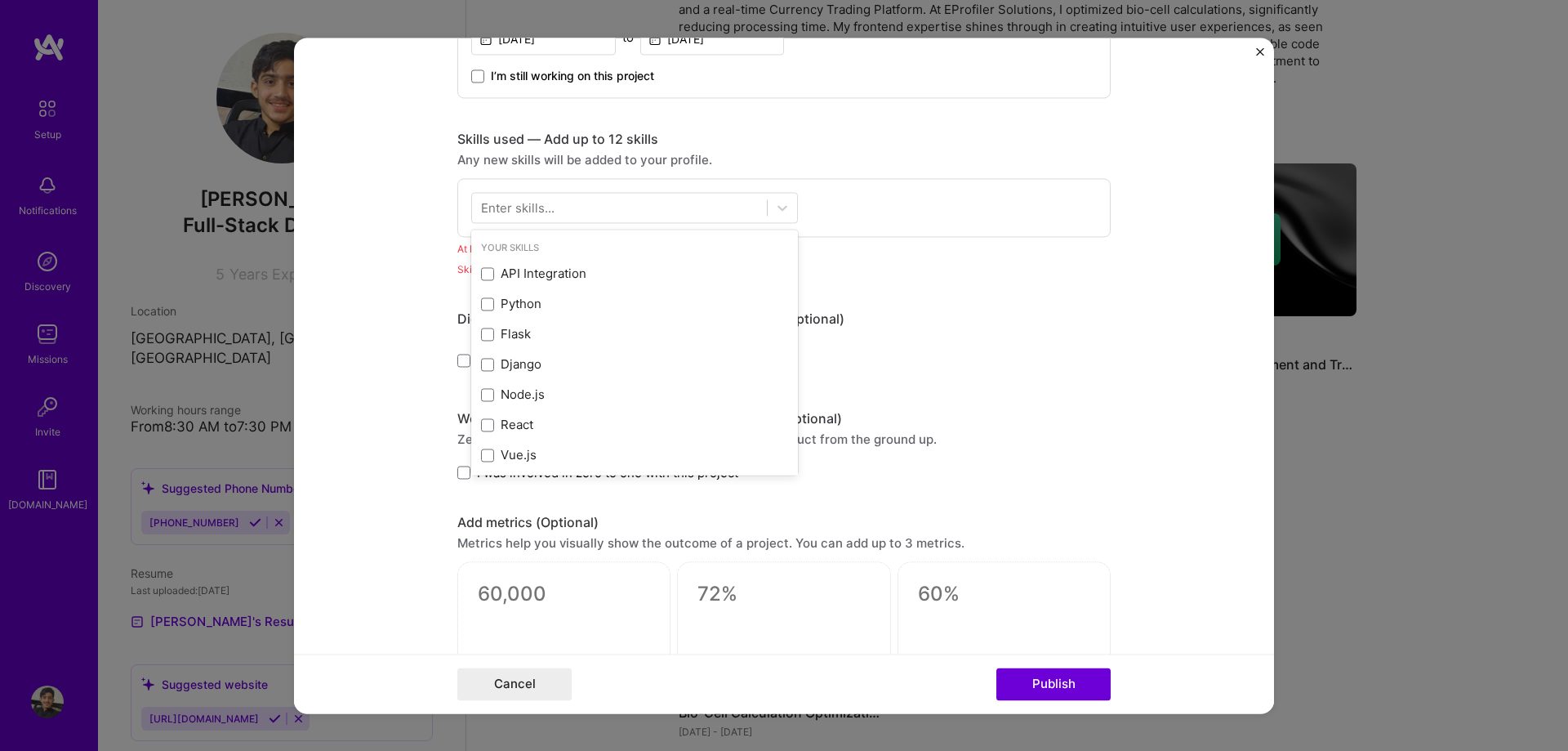
click at [548, 211] on div "Enter skills..." at bounding box center [518, 207] width 74 height 17
click at [596, 201] on div at bounding box center [619, 207] width 294 height 27
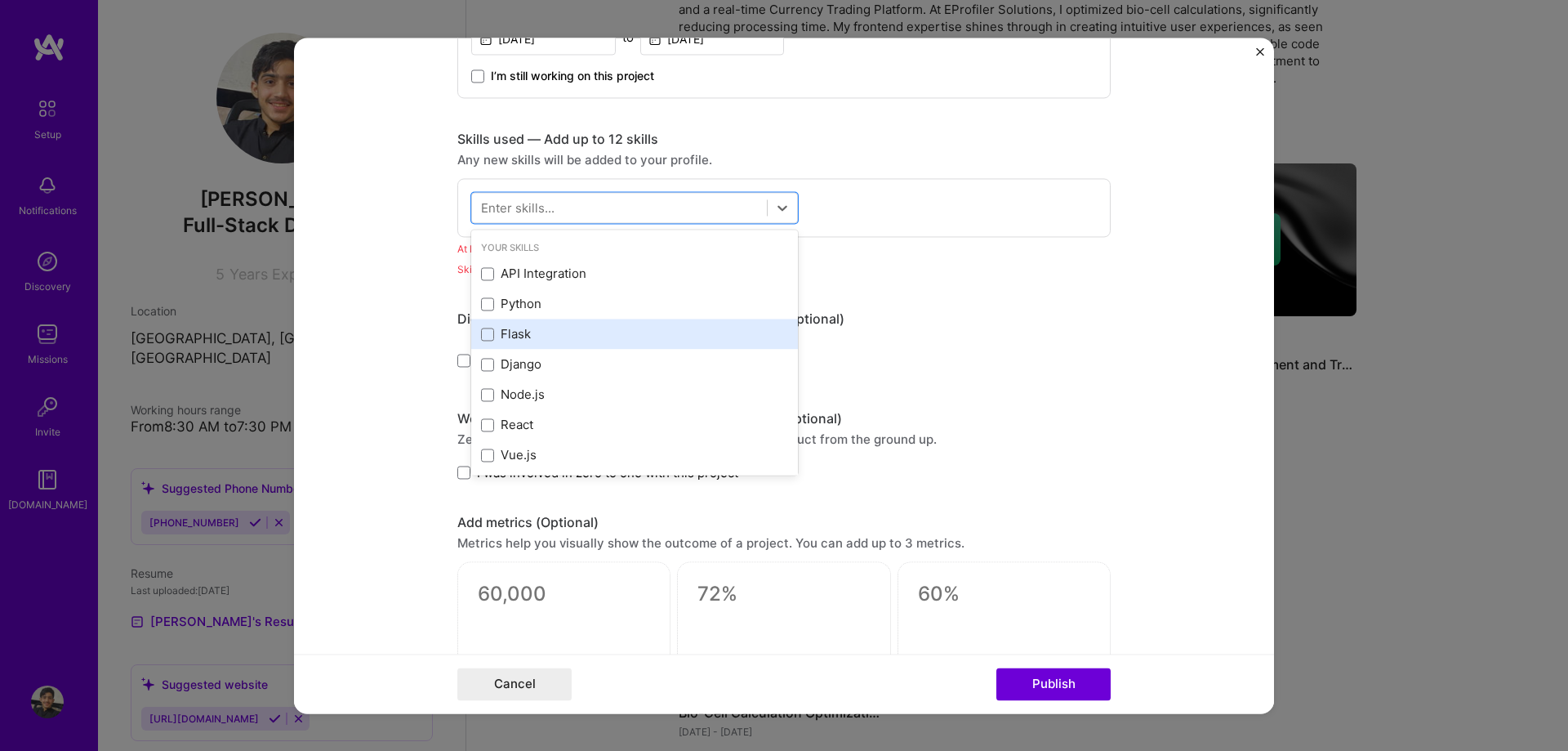
click at [531, 340] on div "Flask" at bounding box center [635, 335] width 307 height 17
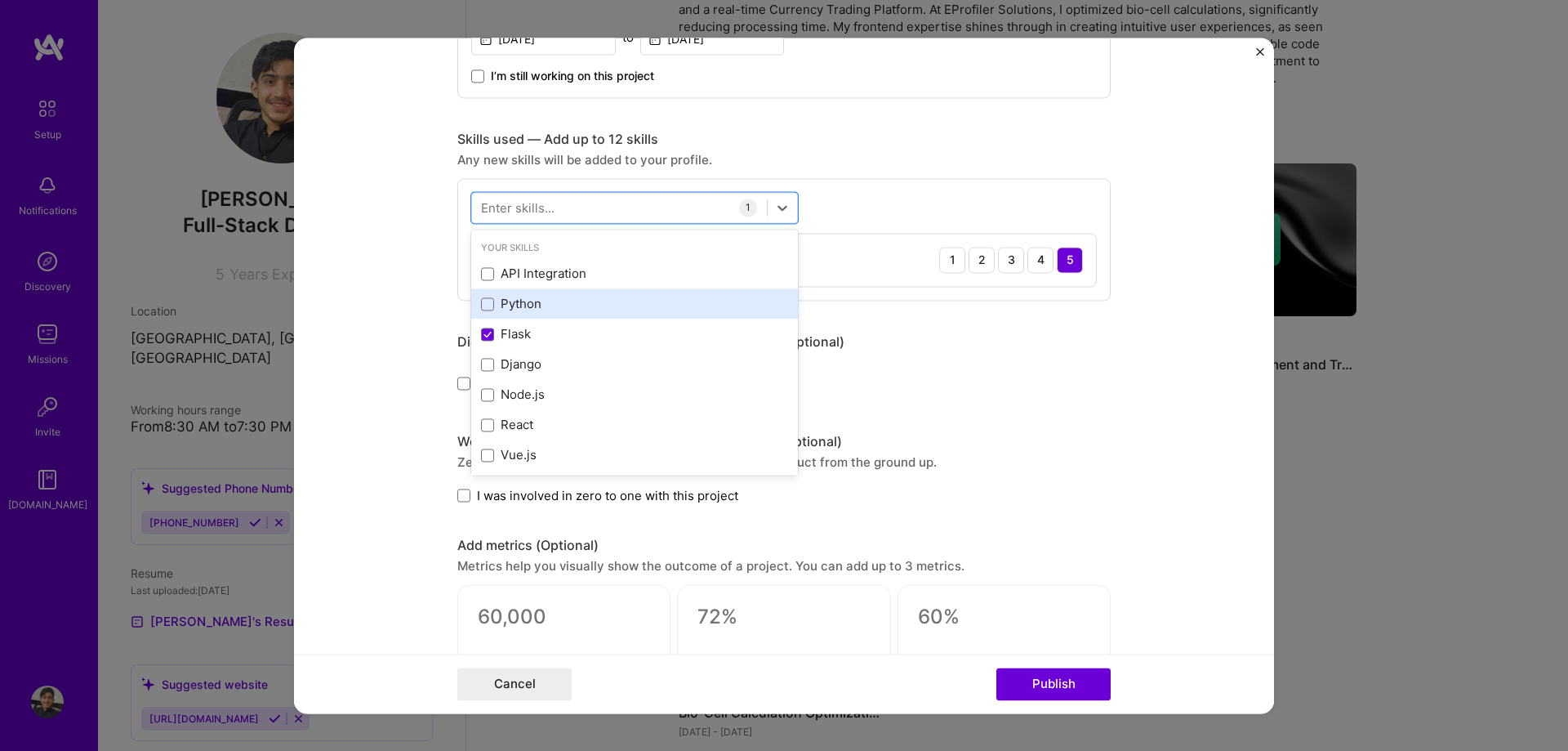
click at [522, 309] on div "Python" at bounding box center [635, 304] width 307 height 17
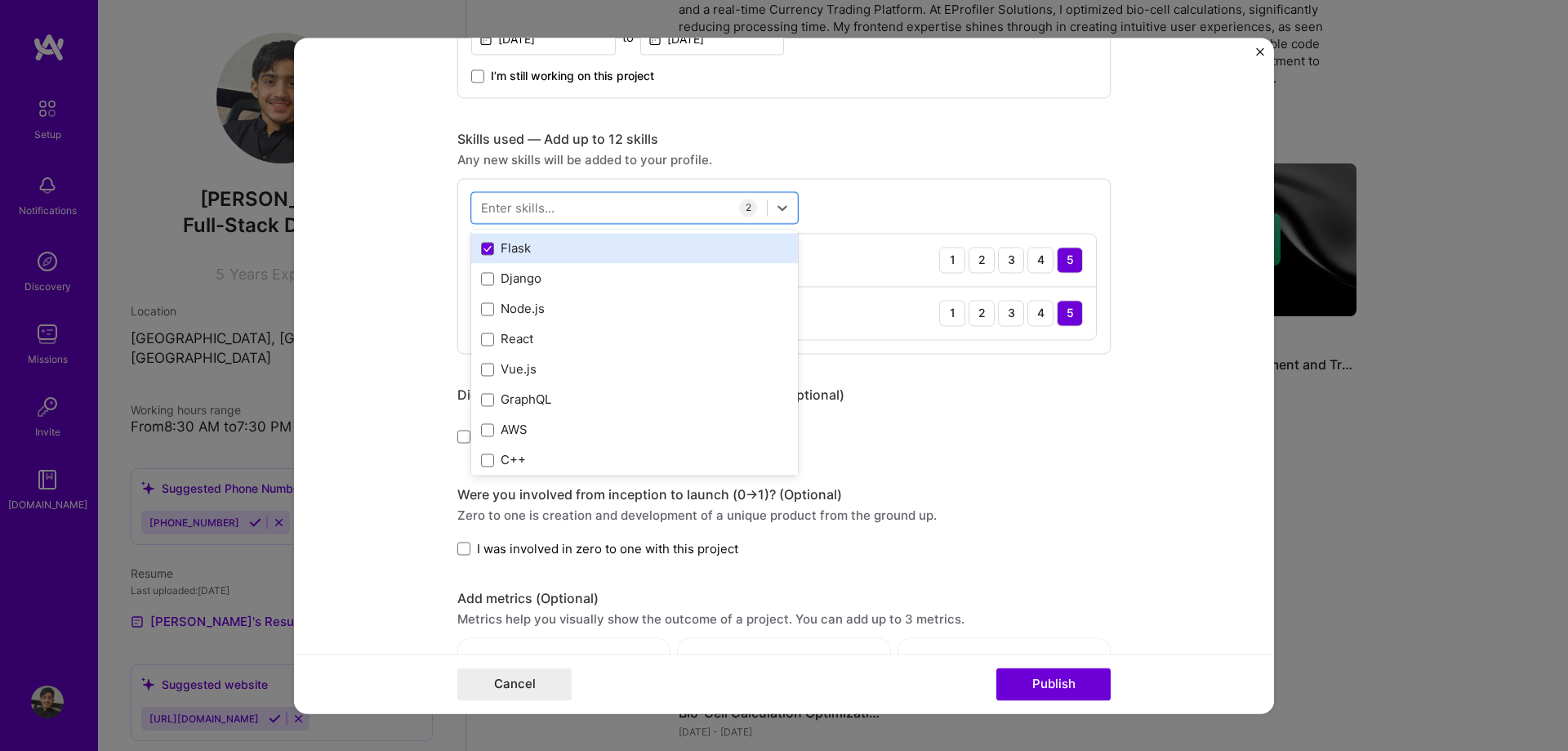
scroll to position [93, 0]
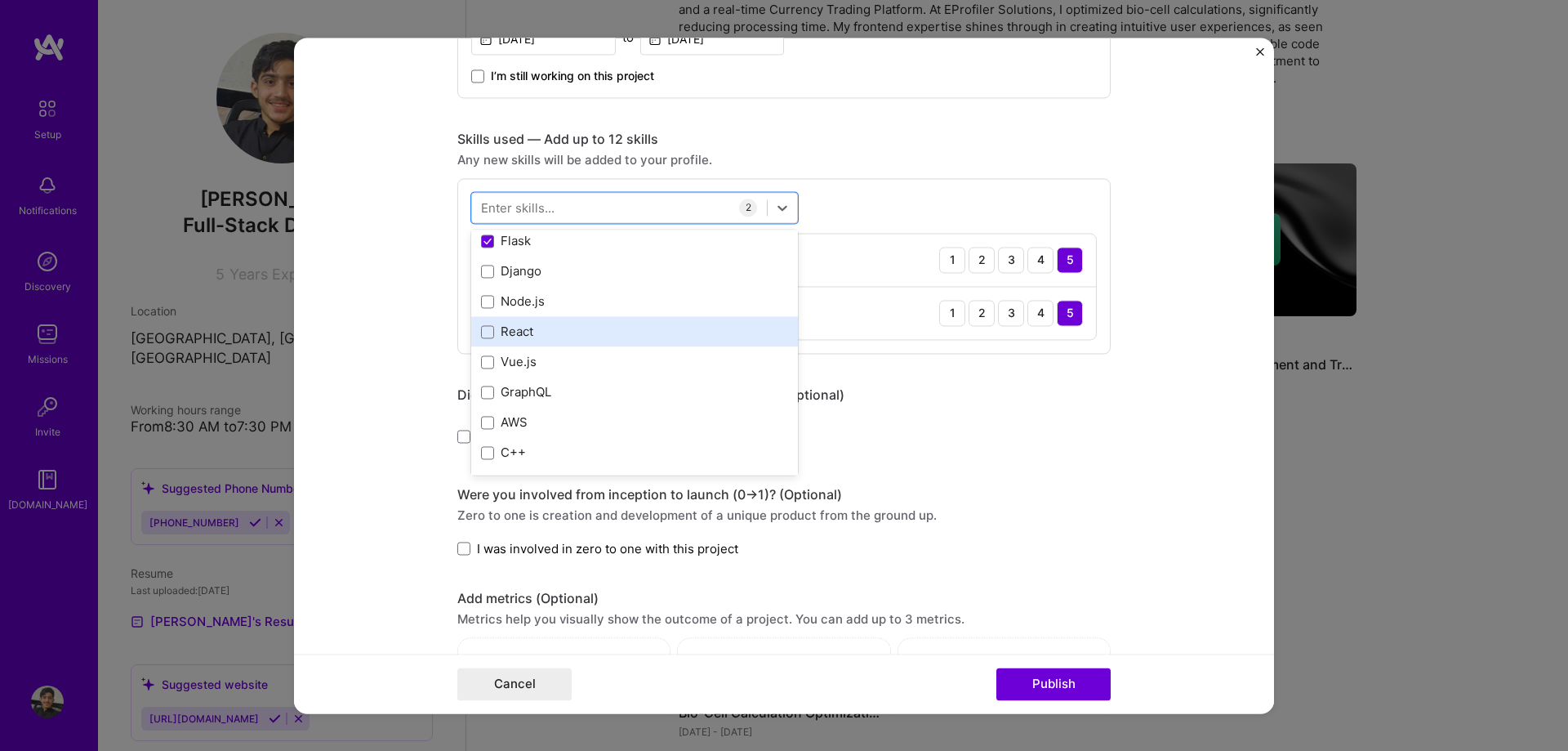
click at [533, 328] on div "React" at bounding box center [635, 332] width 307 height 17
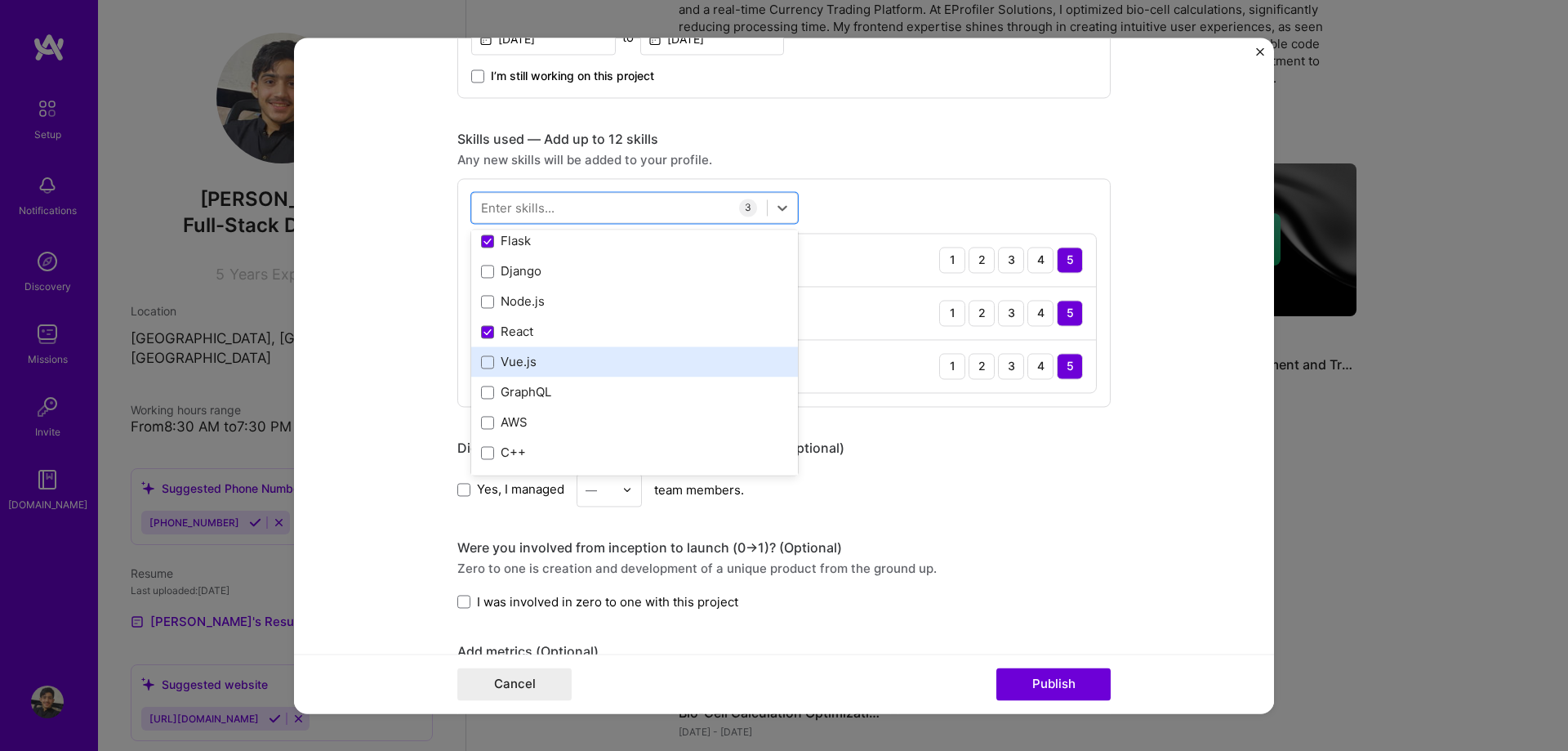
click at [535, 349] on div "Vue.js" at bounding box center [634, 363] width 327 height 31
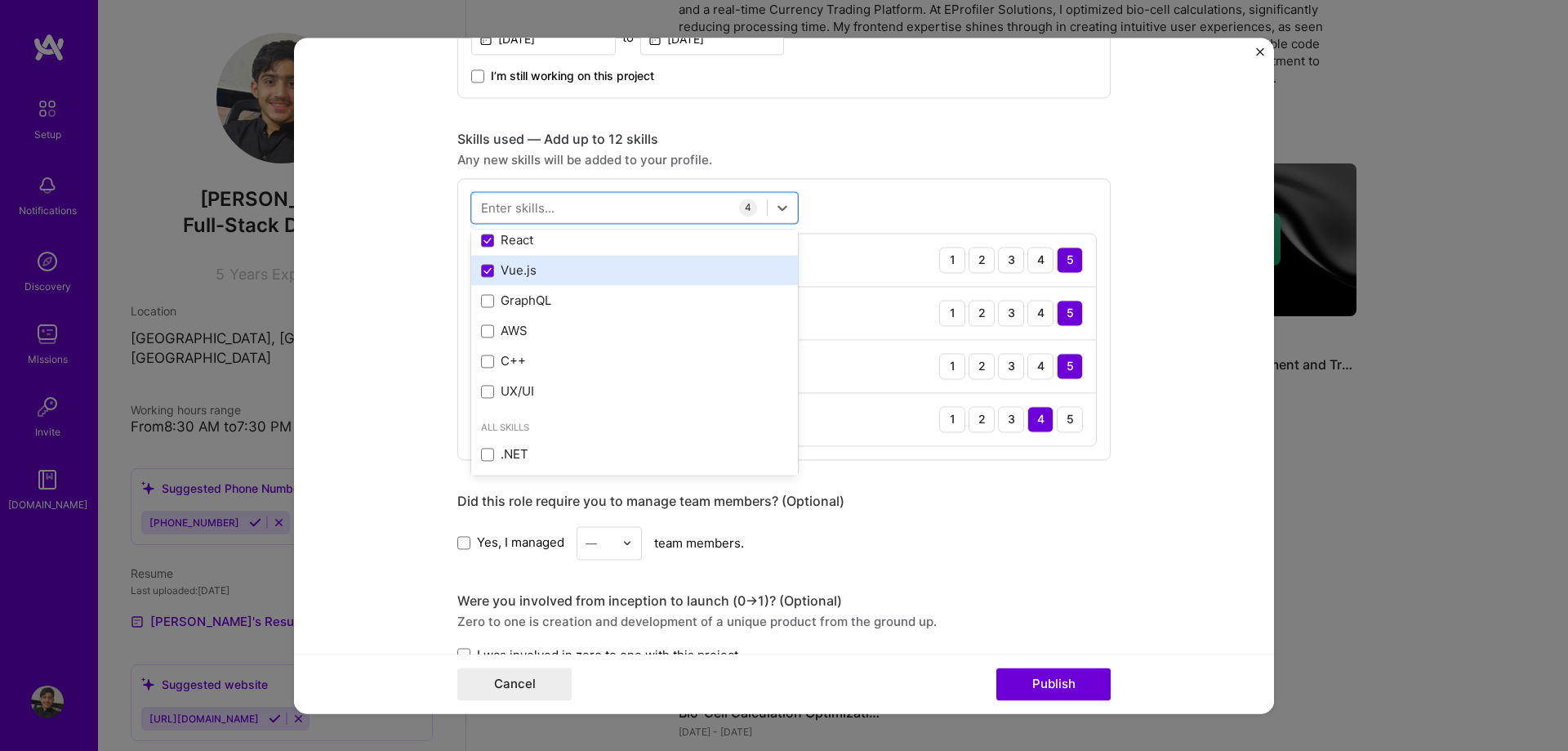
scroll to position [186, 0]
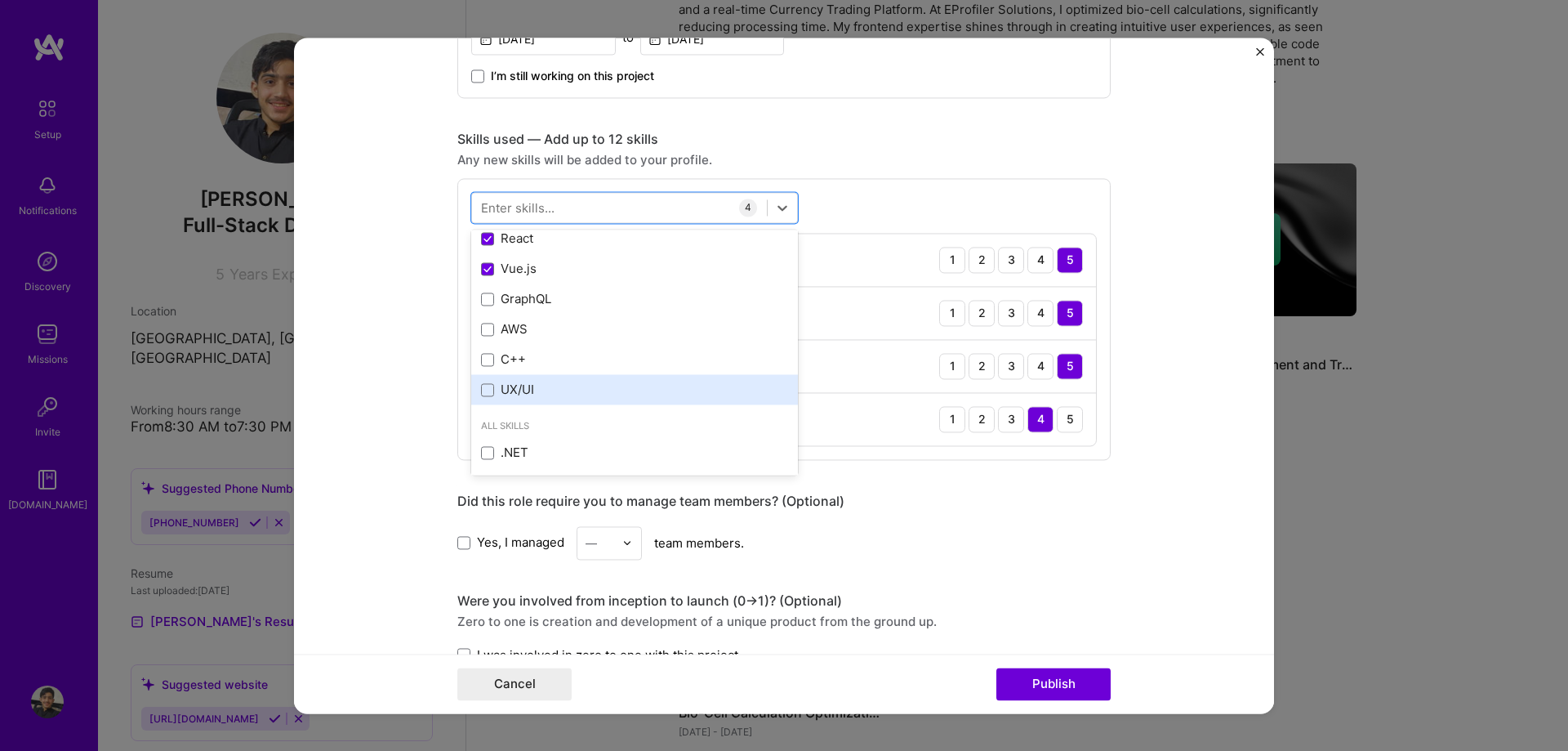
click at [520, 384] on div "UX/UI" at bounding box center [635, 390] width 307 height 17
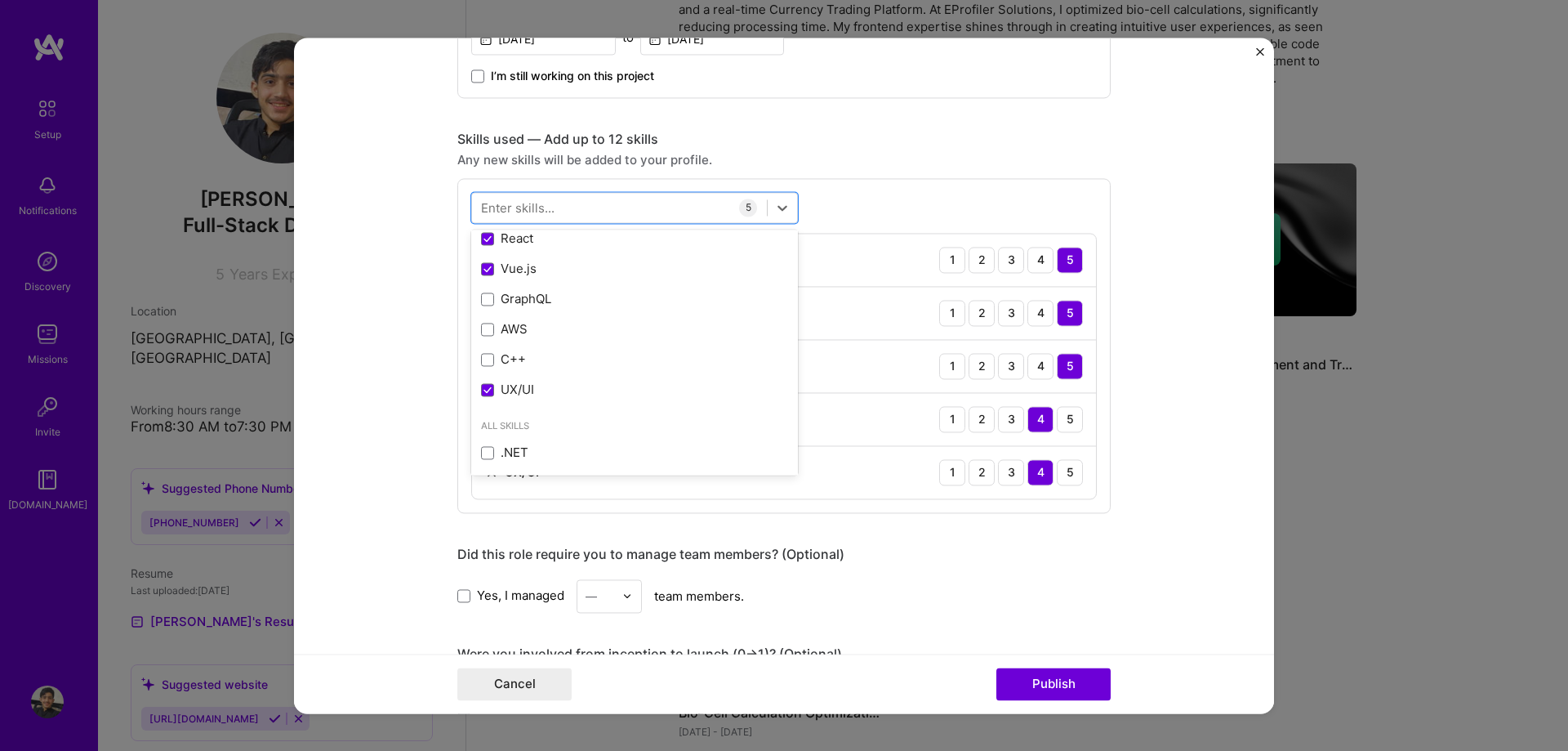
click at [1181, 552] on form "Editing suggested project This project is suggested based on your LinkedIn, res…" at bounding box center [784, 375] width 980 height 675
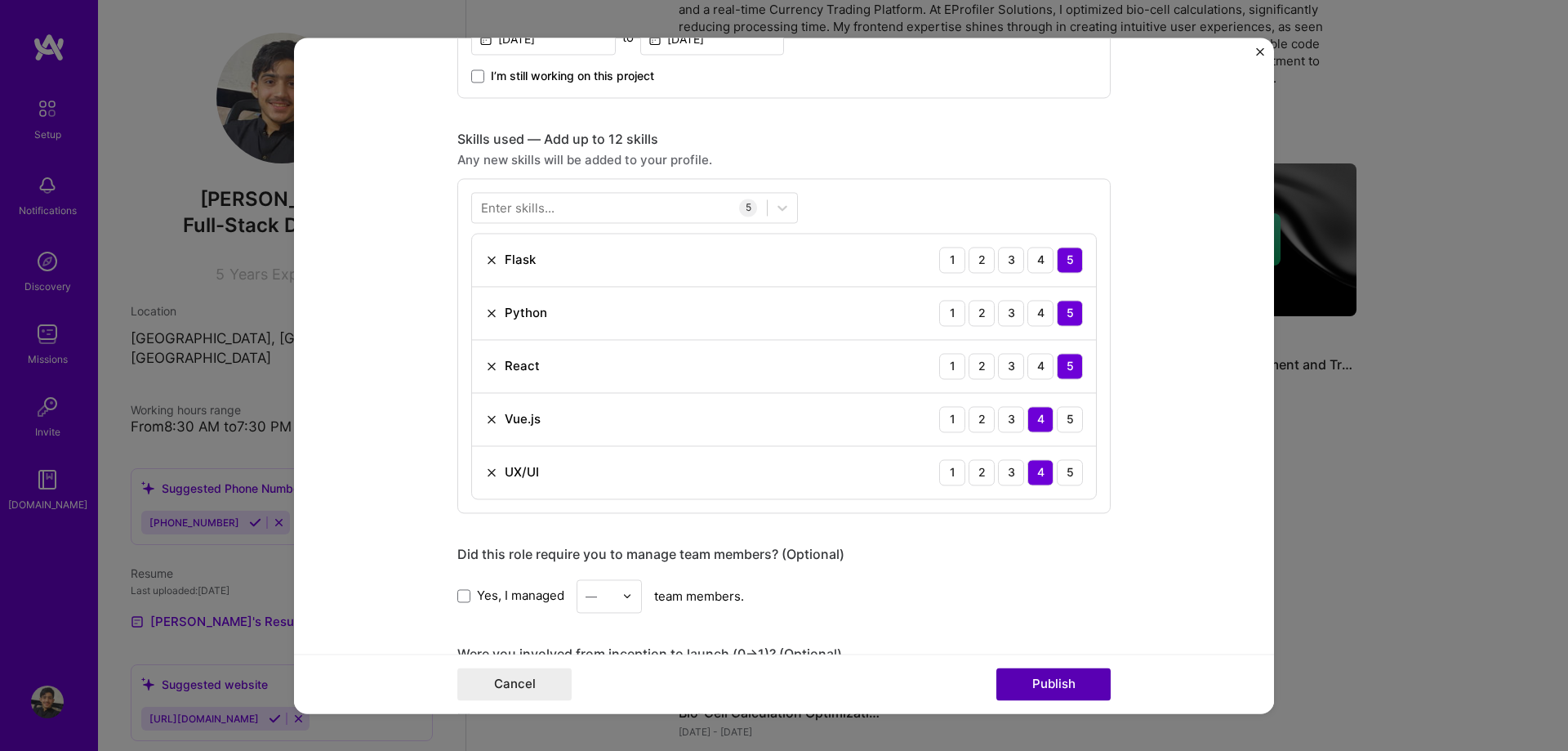
click at [1077, 688] on button "Publish" at bounding box center [1053, 684] width 114 height 33
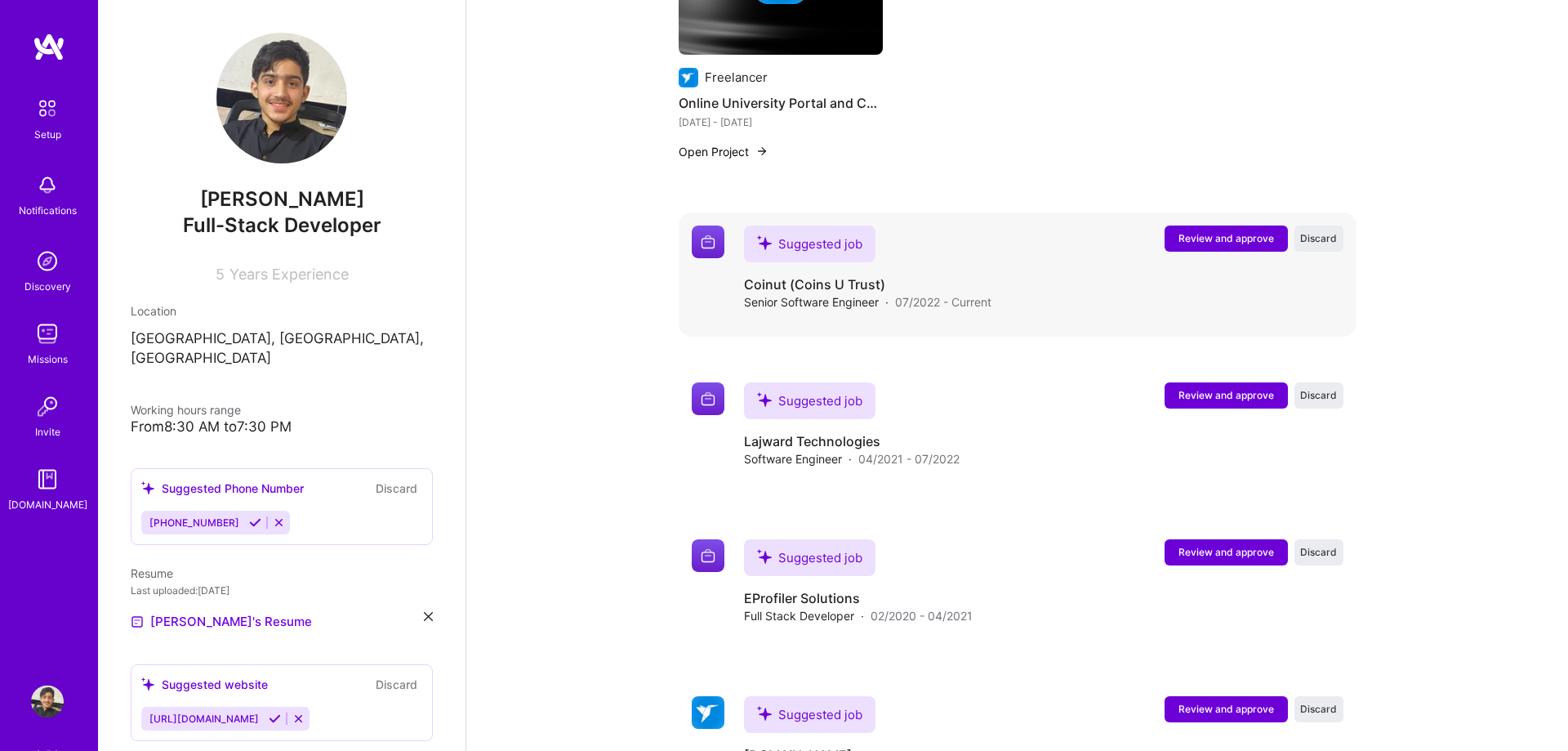
scroll to position [1083, 0]
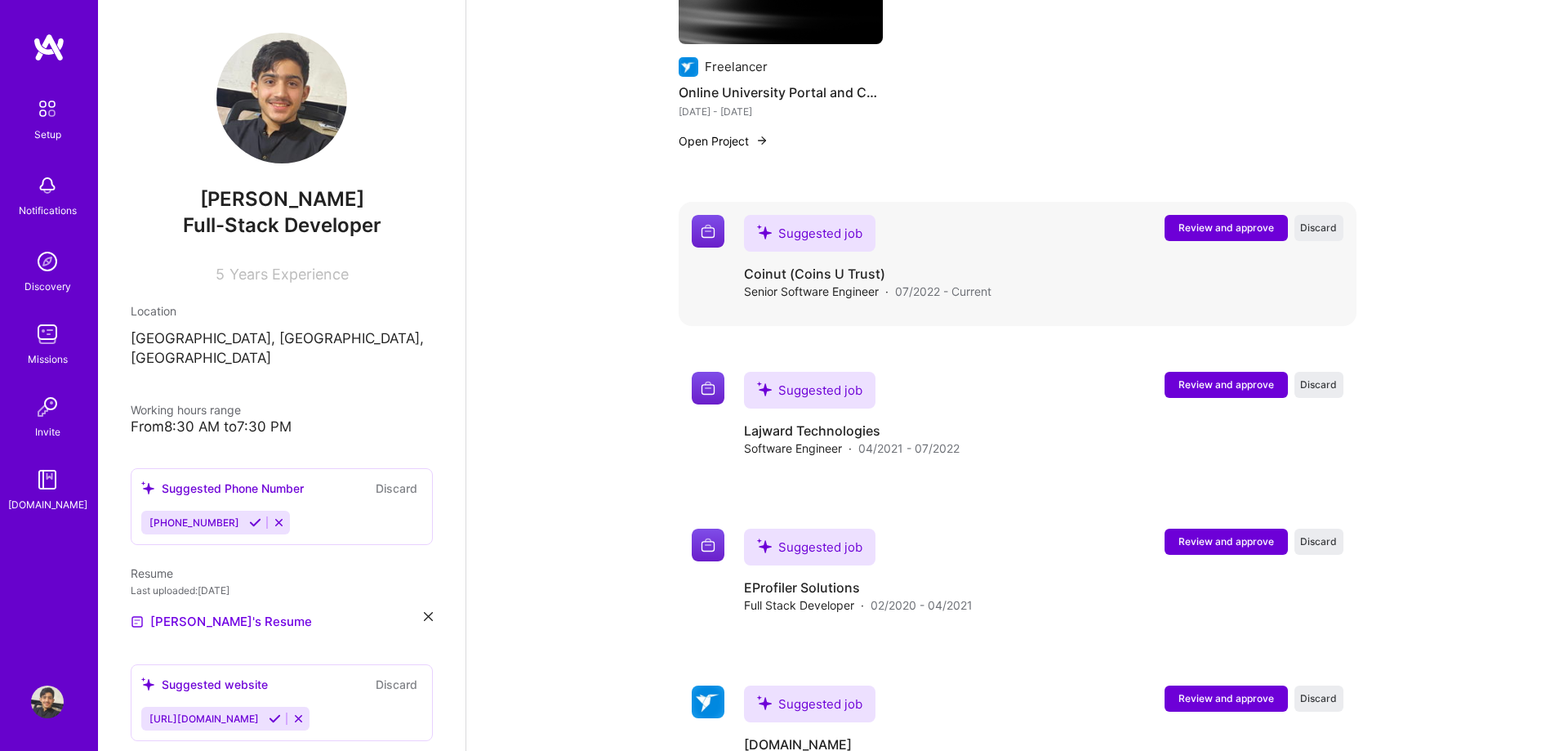
click at [1208, 215] on button "Review and approve" at bounding box center [1226, 227] width 124 height 26
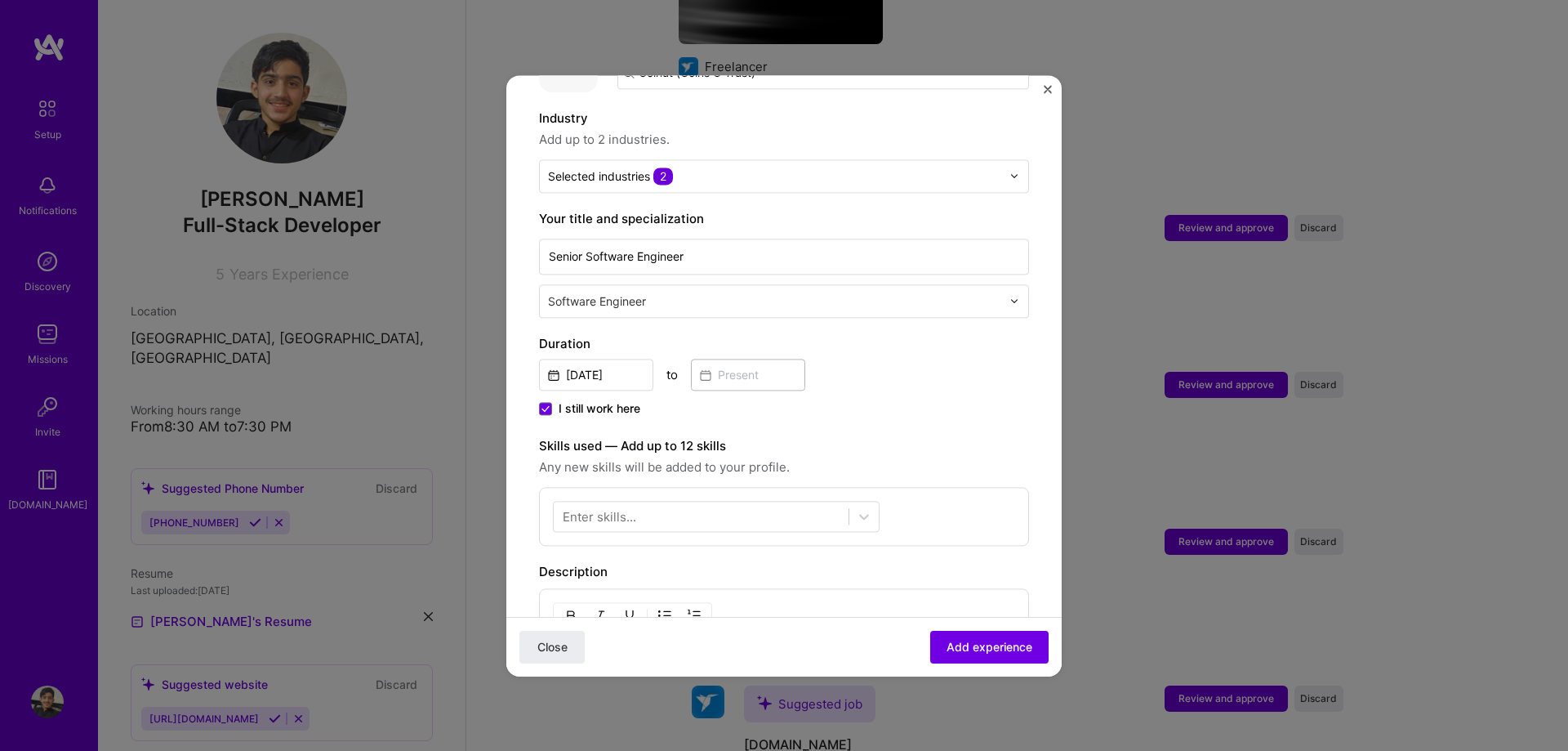
scroll to position [372, 0]
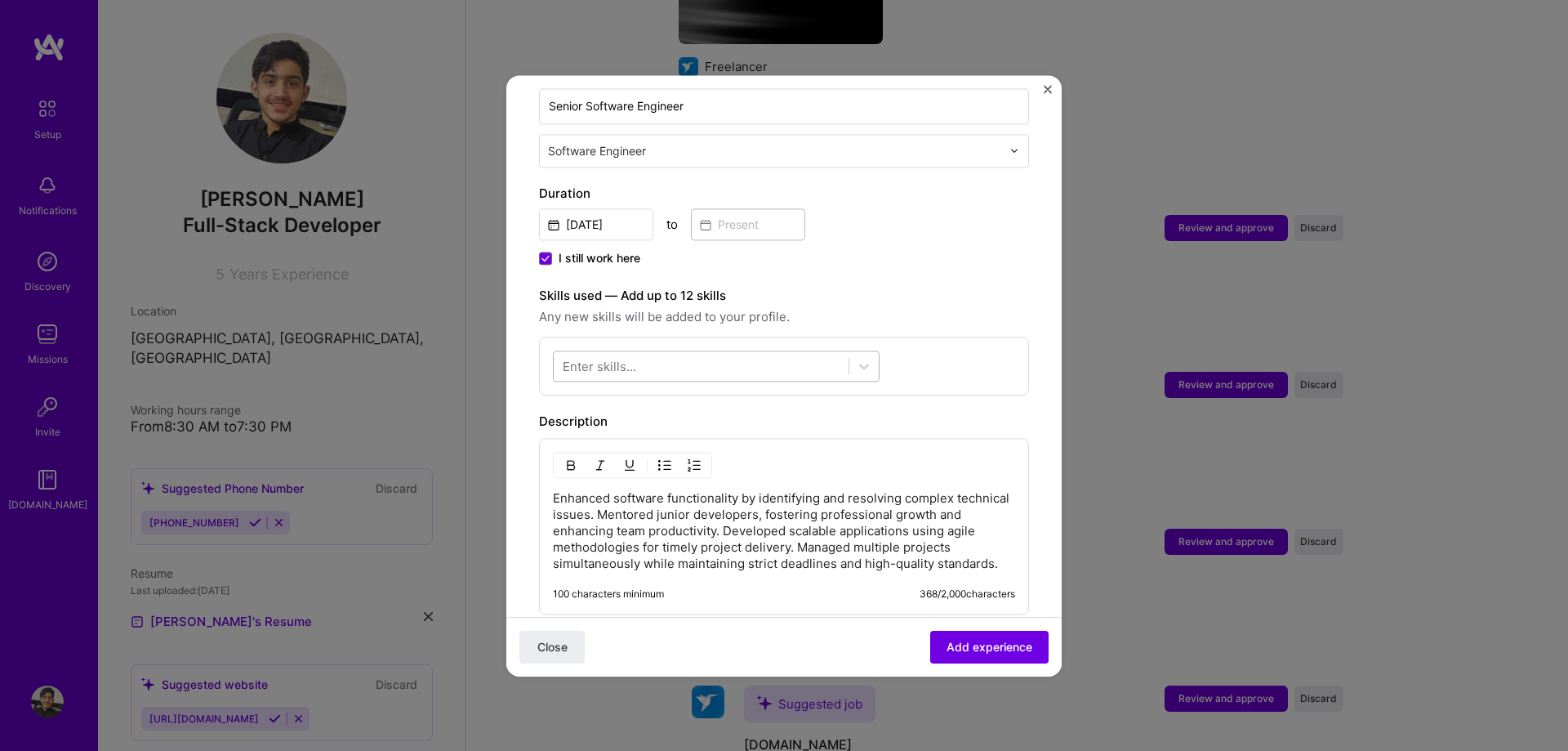
click at [654, 352] on div at bounding box center [700, 365] width 294 height 27
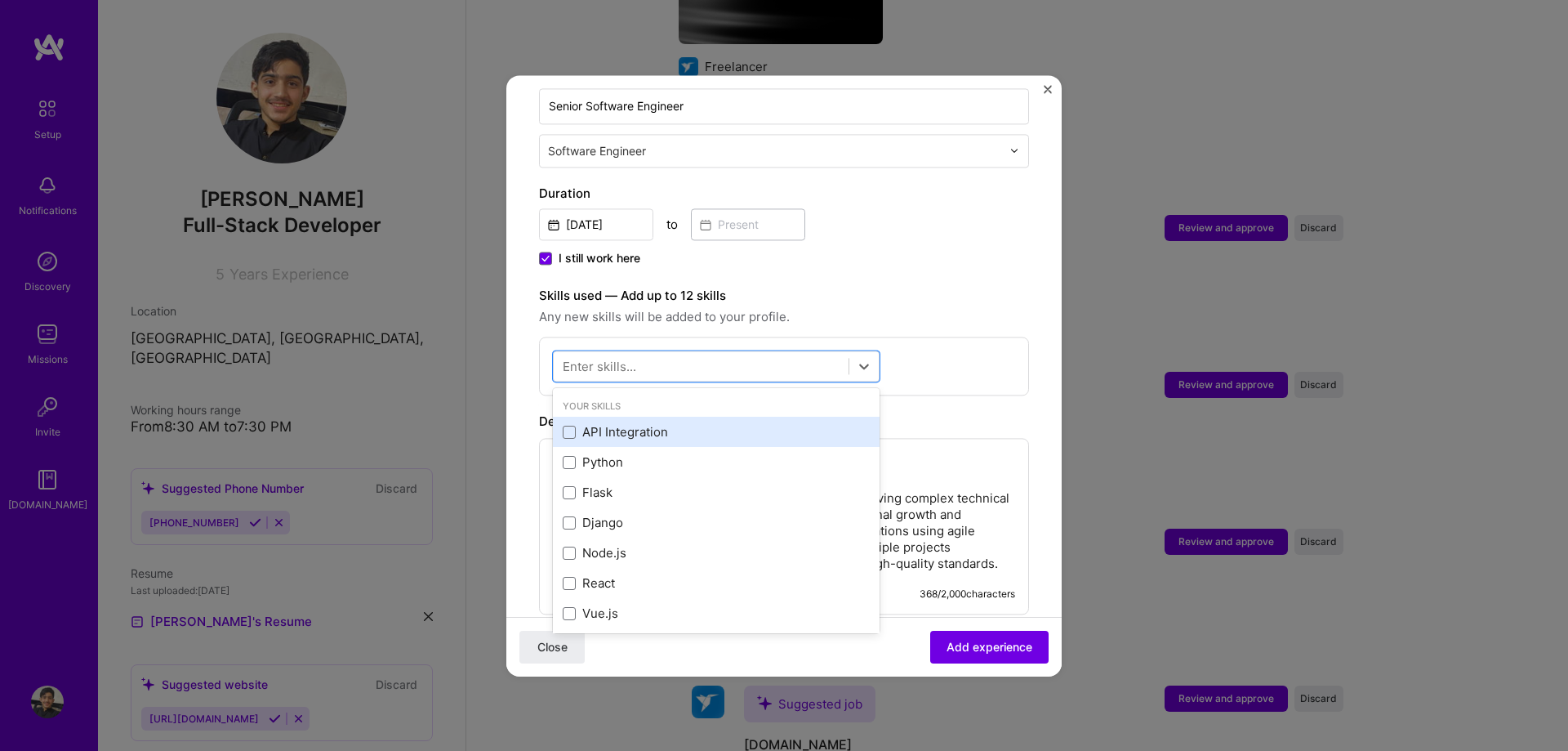
click at [600, 425] on div "API Integration" at bounding box center [716, 433] width 327 height 31
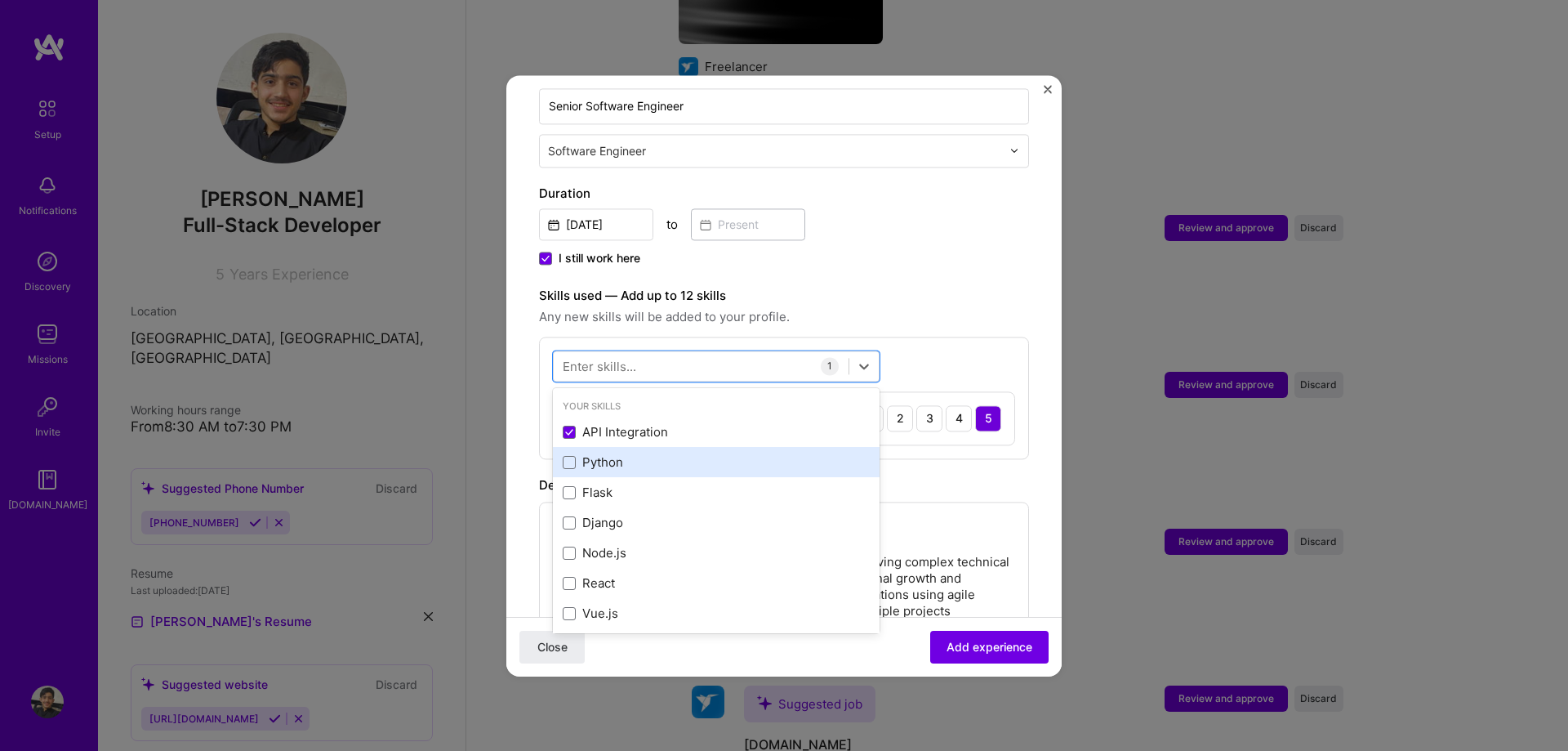
click at [596, 455] on div "Python" at bounding box center [716, 463] width 307 height 17
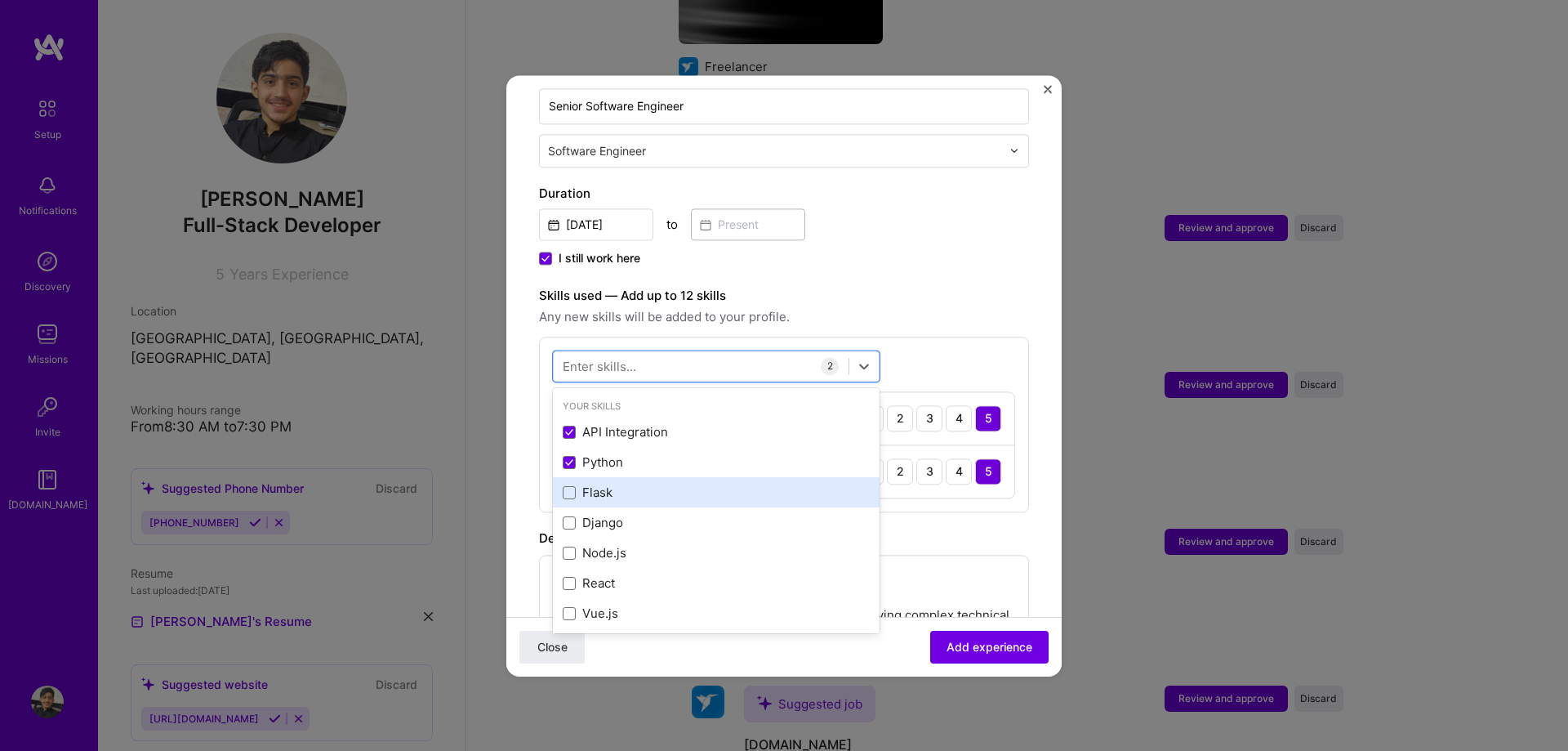
click at [596, 484] on div "Flask" at bounding box center [716, 493] width 307 height 17
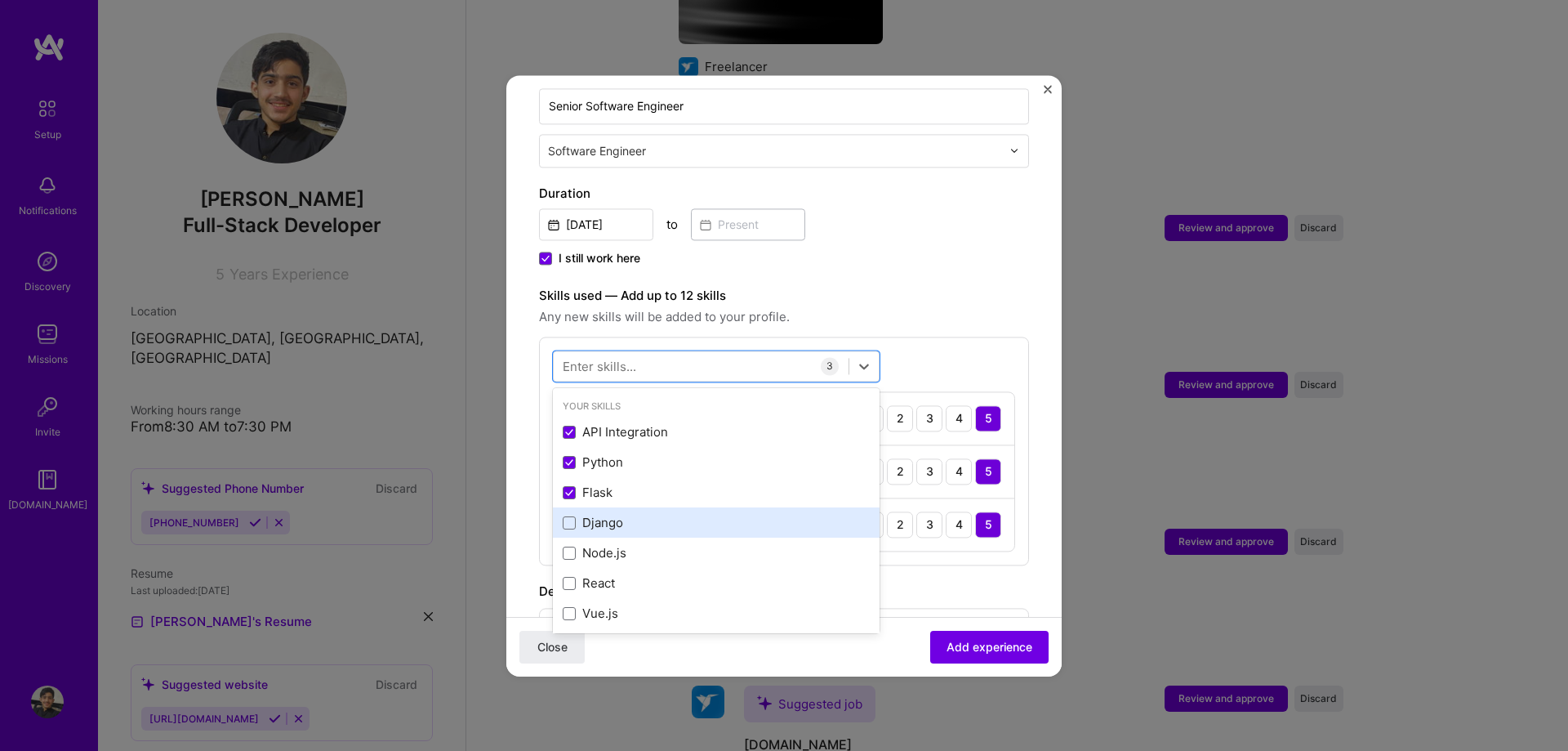
click at [597, 508] on div "Django" at bounding box center [716, 524] width 327 height 31
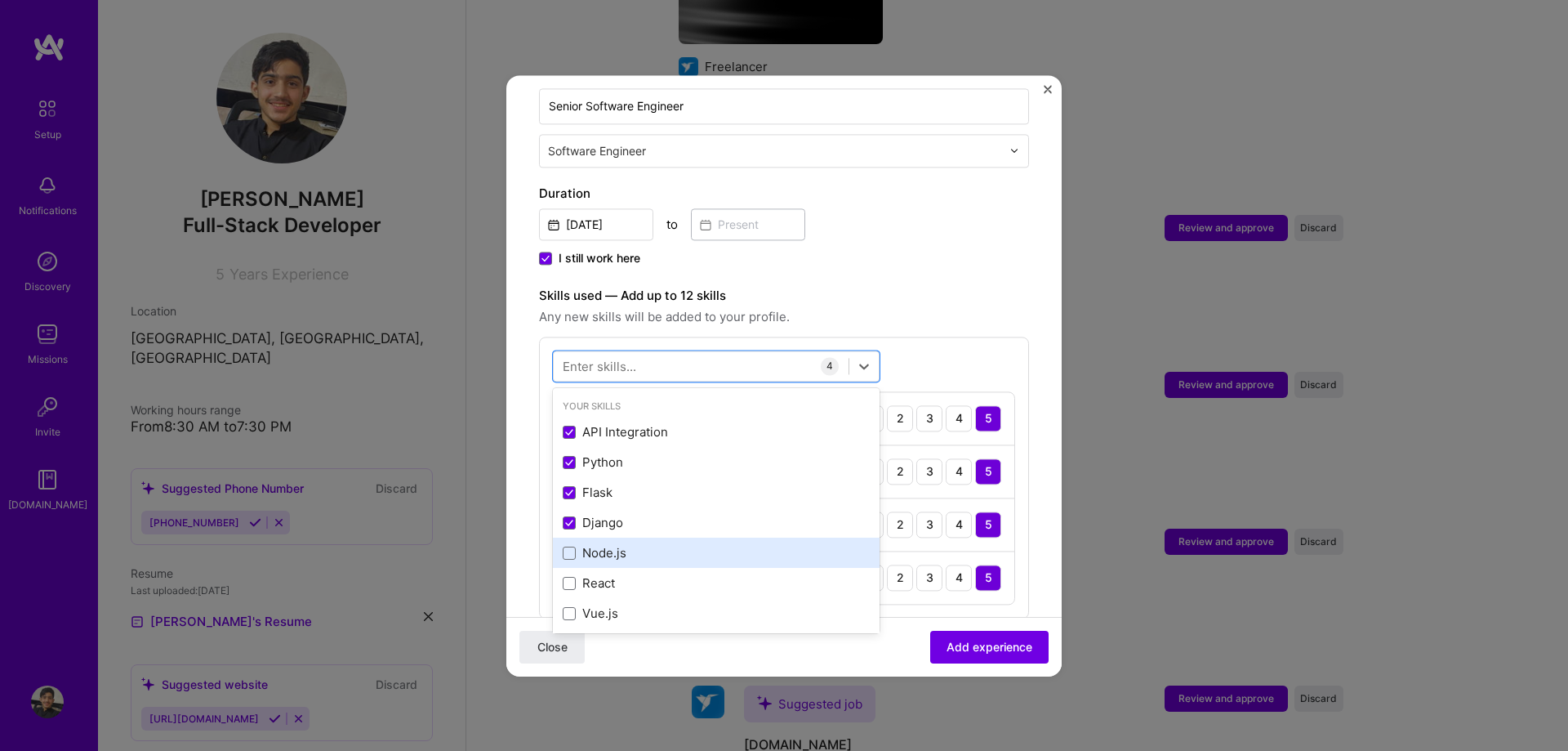
click at [598, 538] on div "Node.js" at bounding box center [716, 553] width 327 height 31
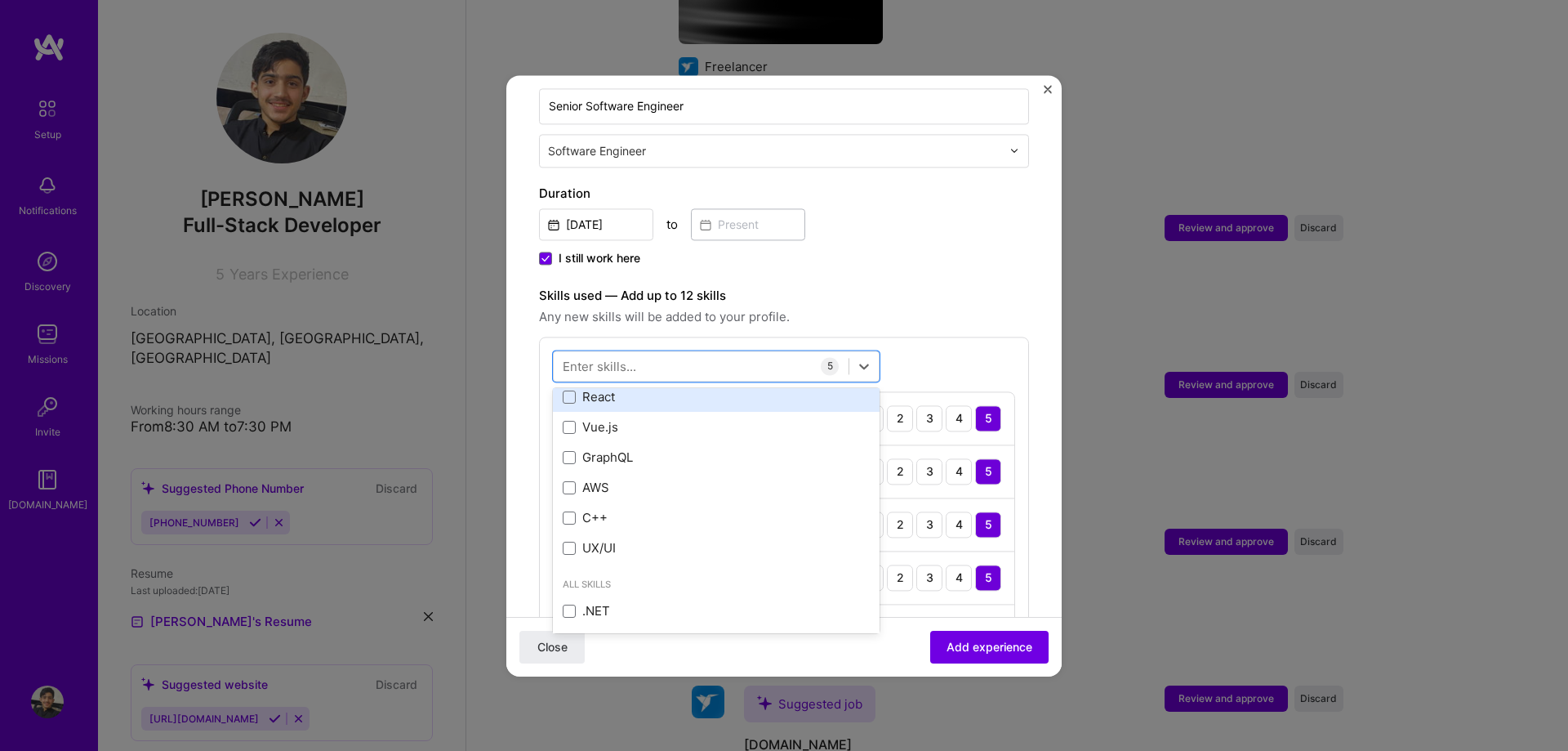
click at [597, 388] on div "React" at bounding box center [716, 398] width 327 height 31
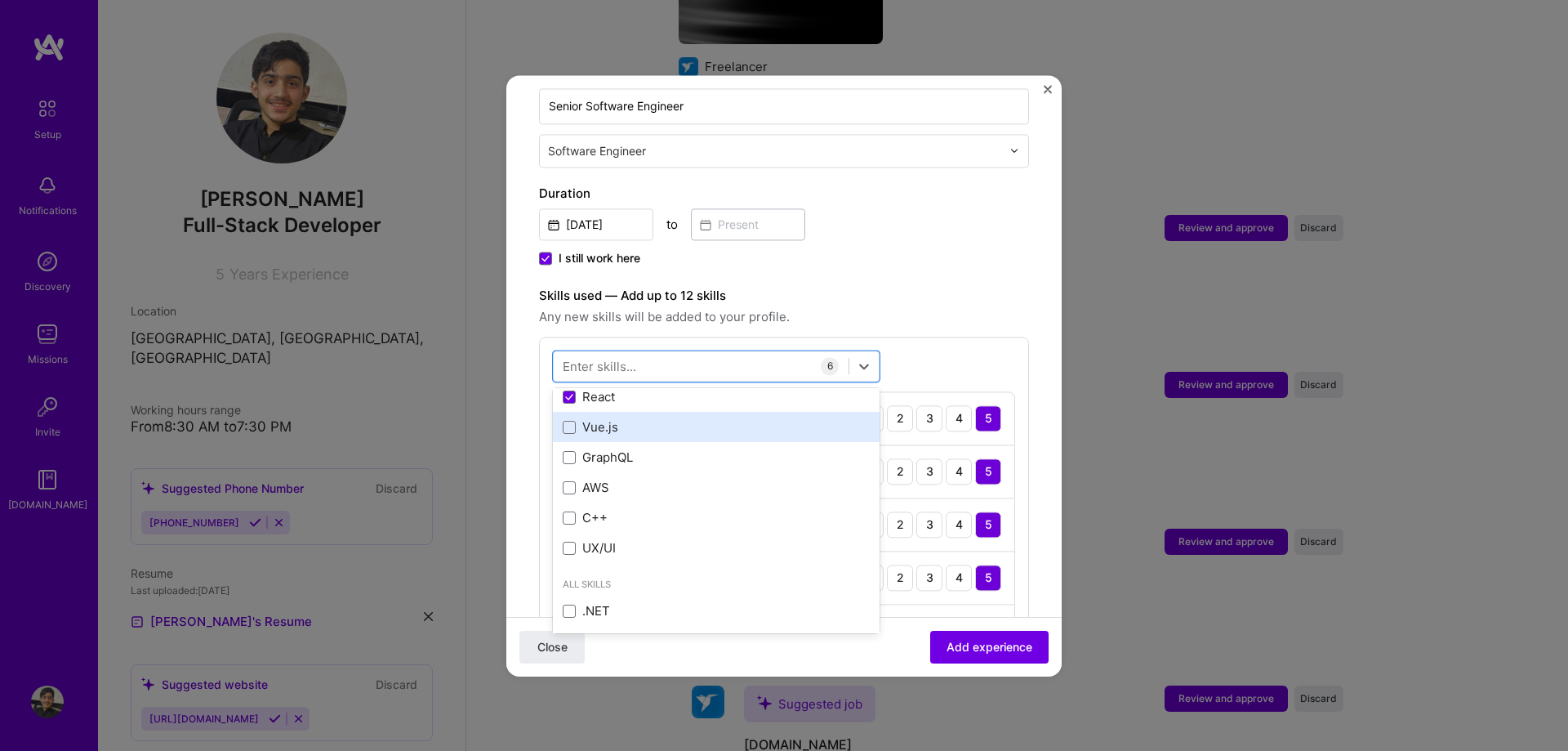
click at [600, 420] on div "Vue.js" at bounding box center [716, 428] width 327 height 31
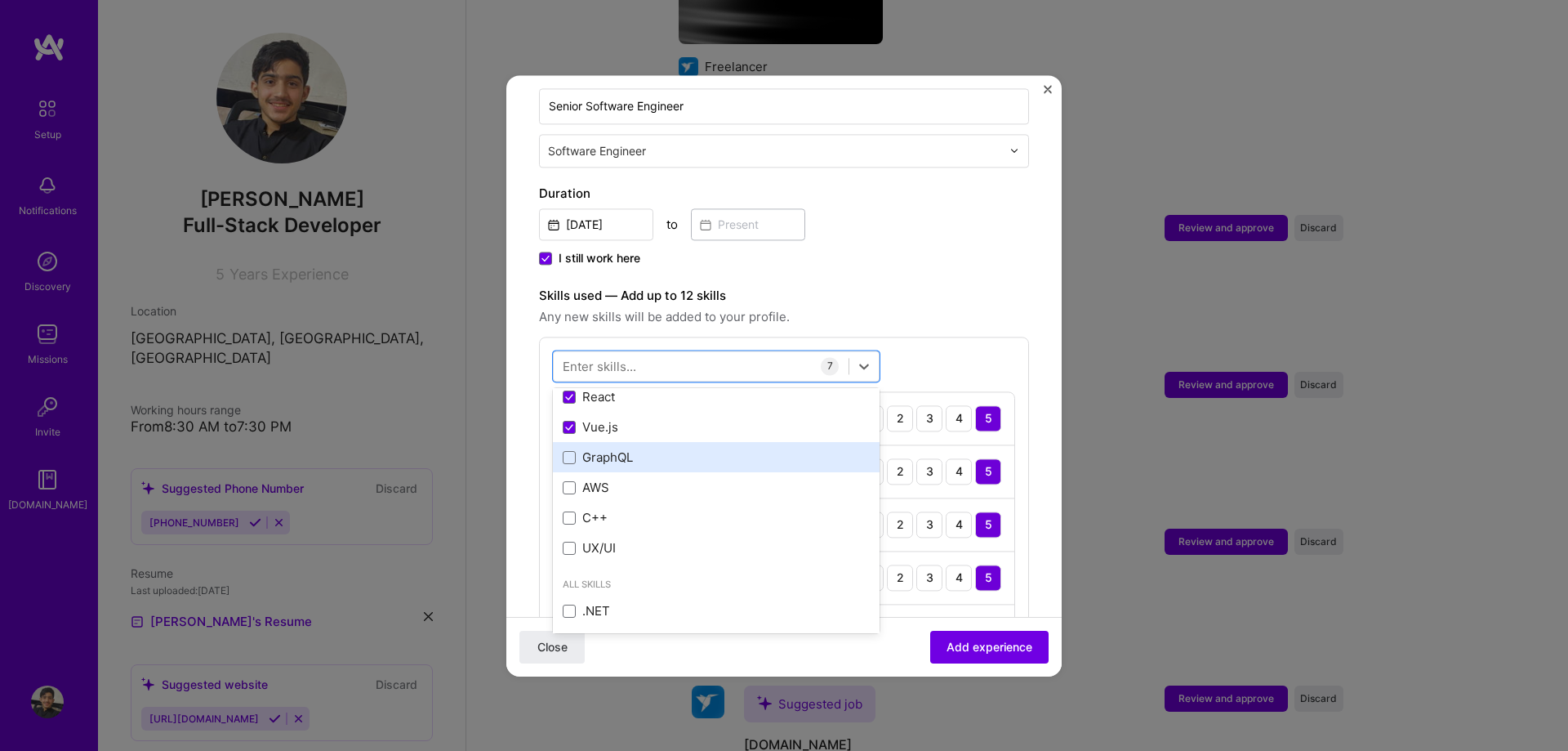
click at [602, 449] on div "GraphQL" at bounding box center [716, 458] width 307 height 17
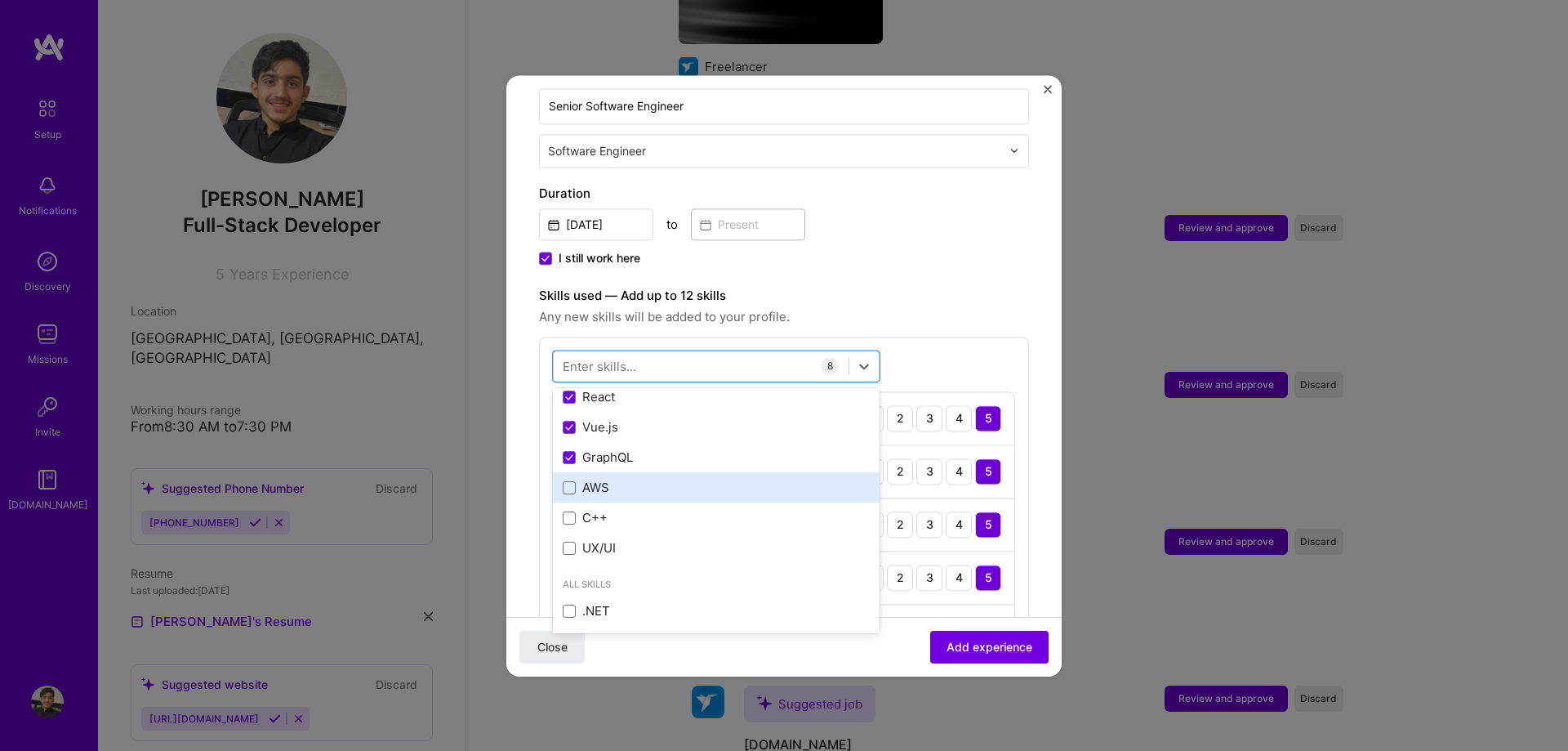
click at [605, 480] on div "AWS" at bounding box center [716, 488] width 307 height 17
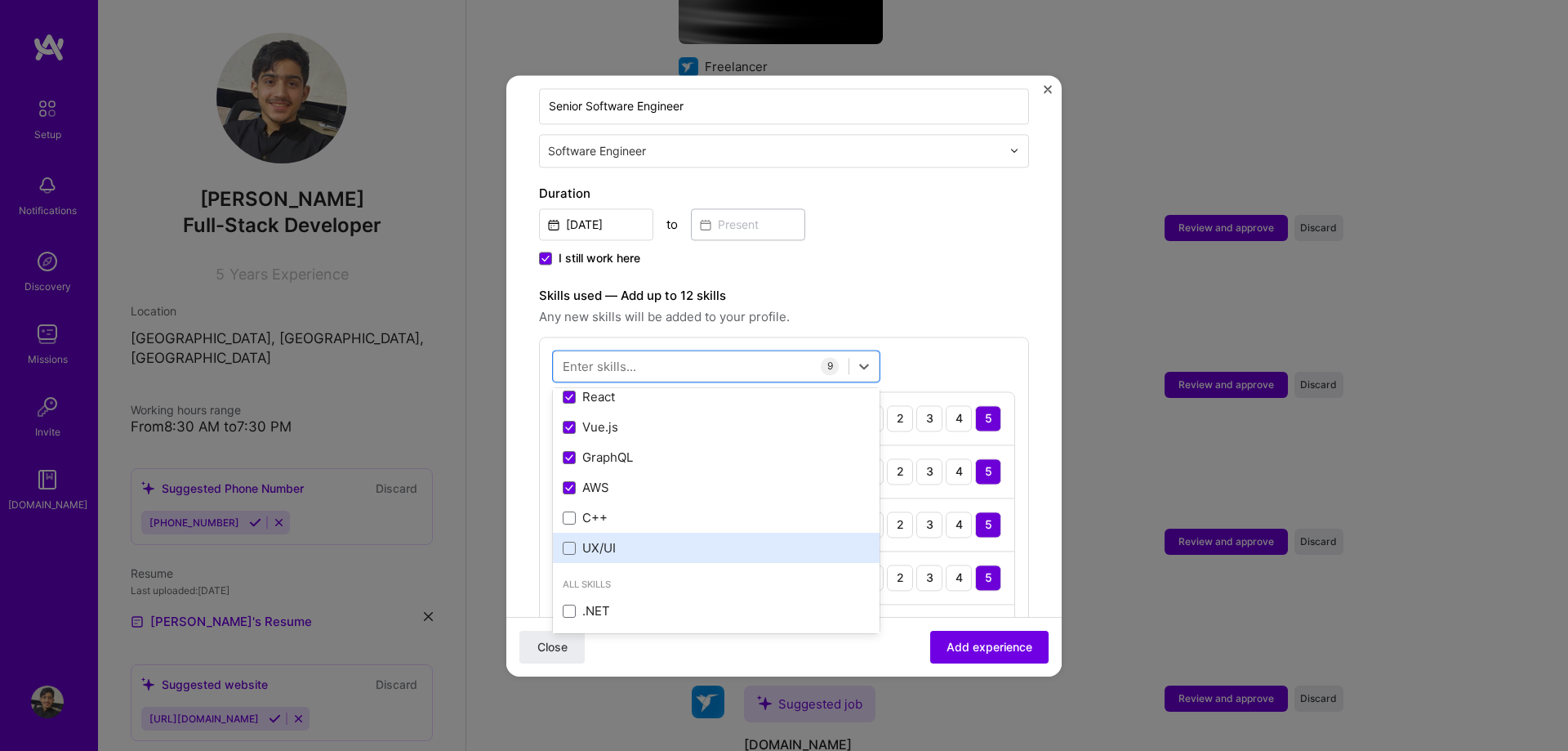
drag, startPoint x: 599, startPoint y: 488, endPoint x: 597, endPoint y: 519, distance: 31.1
click at [599, 504] on div "C++" at bounding box center [716, 519] width 327 height 31
click at [597, 533] on div "UX/UI" at bounding box center [716, 549] width 327 height 31
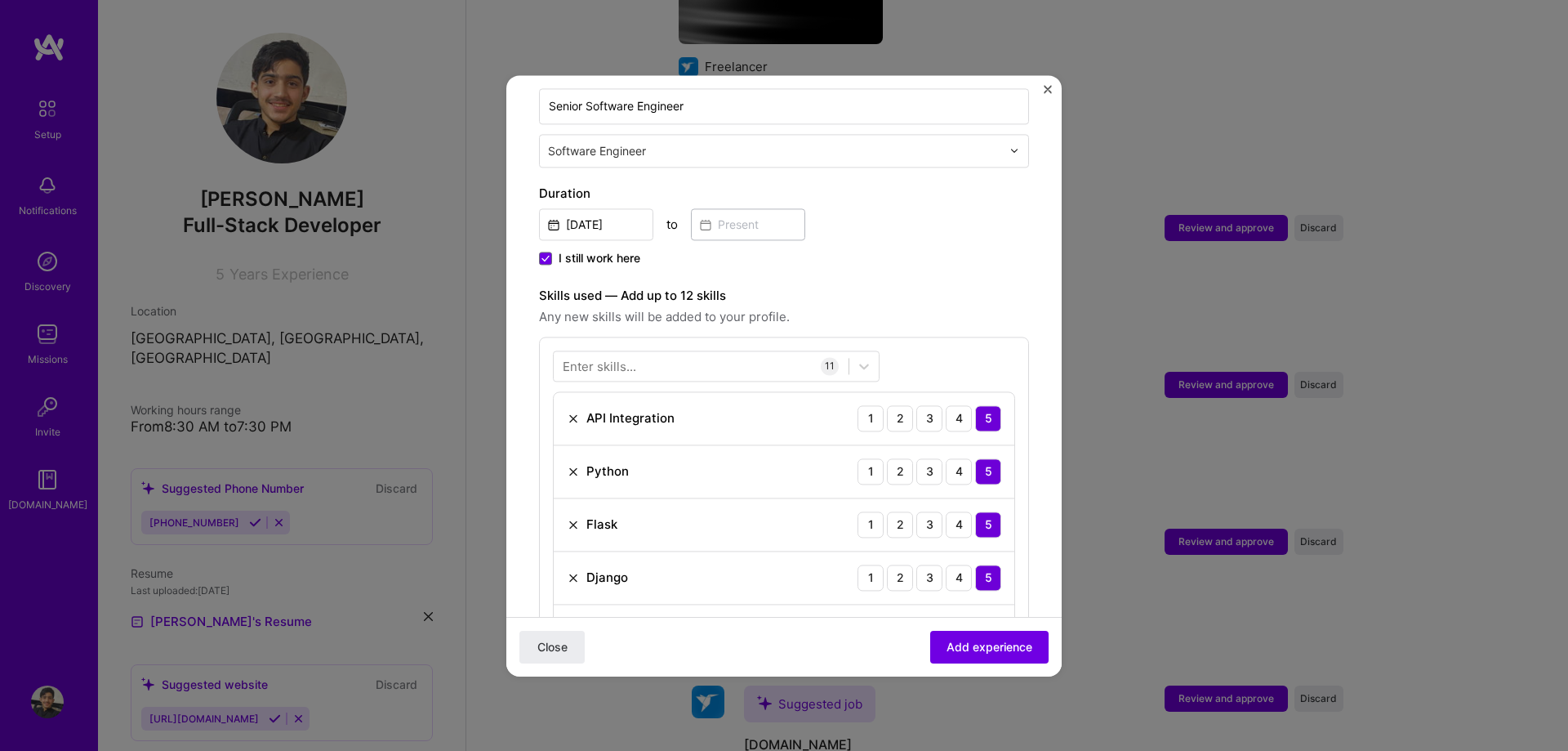
click at [931, 338] on div "Enter skills... 11 API Integration 1 2 3 4 5 Python 1 2 3 4 5 Flask 1 2 3 4 5 D…" at bounding box center [784, 663] width 490 height 653
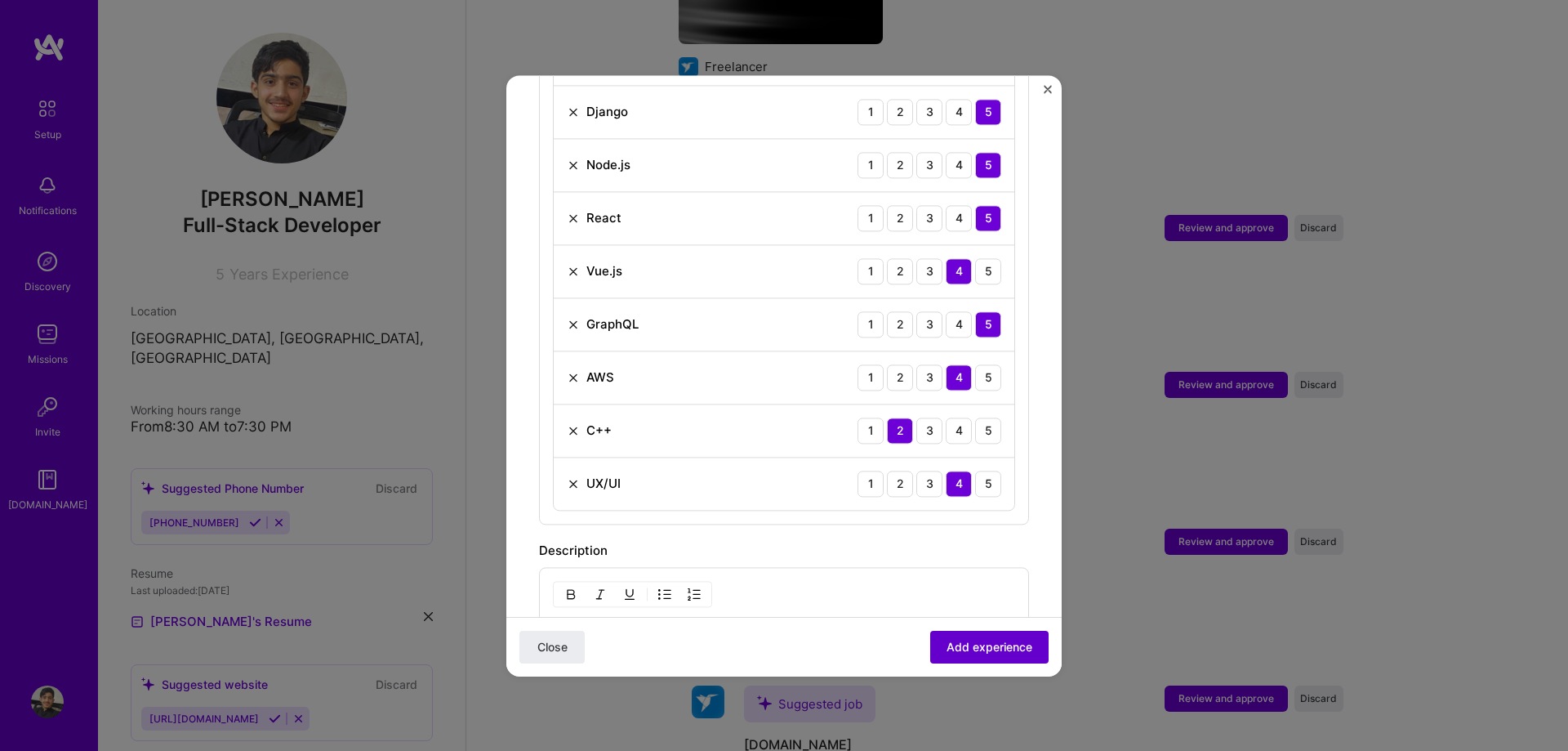
click at [980, 639] on span "Add experience" at bounding box center [989, 645] width 85 height 16
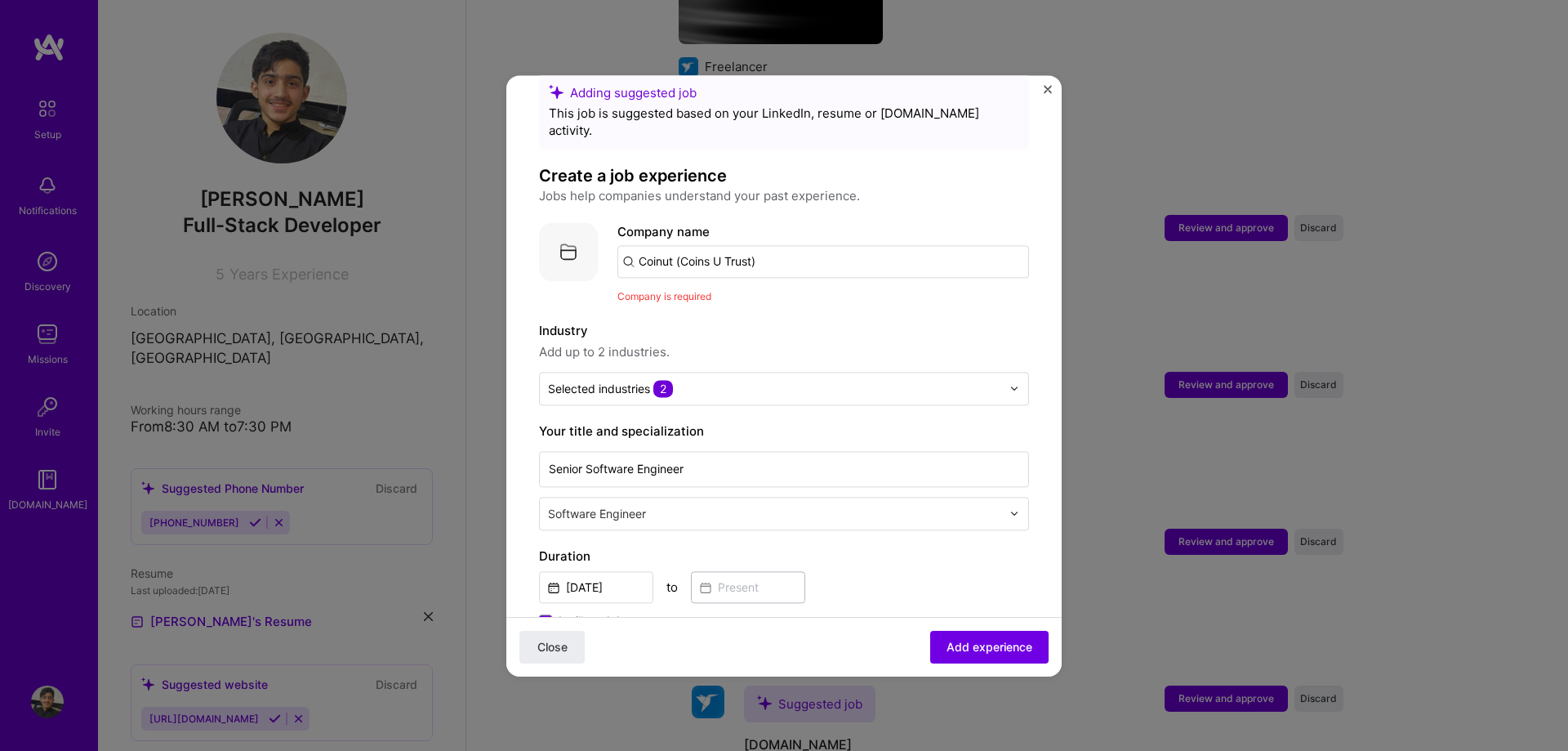
scroll to position [0, 0]
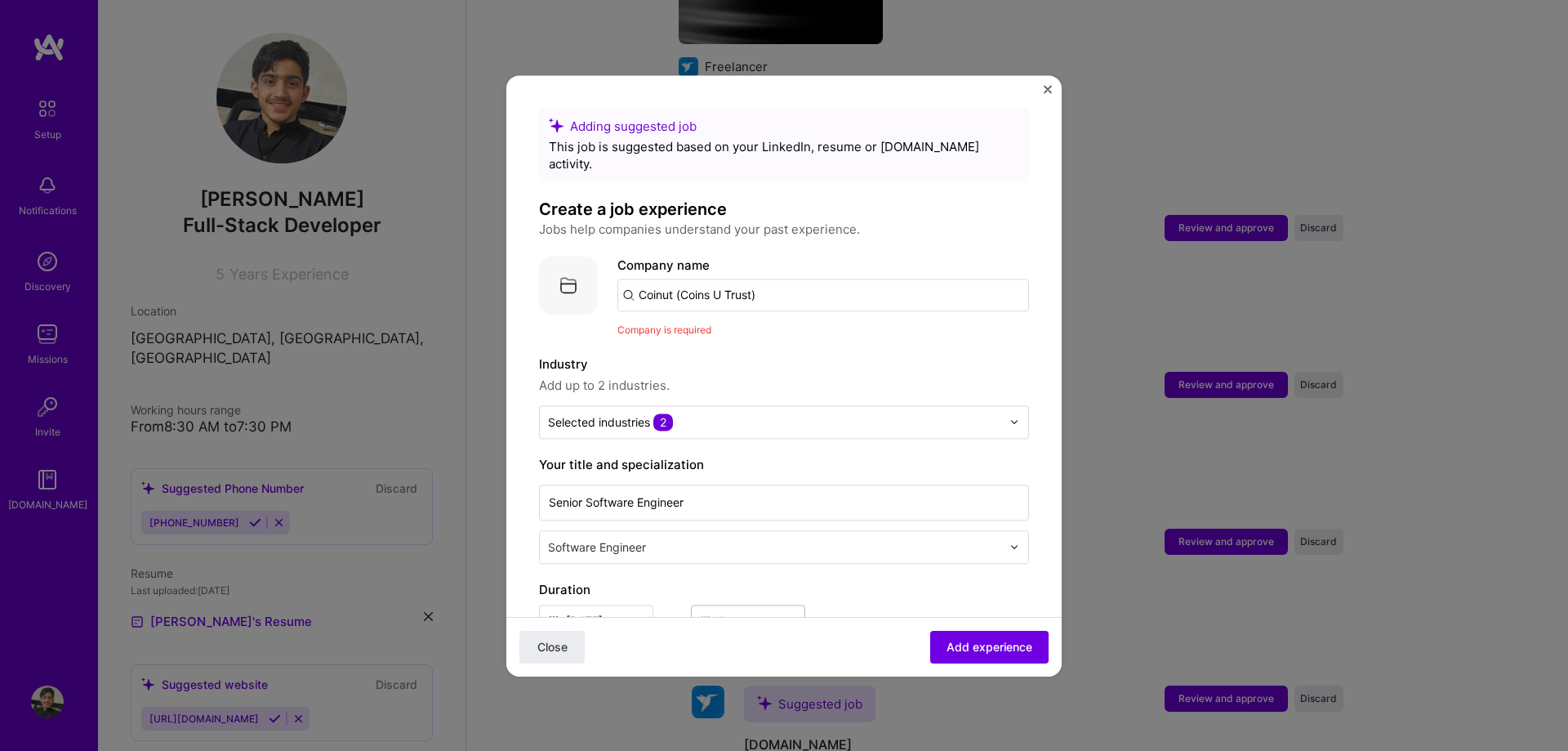
click at [706, 284] on input "Coinut (Coins U Trust)" at bounding box center [823, 294] width 411 height 33
type input "c"
click at [735, 327] on span "Coinut (Coins U Trust)" at bounding box center [731, 336] width 129 height 17
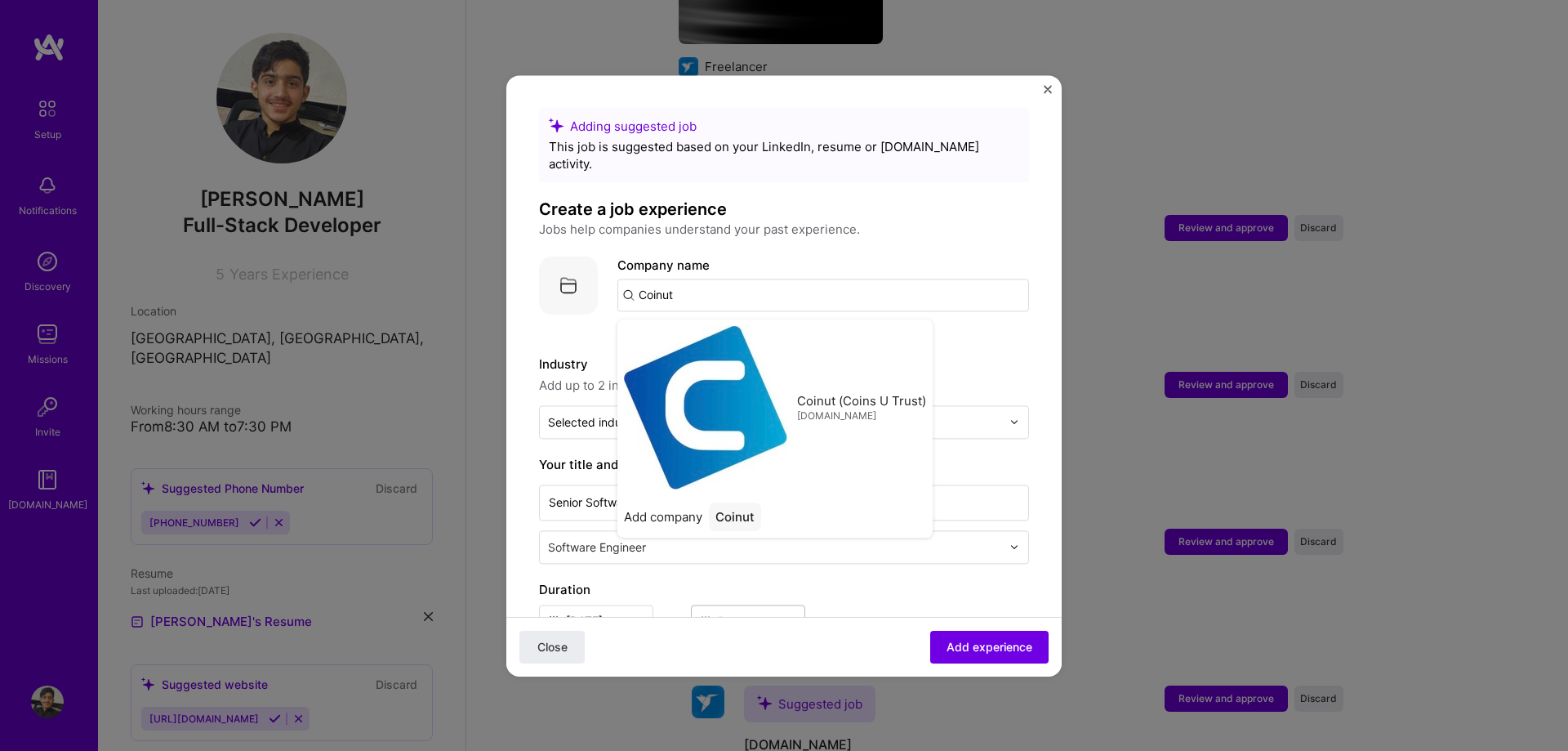
type input "Coinut (Coins U Trust)"
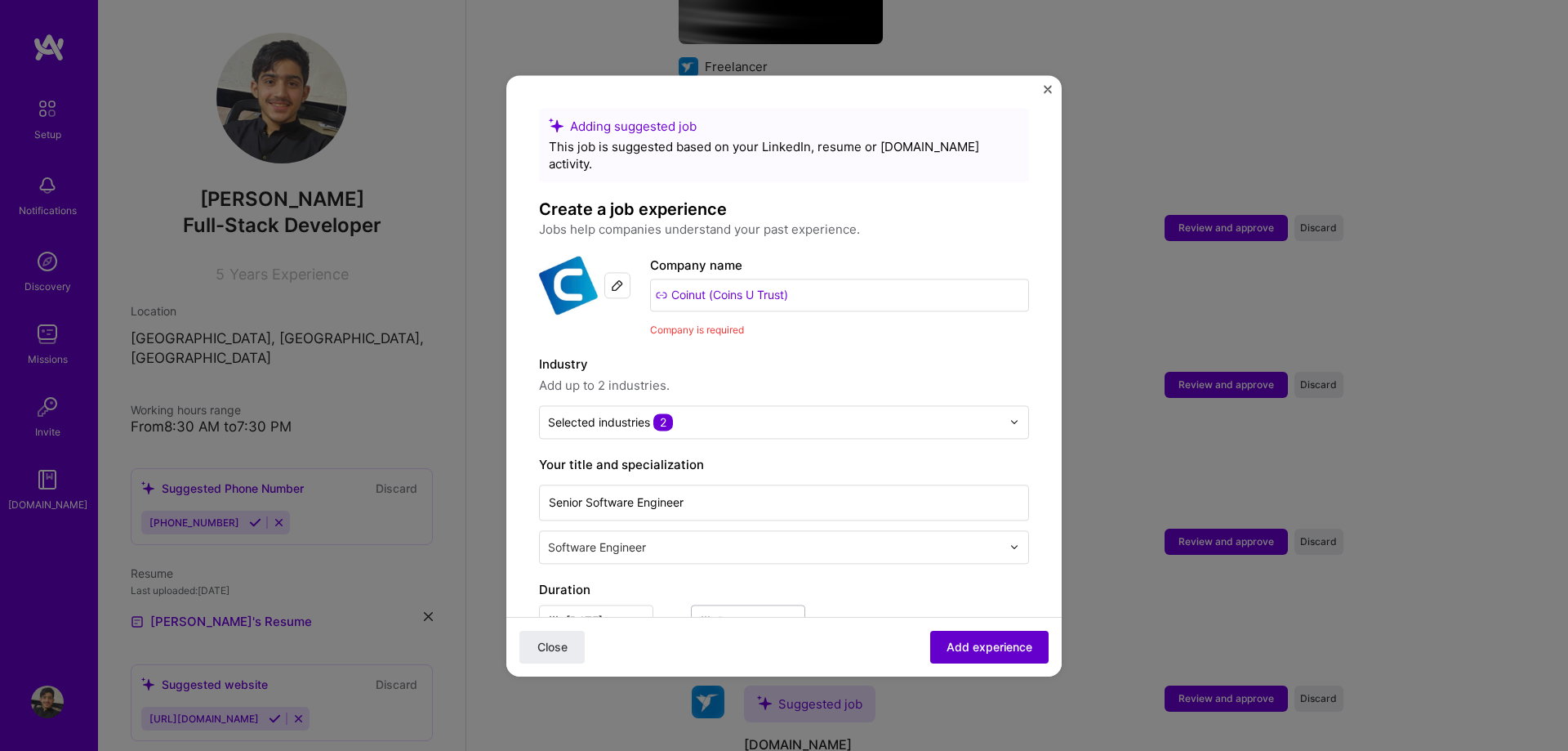
click at [957, 652] on span "Add experience" at bounding box center [989, 645] width 85 height 16
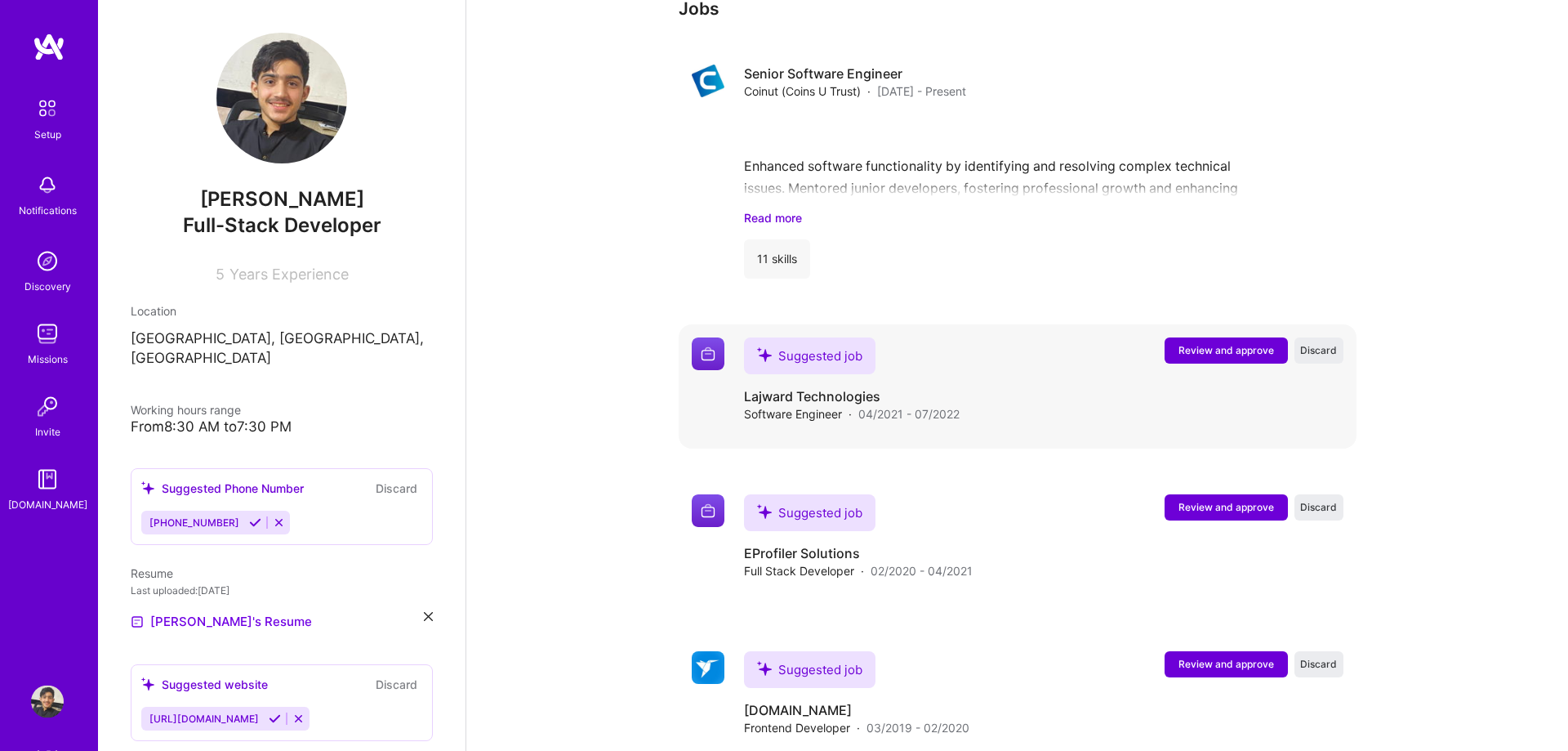
scroll to position [1318, 0]
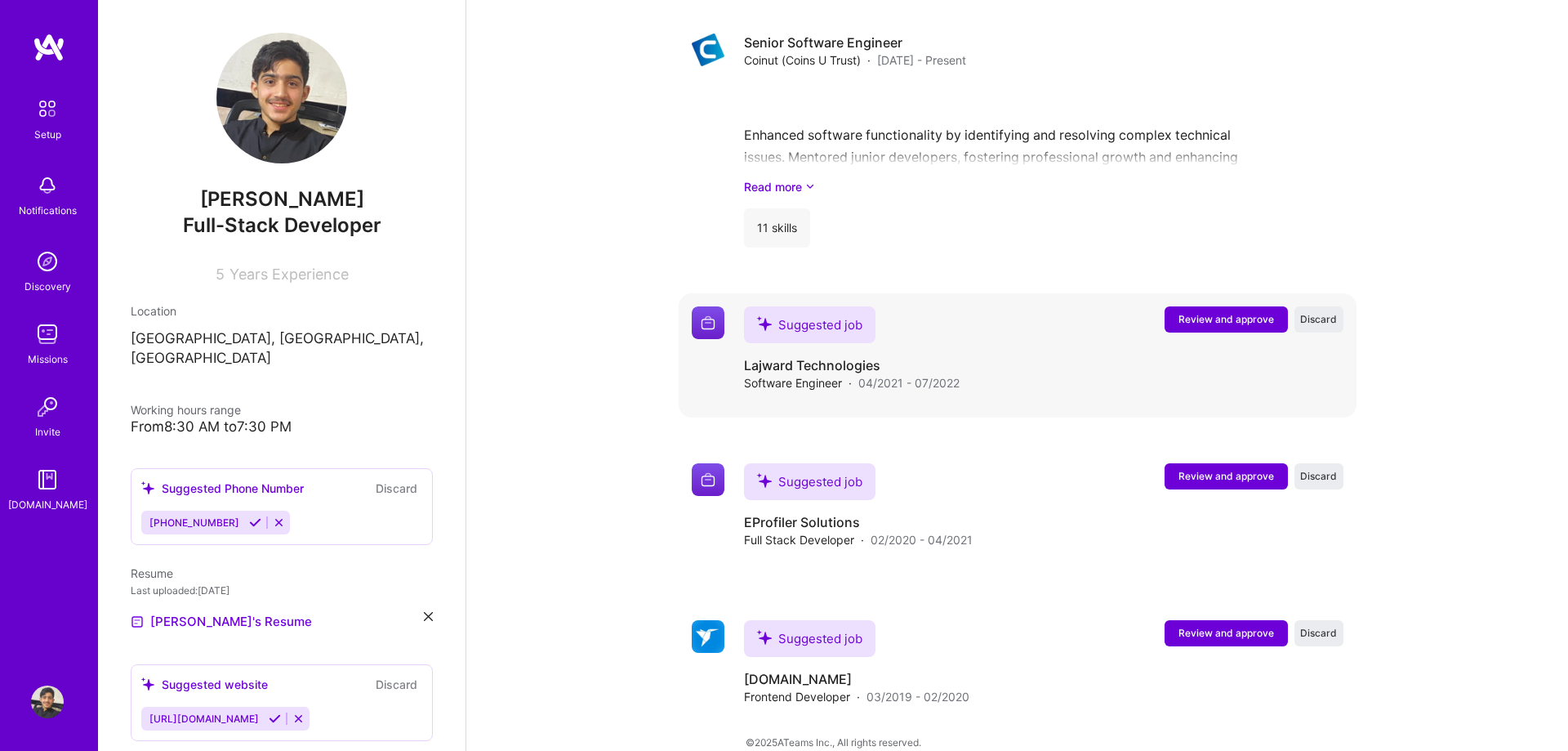
click at [1192, 312] on span "Review and approve" at bounding box center [1227, 318] width 96 height 13
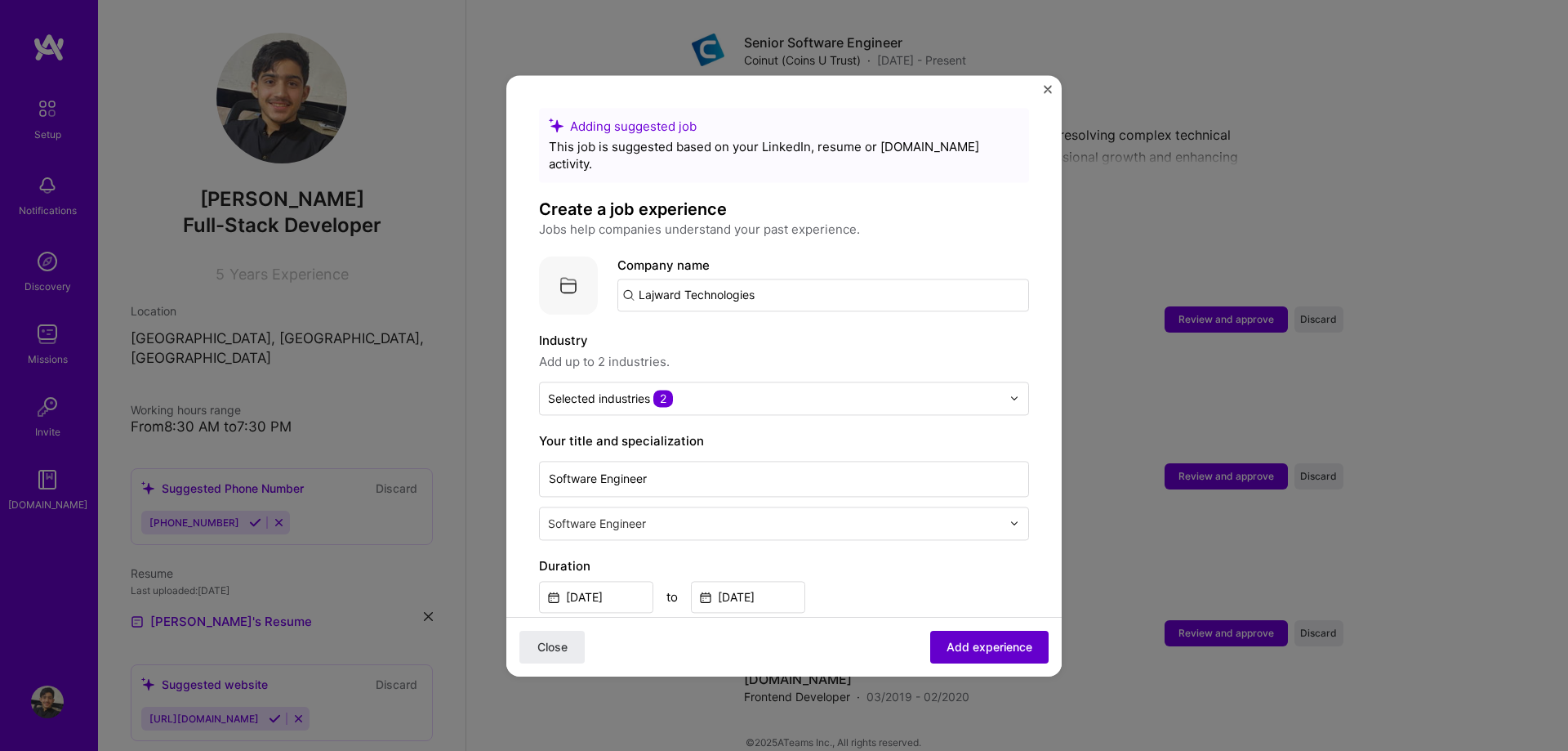
click at [965, 642] on span "Add experience" at bounding box center [989, 645] width 85 height 16
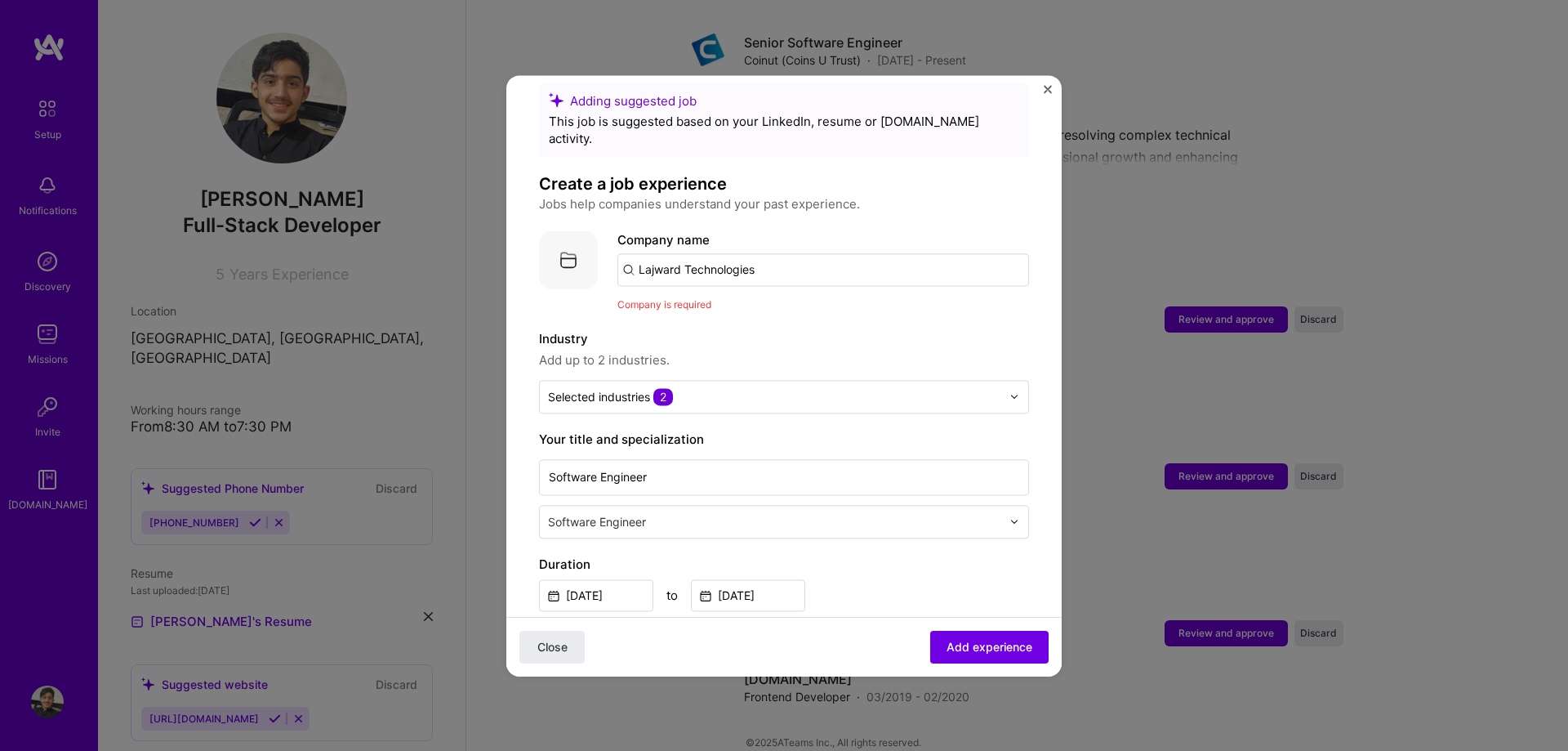
scroll to position [0, 0]
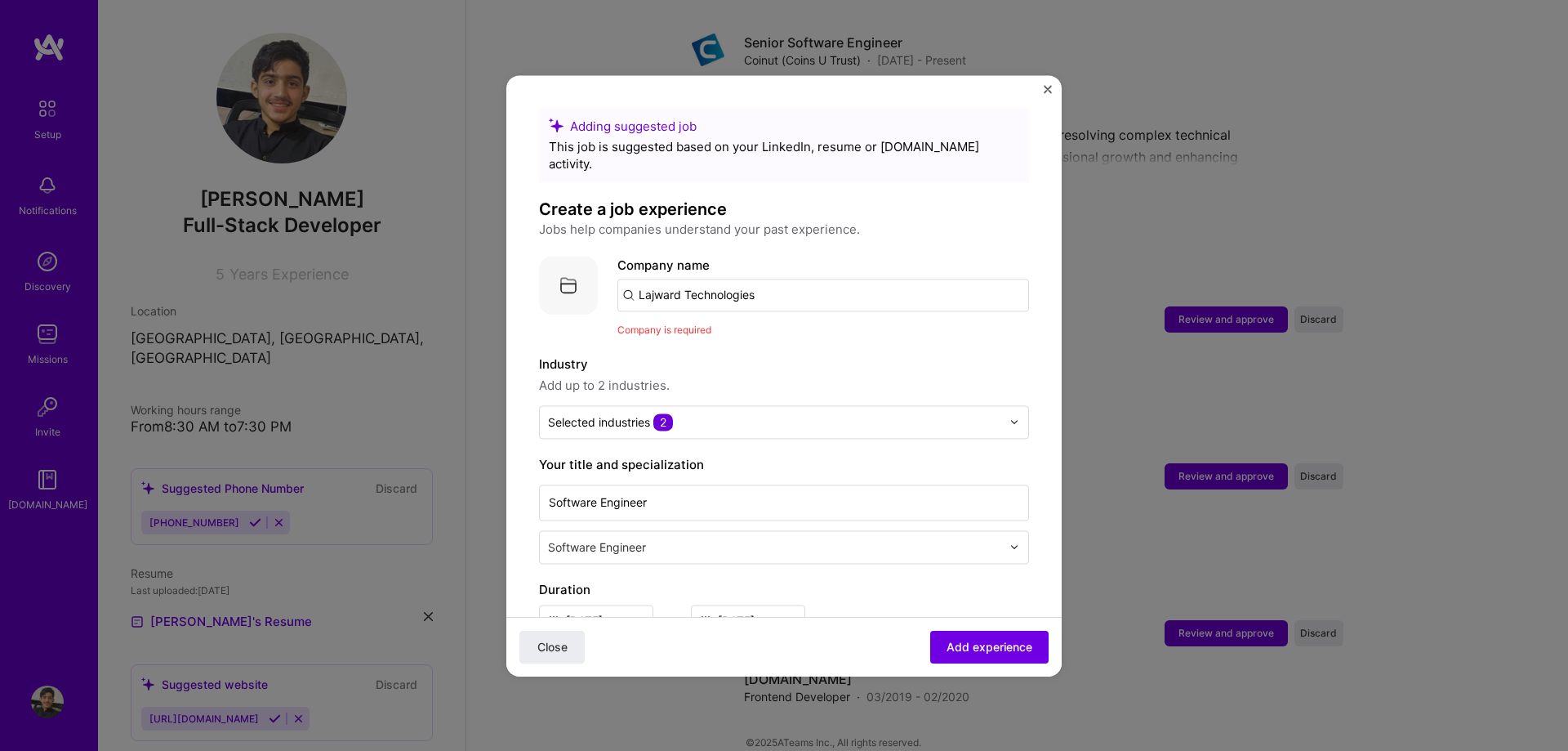
click at [750, 278] on input "Lajward Technologies" at bounding box center [823, 294] width 411 height 33
click at [730, 326] on div "Laward" at bounding box center [737, 340] width 57 height 29
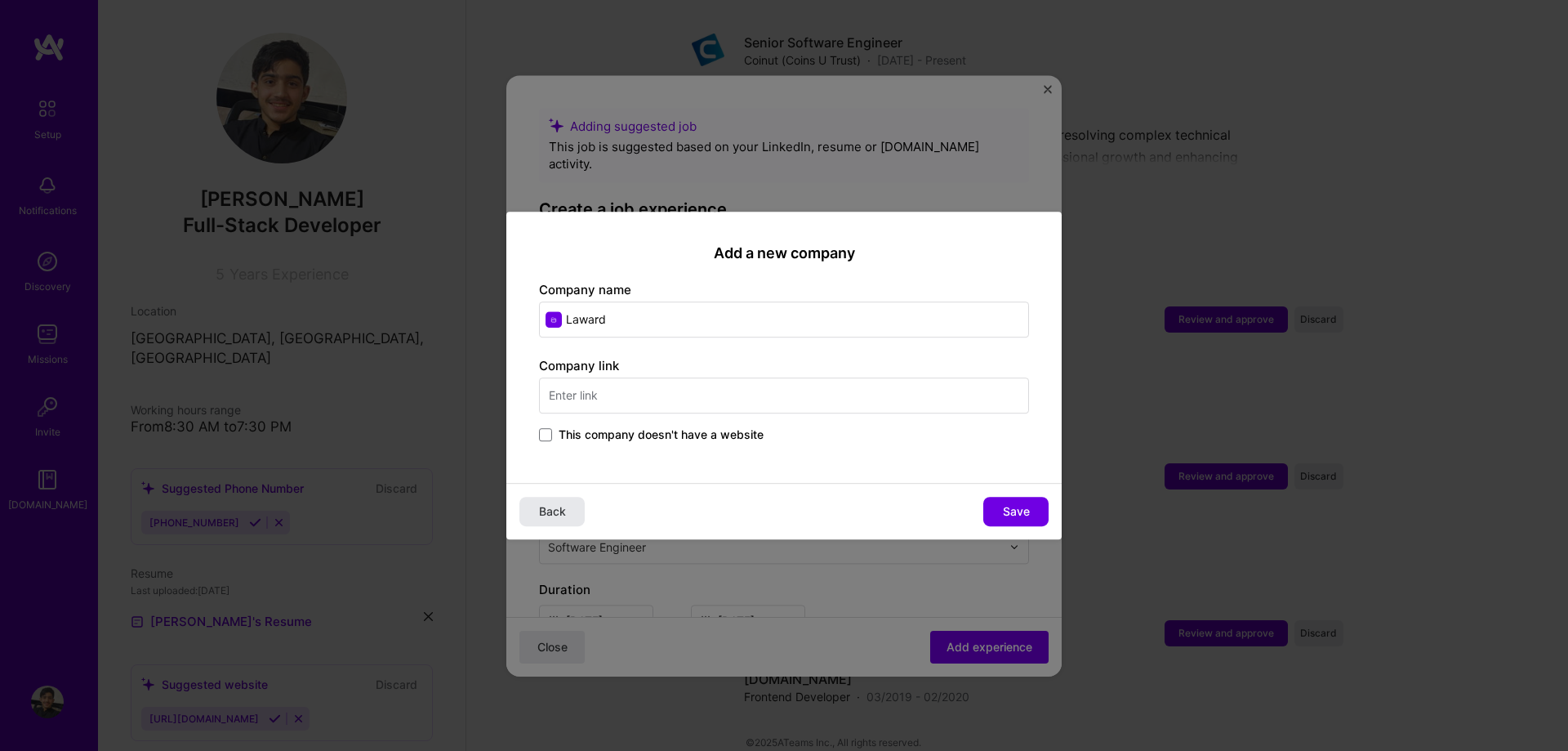
click at [560, 506] on button "Back" at bounding box center [552, 511] width 65 height 30
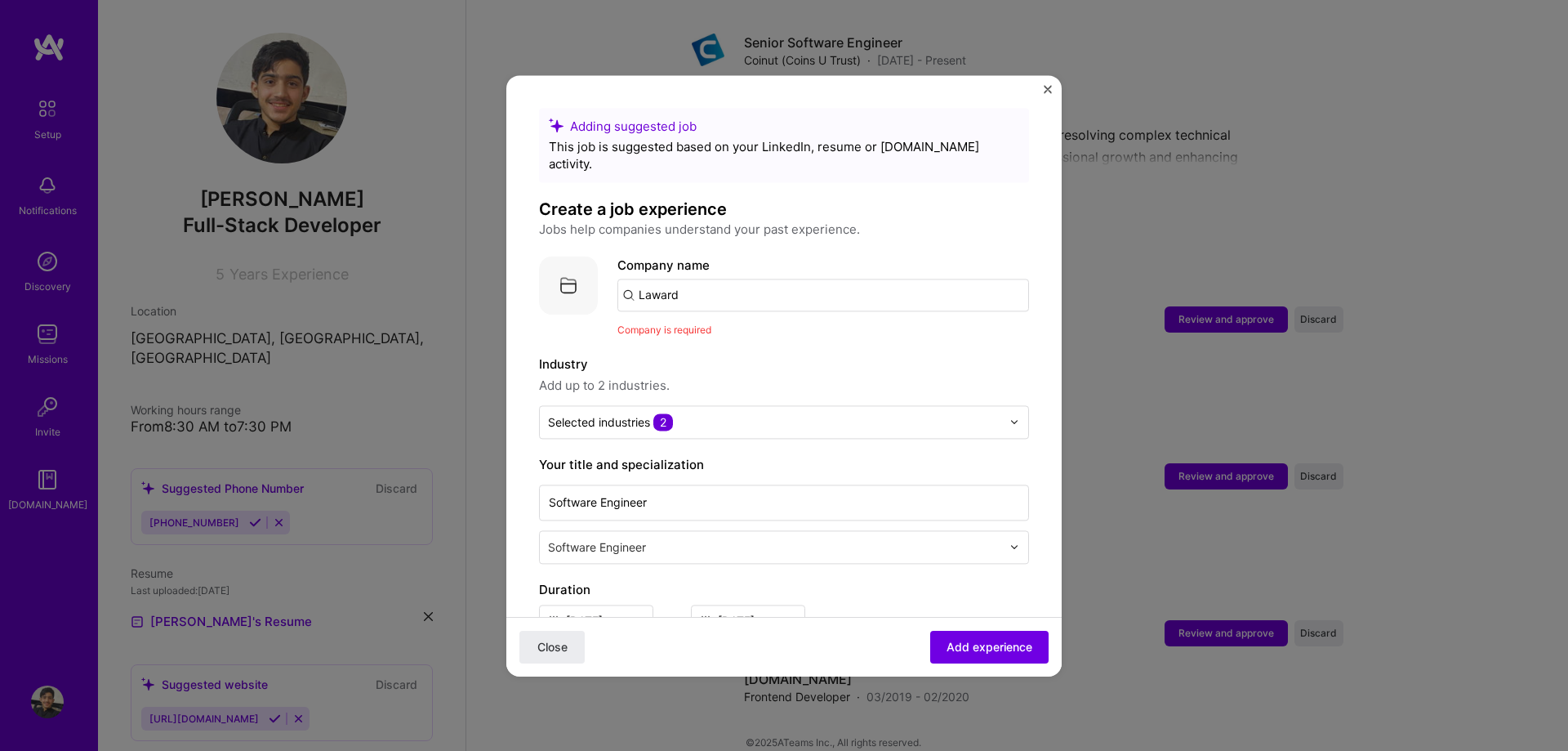
click at [659, 284] on input "Laward" at bounding box center [823, 294] width 411 height 33
click at [729, 319] on div "Add company Lajward" at bounding box center [739, 340] width 245 height 41
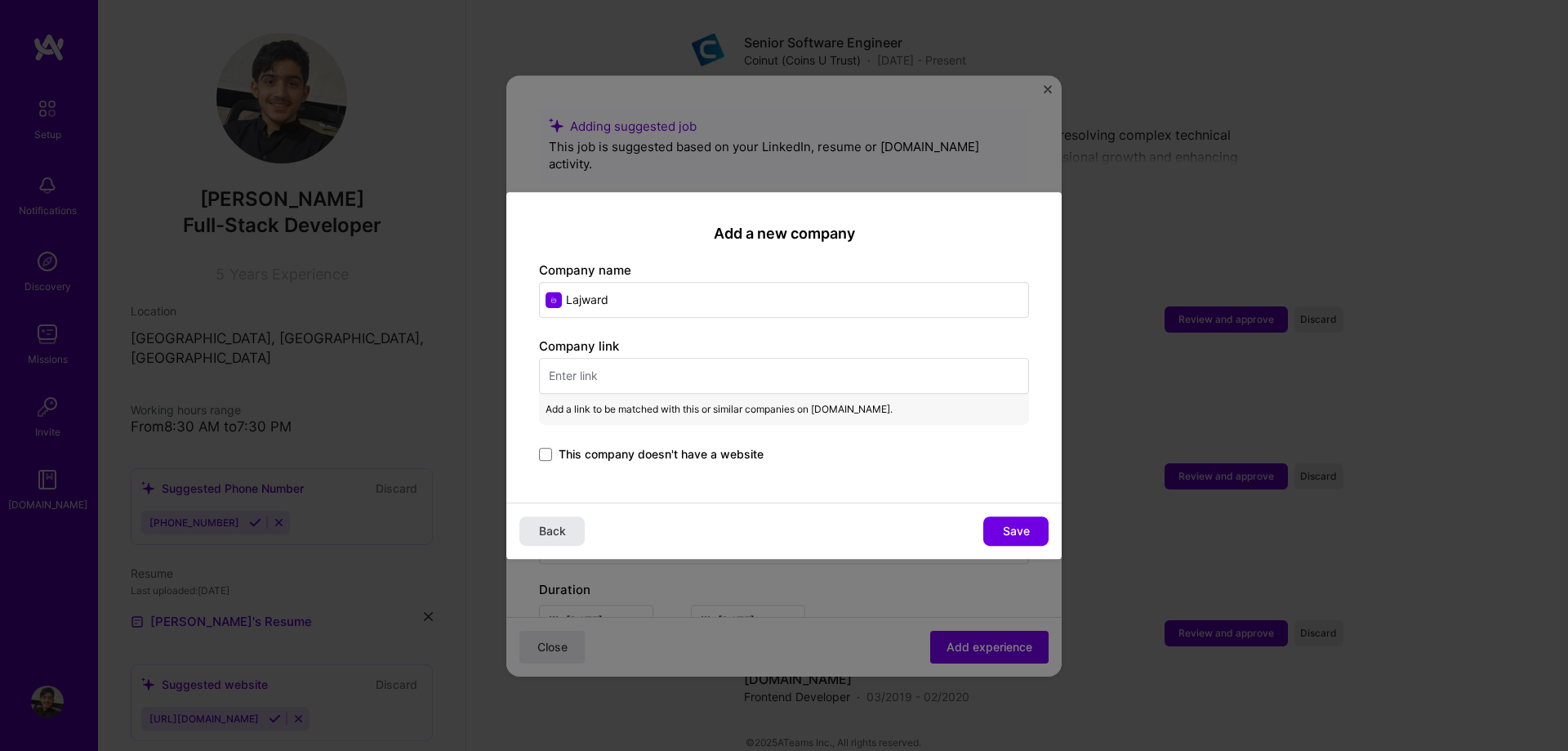
click at [558, 526] on span "Back" at bounding box center [552, 530] width 27 height 16
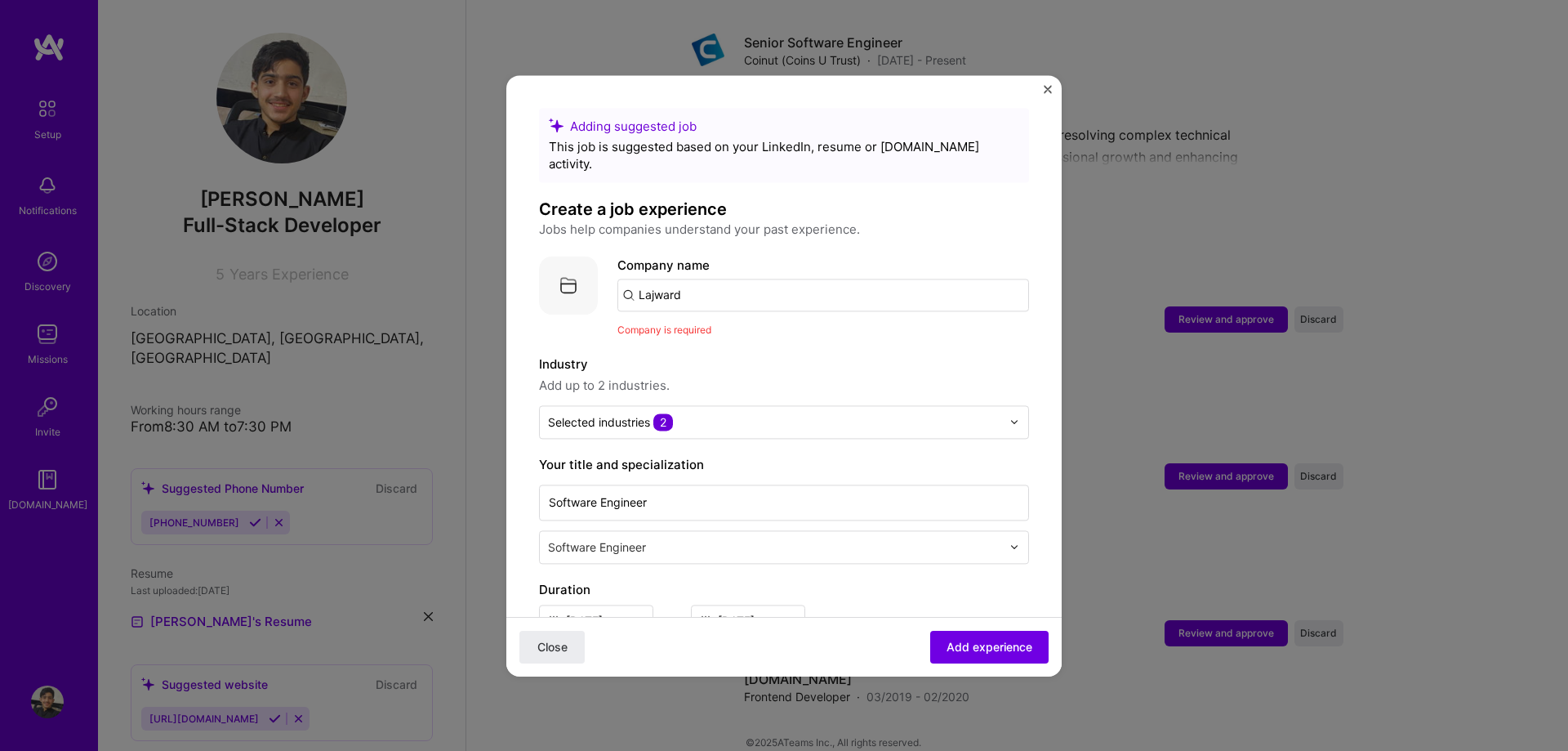
click at [697, 282] on input "Lajward" at bounding box center [823, 294] width 411 height 33
type input "Lajward"
click at [780, 331] on div "Add company Lajward" at bounding box center [739, 340] width 245 height 41
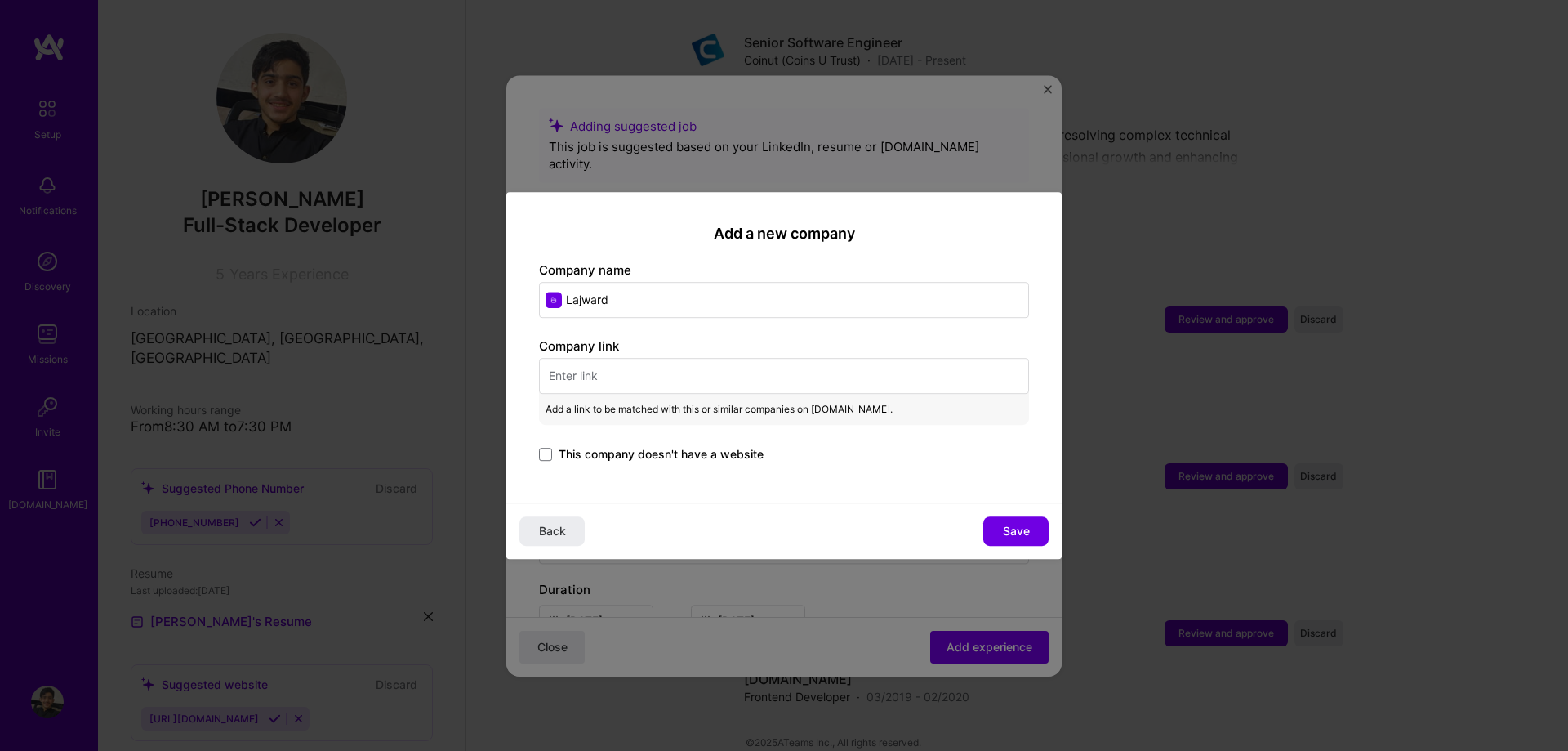
click at [652, 368] on input "text" at bounding box center [784, 375] width 490 height 35
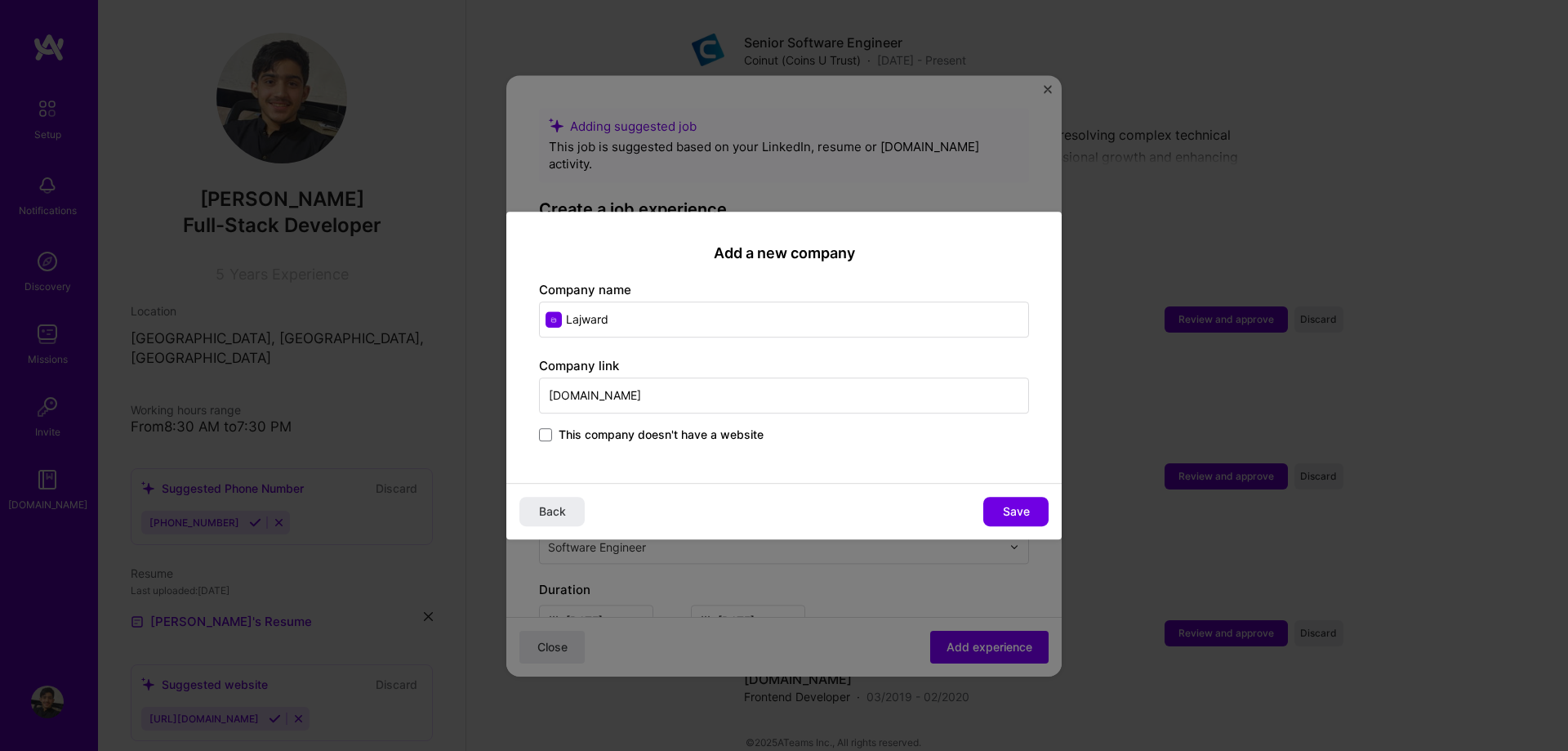
type input "[DOMAIN_NAME]"
click at [1033, 516] on button "Save" at bounding box center [1016, 511] width 65 height 30
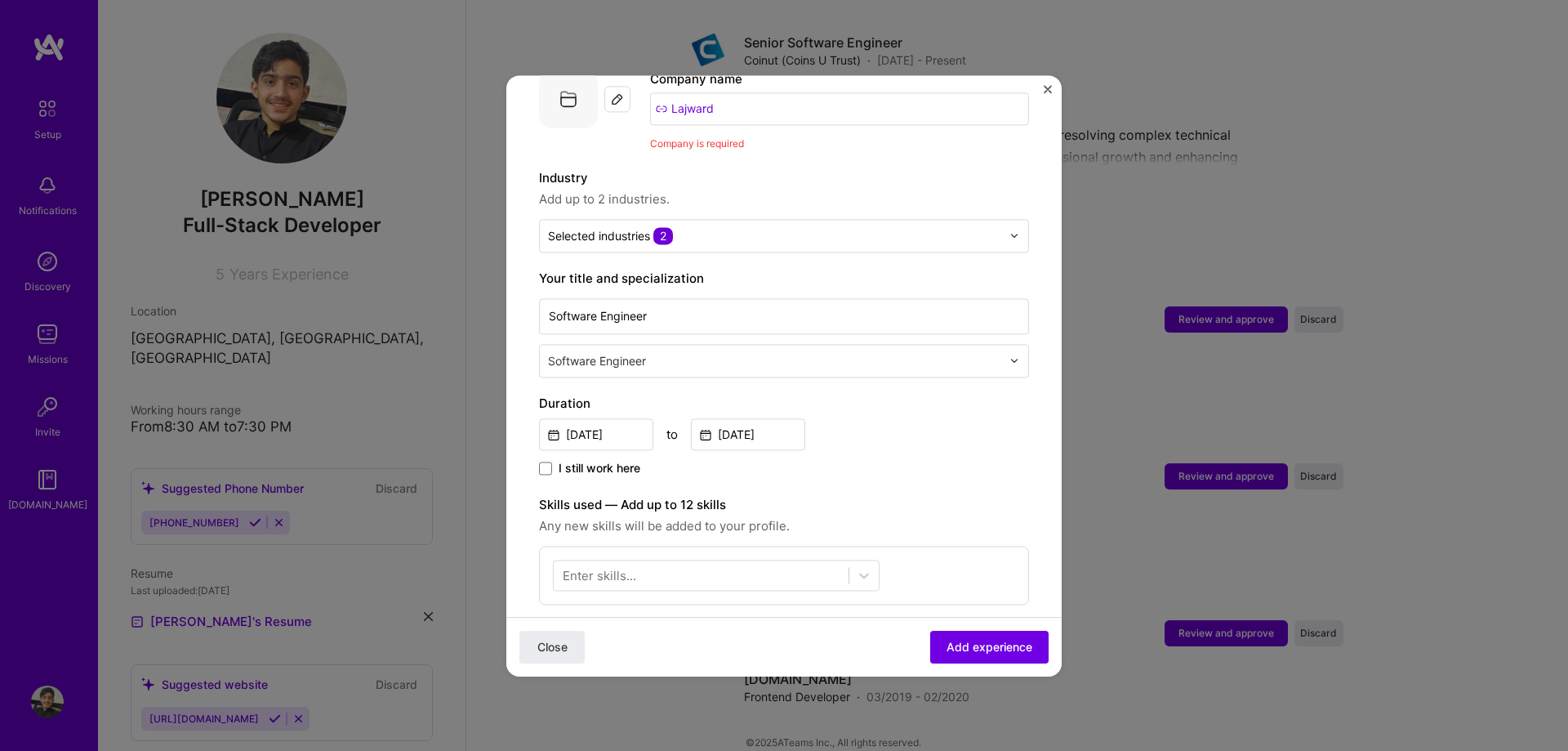
scroll to position [372, 0]
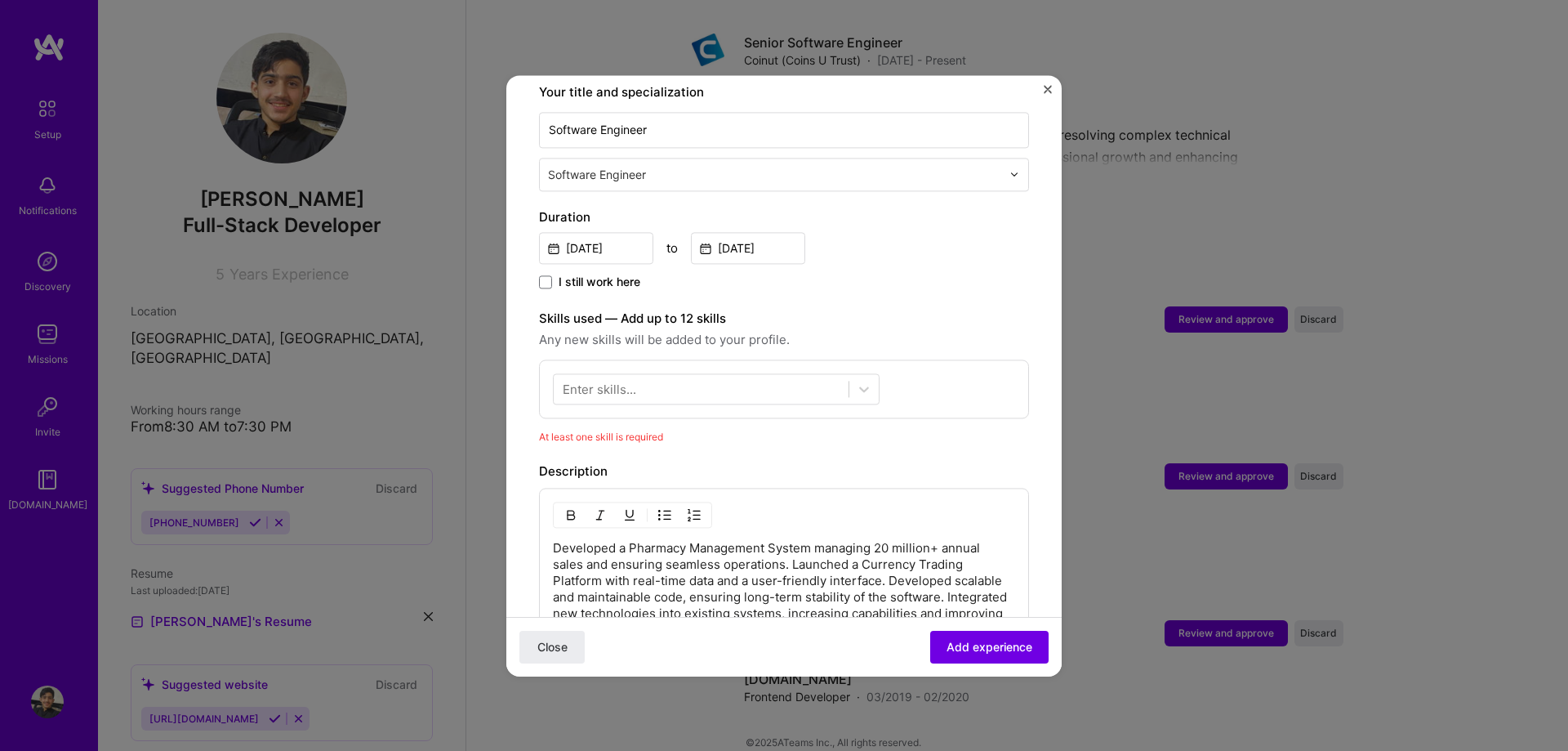
drag, startPoint x: 603, startPoint y: 340, endPoint x: 625, endPoint y: 370, distance: 37.2
click at [603, 339] on div "Skills used — Add up to 12 skills Any new skills will be added to your profile.…" at bounding box center [784, 364] width 490 height 109
click at [629, 380] on div "Enter skills..." at bounding box center [599, 388] width 74 height 17
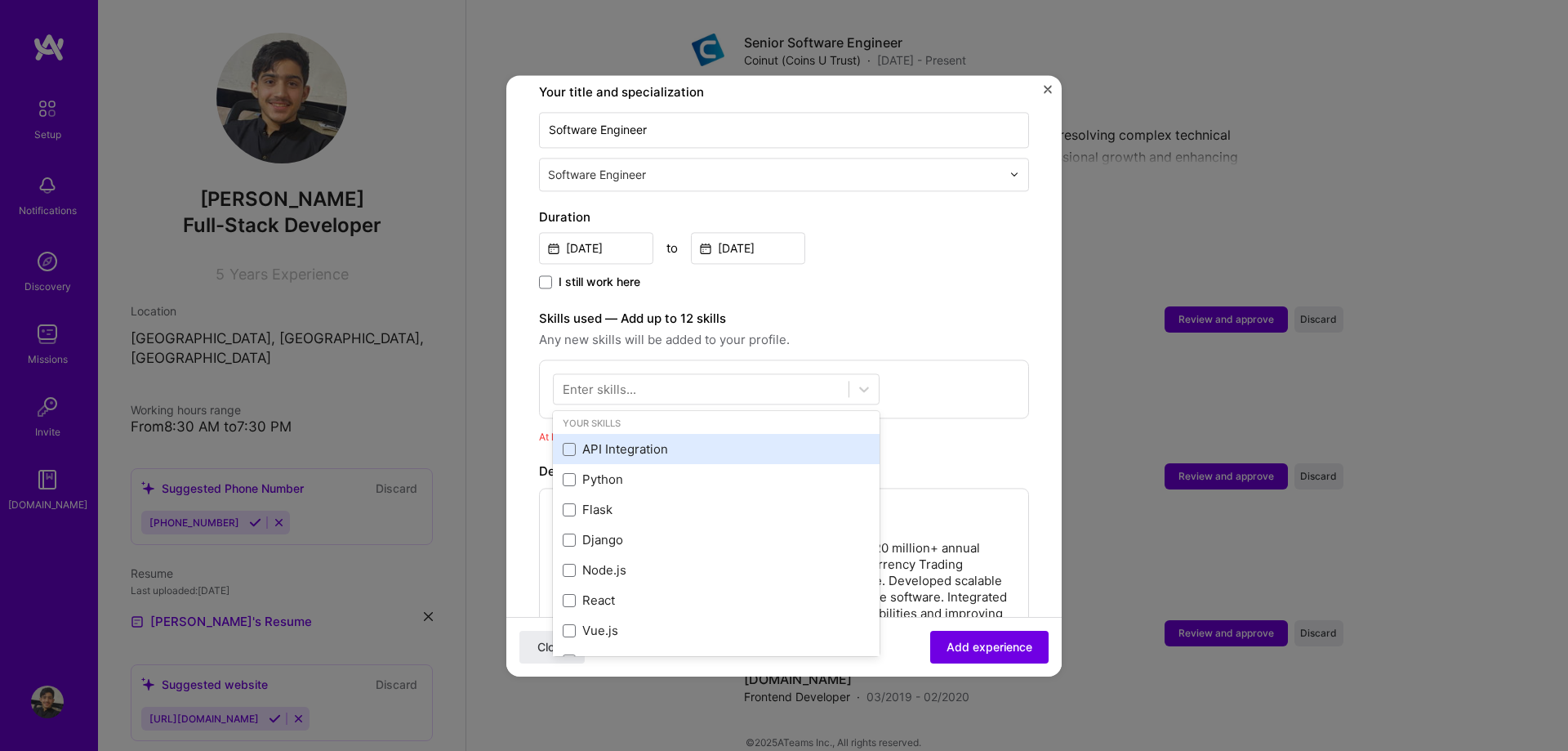
scroll to position [0, 0]
click at [608, 447] on div "API Integration" at bounding box center [716, 456] width 307 height 17
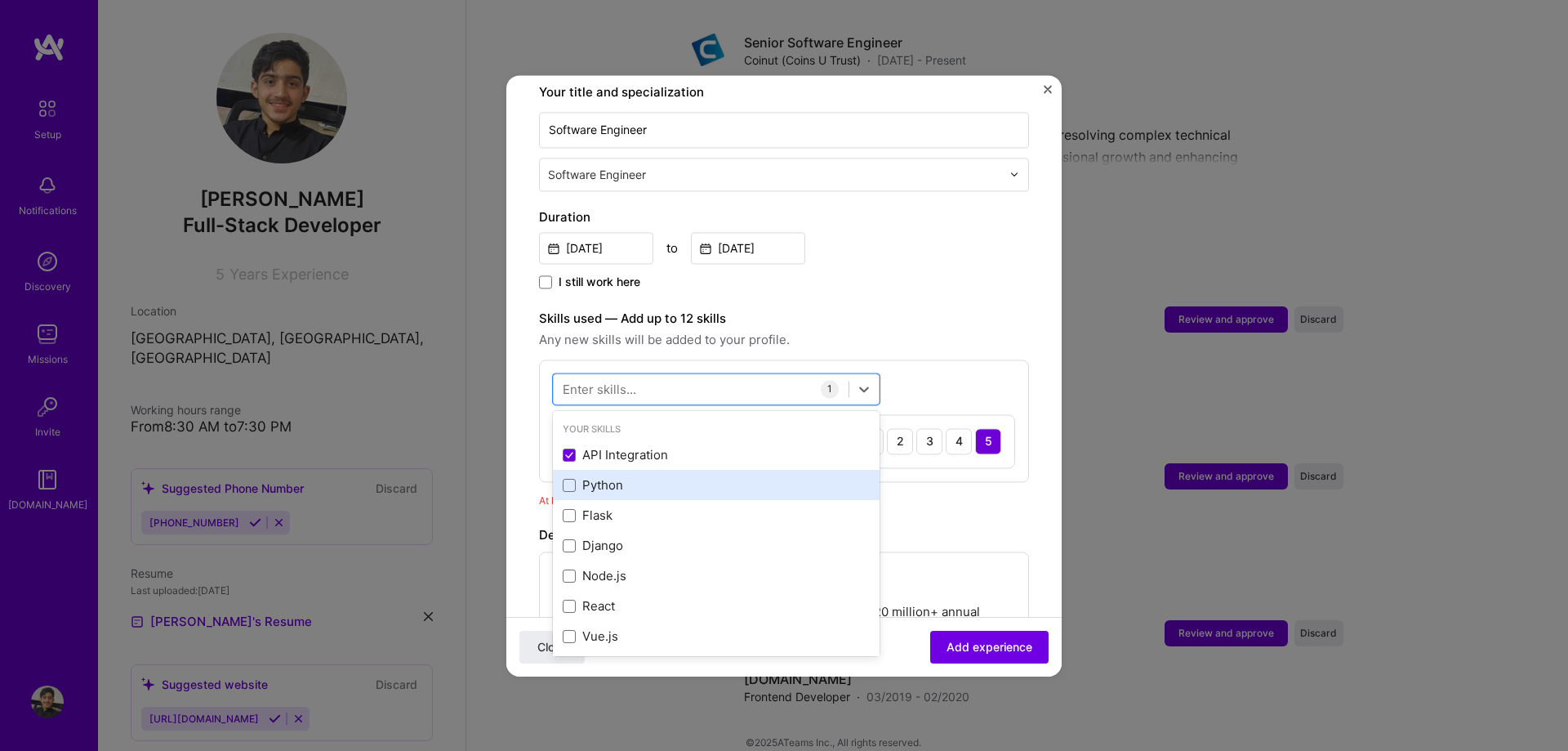
click at [612, 471] on div "Python" at bounding box center [716, 486] width 327 height 31
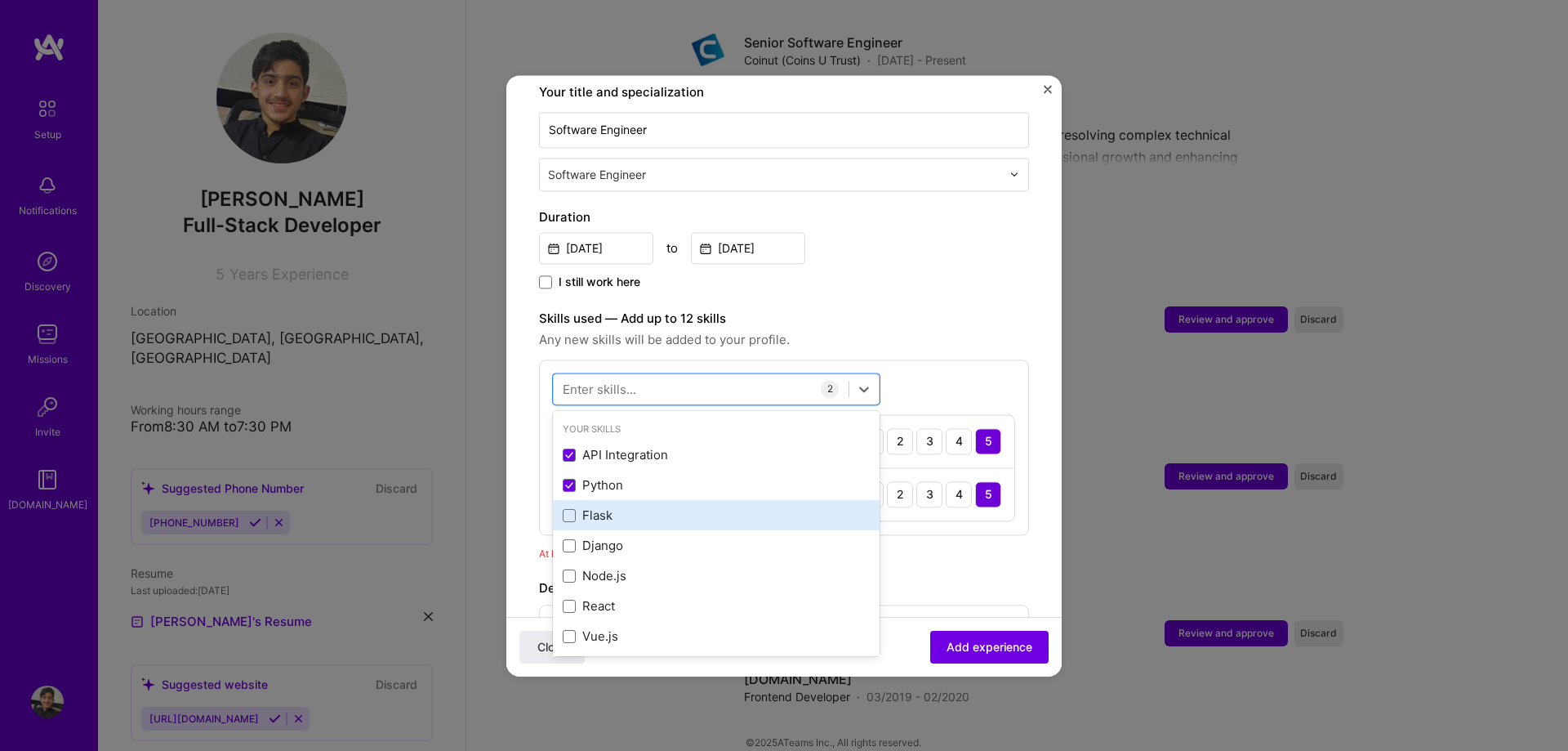
click at [607, 501] on div "Flask" at bounding box center [716, 516] width 327 height 31
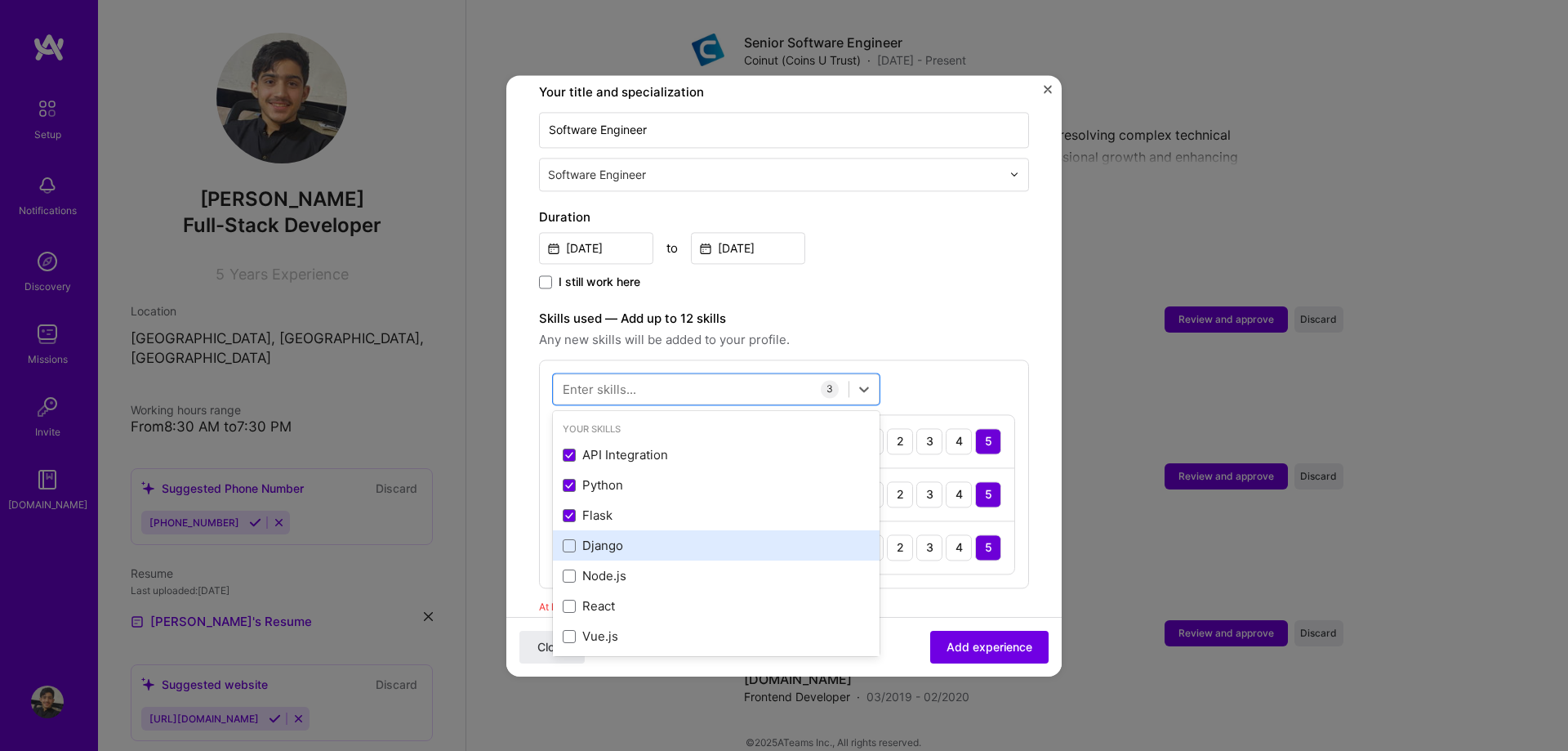
click at [601, 537] on div "Django" at bounding box center [716, 546] width 307 height 17
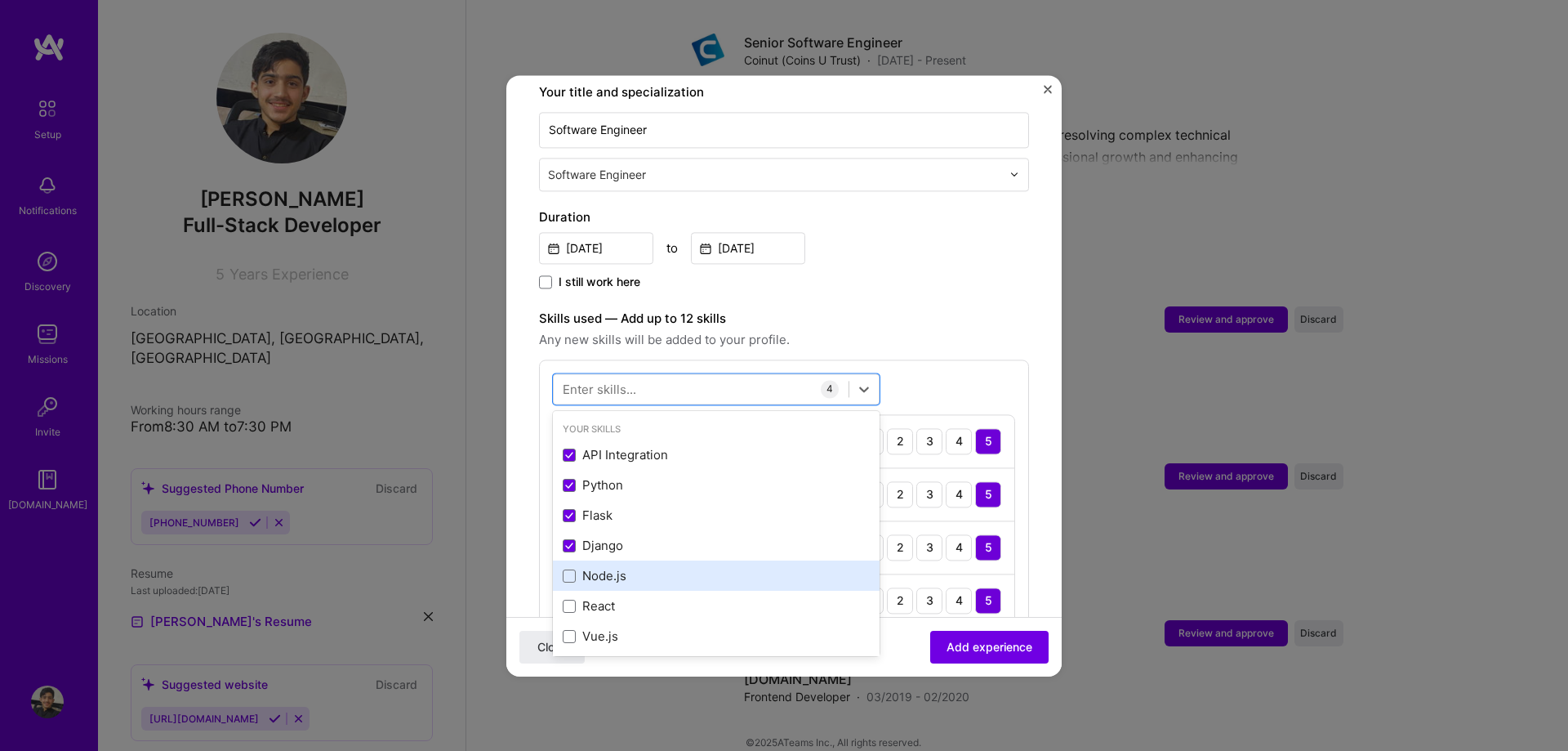
click at [608, 568] on div "Node.js" at bounding box center [716, 576] width 307 height 17
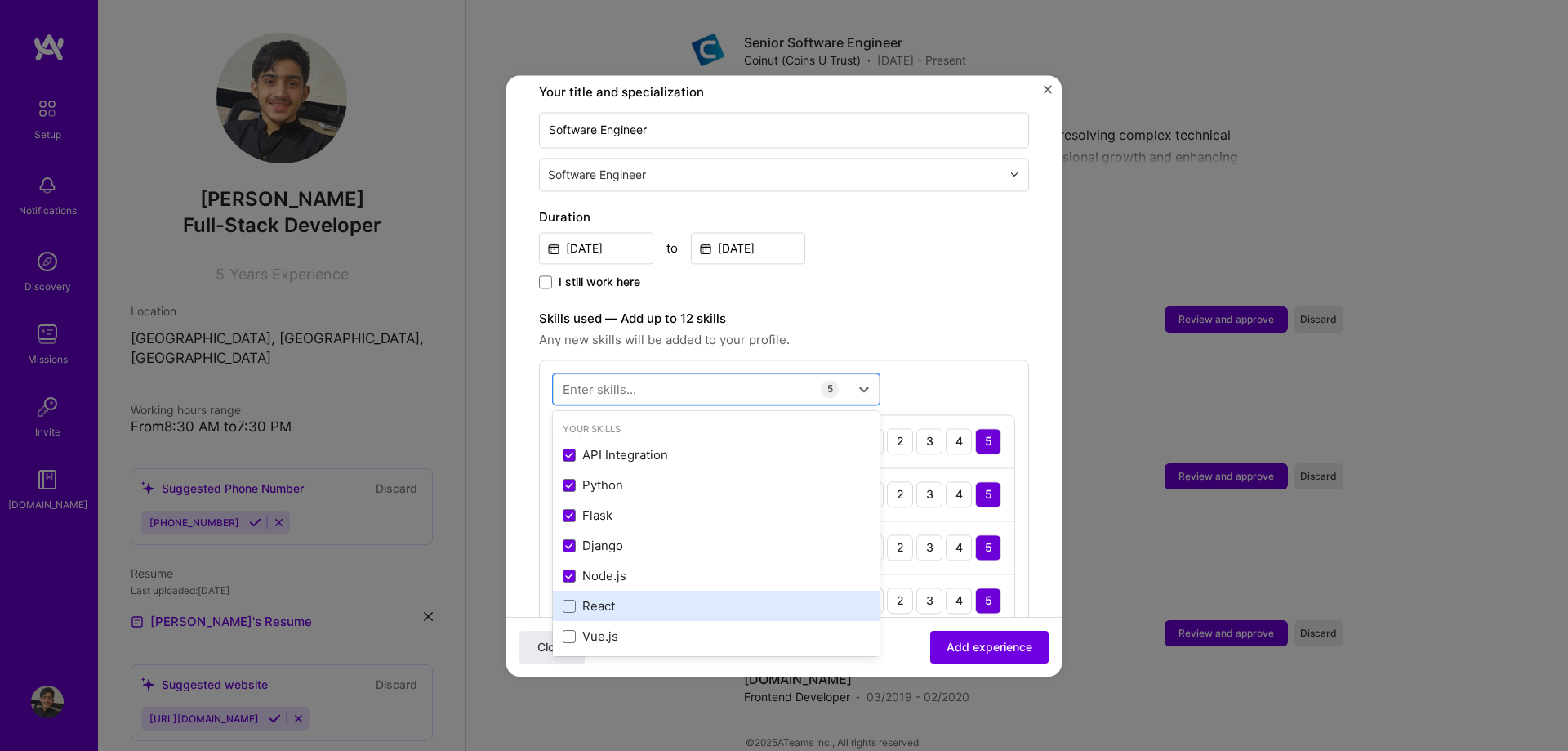
drag, startPoint x: 613, startPoint y: 575, endPoint x: 617, endPoint y: 603, distance: 28.3
click at [614, 592] on div "React" at bounding box center [716, 607] width 327 height 31
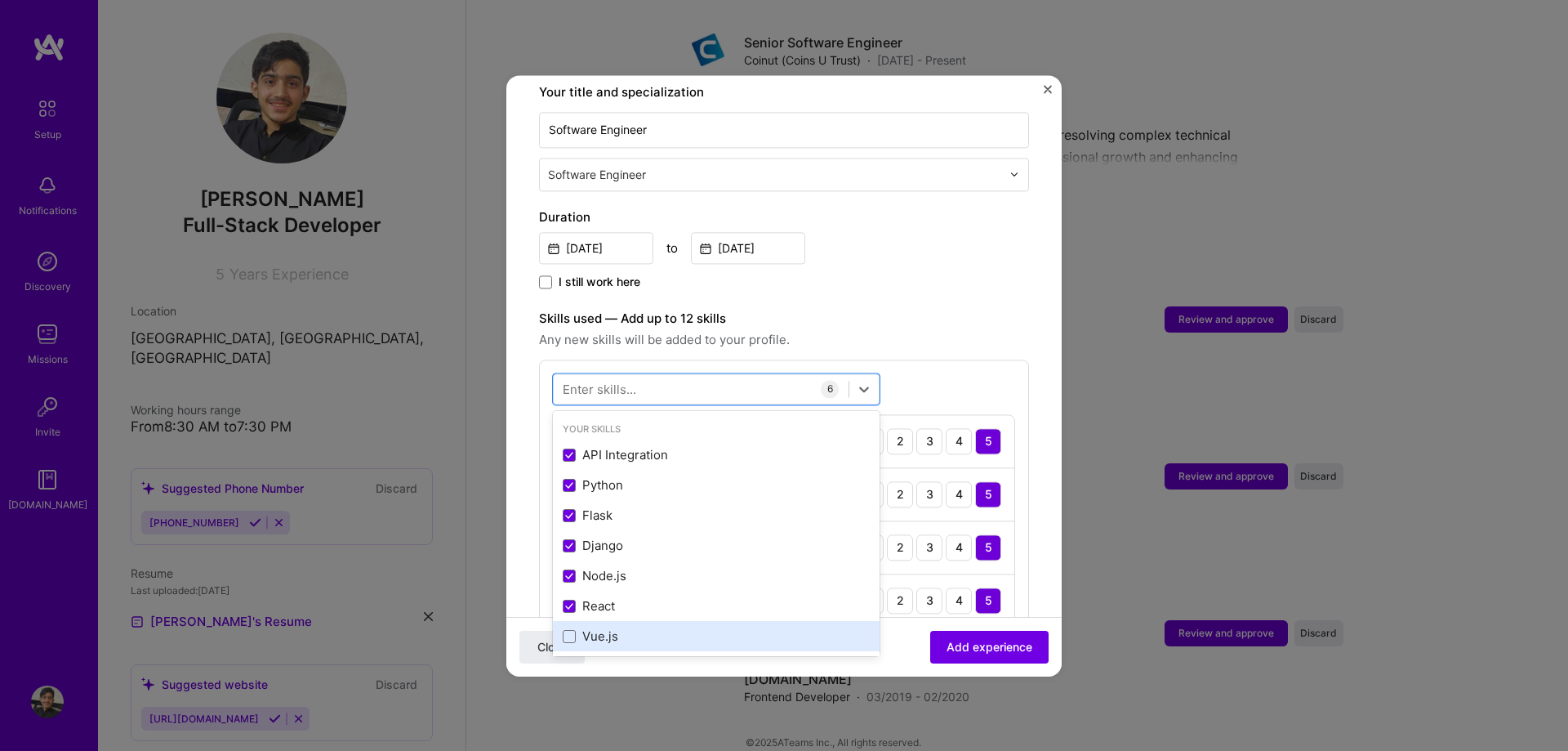
click at [617, 622] on div "Vue.js" at bounding box center [716, 637] width 327 height 31
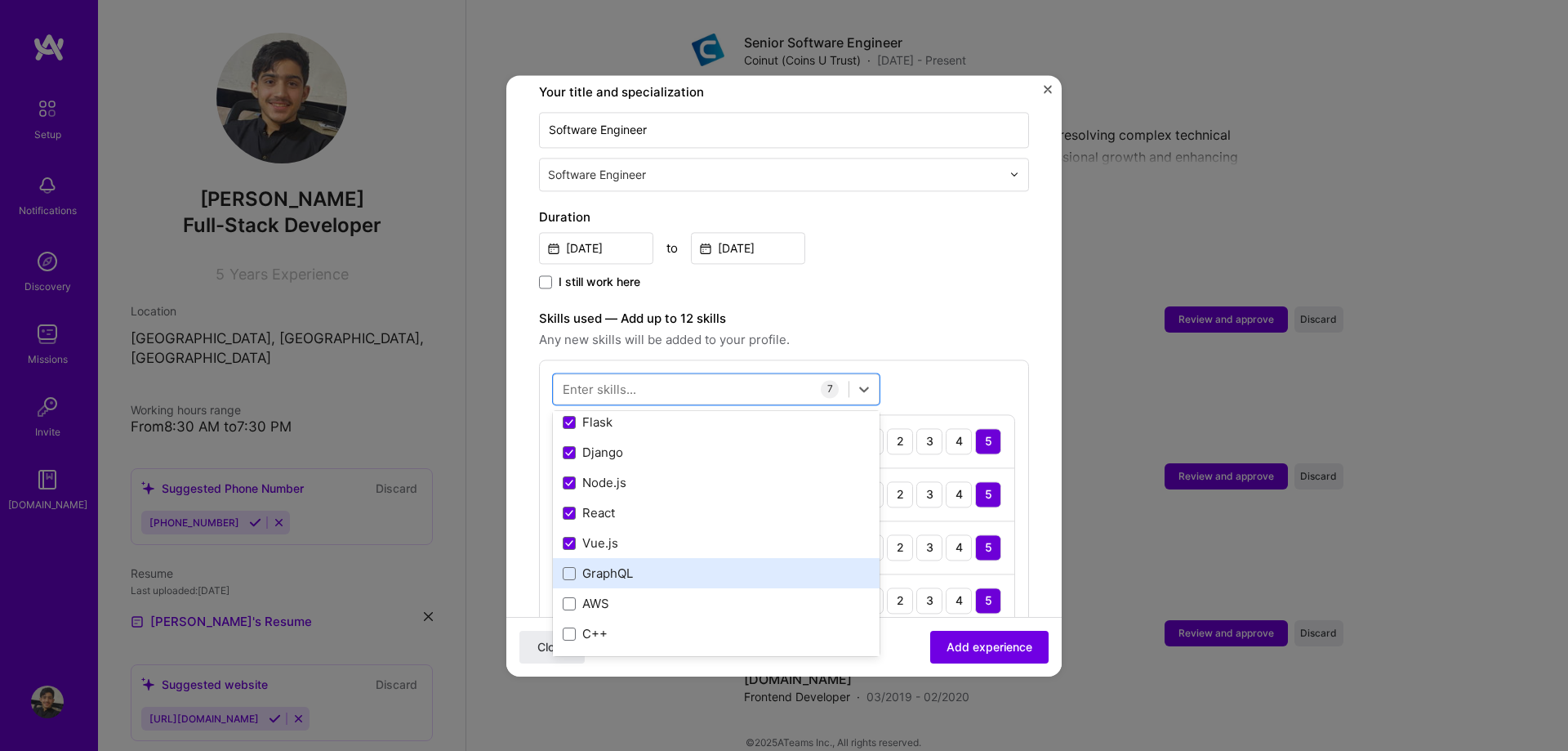
click at [625, 565] on div "GraphQL" at bounding box center [716, 574] width 307 height 17
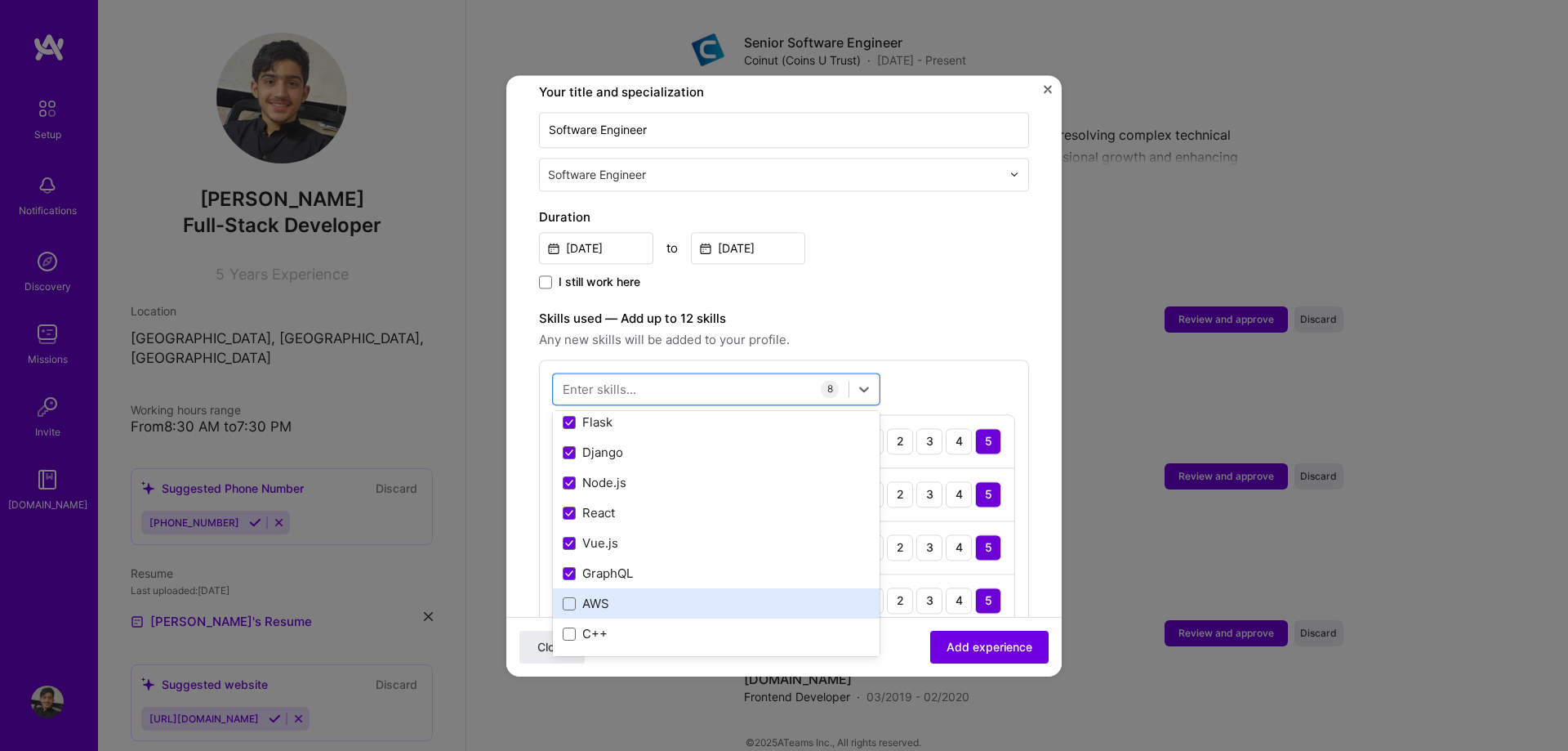
click at [620, 596] on div "AWS" at bounding box center [716, 604] width 307 height 17
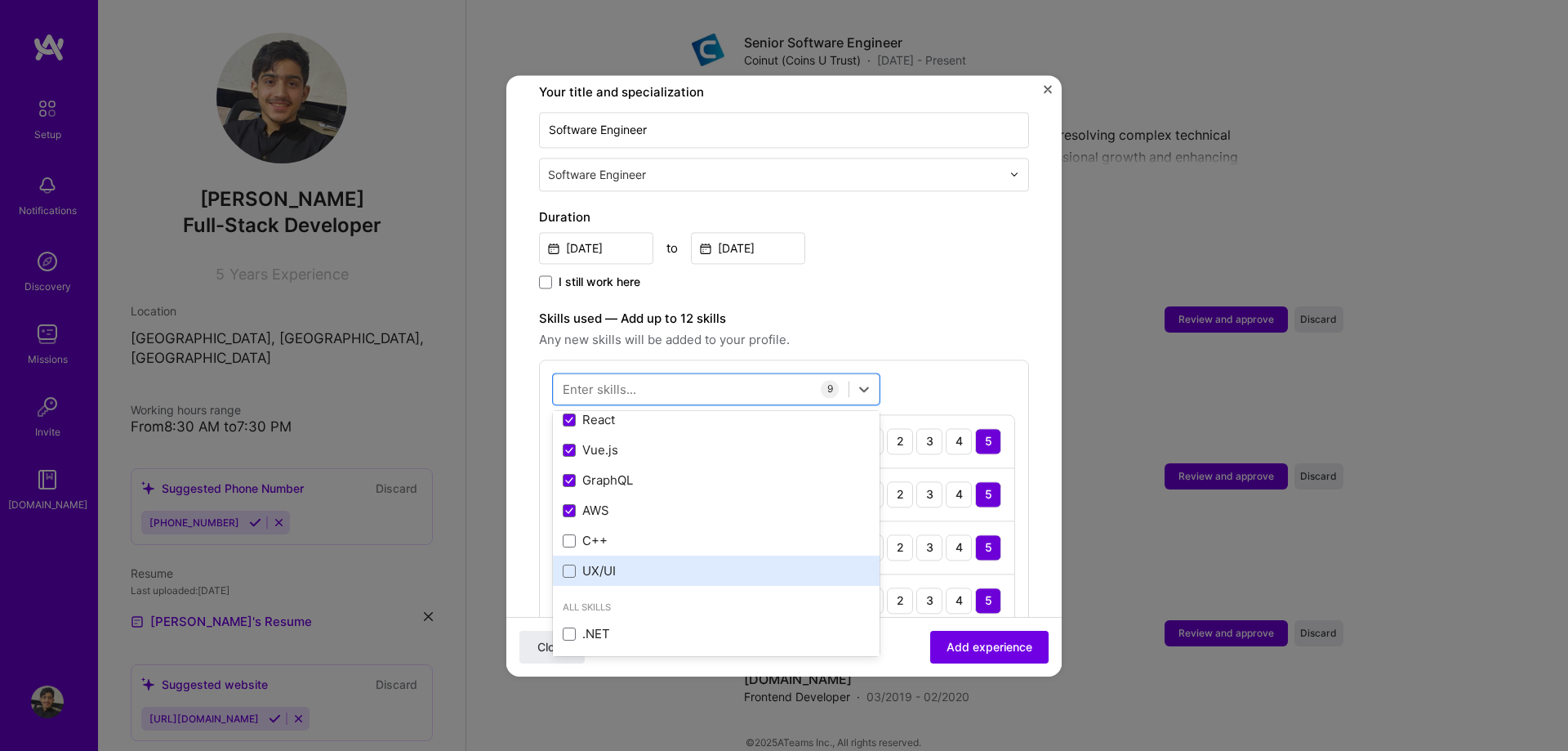
click at [624, 563] on div "UX/UI" at bounding box center [716, 572] width 307 height 17
click at [942, 339] on div "Skills used — Add up to 12 skills Any new skills will be added to your profile.…" at bounding box center [784, 634] width 490 height 651
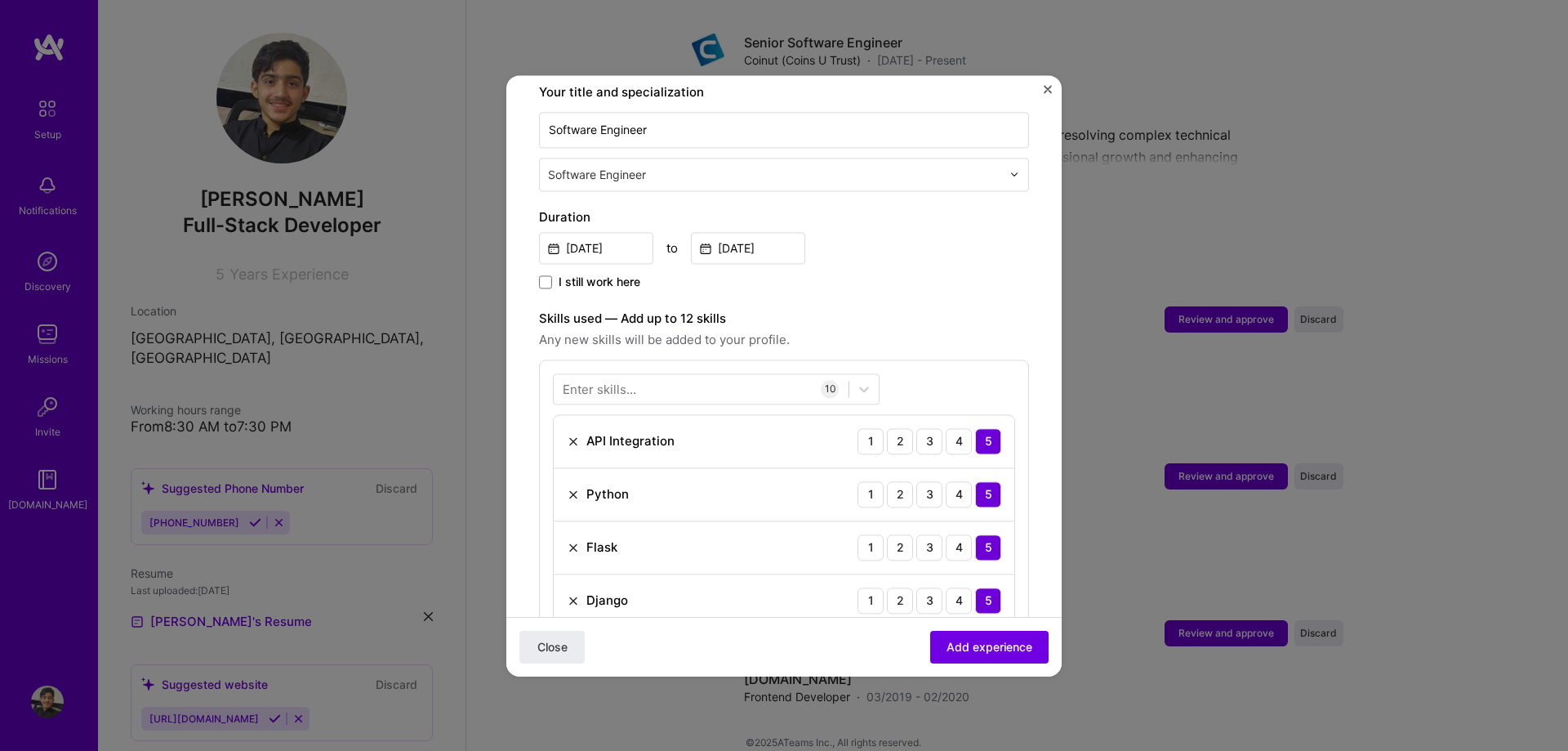
click at [962, 626] on div "Close Add experience" at bounding box center [784, 645] width 555 height 59
click at [968, 639] on span "Add experience" at bounding box center [989, 645] width 85 height 16
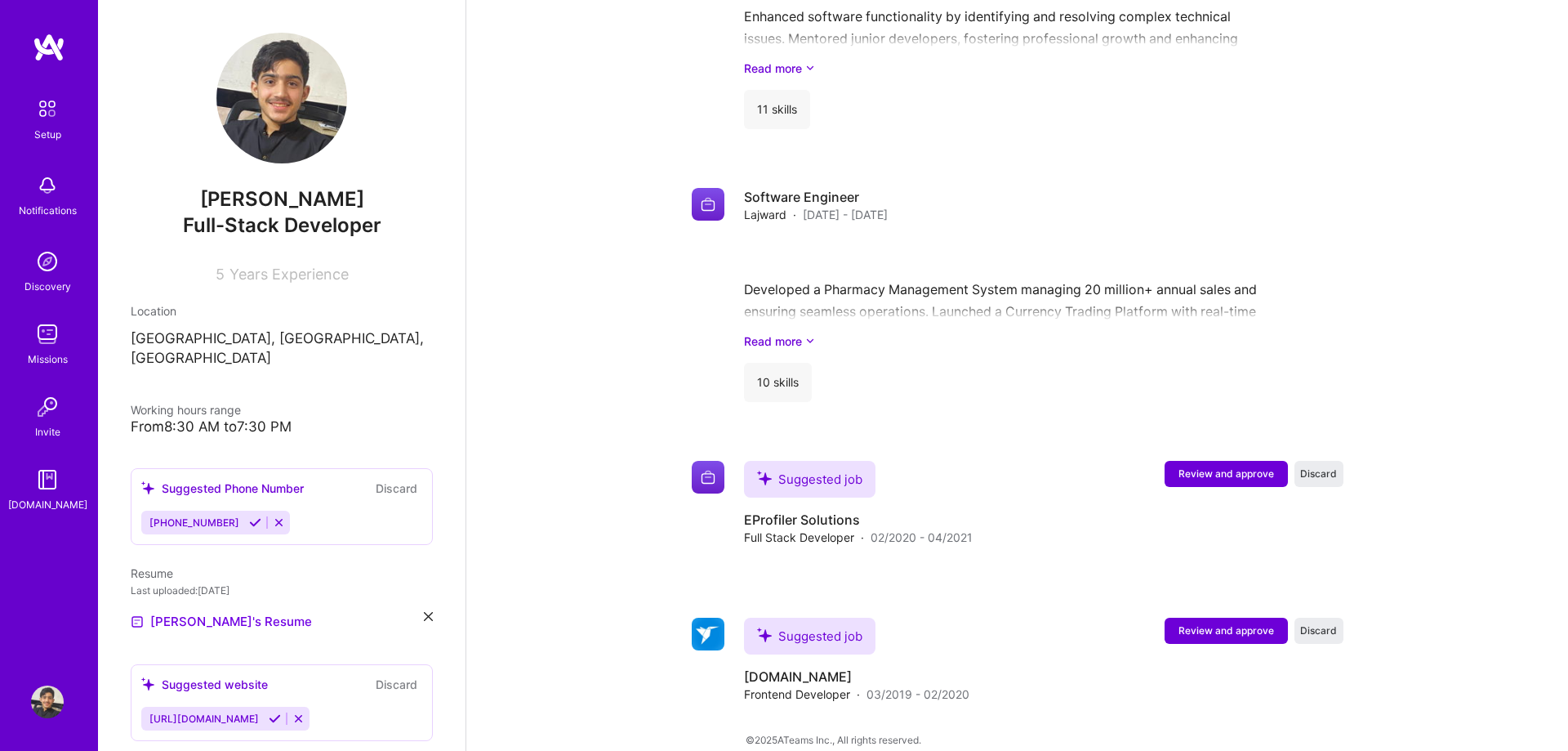
scroll to position [1434, 0]
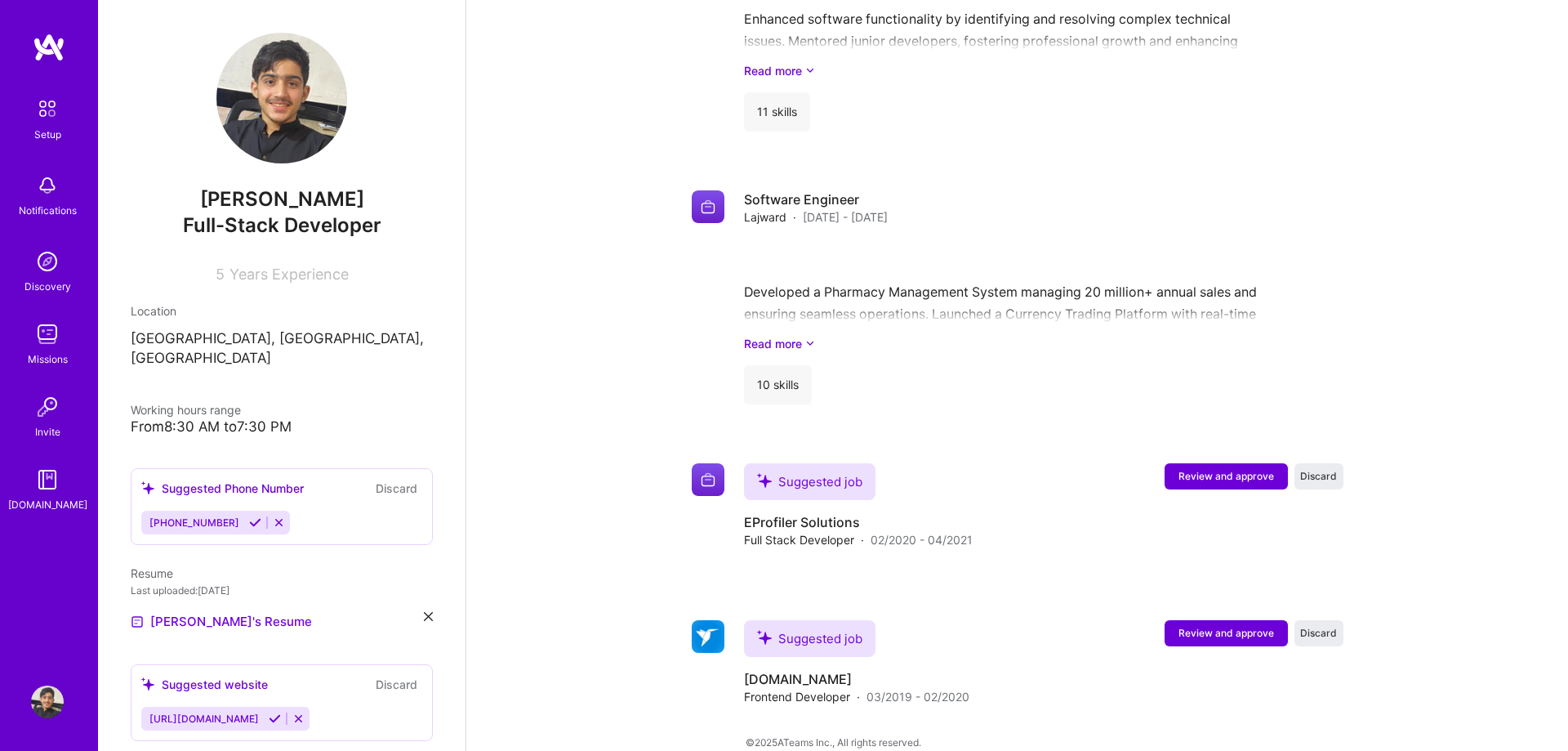
click at [1228, 469] on span "Review and approve" at bounding box center [1227, 476] width 96 height 13
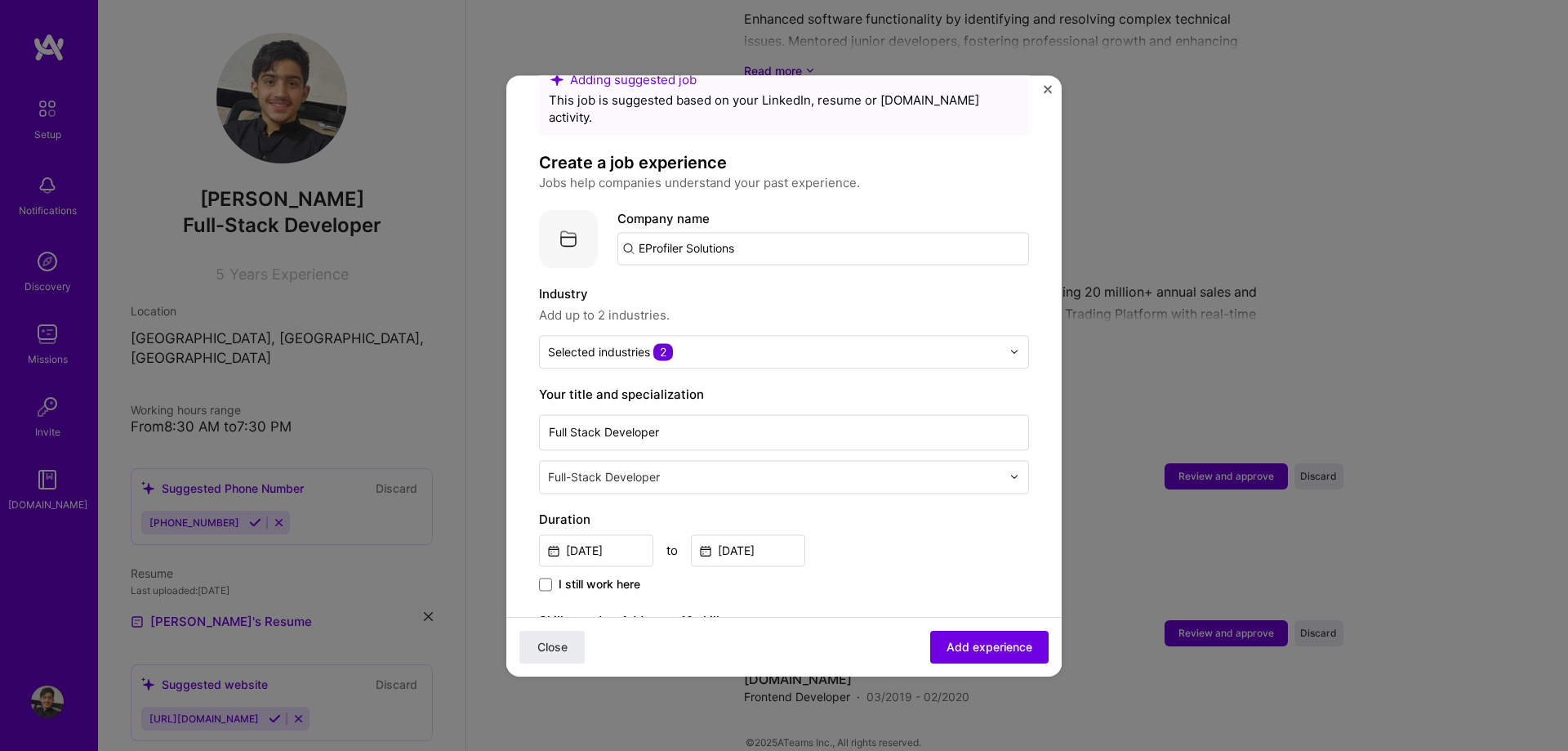
scroll to position [0, 0]
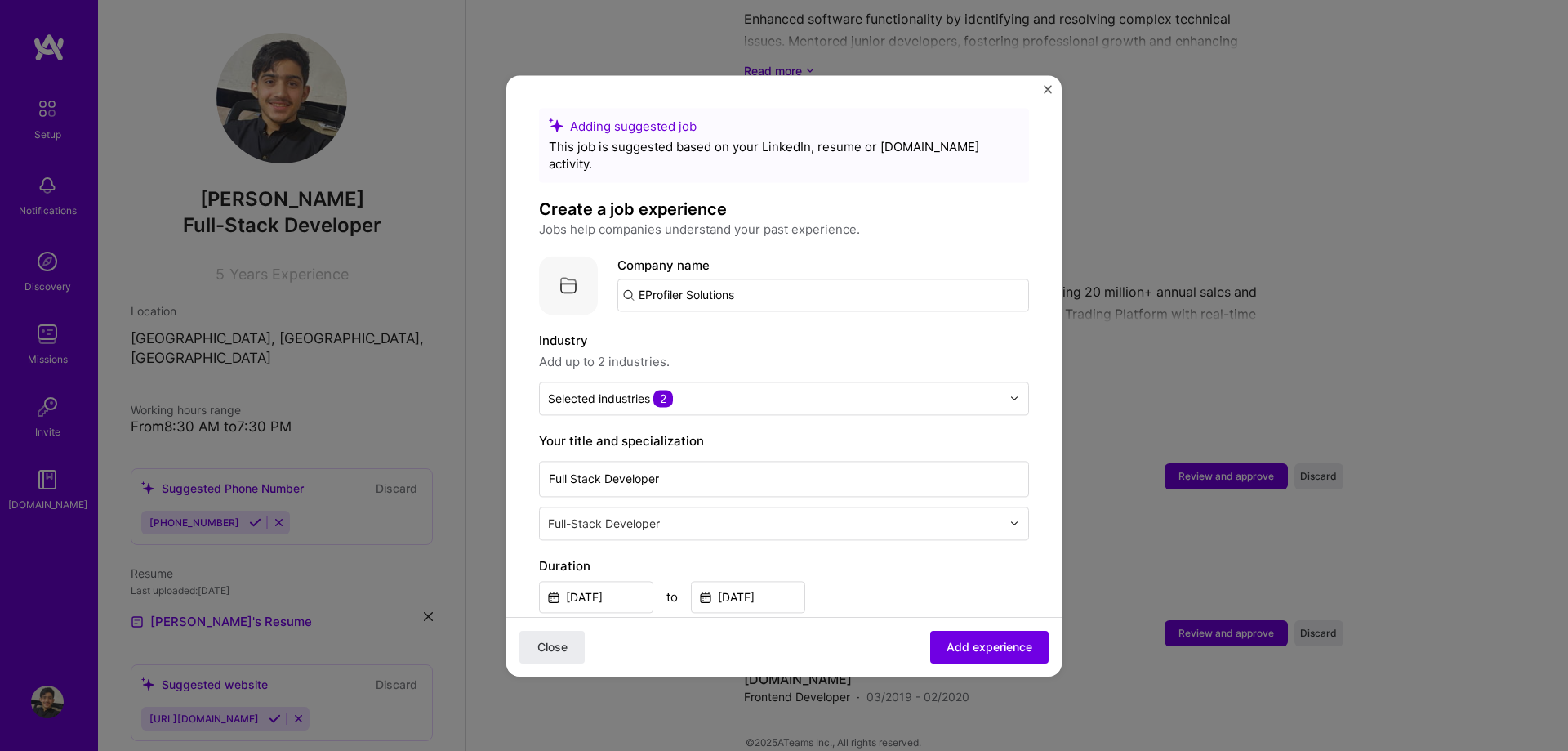
click at [757, 286] on input "EProfiler Solutions" at bounding box center [823, 294] width 411 height 33
click at [746, 344] on span "[DOMAIN_NAME]" at bounding box center [706, 351] width 80 height 13
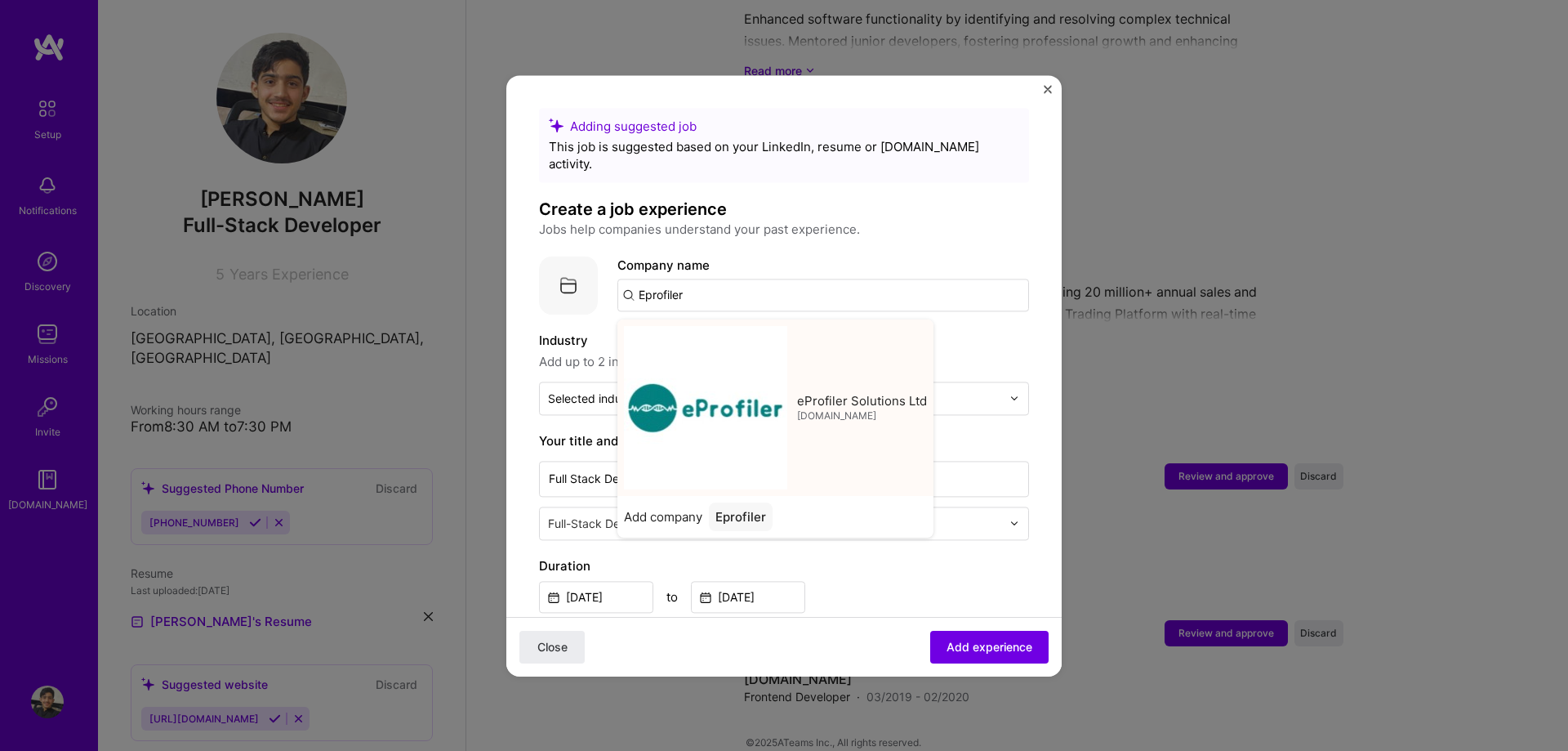
type input "eProfiler Solutions Ltd"
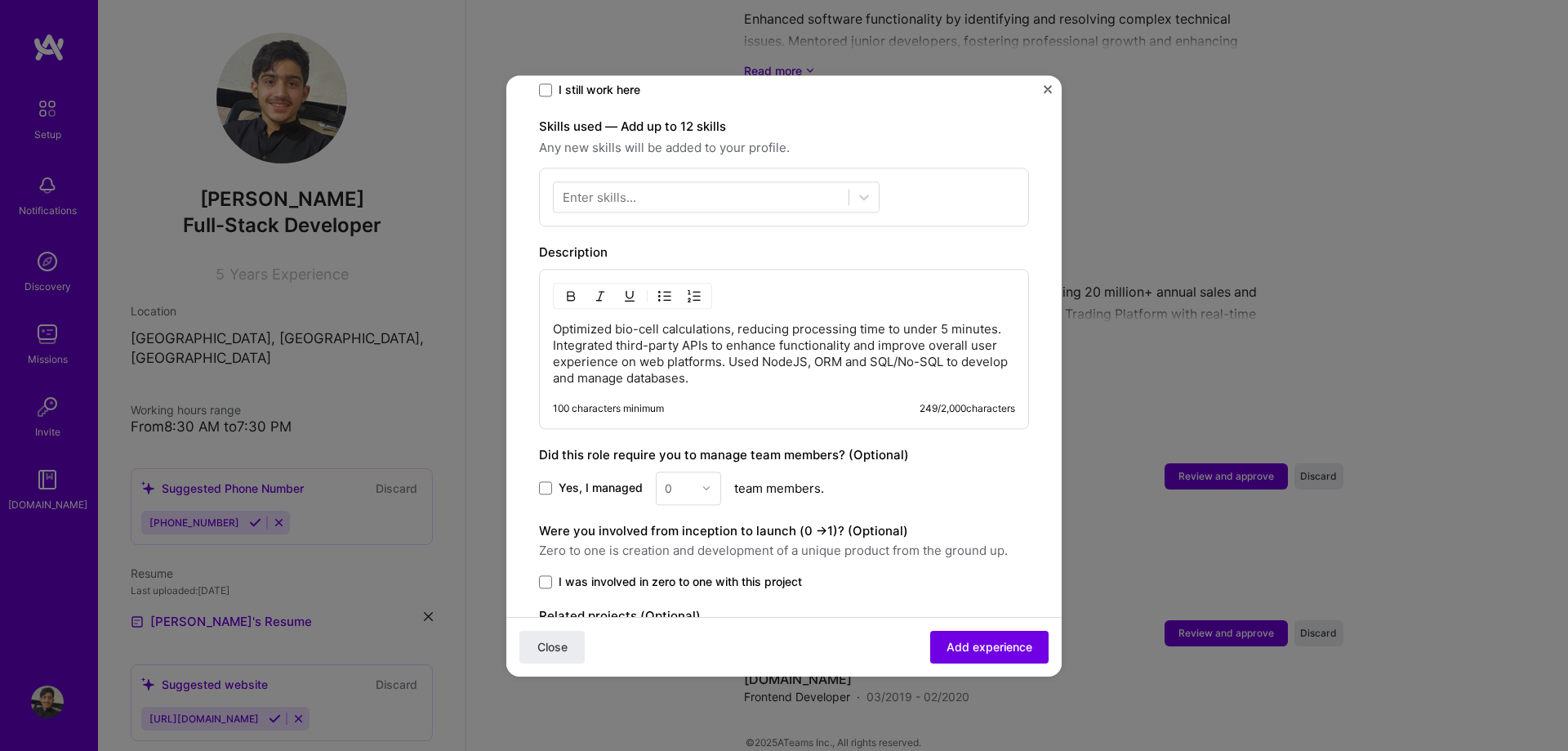
scroll to position [559, 0]
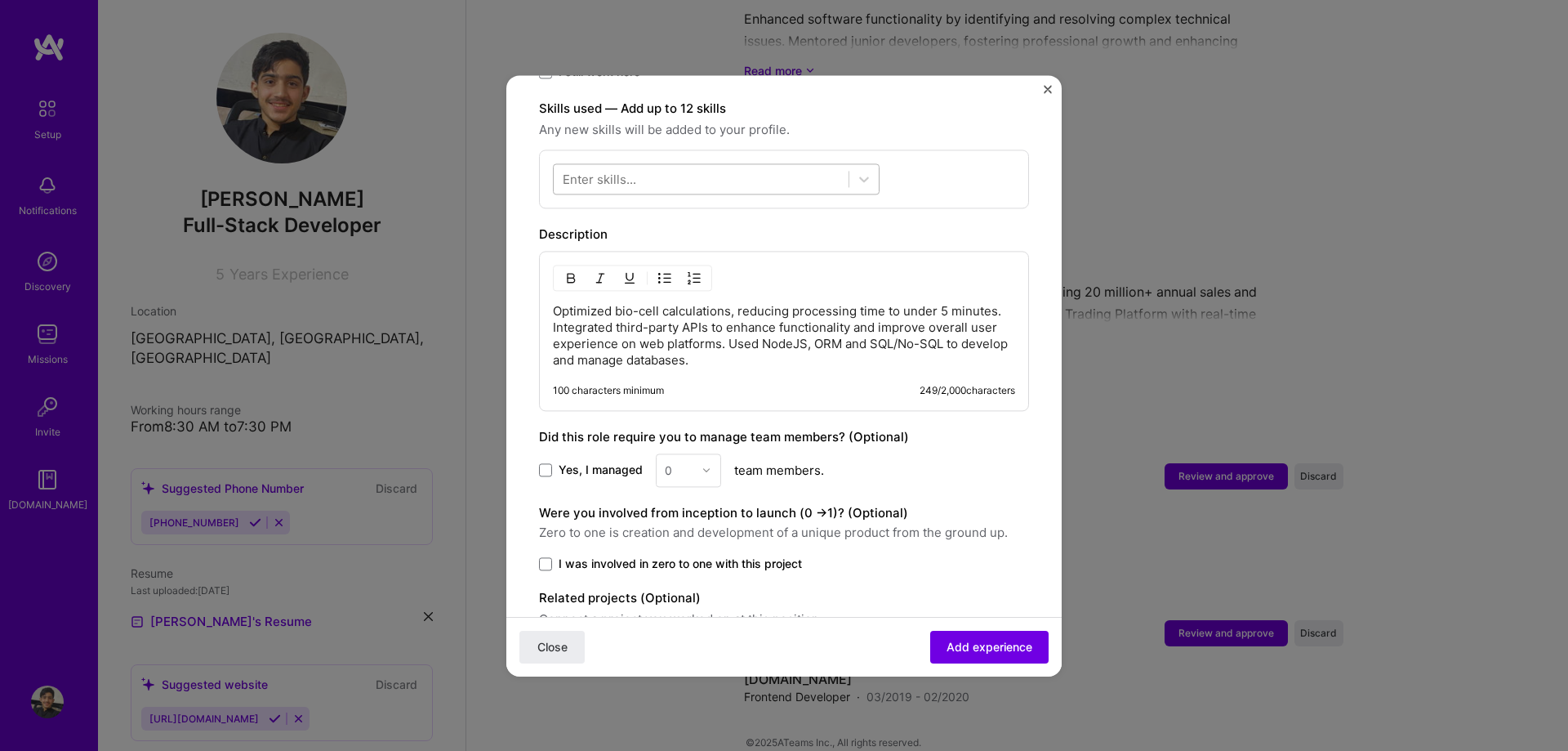
click at [703, 165] on div at bounding box center [700, 178] width 294 height 27
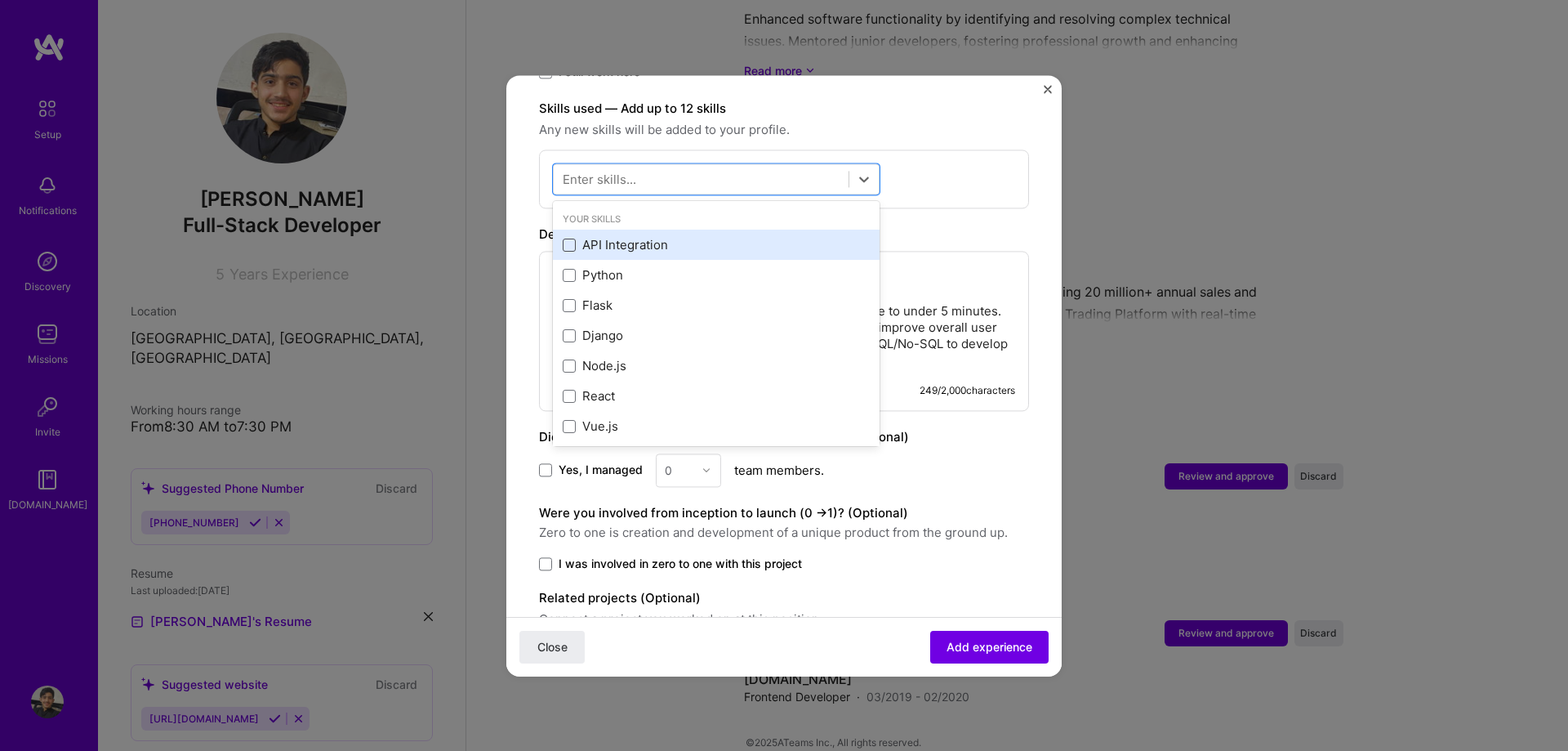
click at [573, 239] on span at bounding box center [570, 246] width 13 height 13
click at [0, 0] on input "checkbox" at bounding box center [0, 0] width 0 height 0
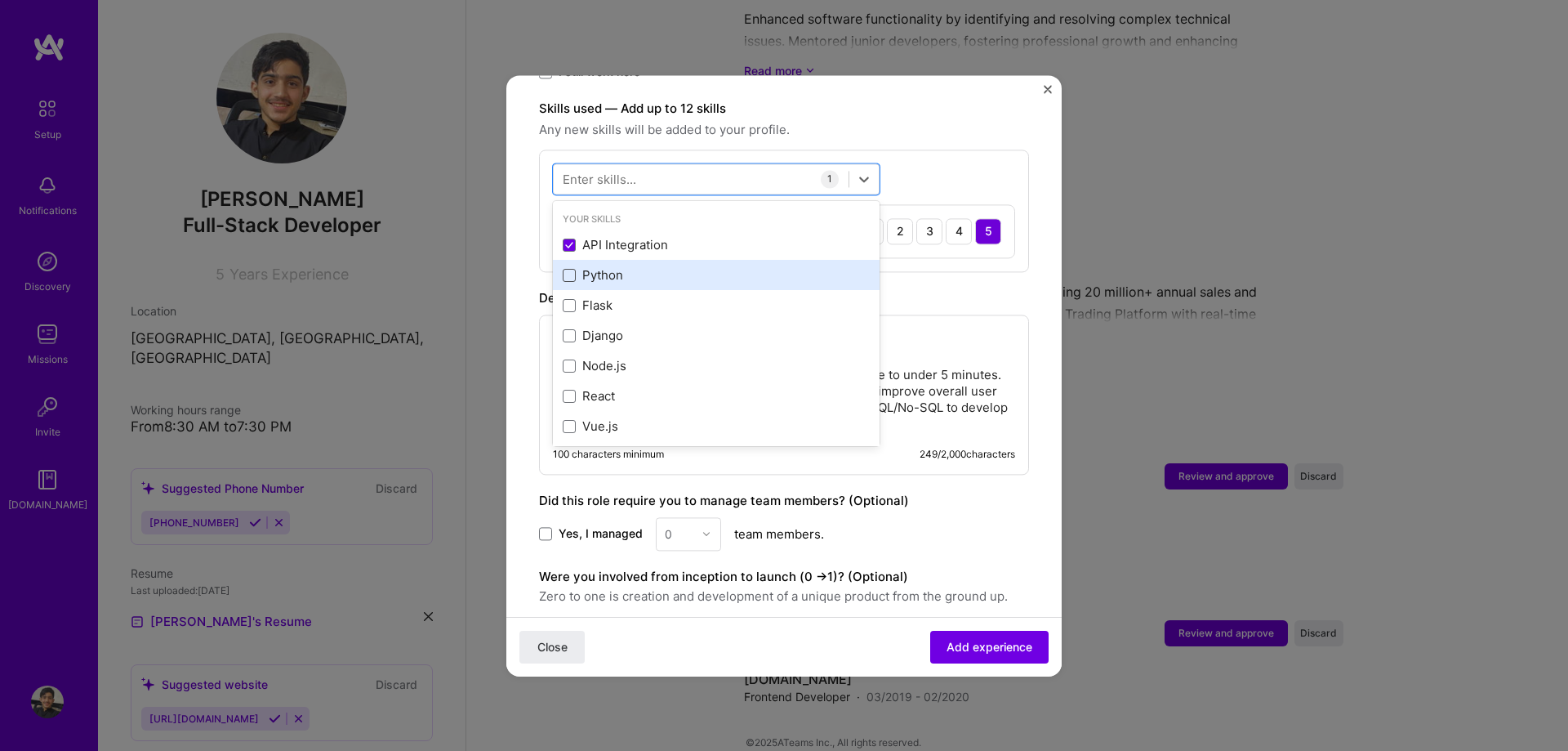
click at [573, 269] on span at bounding box center [570, 275] width 13 height 13
click at [0, 0] on input "checkbox" at bounding box center [0, 0] width 0 height 0
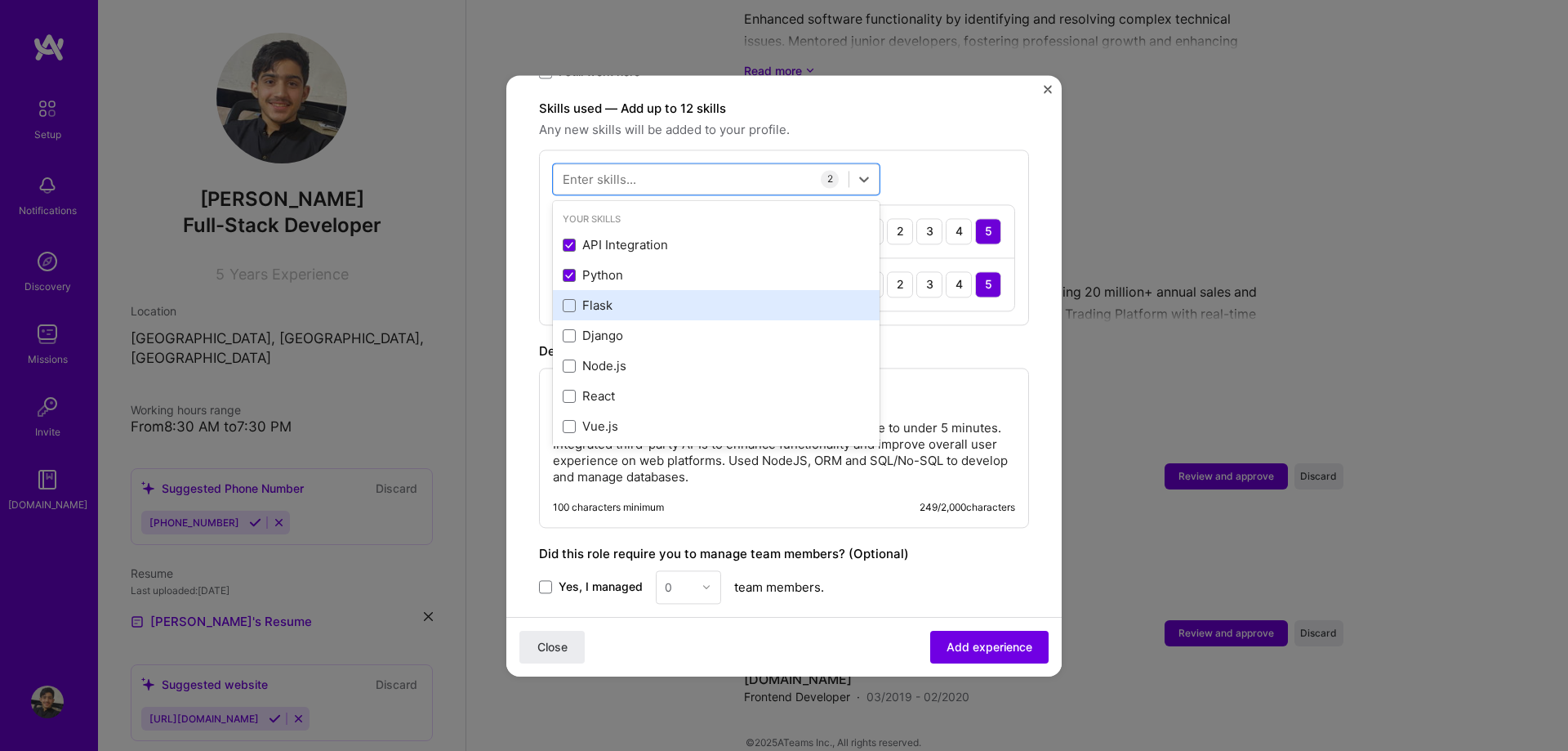
click at [576, 297] on div "Flask" at bounding box center [716, 306] width 307 height 17
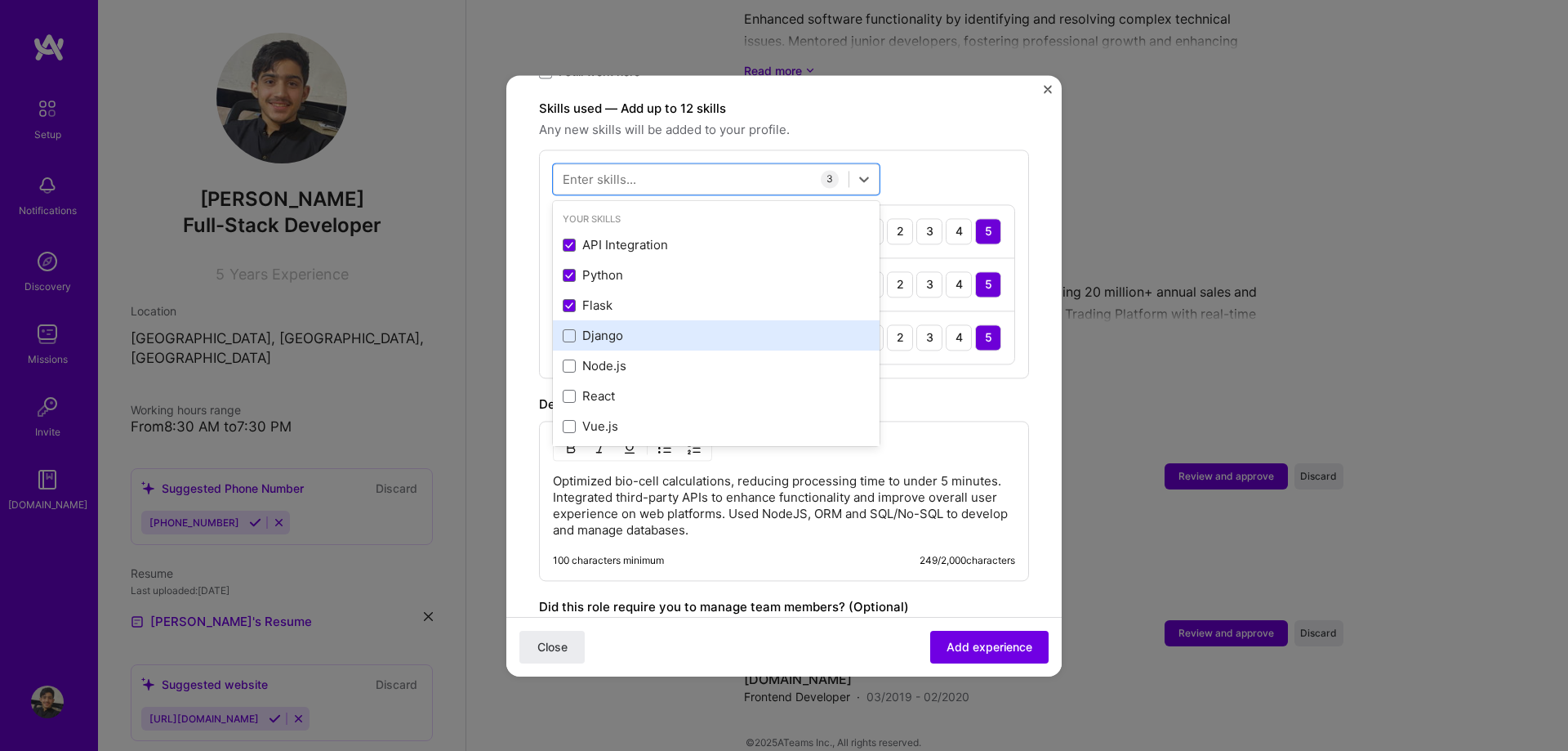
click at [572, 321] on div "Django" at bounding box center [716, 337] width 327 height 31
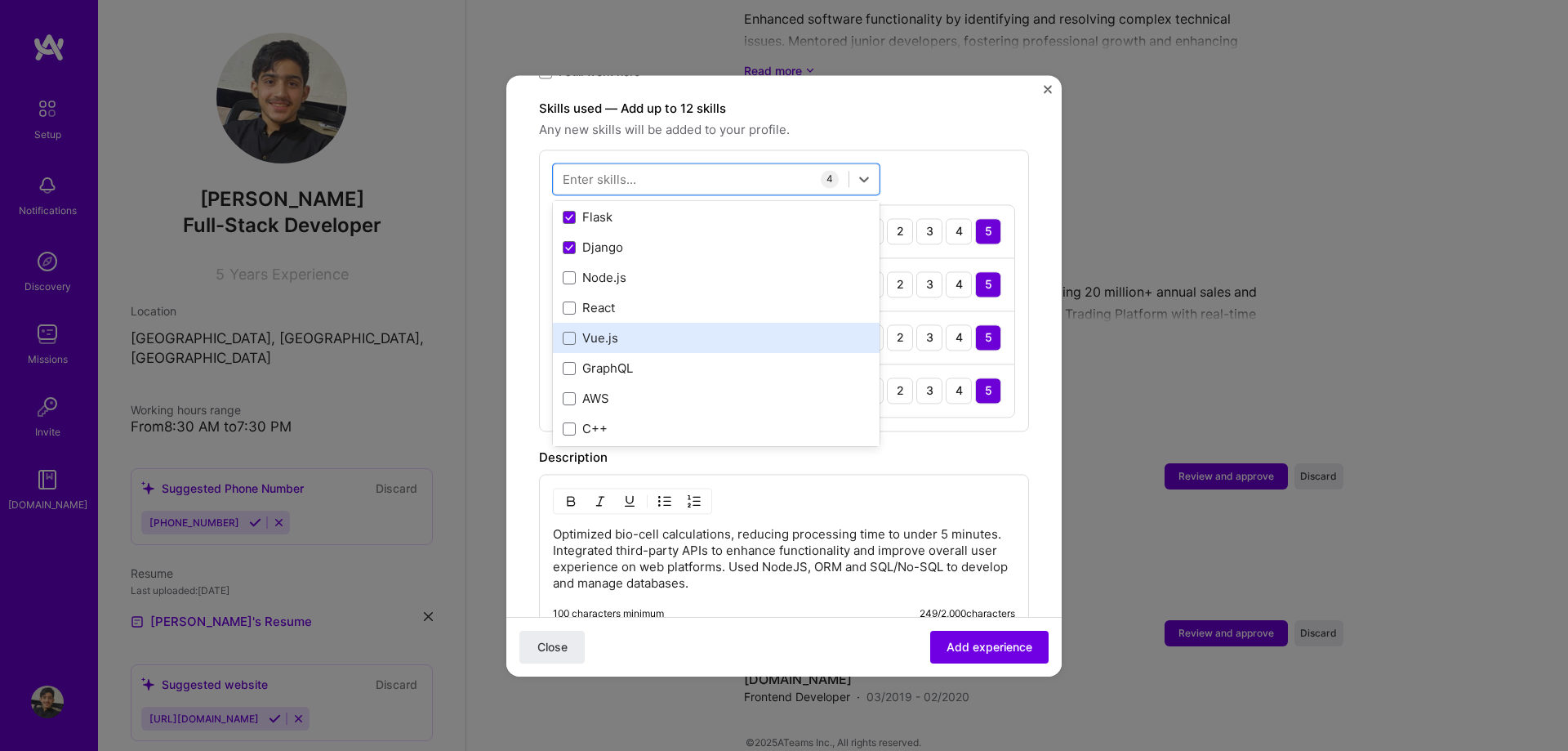
scroll to position [93, 0]
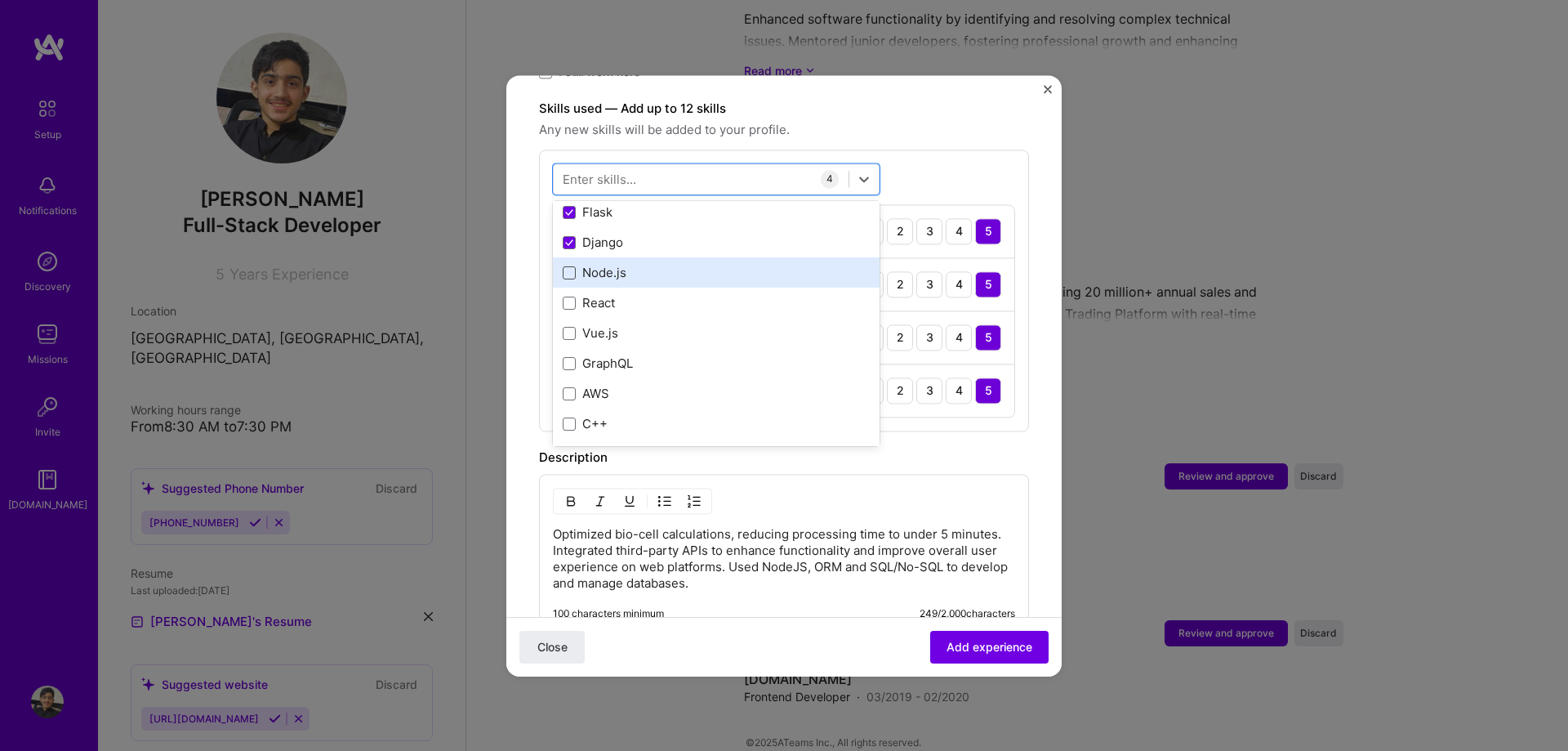
click at [569, 267] on span at bounding box center [570, 273] width 13 height 13
click at [0, 0] on input "checkbox" at bounding box center [0, 0] width 0 height 0
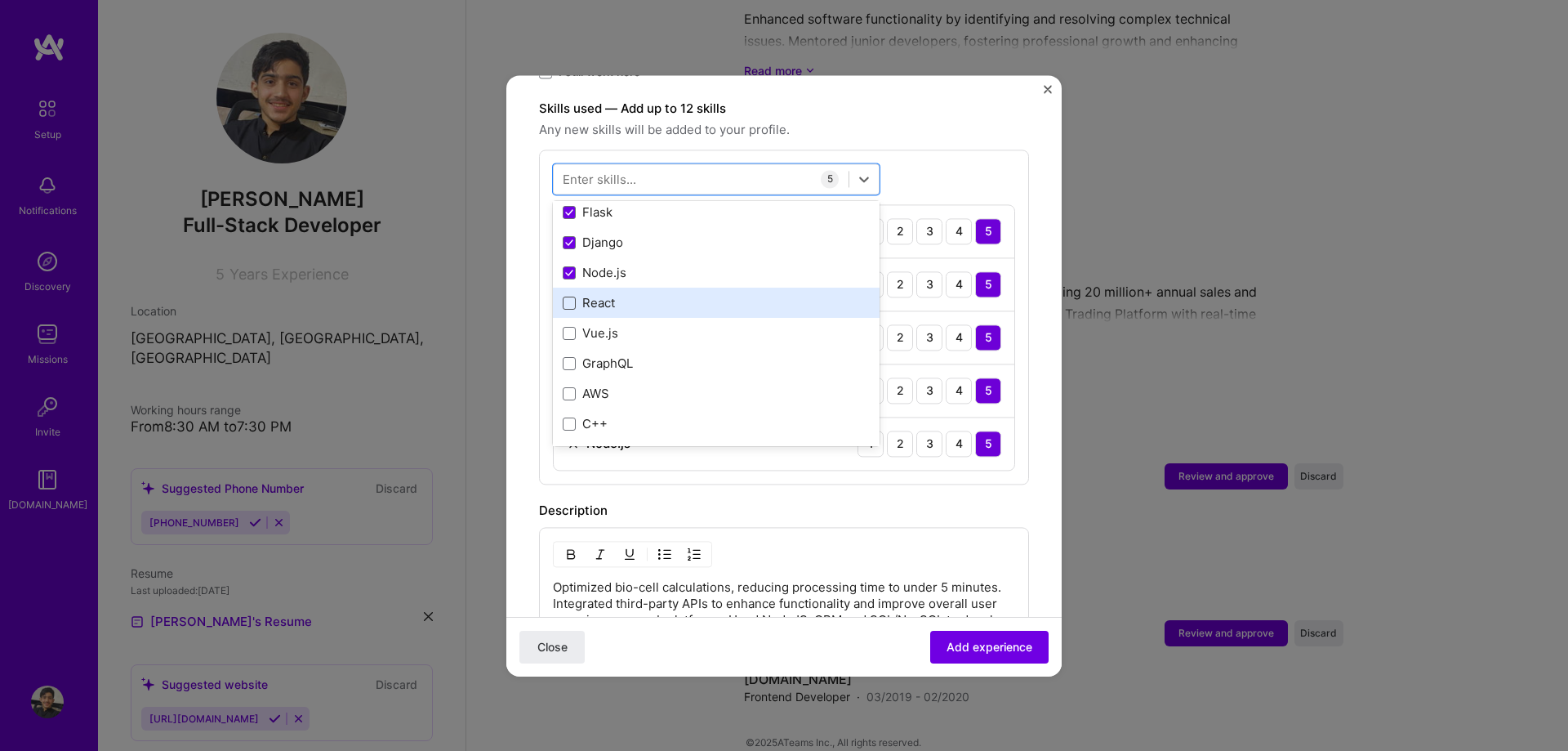
click at [570, 296] on span at bounding box center [570, 303] width 13 height 13
click at [0, 0] on input "checkbox" at bounding box center [0, 0] width 0 height 0
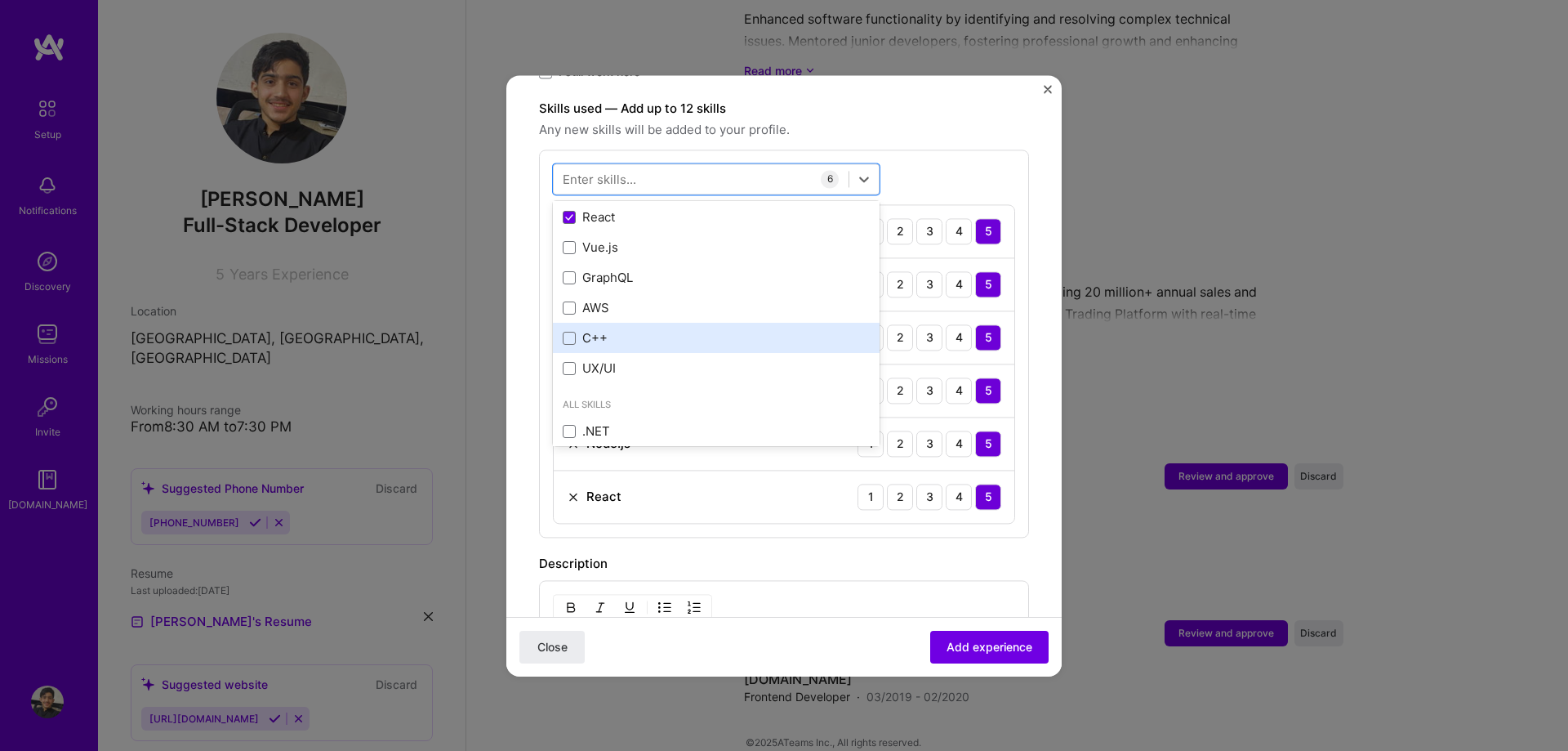
scroll to position [186, 0]
click at [557, 319] on div "C++" at bounding box center [716, 332] width 327 height 31
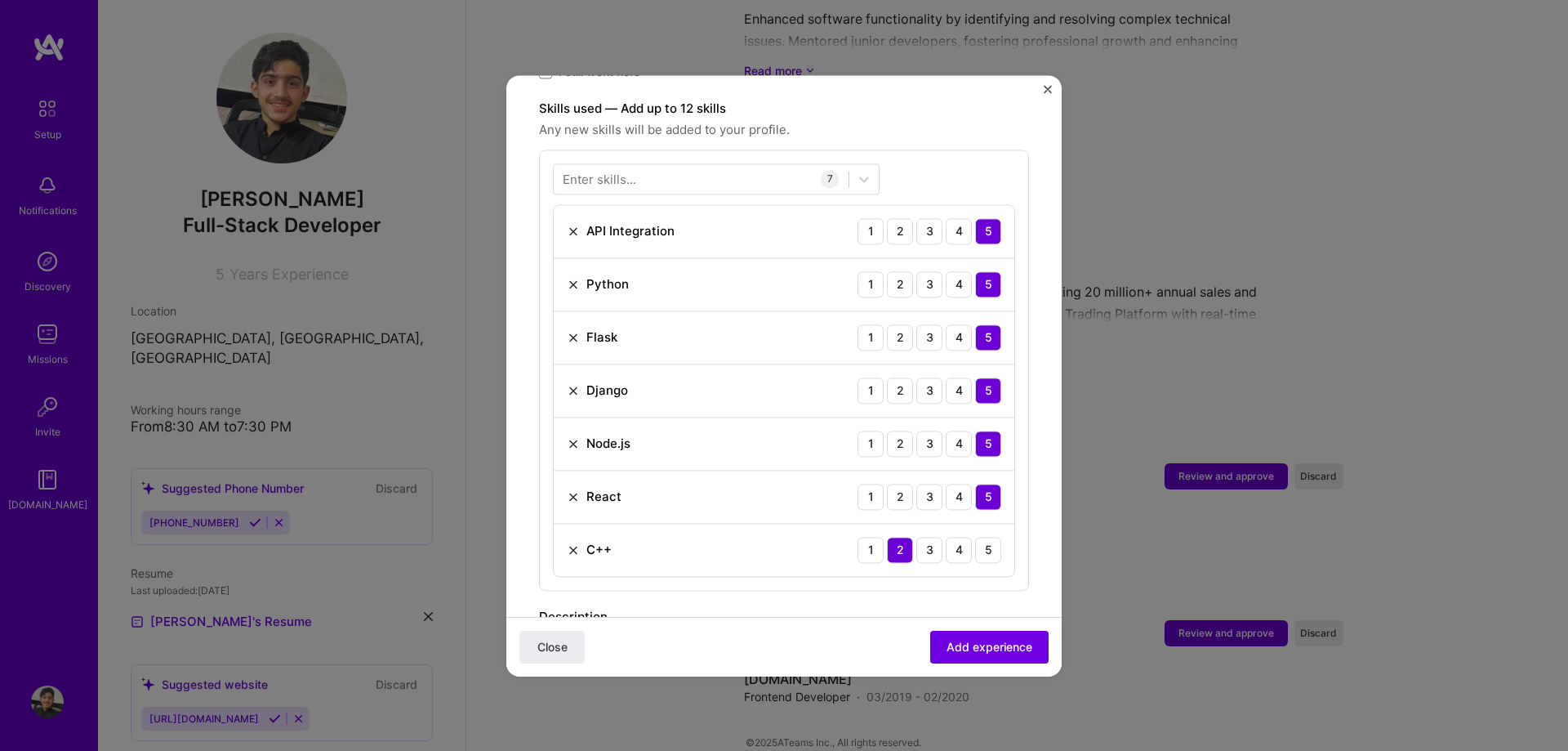
click at [987, 165] on div "Enter skills... 7 API Integration 1 2 3 4 5 Python 1 2 3 4 5 Flask 1 2 3 4 5 Dj…" at bounding box center [784, 370] width 490 height 441
click at [994, 634] on button "Add experience" at bounding box center [989, 646] width 118 height 33
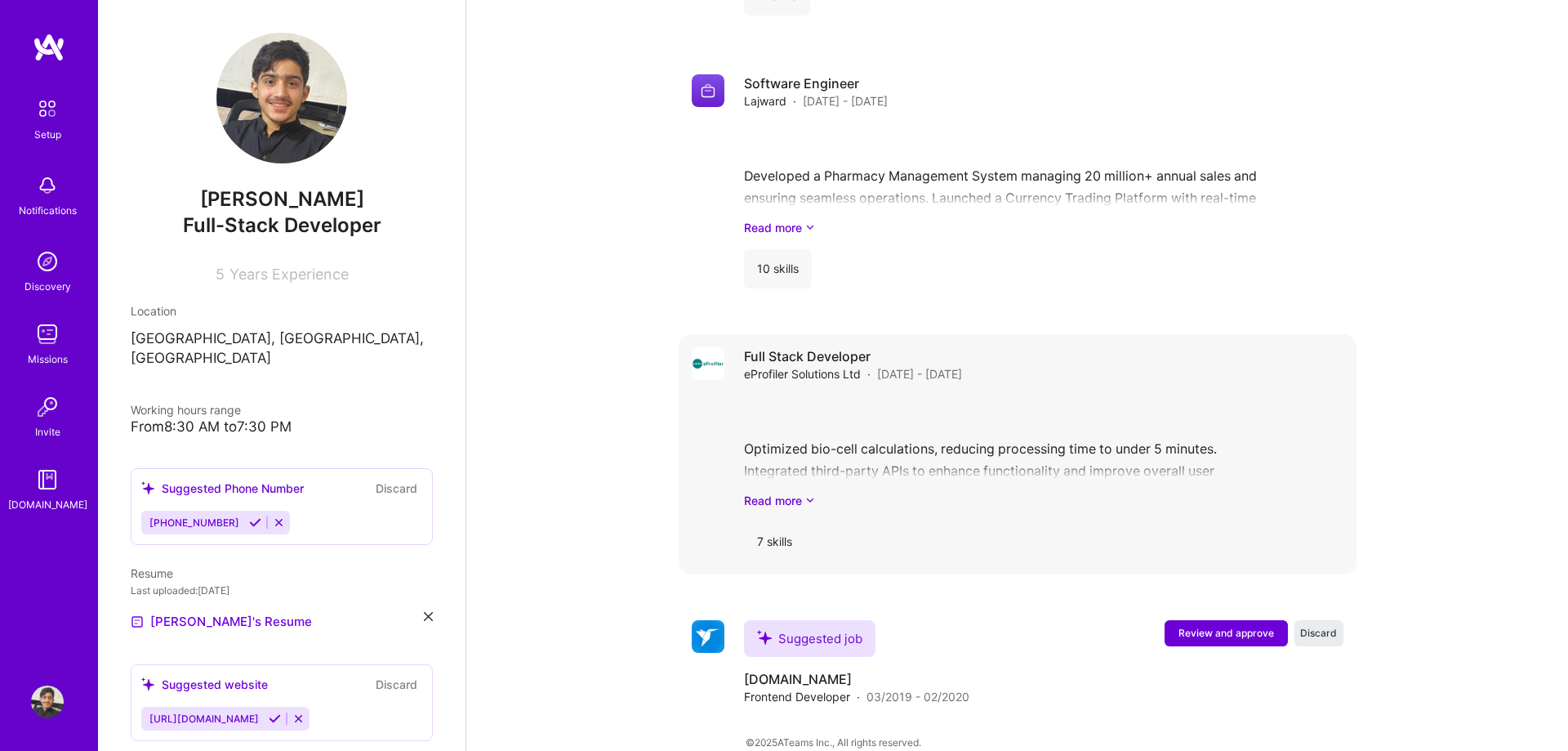
scroll to position [1524, 0]
click at [1189, 626] on span "Review and approve" at bounding box center [1227, 633] width 96 height 13
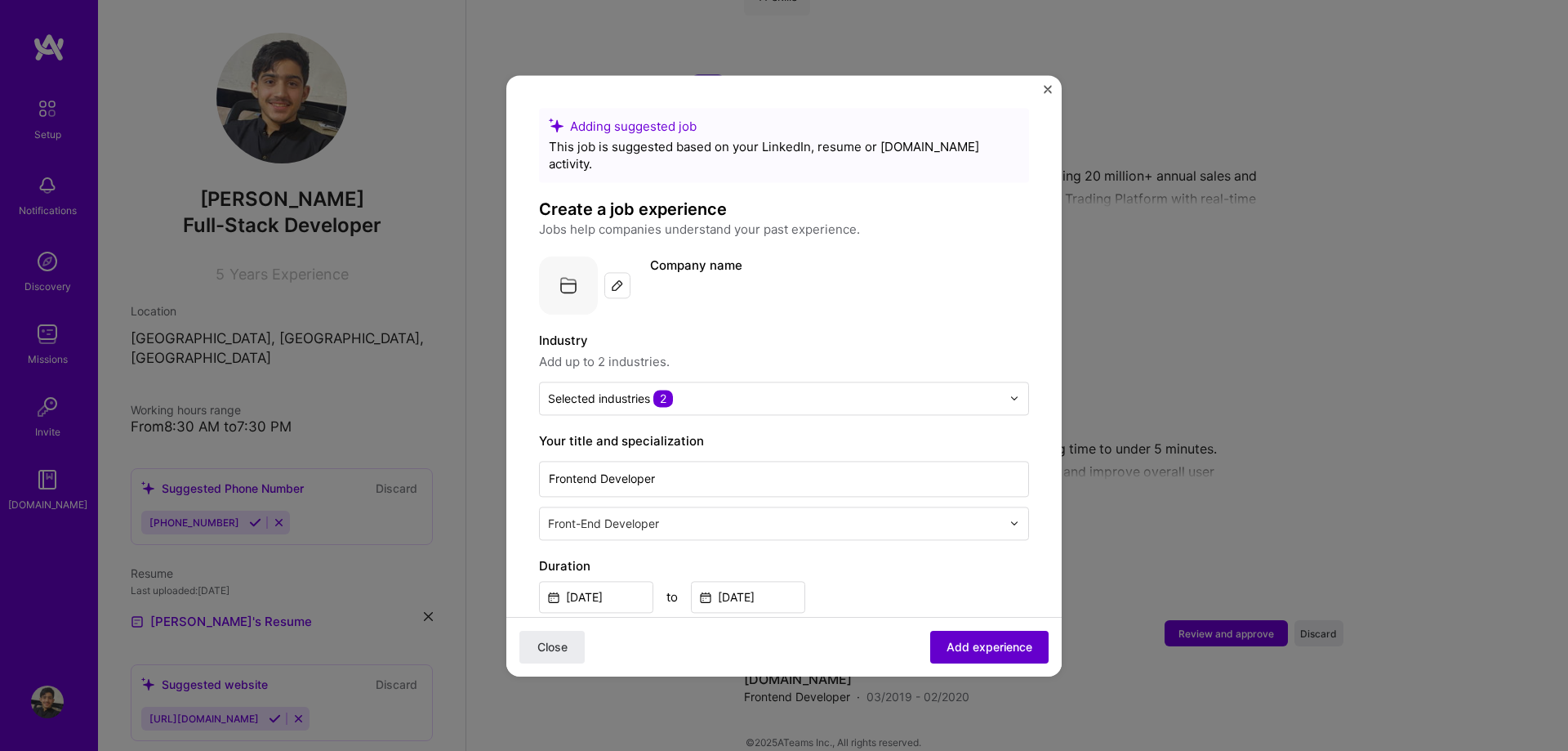
click at [994, 658] on button "Add experience" at bounding box center [989, 646] width 118 height 33
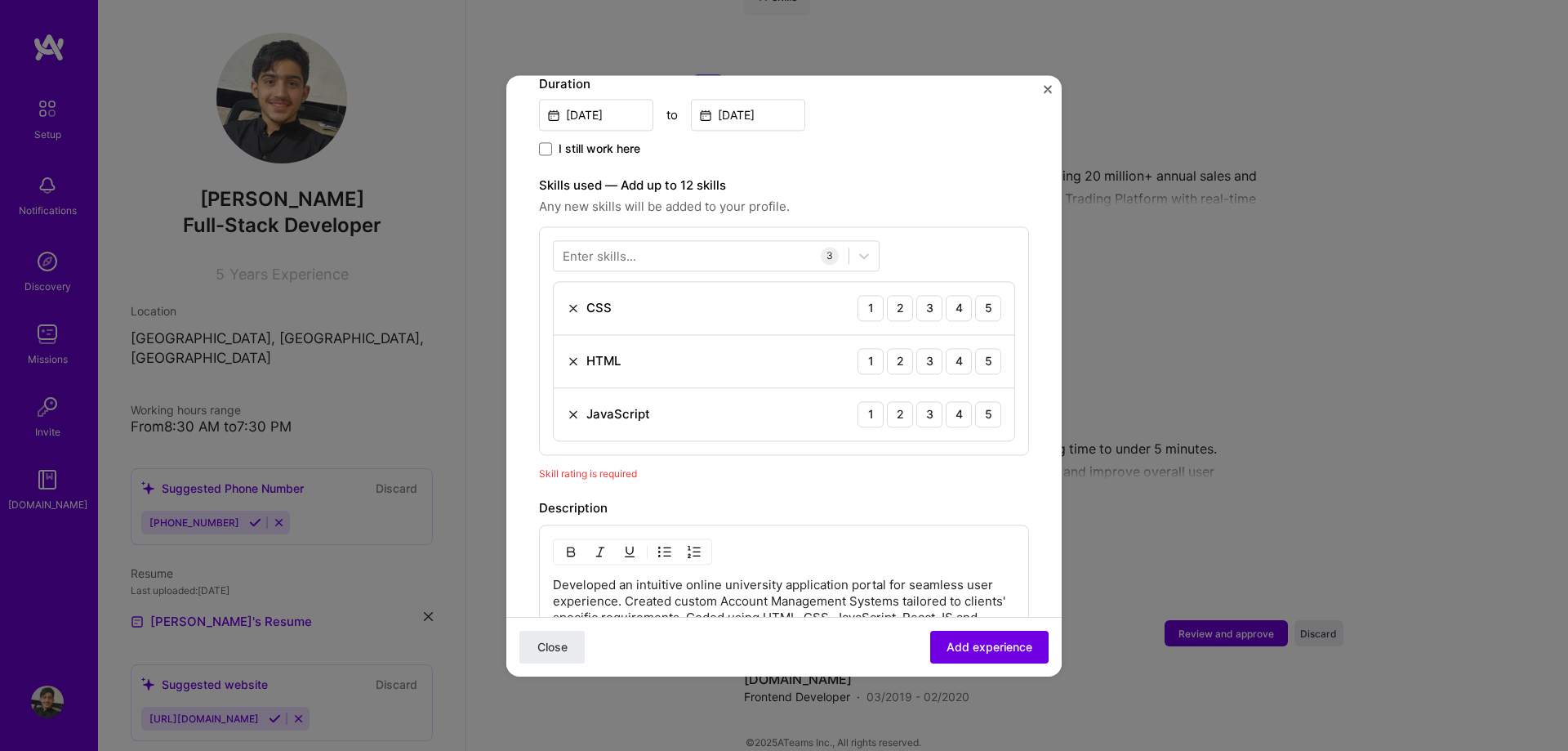
scroll to position [472, 0]
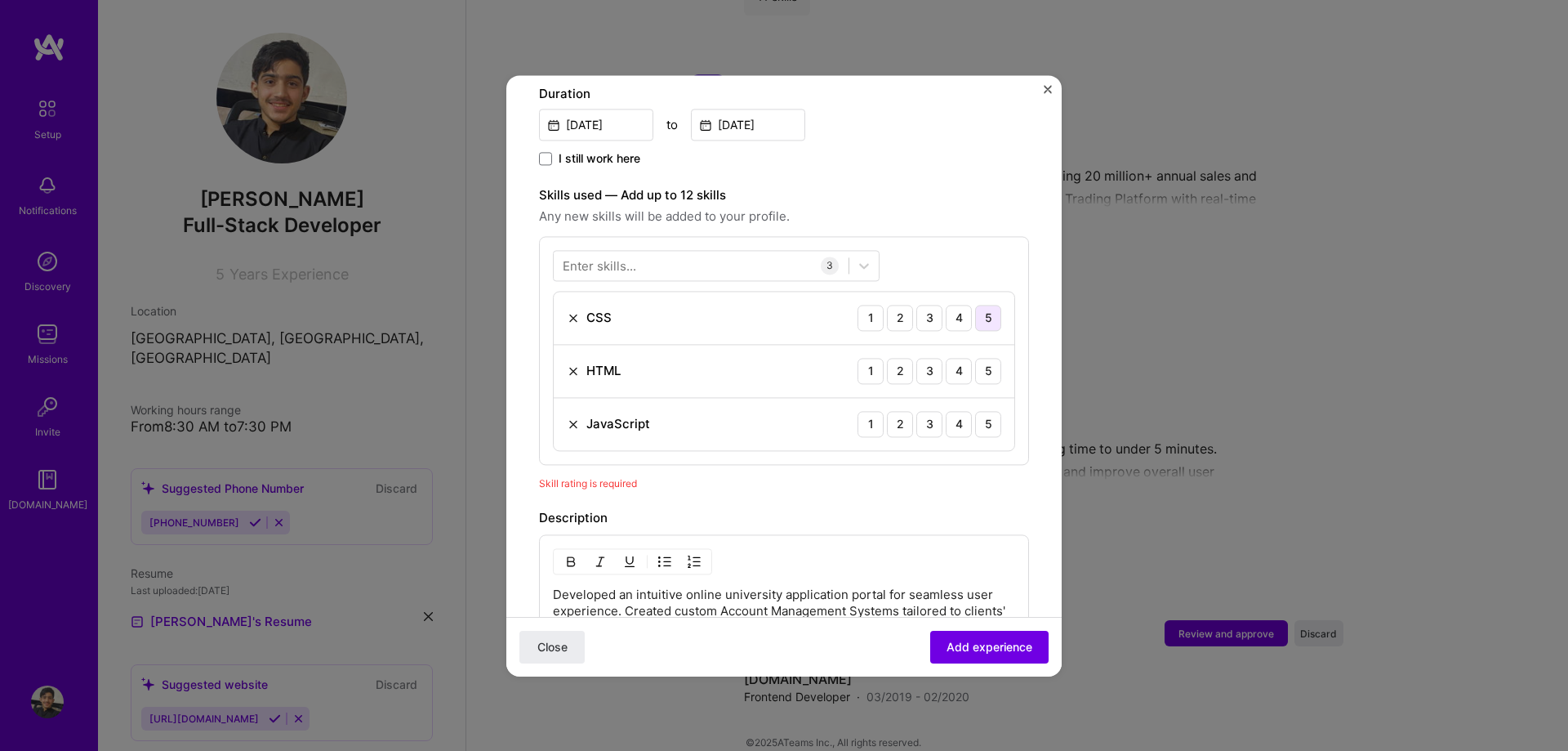
click at [994, 305] on div "5" at bounding box center [988, 317] width 26 height 26
click at [993, 344] on div "HTML 1 2 3 4 5" at bounding box center [784, 370] width 460 height 53
click at [994, 358] on div "5" at bounding box center [988, 370] width 26 height 26
drag, startPoint x: 987, startPoint y: 399, endPoint x: 983, endPoint y: 435, distance: 36.2
click at [987, 411] on div "5" at bounding box center [988, 423] width 26 height 26
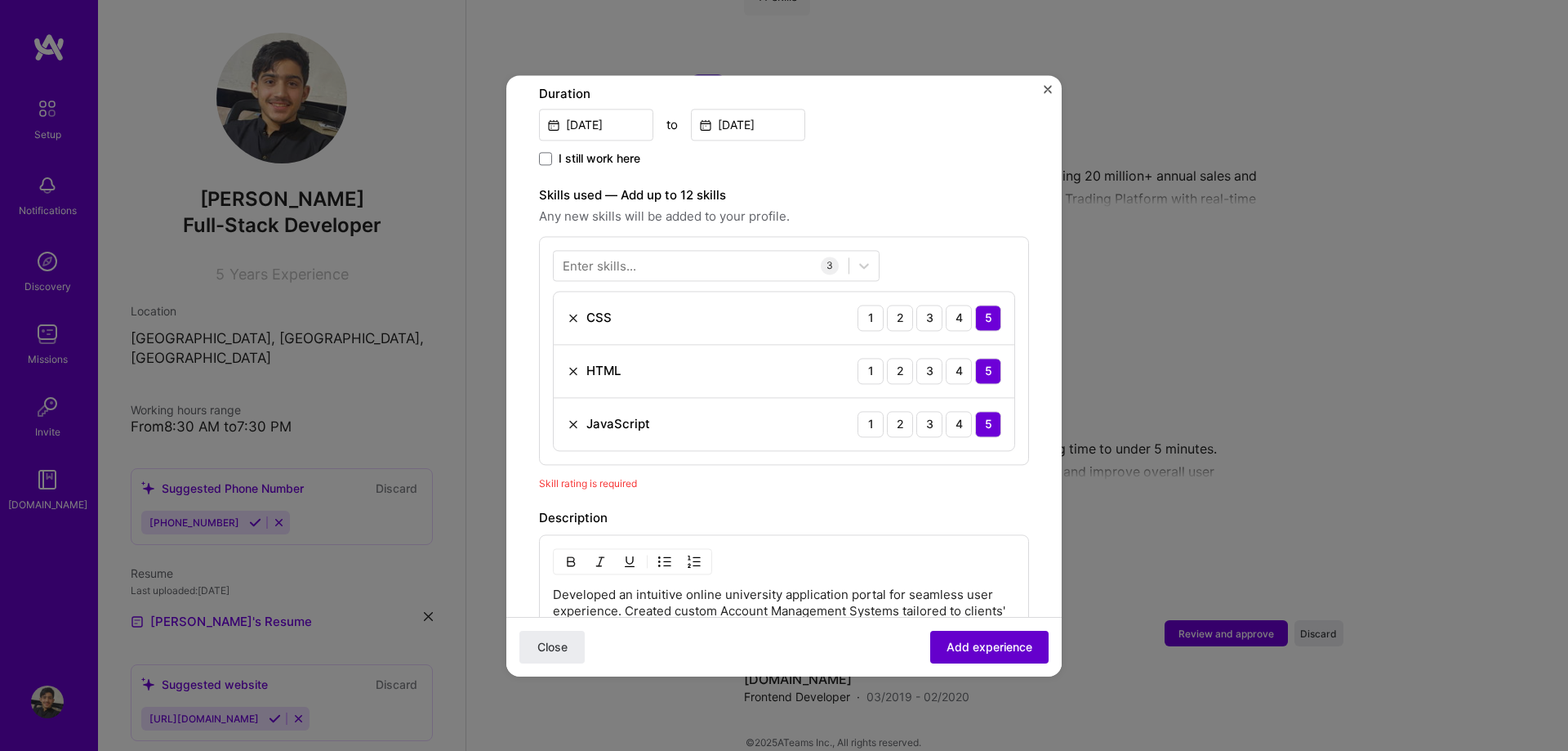
drag, startPoint x: 973, startPoint y: 636, endPoint x: 982, endPoint y: 658, distance: 23.8
click at [976, 642] on button "Add experience" at bounding box center [989, 646] width 118 height 33
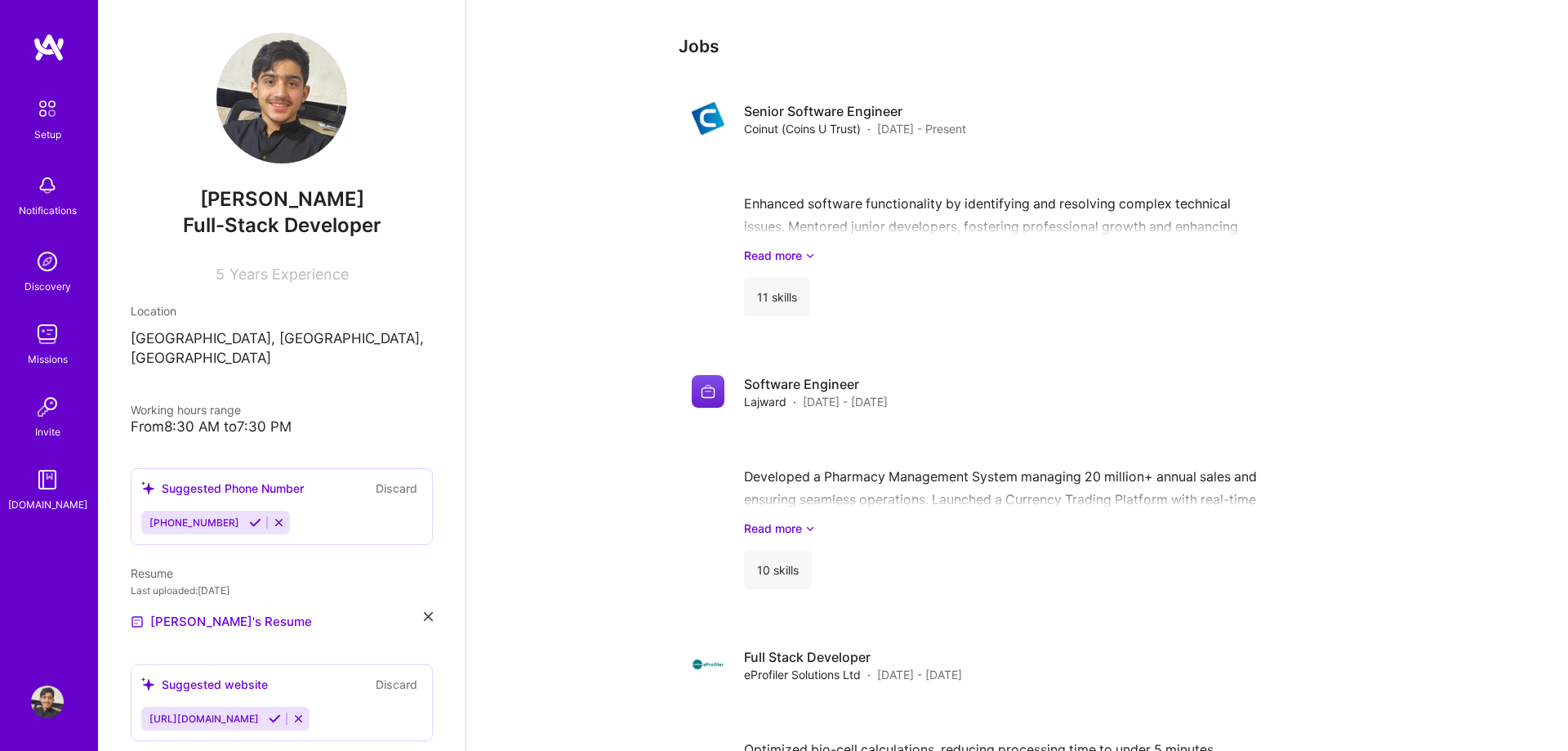
scroll to position [1640, 0]
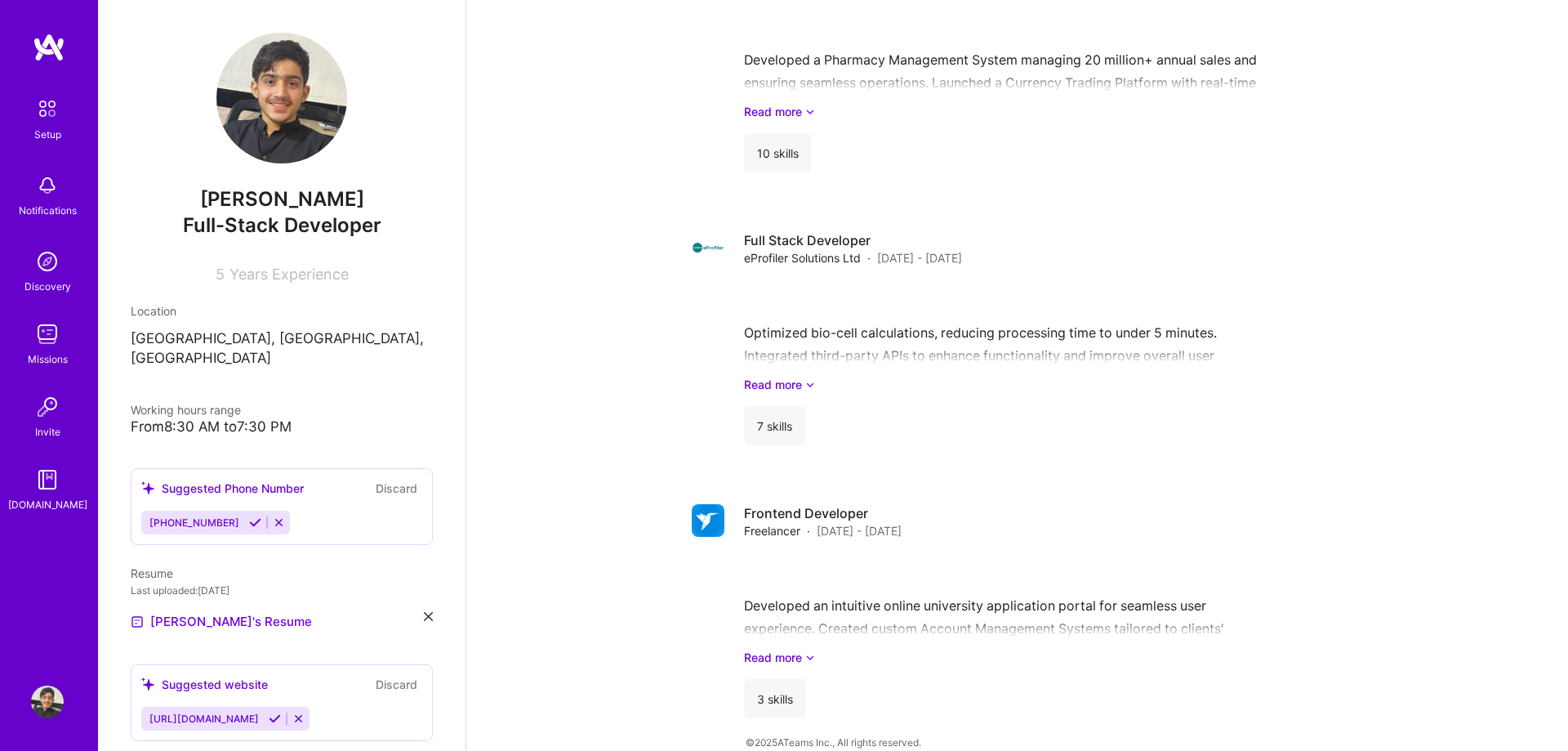
click at [278, 272] on span "Years Experience" at bounding box center [289, 274] width 119 height 17
click at [224, 266] on div "5 Years Experience" at bounding box center [281, 270] width 302 height 24
click at [226, 271] on div "5 Years Experience" at bounding box center [281, 270] width 302 height 24
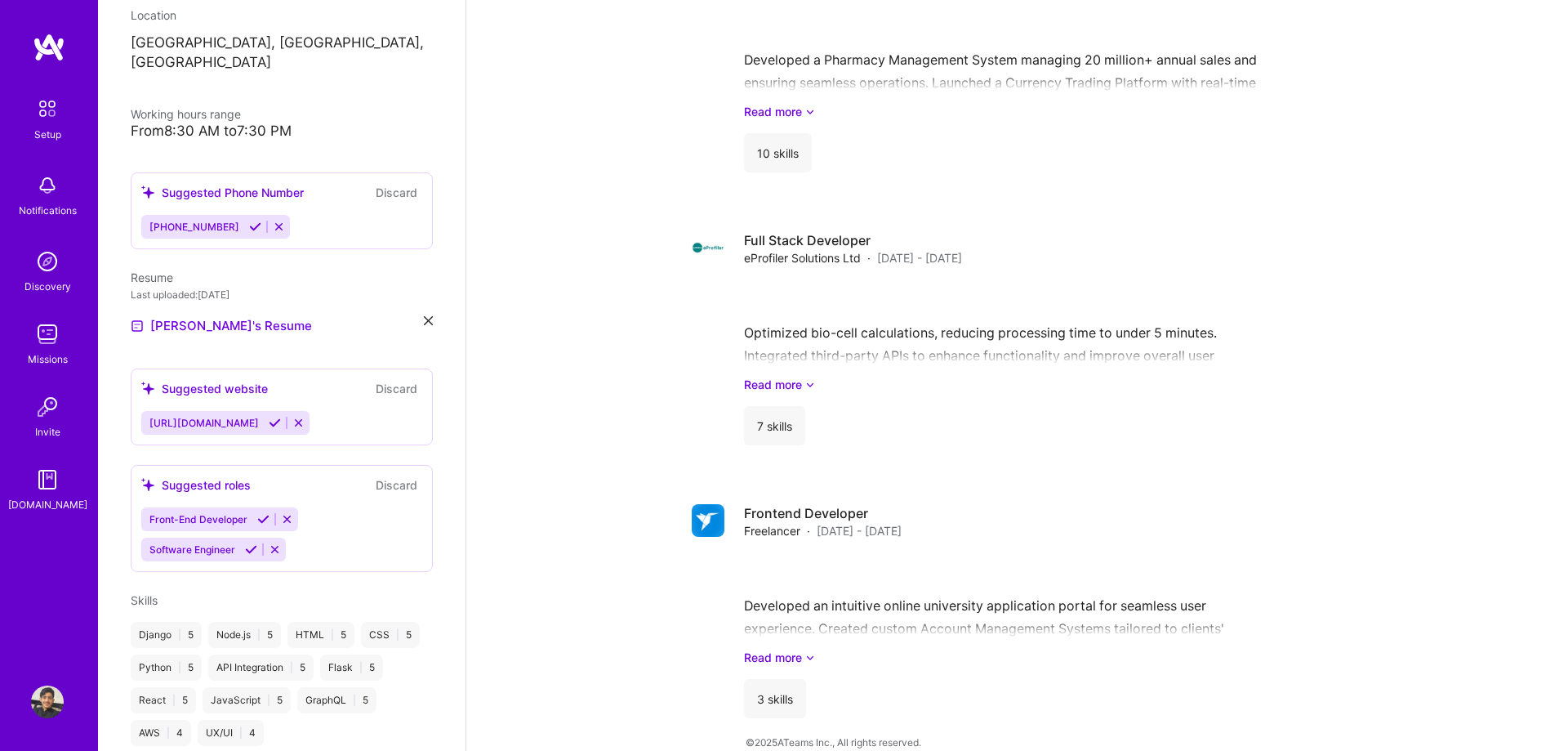
scroll to position [372, 0]
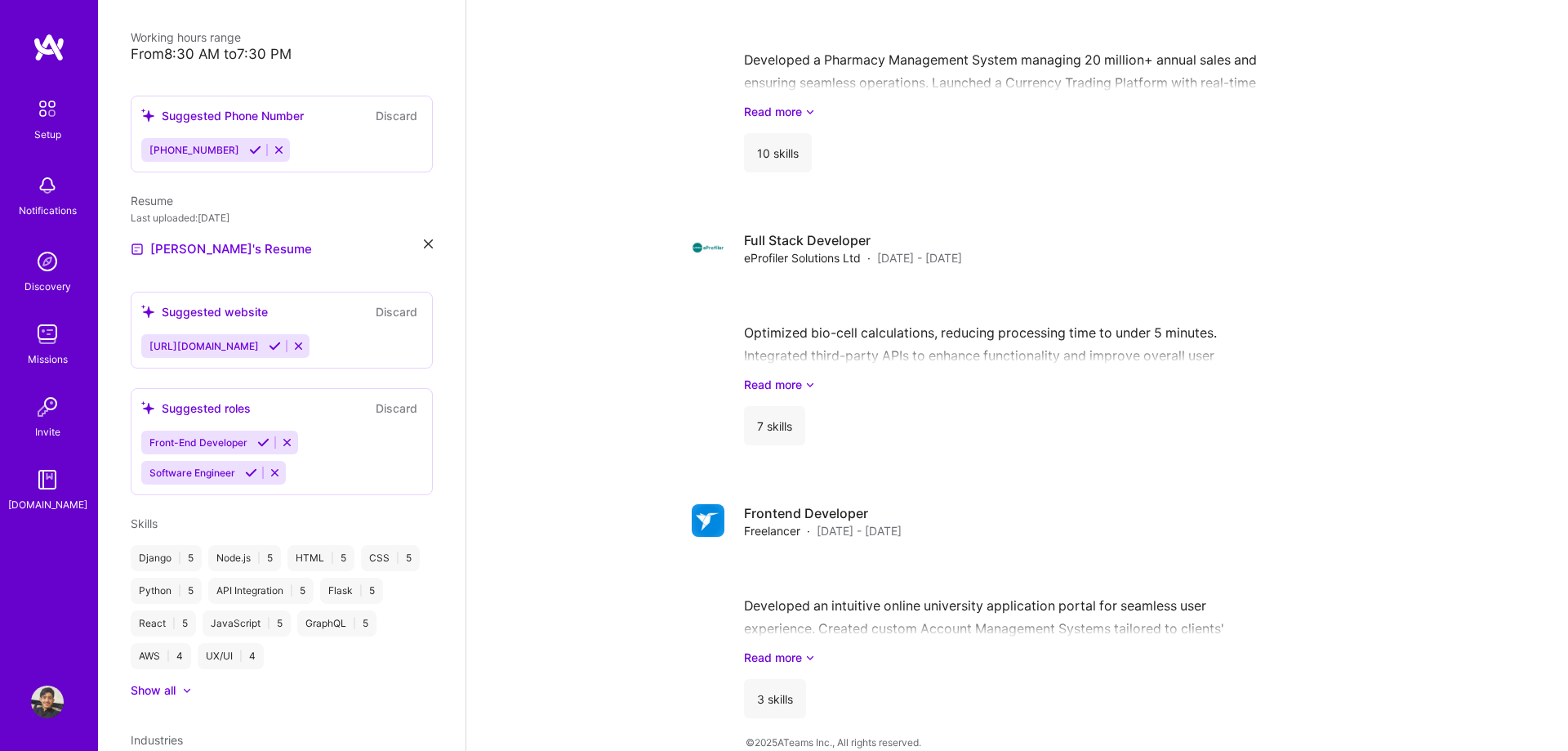
click at [269, 340] on icon at bounding box center [274, 345] width 12 height 12
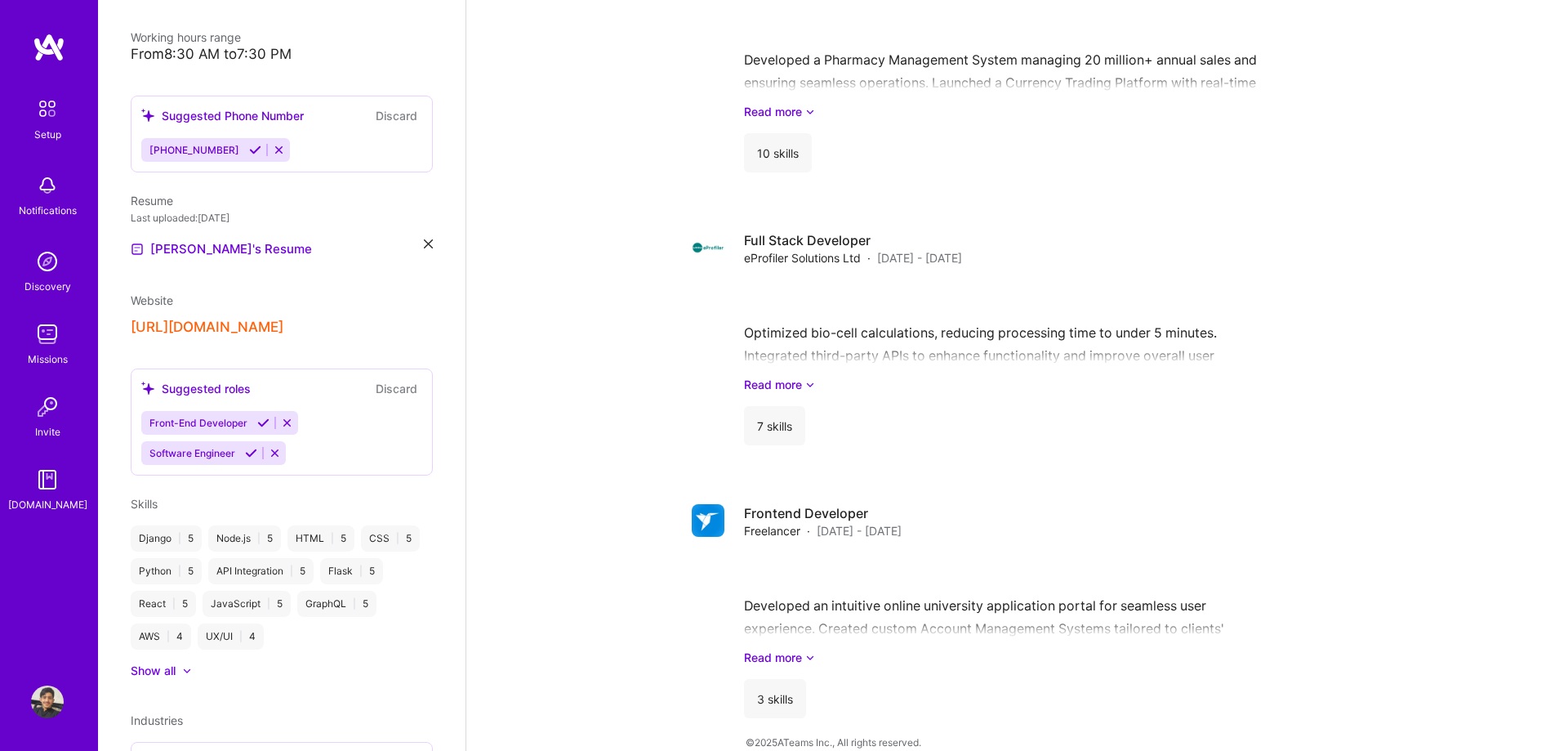
click at [284, 416] on icon at bounding box center [287, 422] width 12 height 12
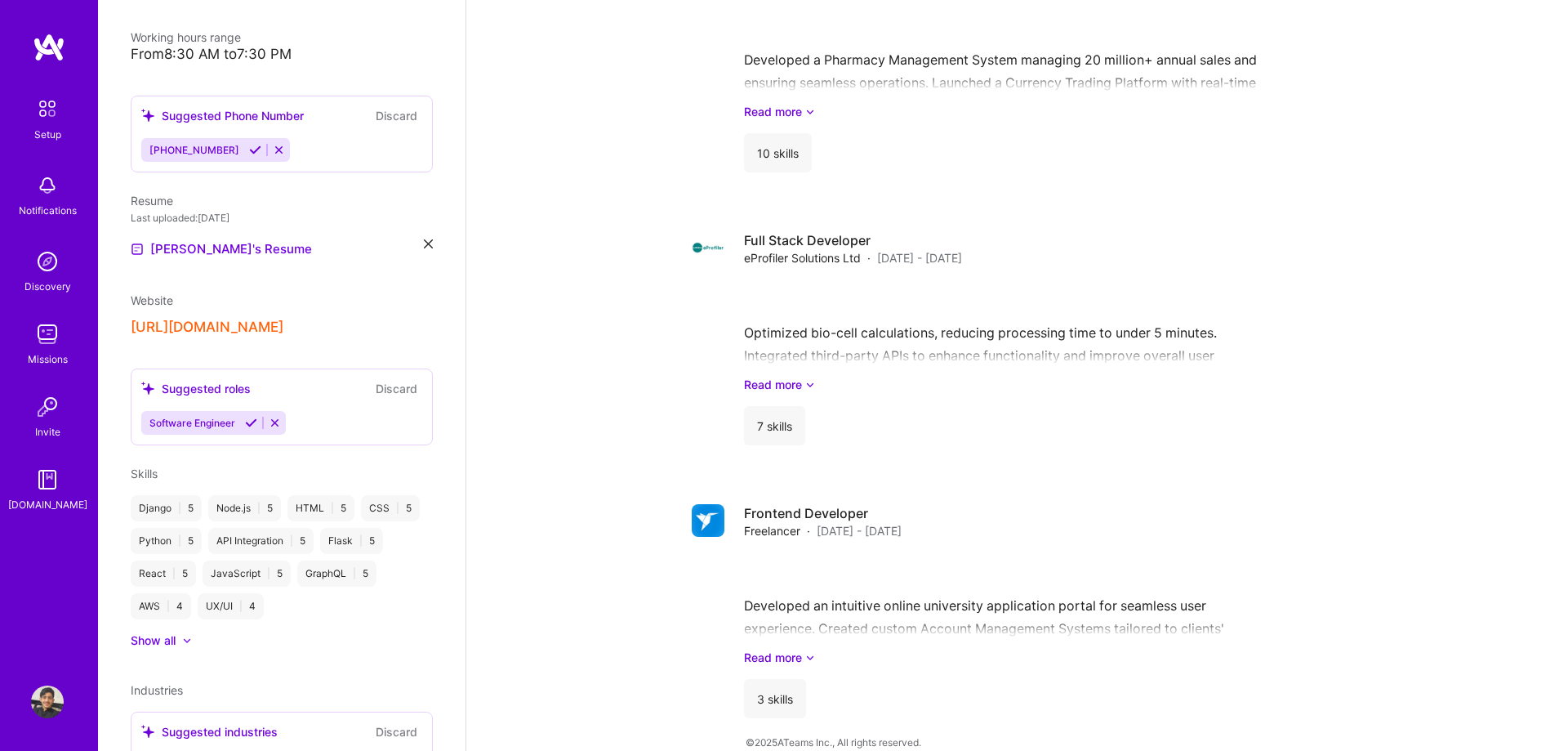
click at [253, 416] on icon at bounding box center [250, 422] width 12 height 12
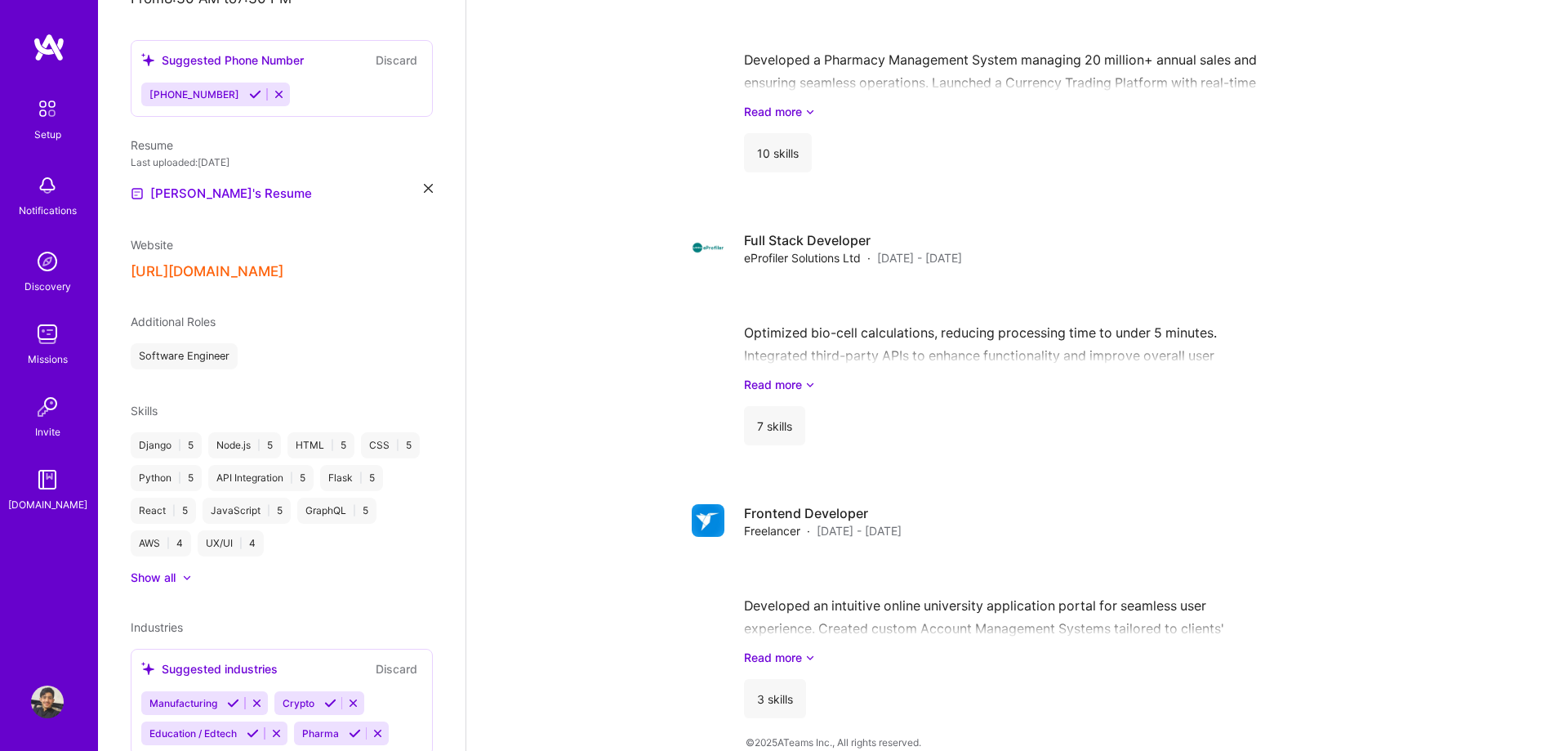
scroll to position [465, 0]
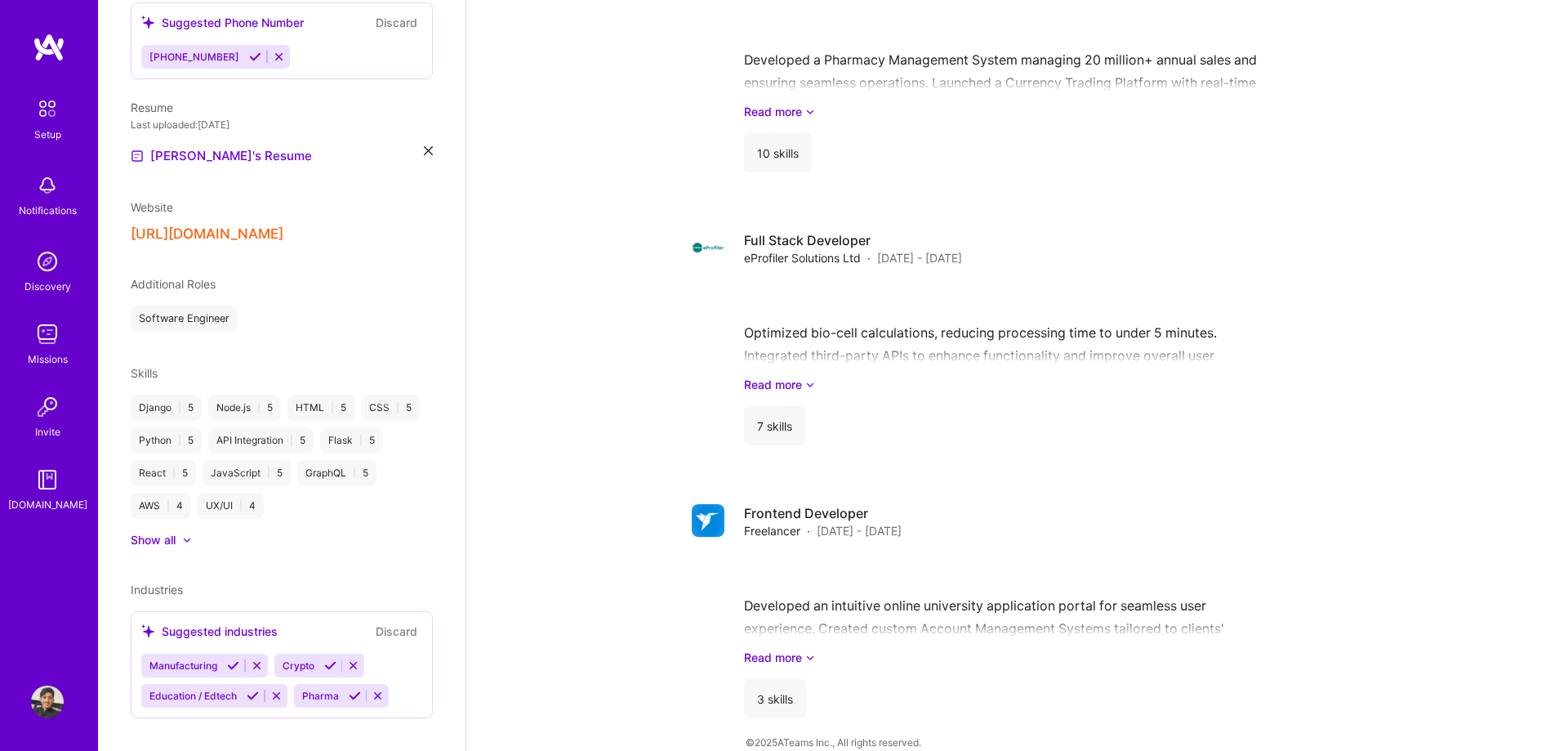
click at [234, 659] on icon at bounding box center [233, 665] width 12 height 12
click at [324, 659] on icon at bounding box center [330, 665] width 12 height 12
click at [246, 689] on button at bounding box center [252, 695] width 22 height 13
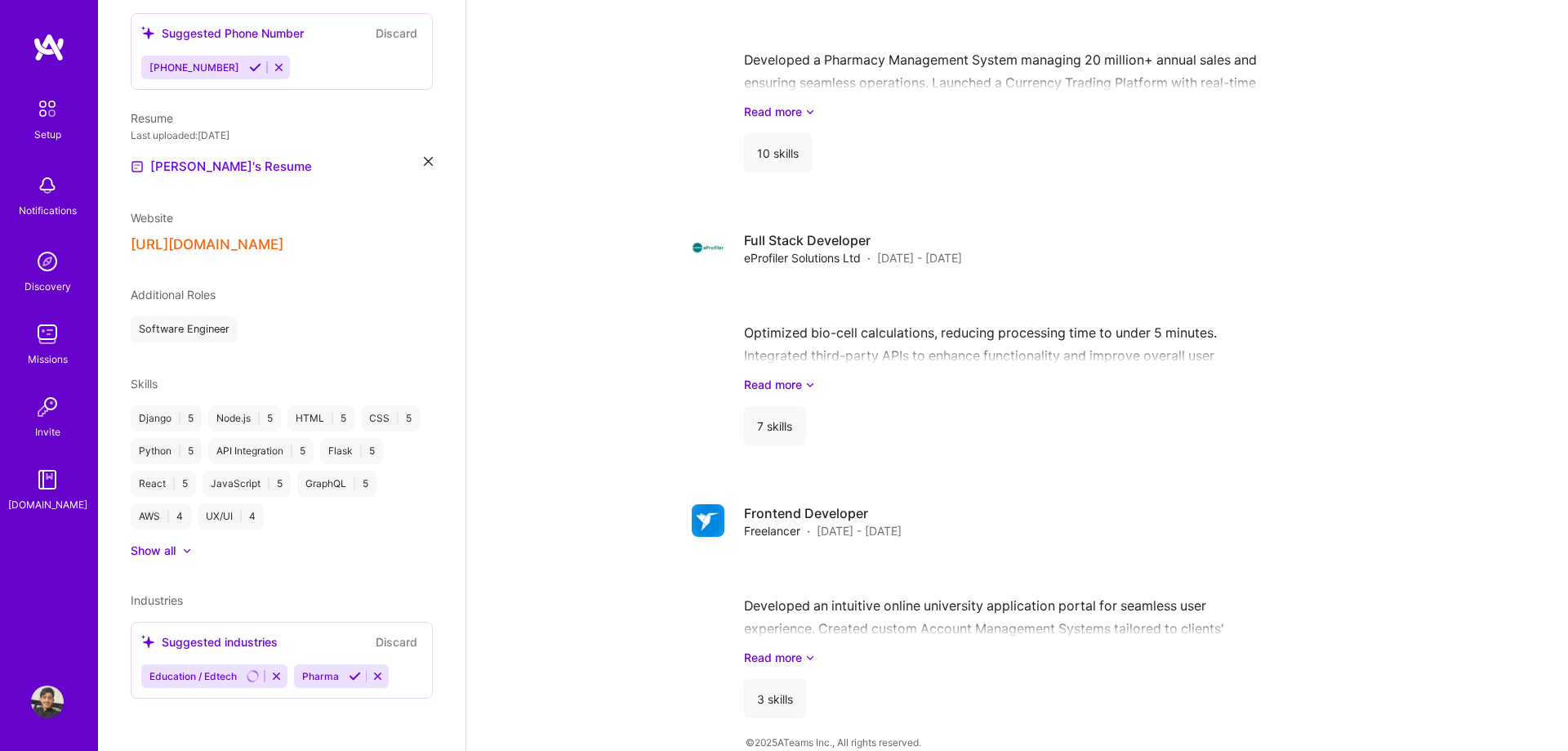
scroll to position [435, 0]
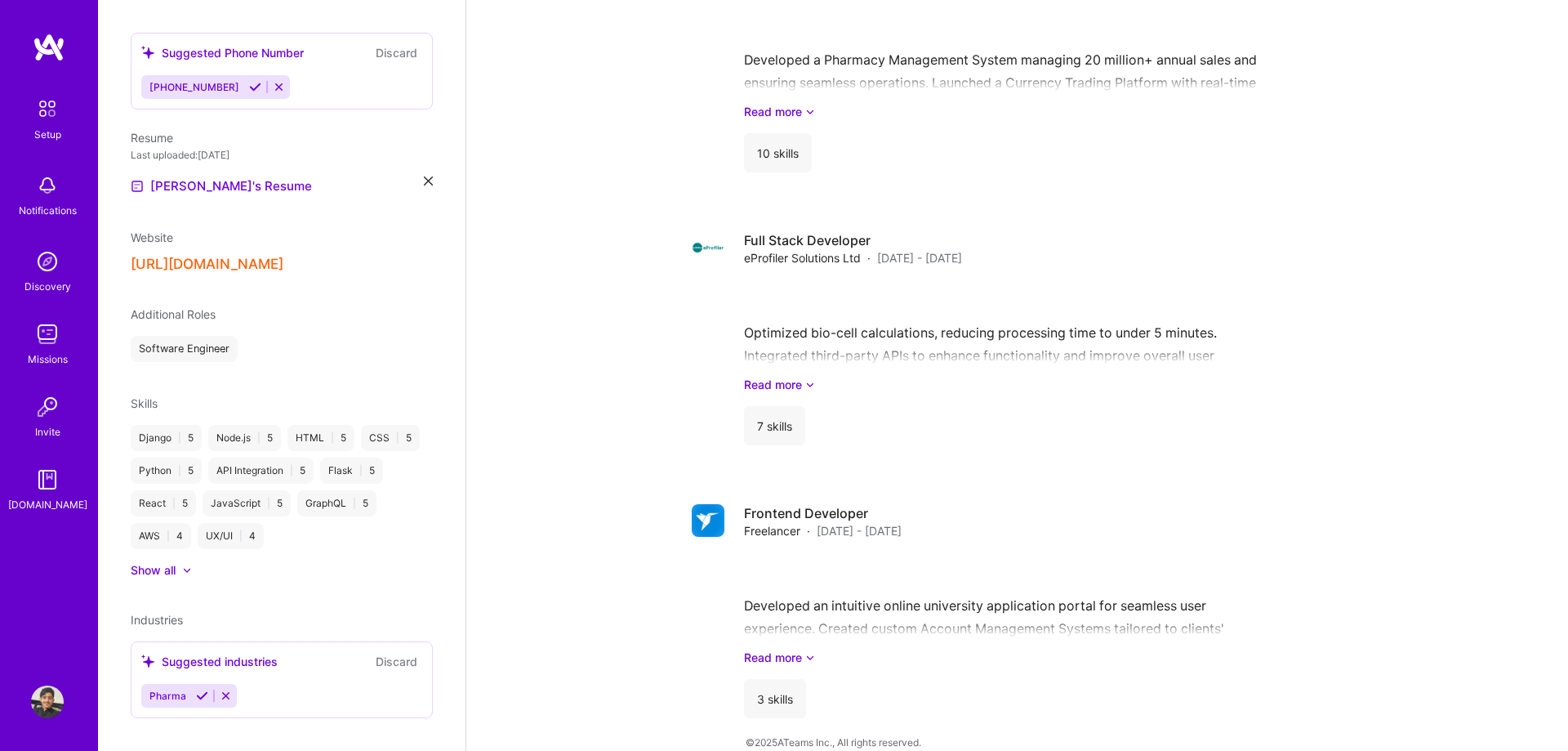
click at [196, 690] on icon at bounding box center [201, 695] width 12 height 12
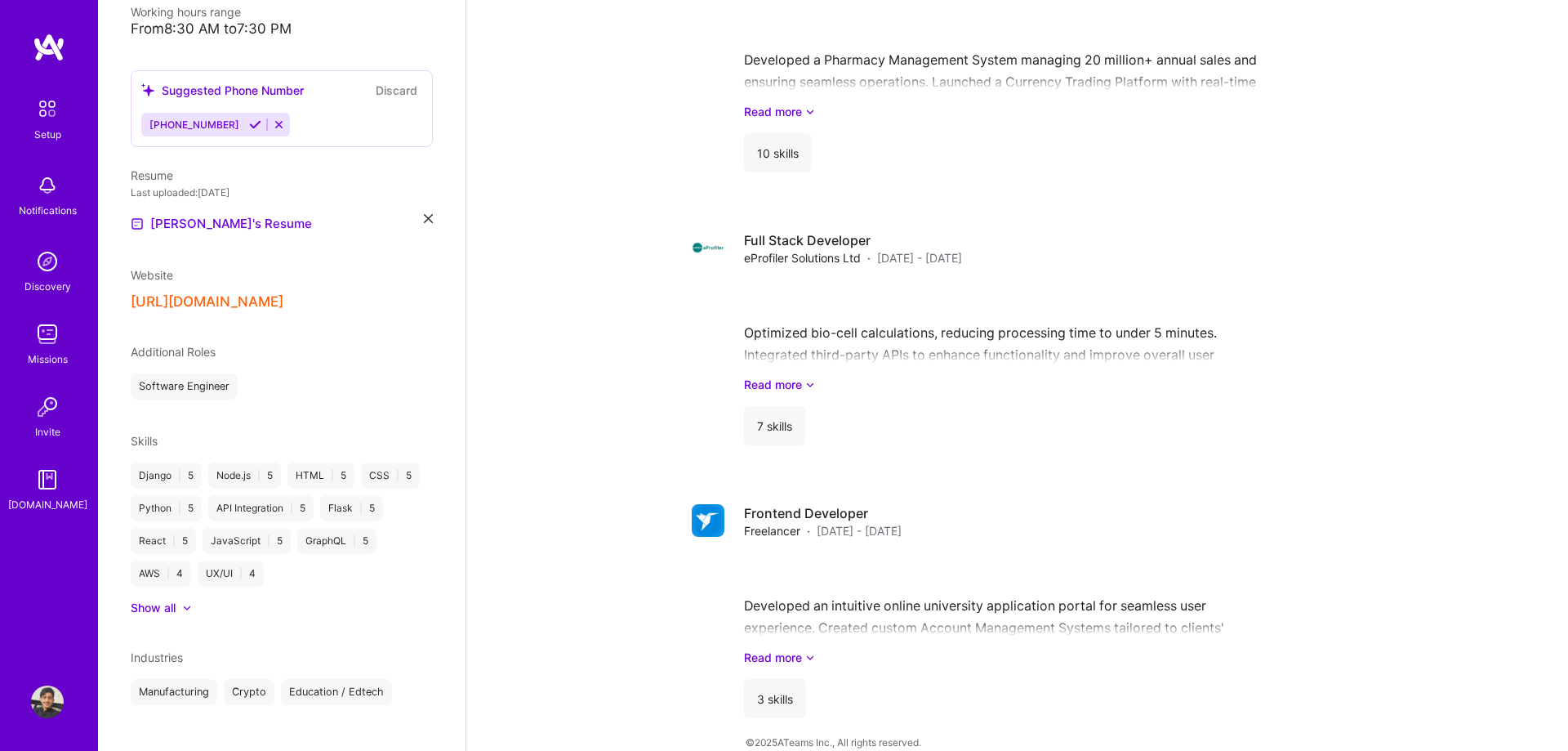
scroll to position [25, 0]
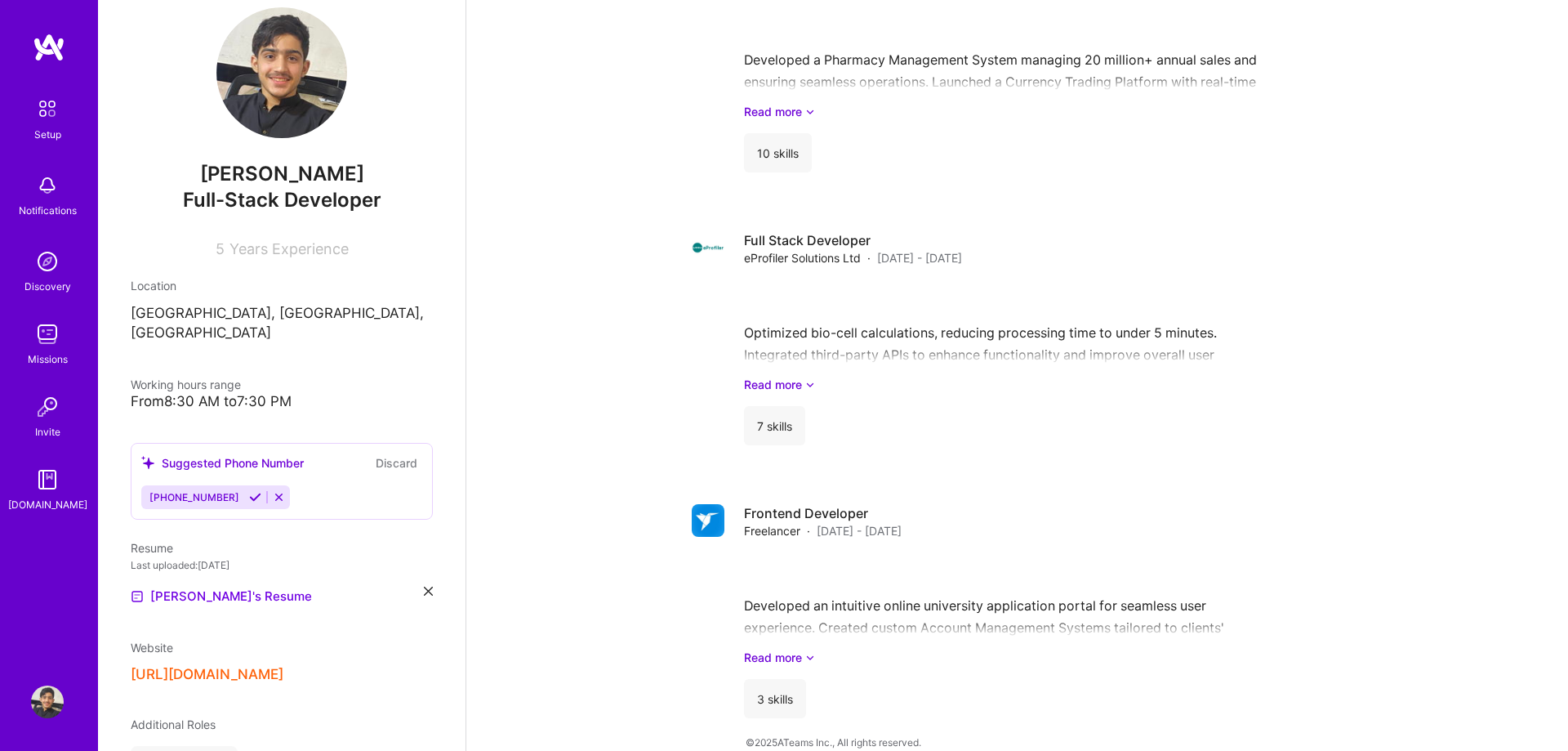
click at [249, 491] on icon at bounding box center [255, 497] width 12 height 12
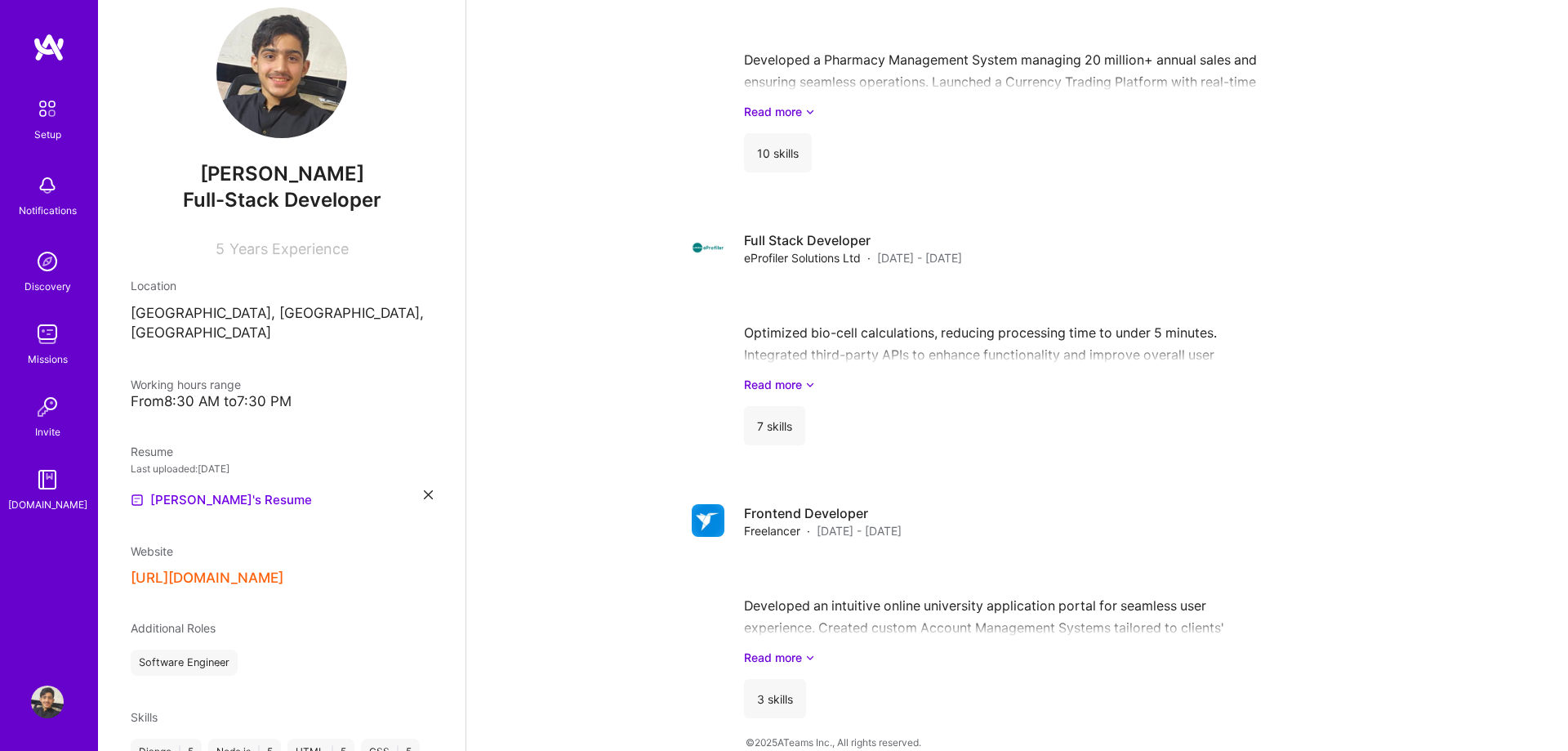
scroll to position [0, 0]
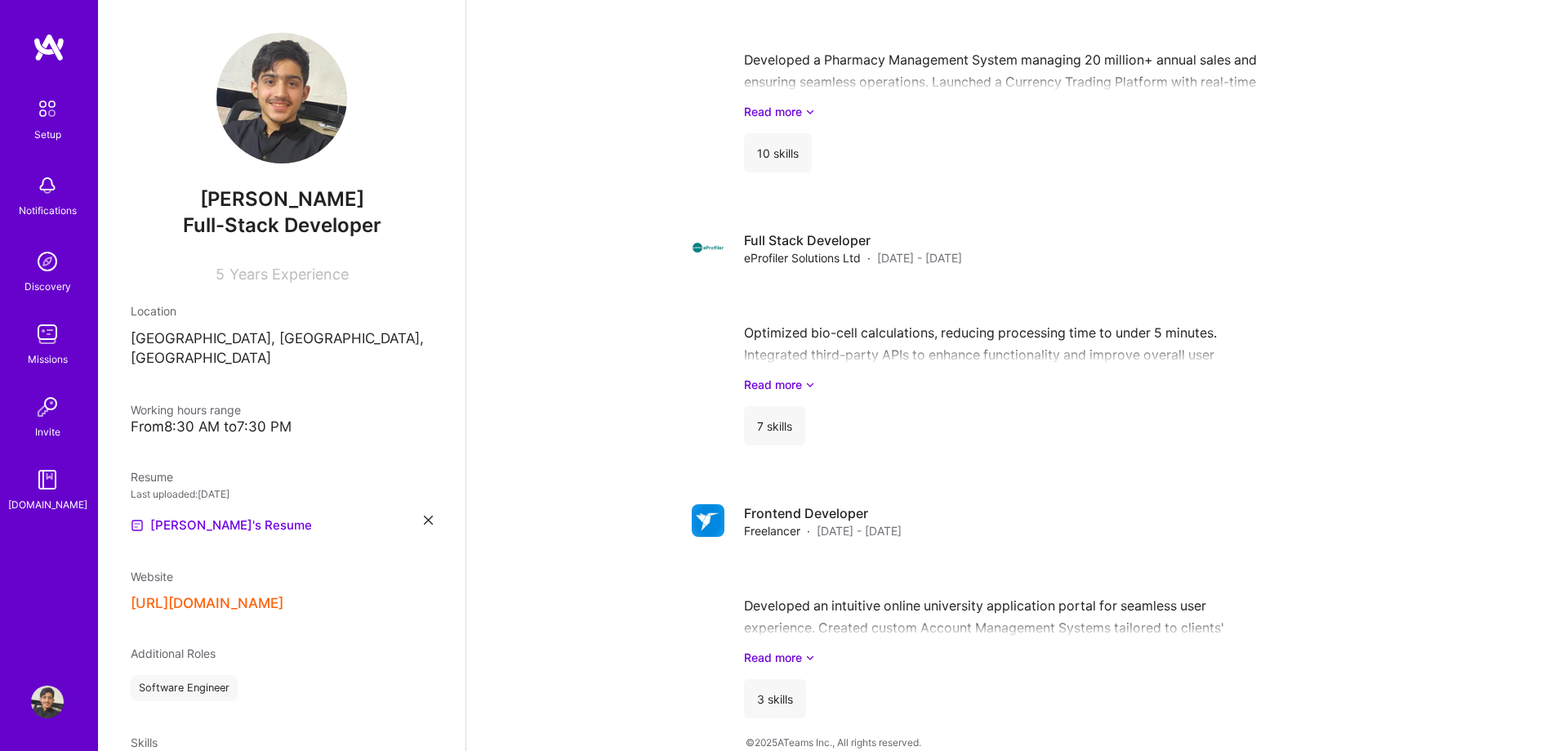
click at [252, 424] on div "[PERSON_NAME] Full-Stack Developer 5 Years Experience Location [GEOGRAPHIC_DATA…" at bounding box center [281, 375] width 367 height 751
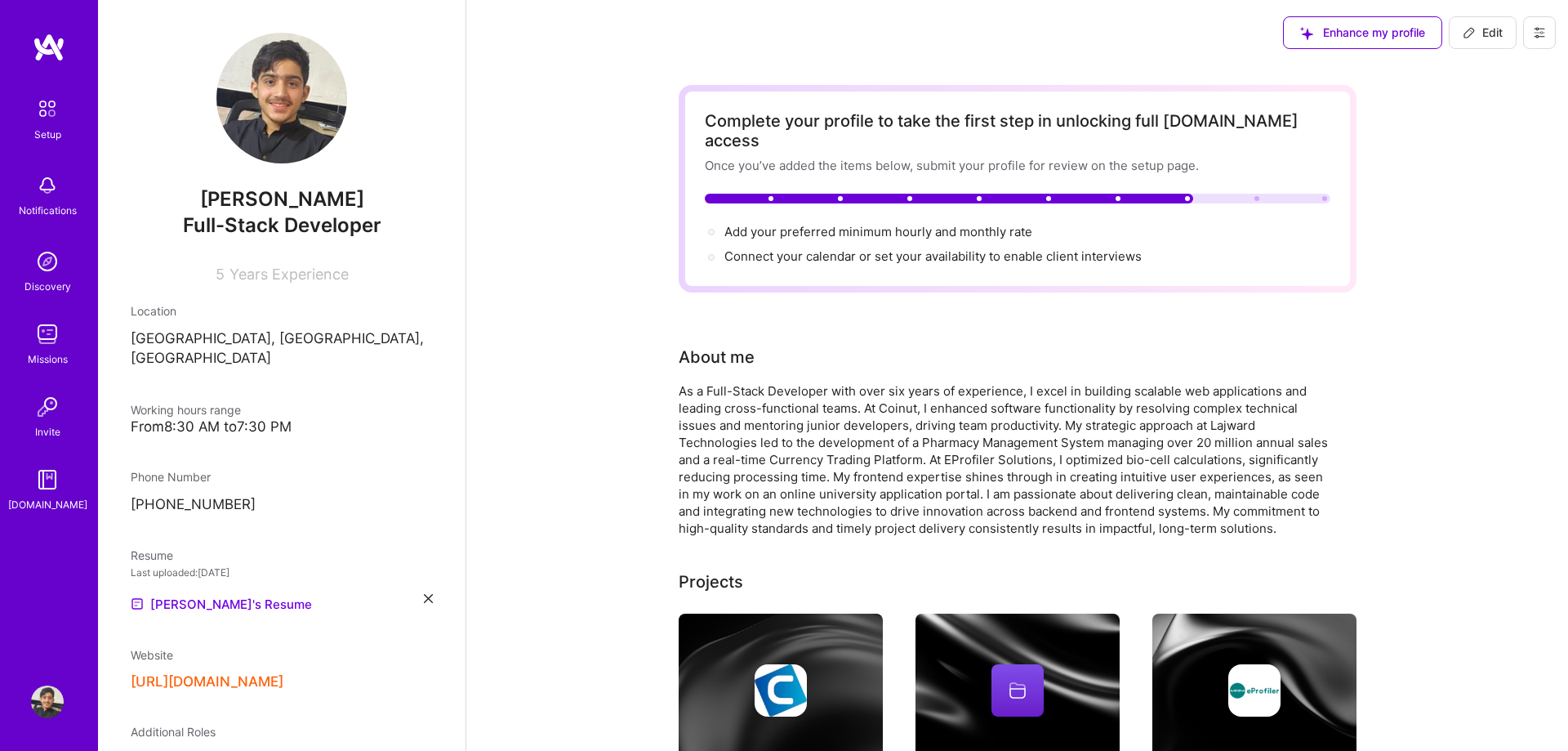
click at [1256, 173] on div "Complete your profile to take the first step in unlocking full [DOMAIN_NAME] ac…" at bounding box center [1018, 189] width 625 height 155
click at [929, 223] on span "Add your preferred minimum hourly and monthly rate →" at bounding box center [885, 231] width 322 height 15
select select "TR"
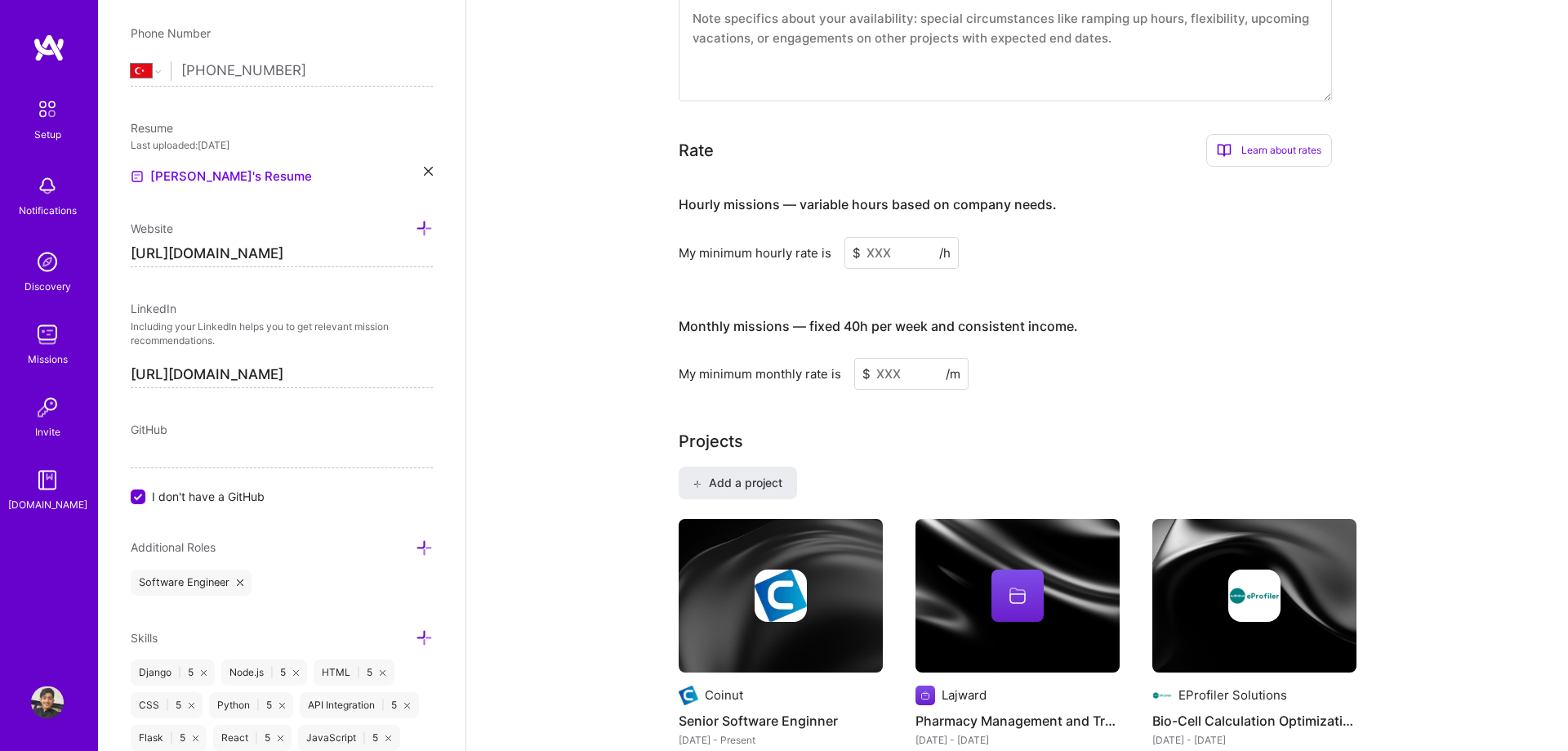
scroll to position [767, 0]
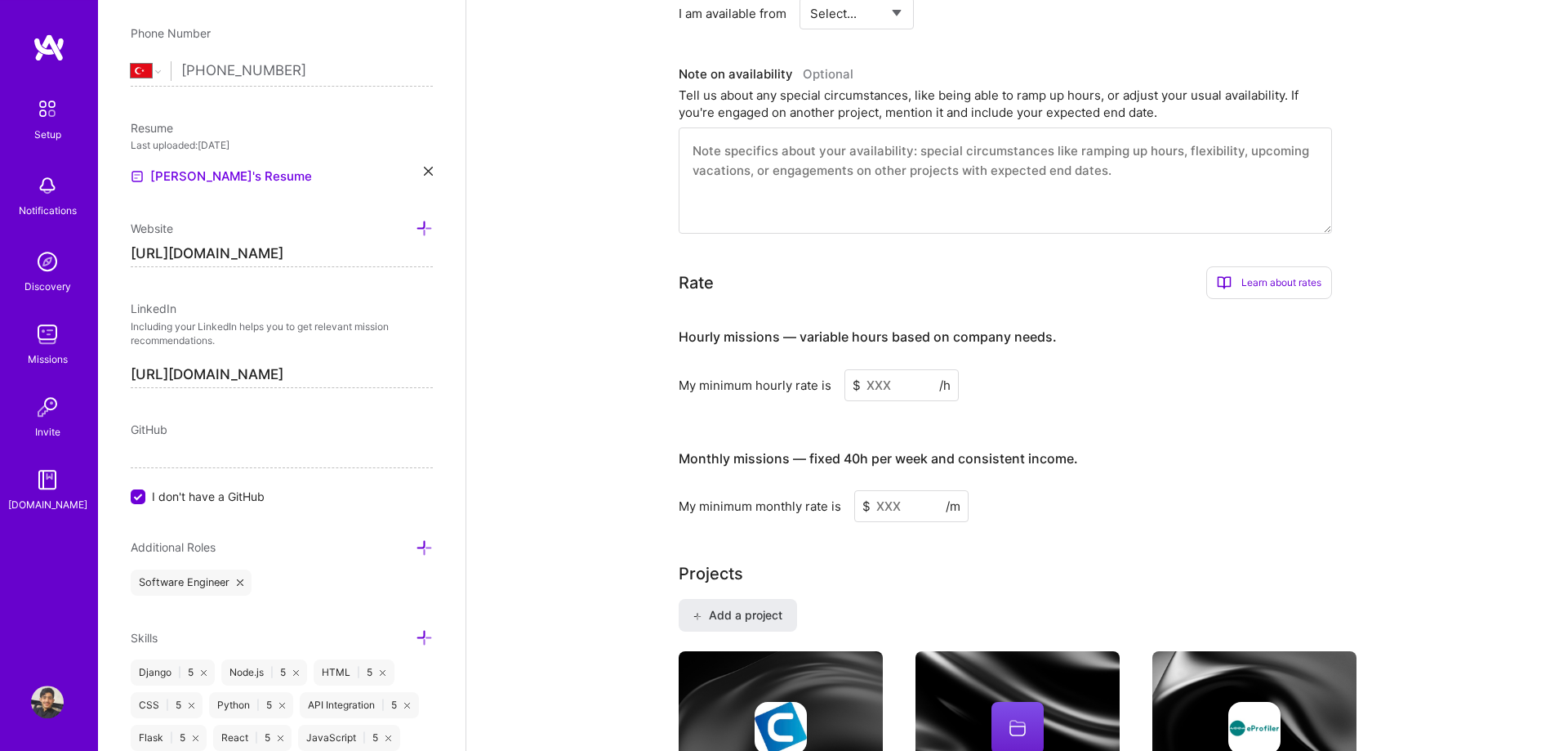
click at [900, 373] on input at bounding box center [901, 385] width 114 height 32
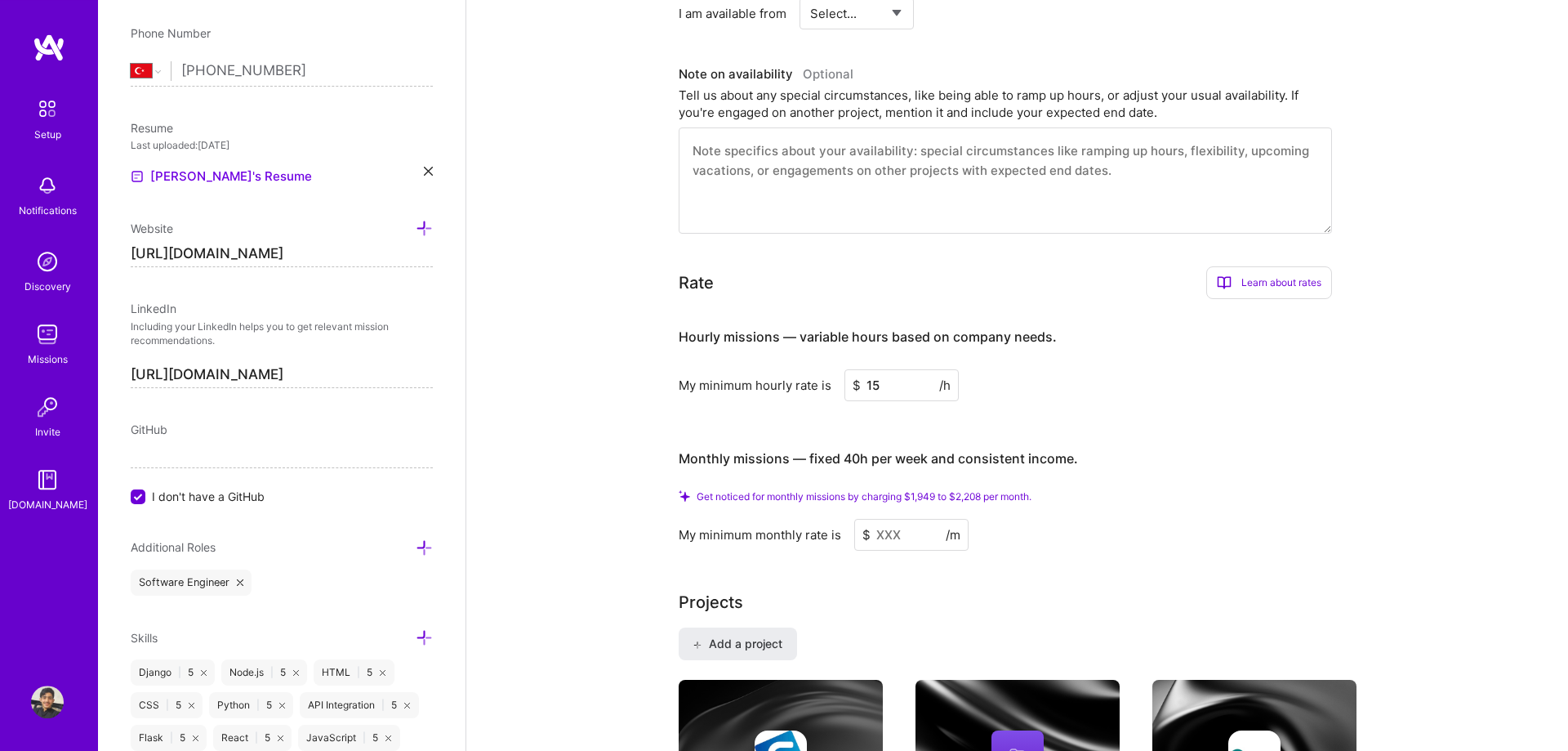
type input "15"
click at [908, 519] on input at bounding box center [911, 534] width 114 height 32
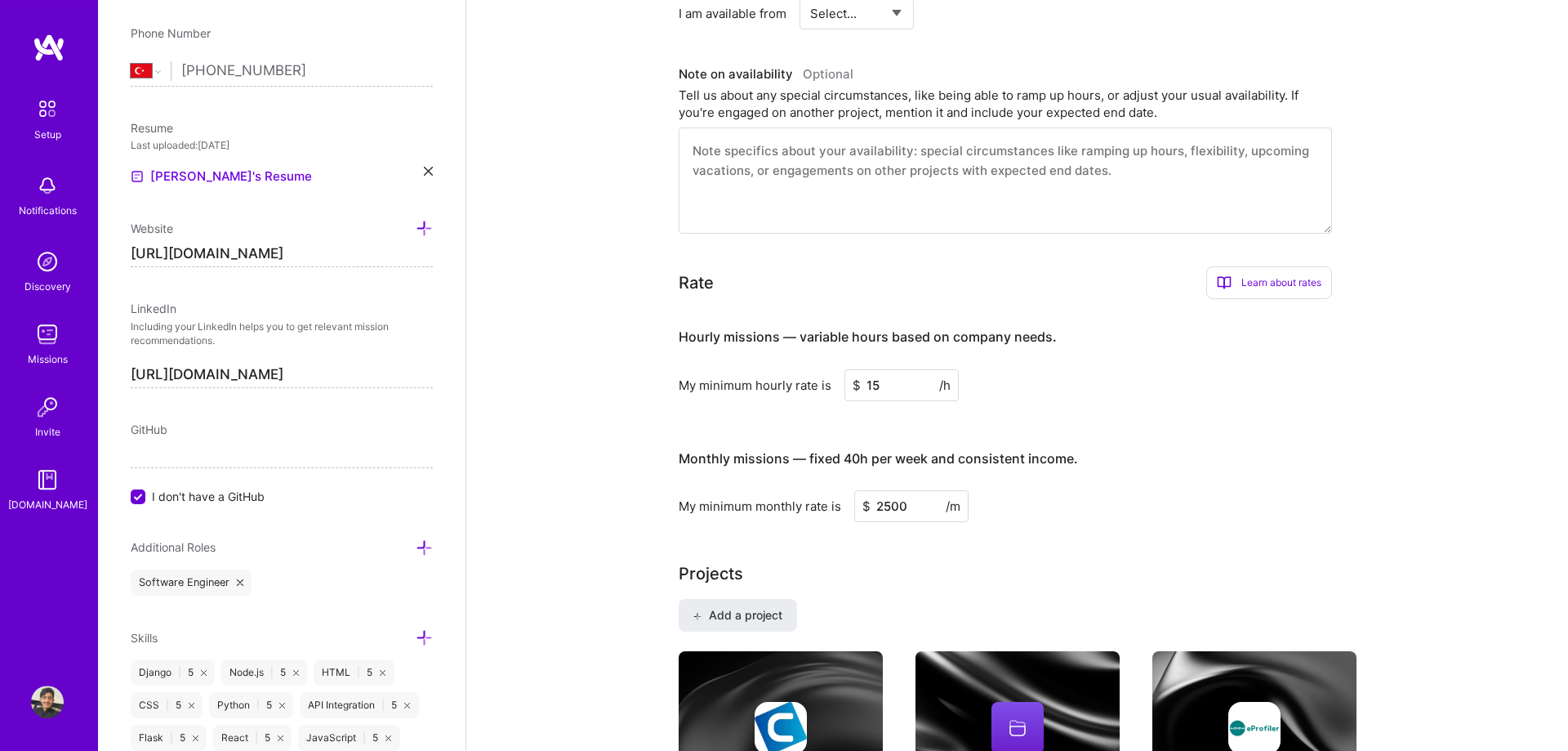
type input "25000"
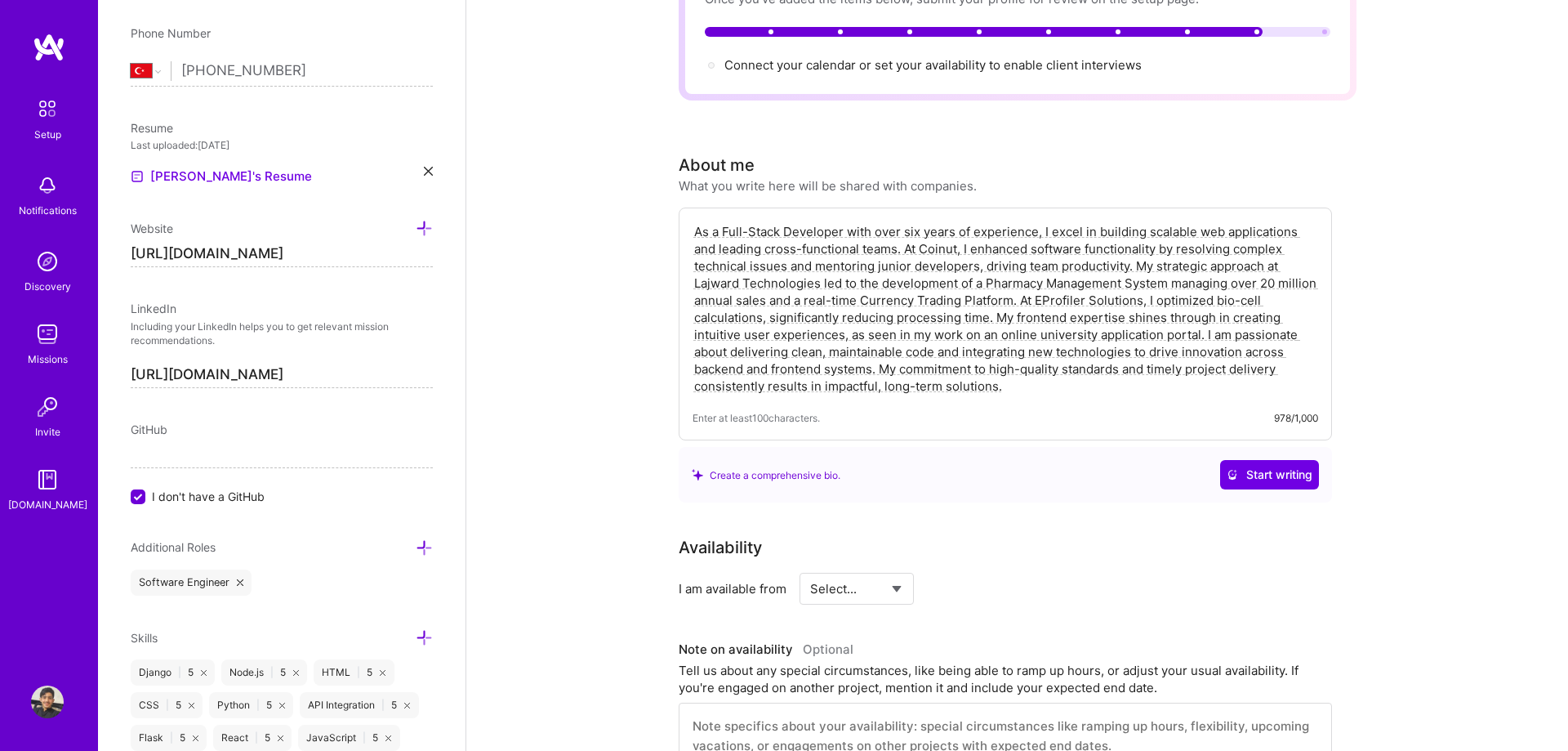
scroll to position [0, 0]
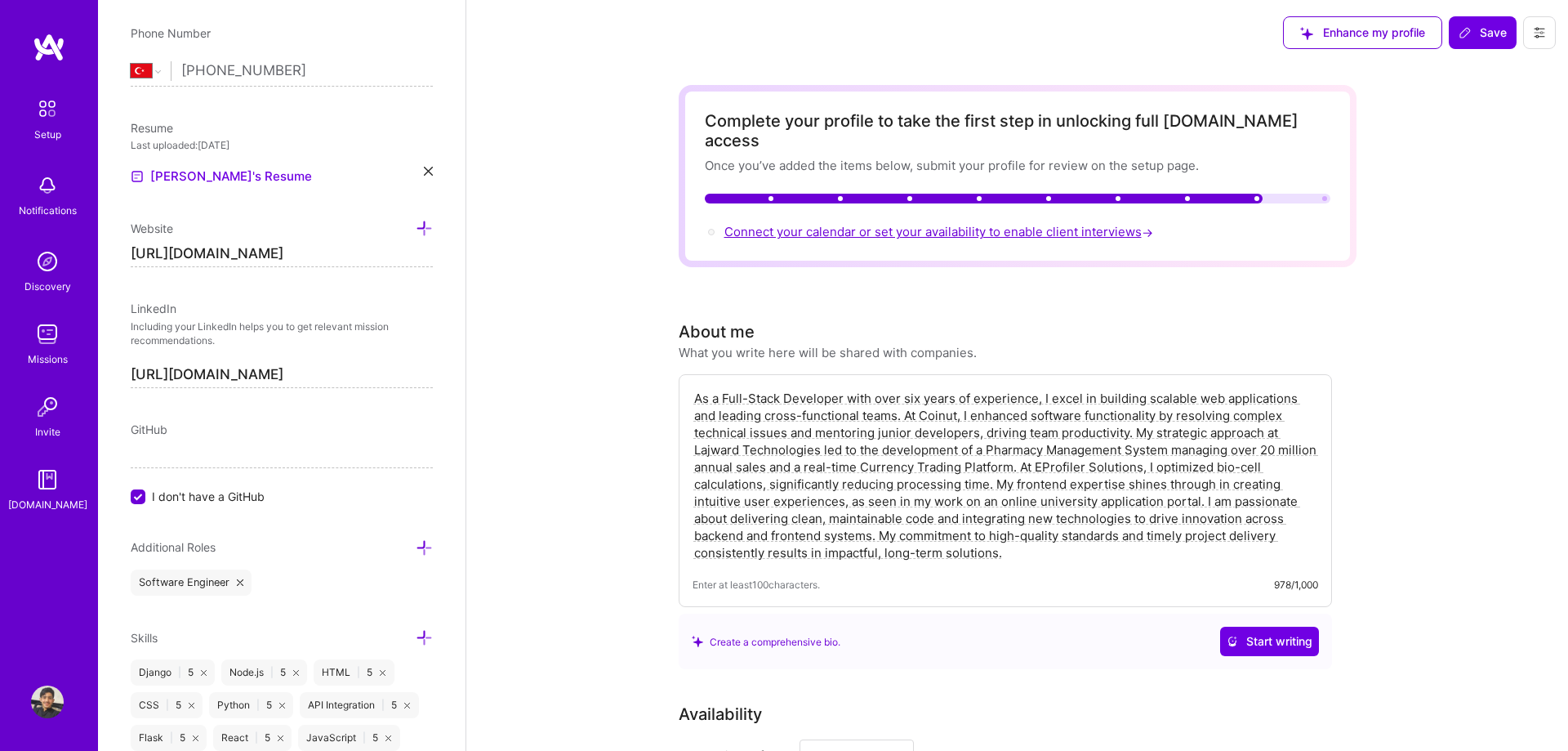
type input "2500"
click at [1051, 223] on span "Connect your calendar or set your availability to enable client interviews →" at bounding box center [940, 231] width 433 height 15
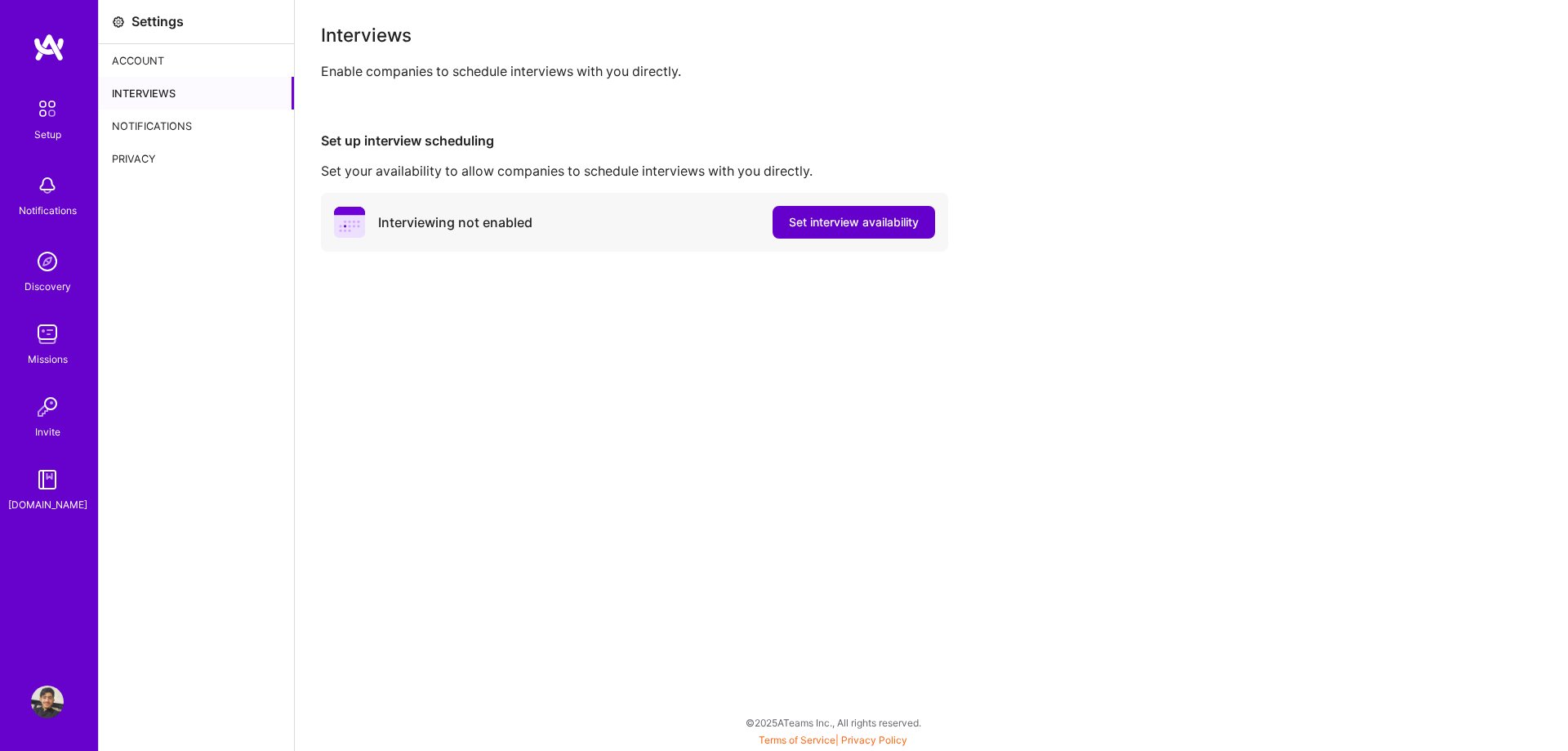
click at [915, 226] on span "Set interview availability" at bounding box center [854, 222] width 129 height 16
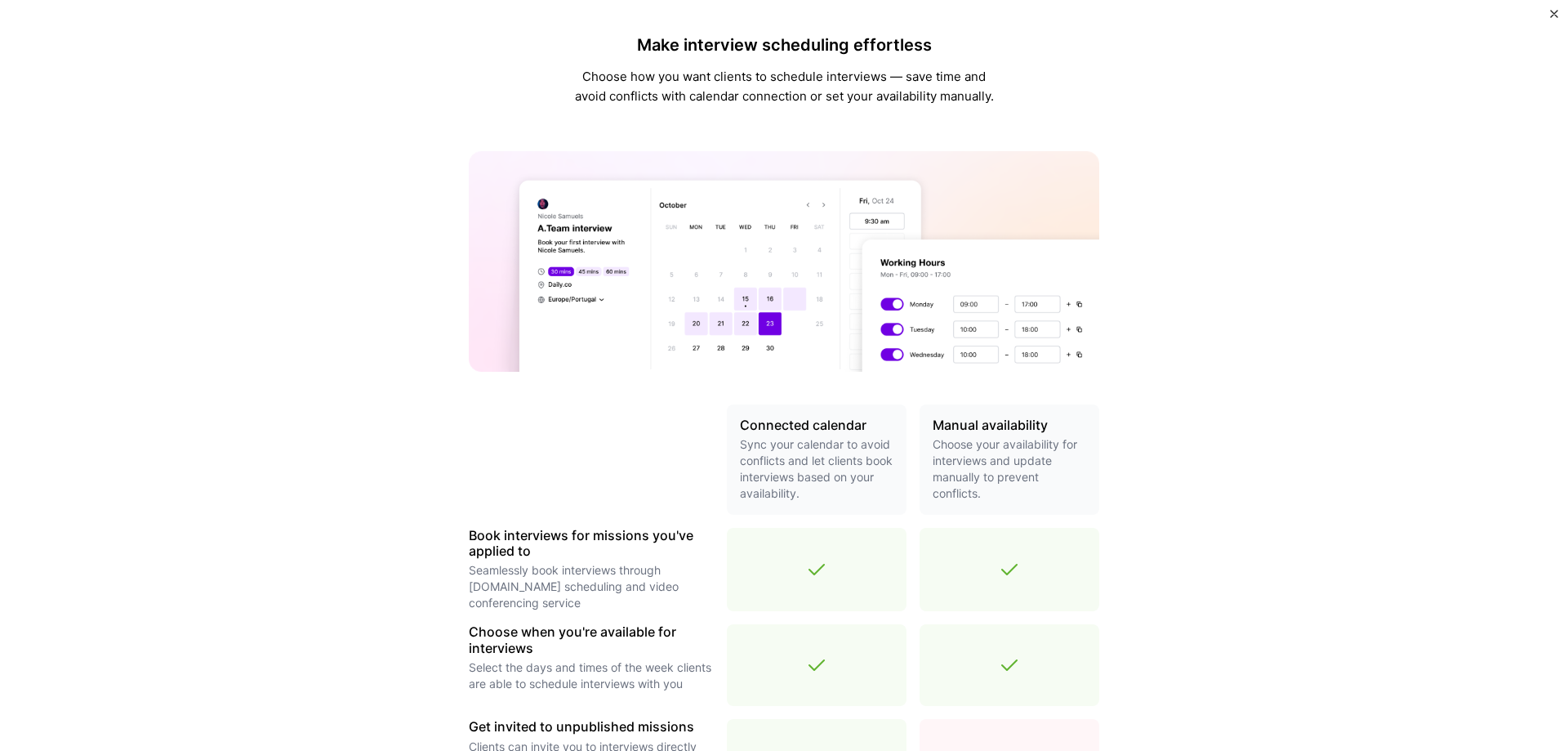
scroll to position [392, 0]
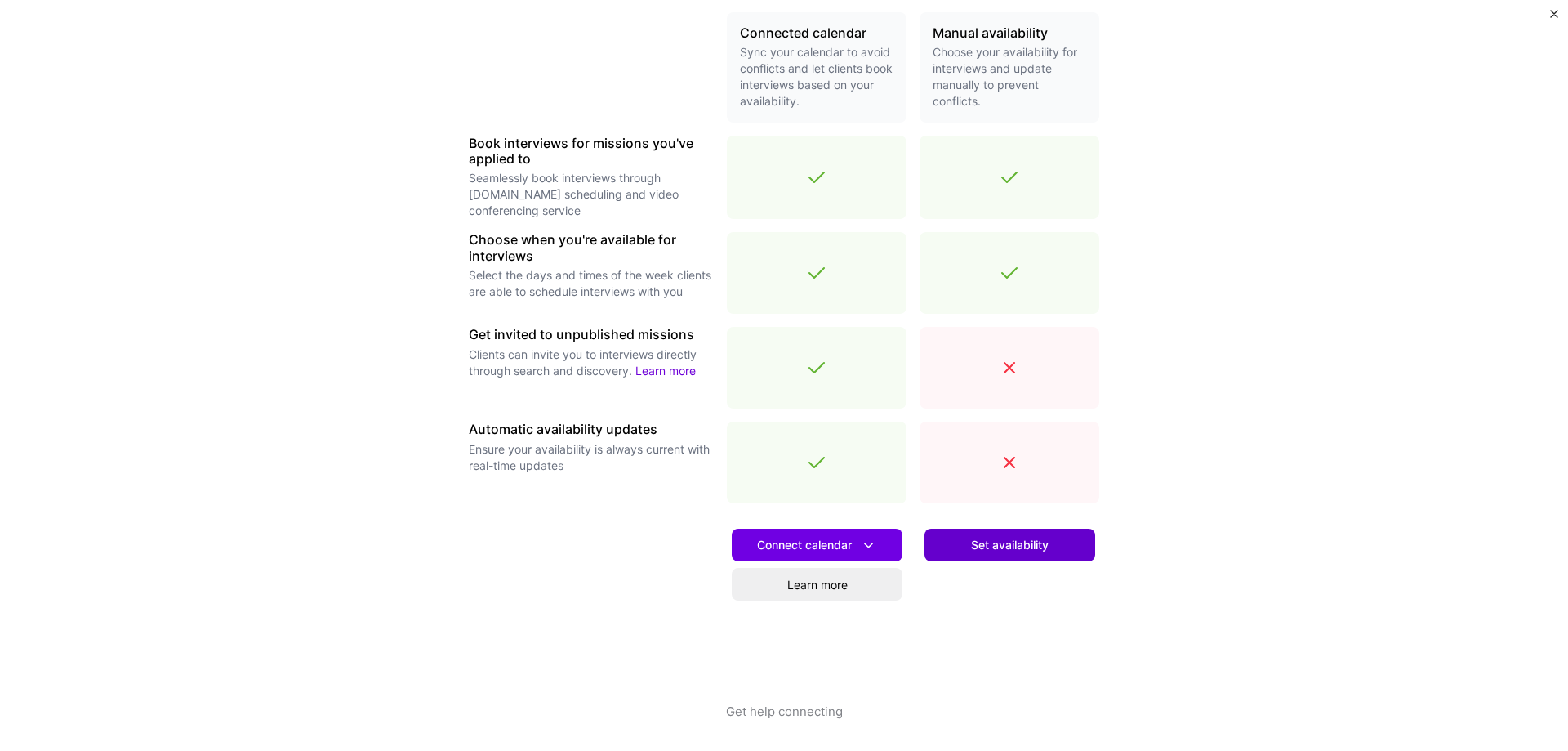
click at [1045, 544] on span "Set availability" at bounding box center [1010, 545] width 78 height 16
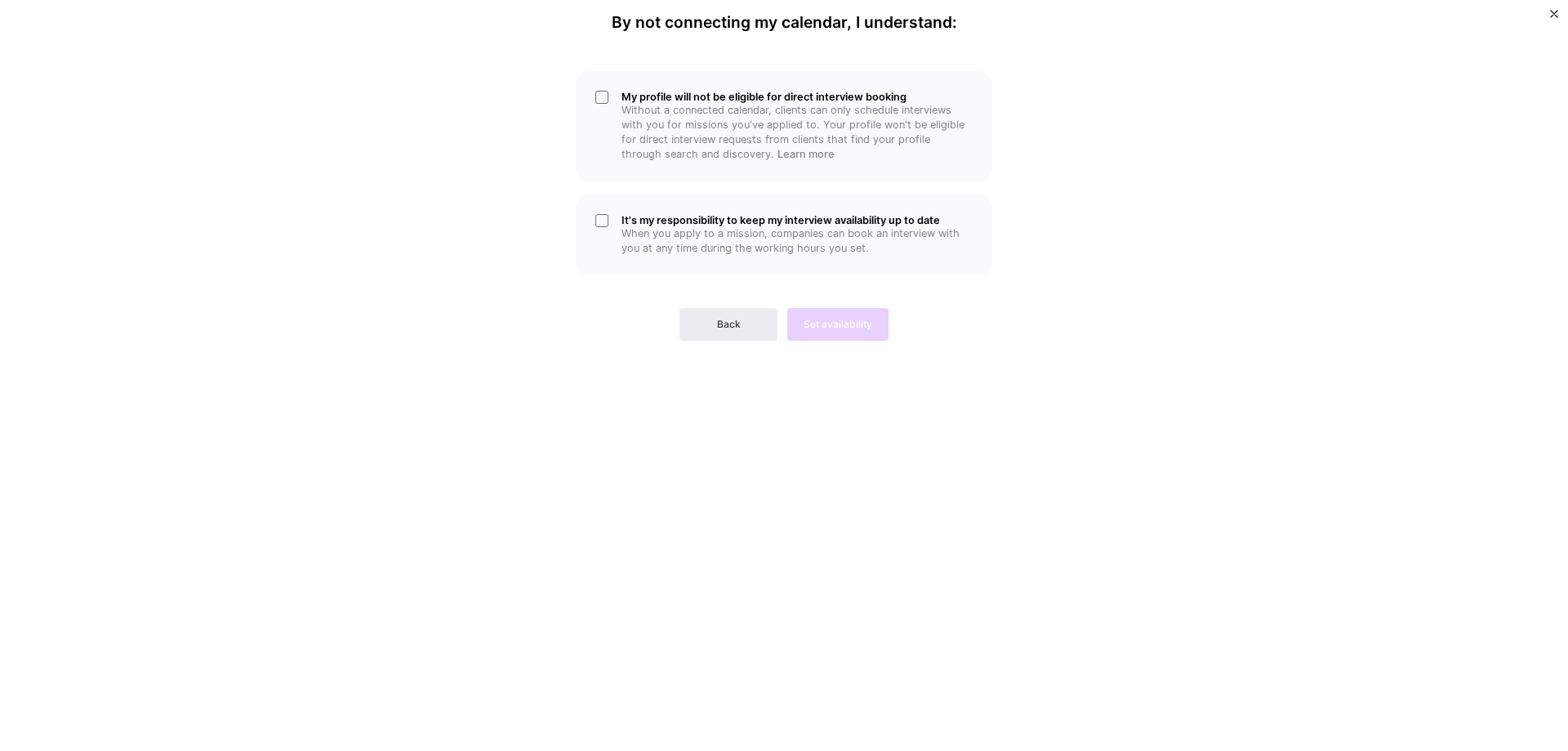
scroll to position [0, 0]
click at [713, 219] on h5 "It's my responsibility to keep my interview availability up to date" at bounding box center [797, 220] width 351 height 12
click at [716, 120] on p "Without a connected calendar, clients can only schedule interviews with you for…" at bounding box center [797, 131] width 351 height 59
click at [818, 317] on button "Set availability" at bounding box center [838, 324] width 102 height 33
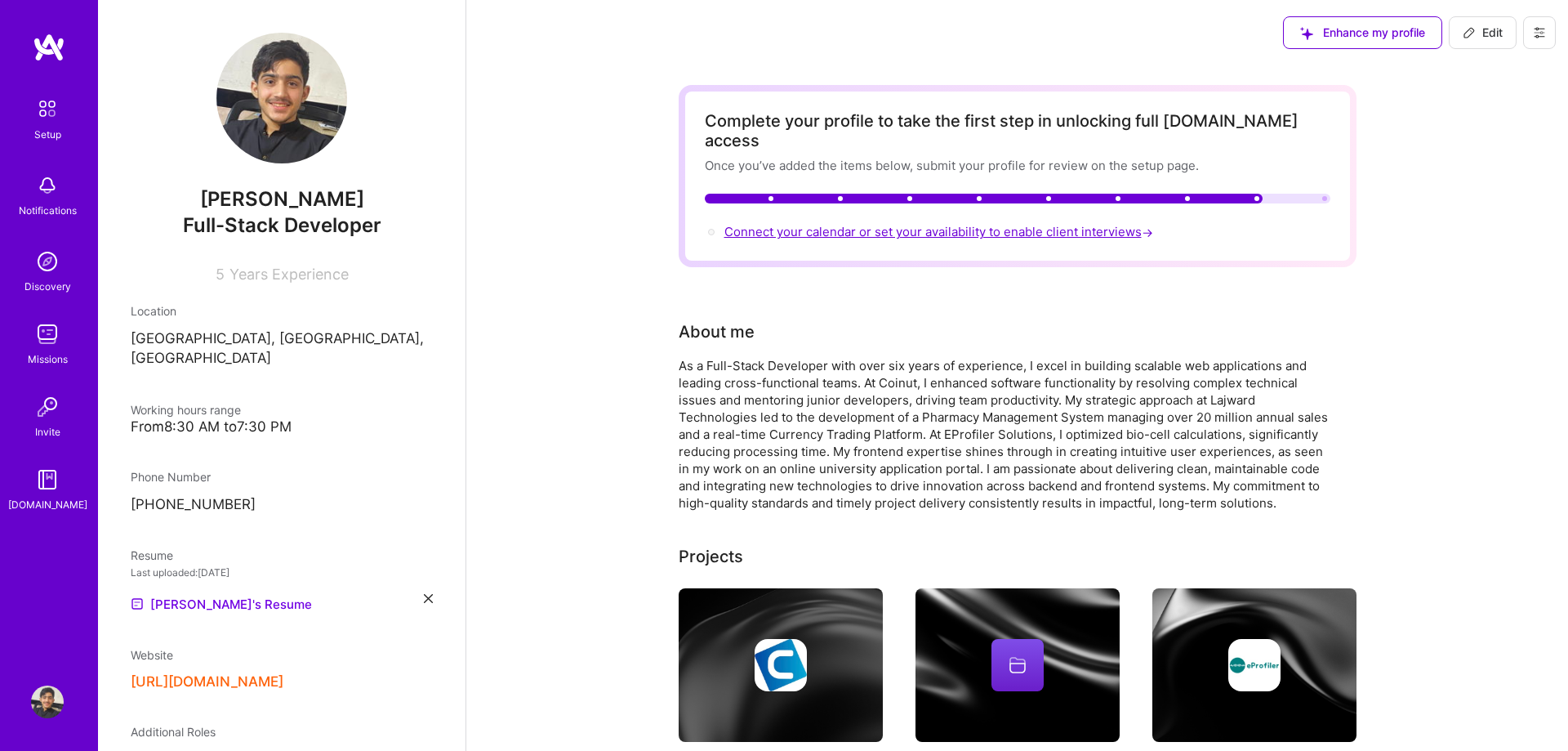
click at [1019, 223] on span "Connect your calendar or set your availability to enable client interviews →" at bounding box center [940, 231] width 433 height 15
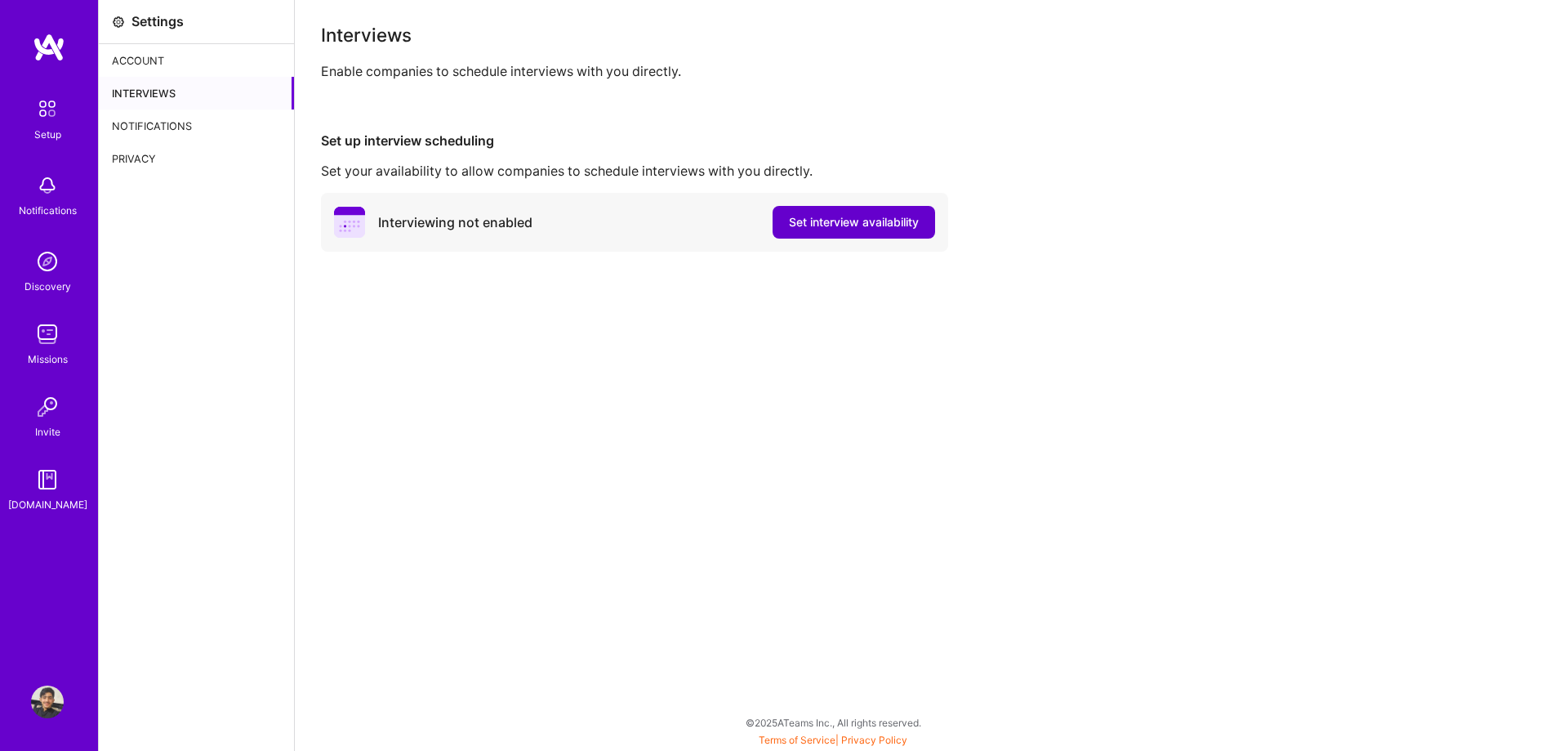
click at [883, 221] on span "Set interview availability" at bounding box center [854, 222] width 129 height 16
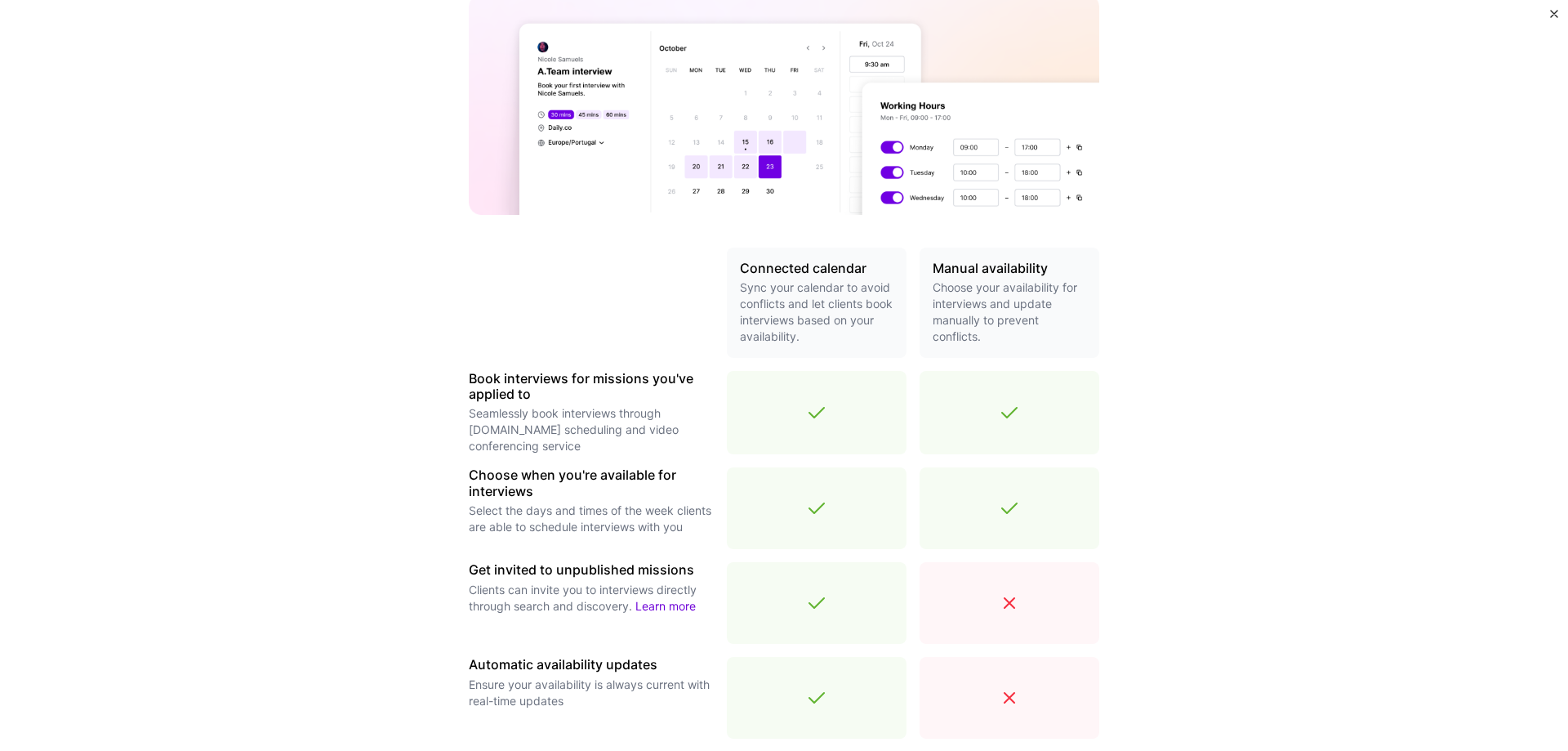
scroll to position [392, 0]
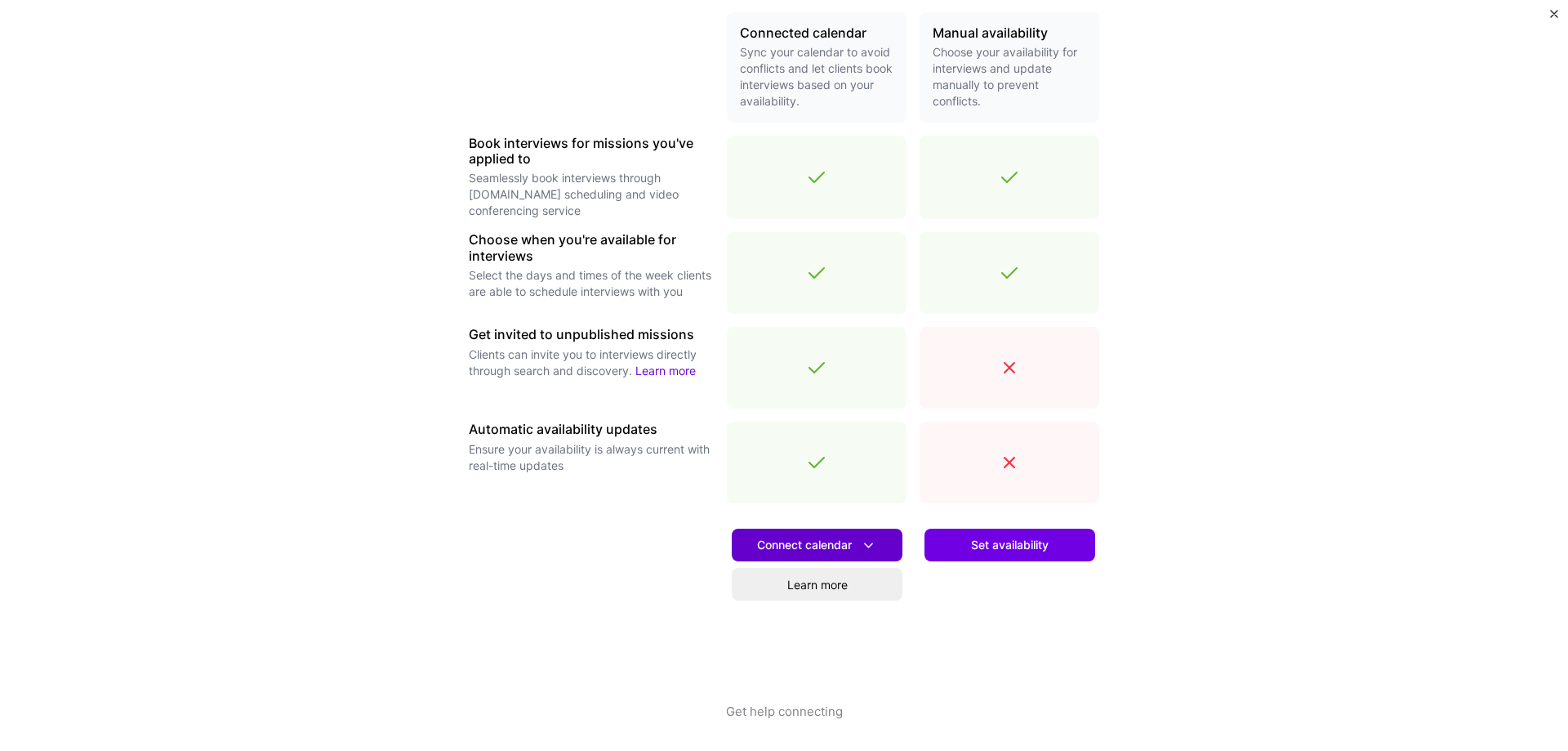
click at [890, 544] on button "Connect calendar" at bounding box center [817, 545] width 171 height 33
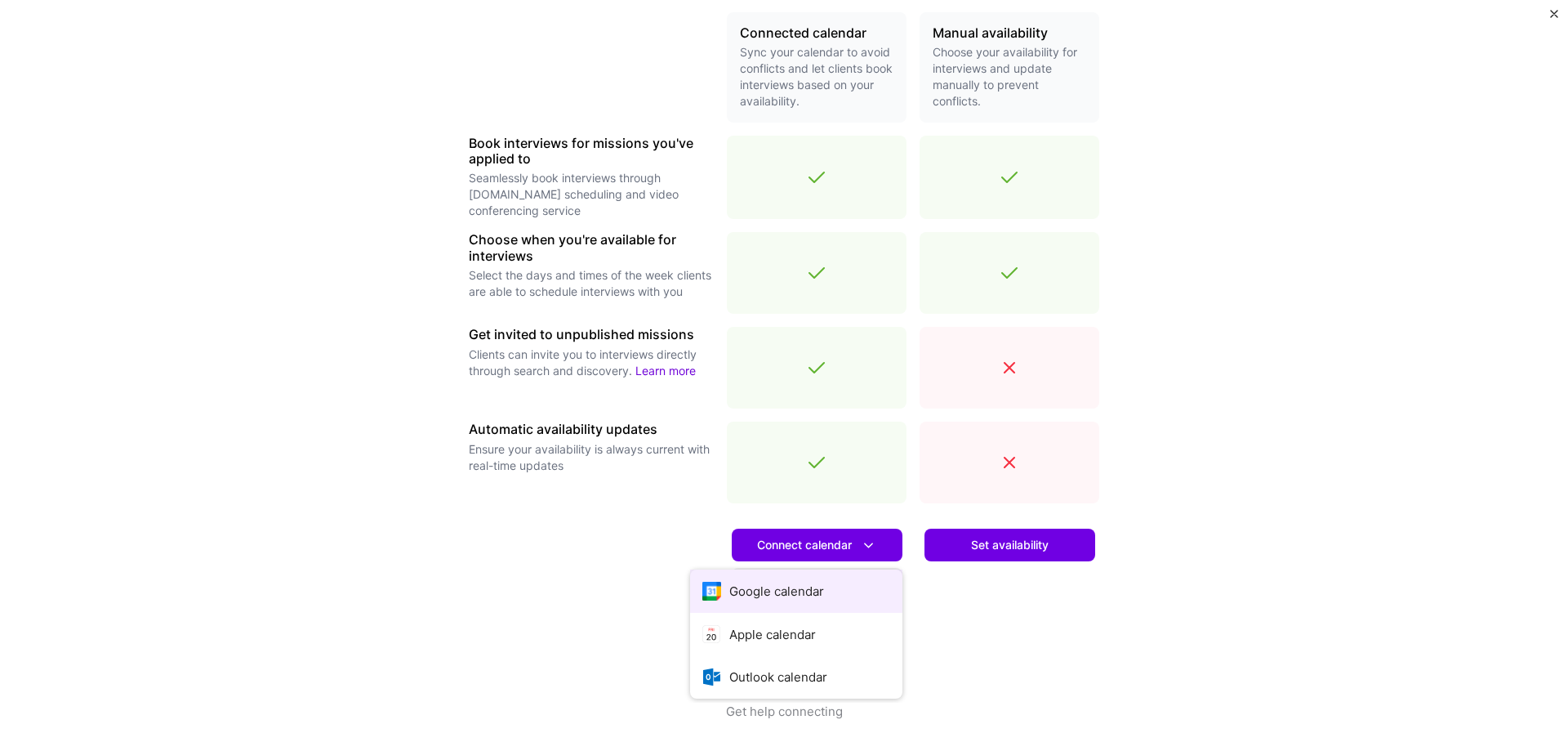
click at [836, 585] on button "Google calendar" at bounding box center [796, 591] width 212 height 43
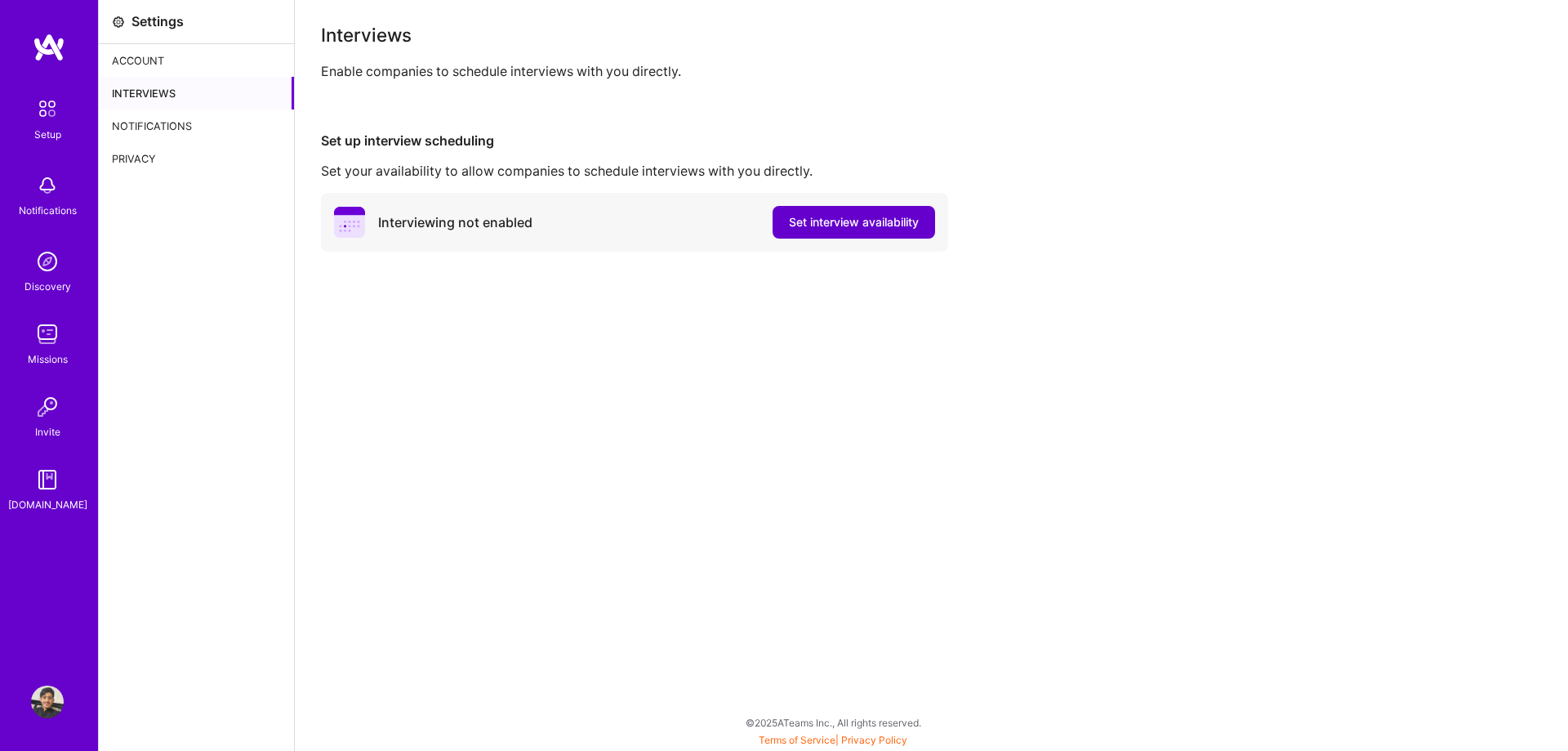
click at [818, 218] on span "Set interview availability" at bounding box center [854, 222] width 129 height 16
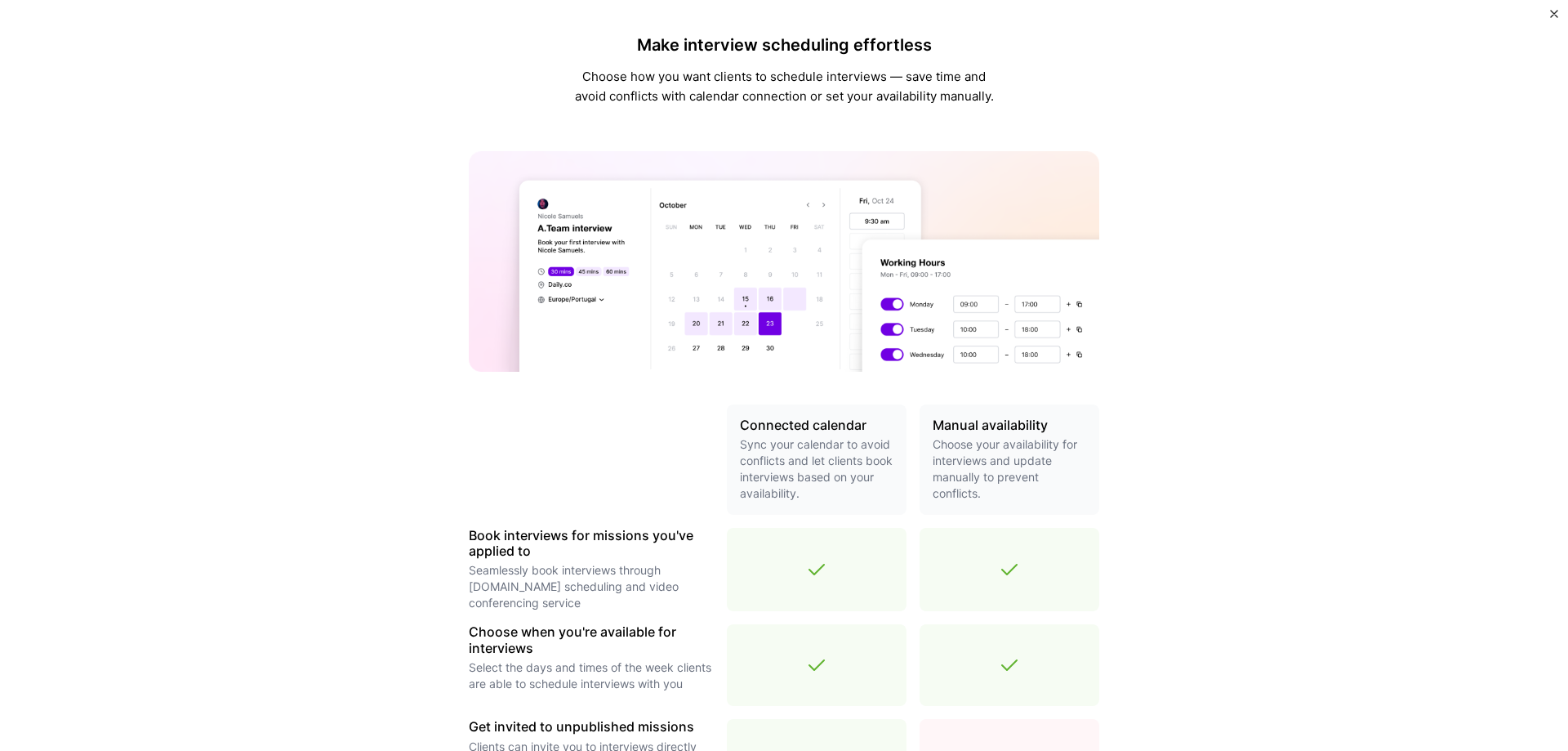
scroll to position [392, 0]
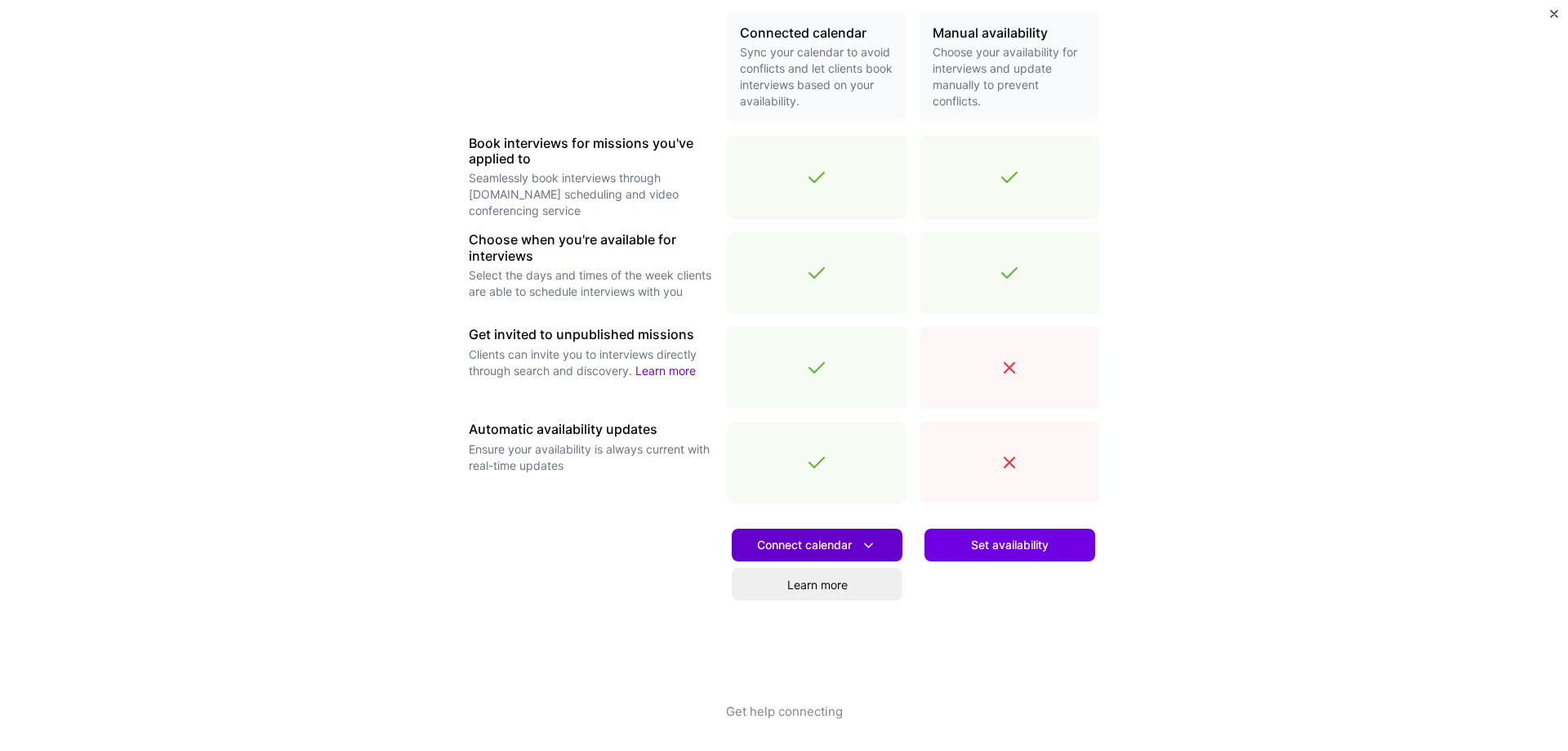
click at [820, 534] on button "Connect calendar" at bounding box center [817, 545] width 171 height 33
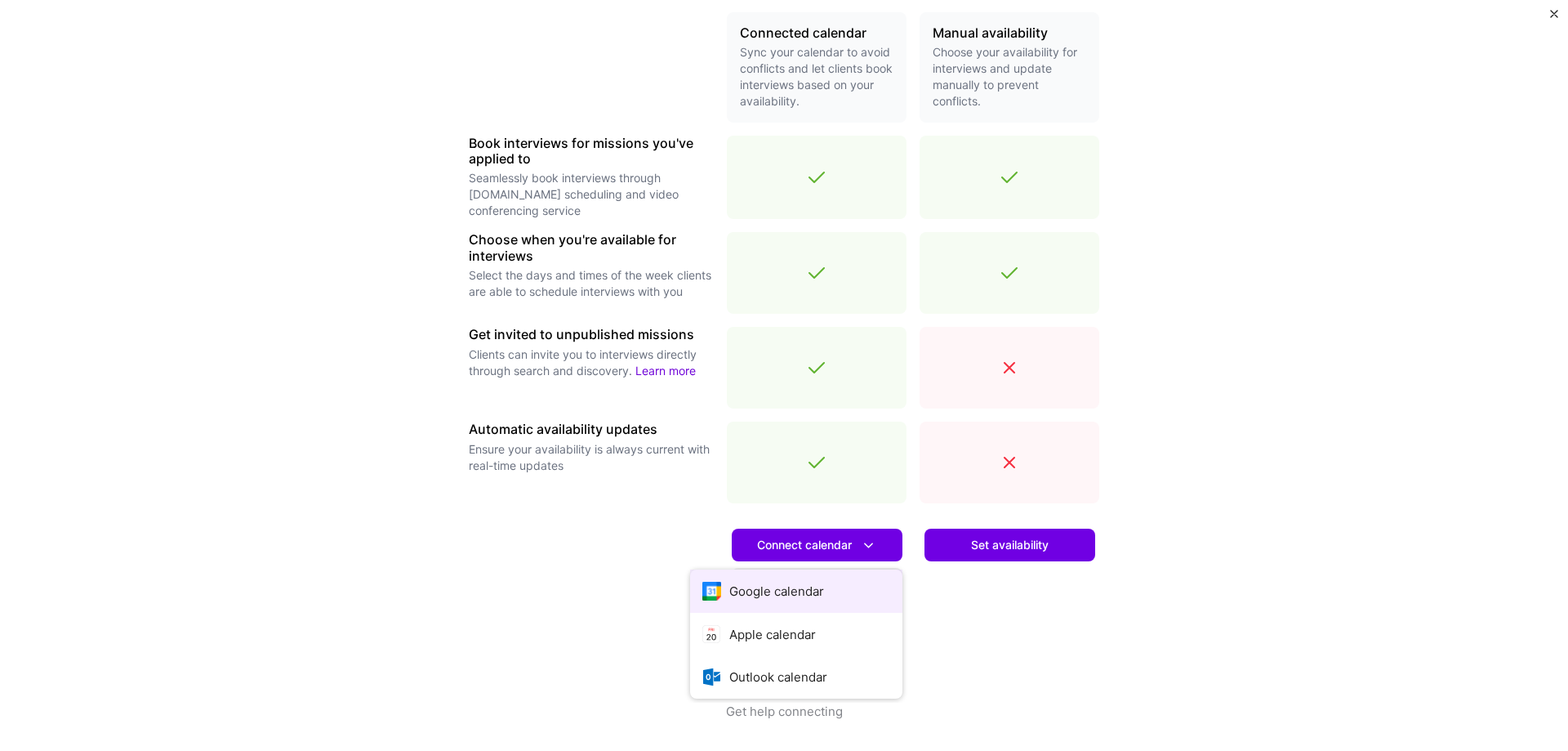
click at [788, 596] on button "Google calendar" at bounding box center [796, 591] width 212 height 43
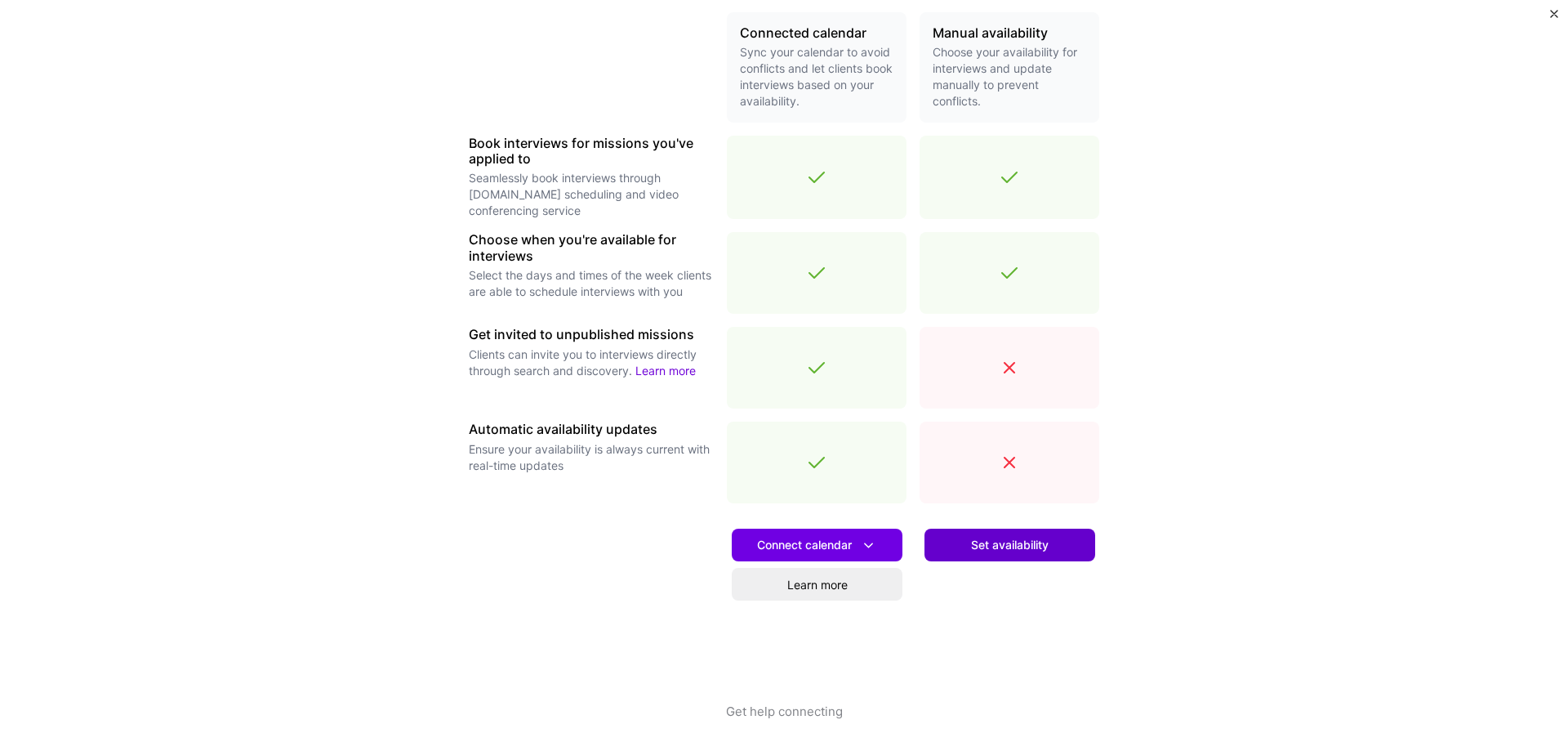
click at [1058, 550] on button "Set availability" at bounding box center [1010, 545] width 171 height 33
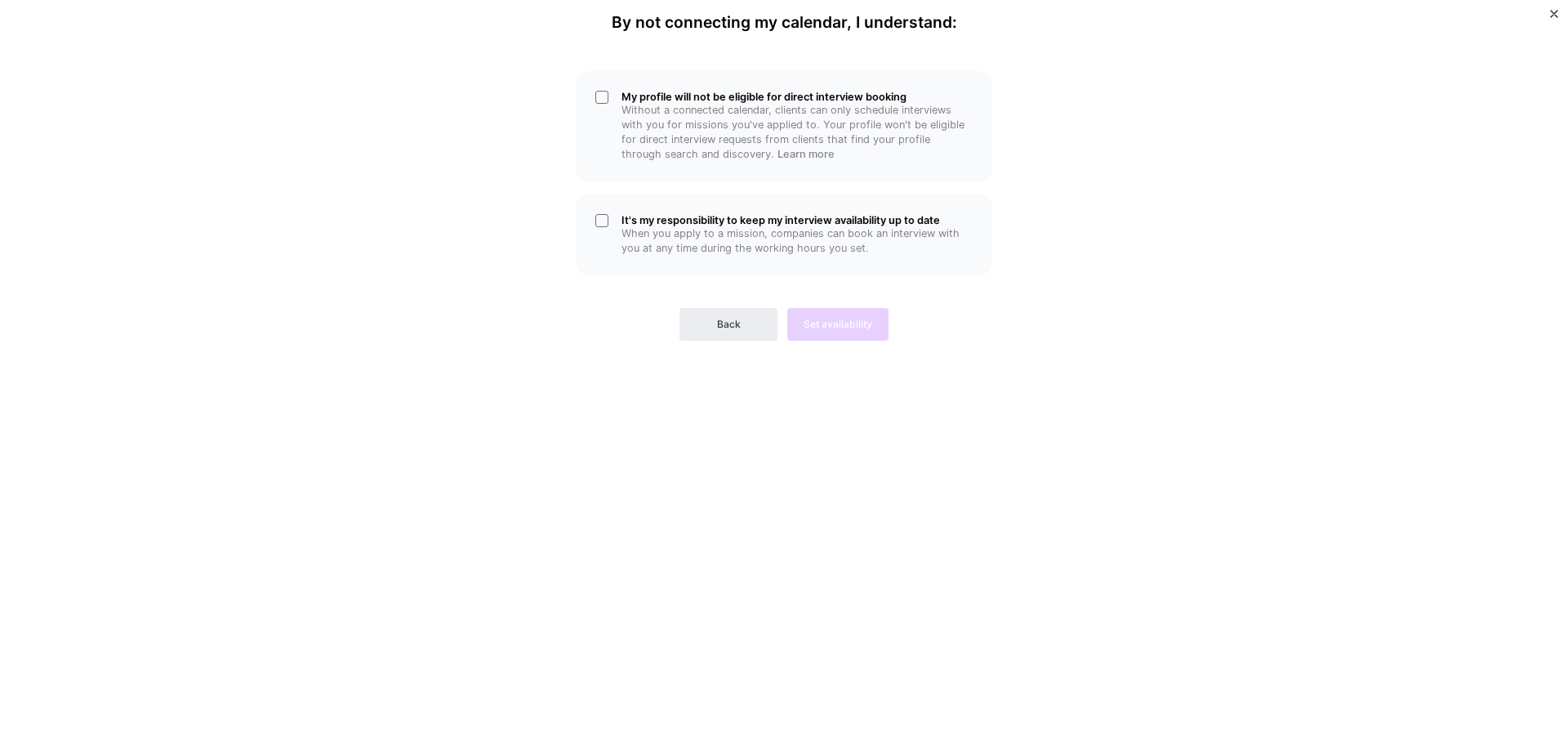
scroll to position [0, 0]
click at [664, 246] on p "When you apply to a mission, companies can book an interview with you at any ti…" at bounding box center [797, 241] width 351 height 30
click at [690, 120] on p "Without a connected calendar, clients can only schedule interviews with you for…" at bounding box center [797, 131] width 351 height 59
click at [807, 349] on div "By not connecting my calendar, I understand: My profile will not be eligible fo…" at bounding box center [784, 375] width 490 height 724
click at [834, 299] on div "Back Set availability" at bounding box center [784, 311] width 416 height 59
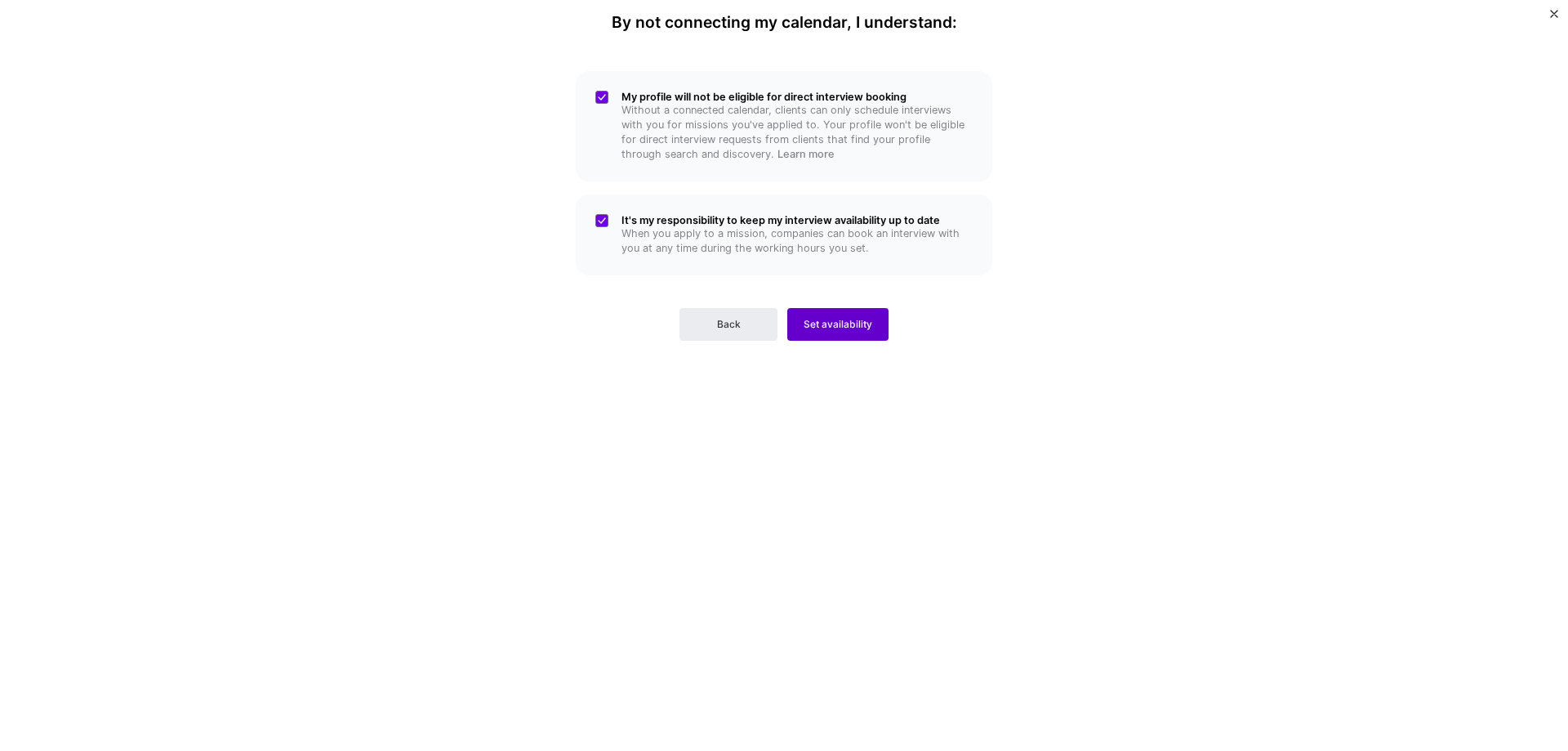
click at [839, 316] on button "Set availability" at bounding box center [838, 324] width 102 height 33
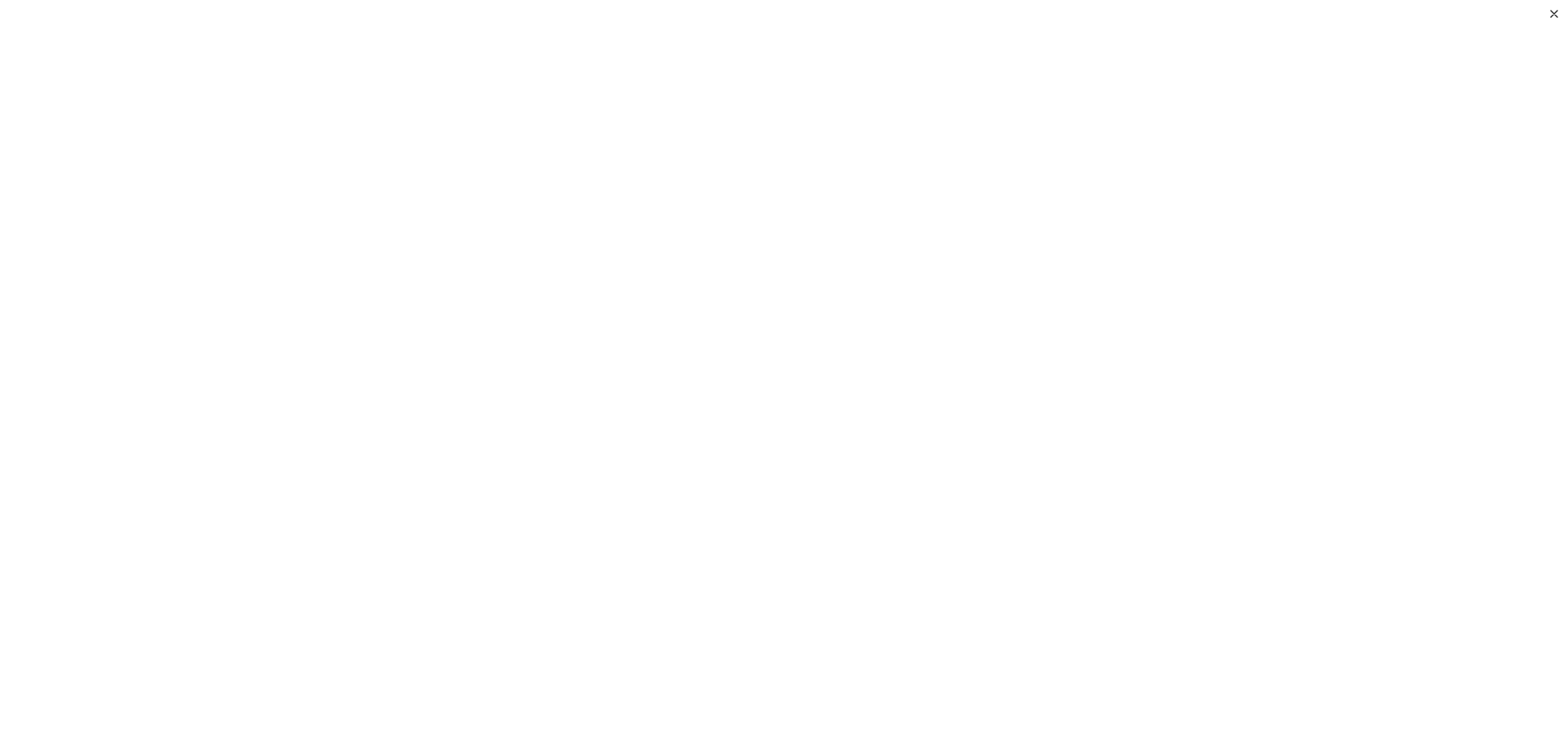
scroll to position [93, 0]
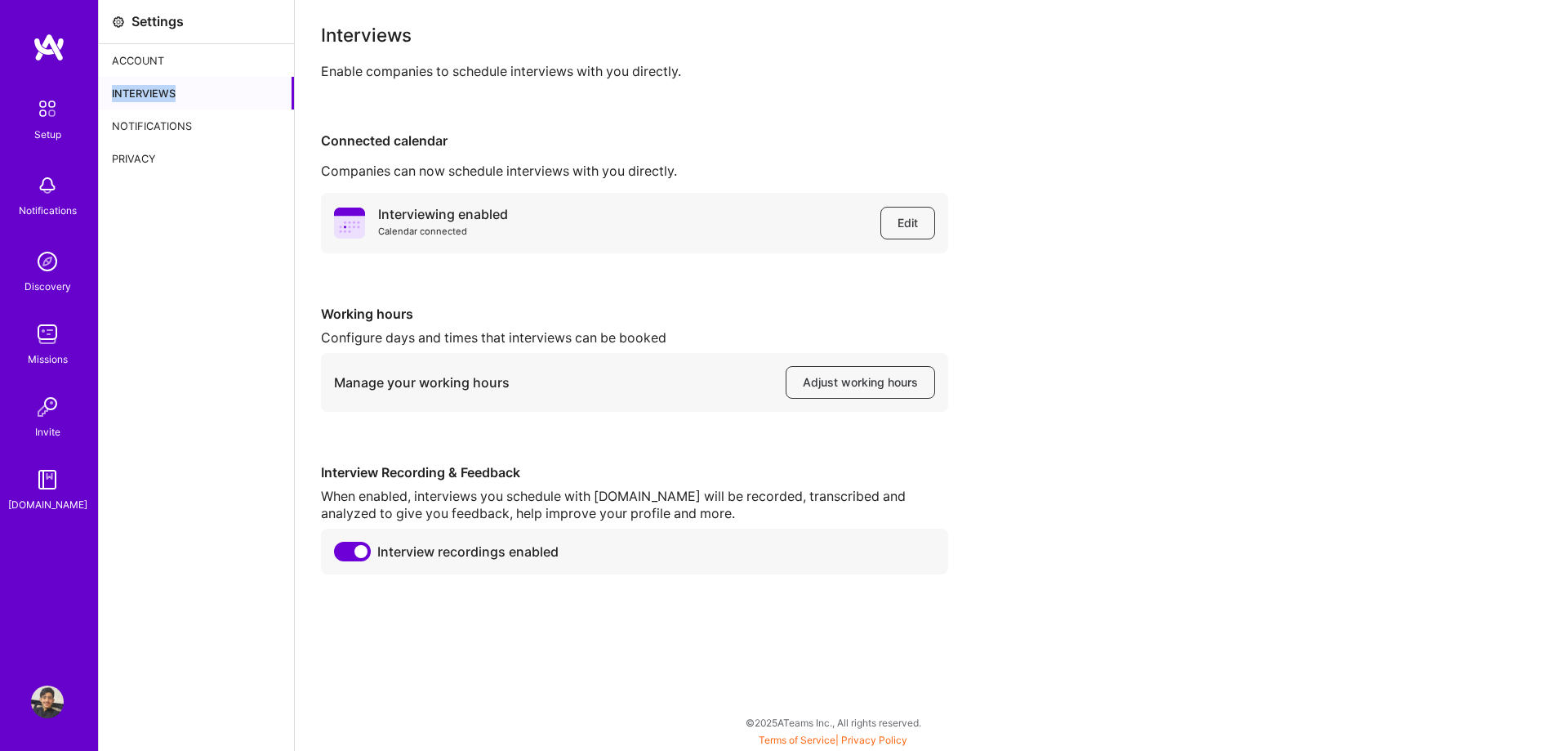
click at [51, 91] on img at bounding box center [48, 108] width 35 height 35
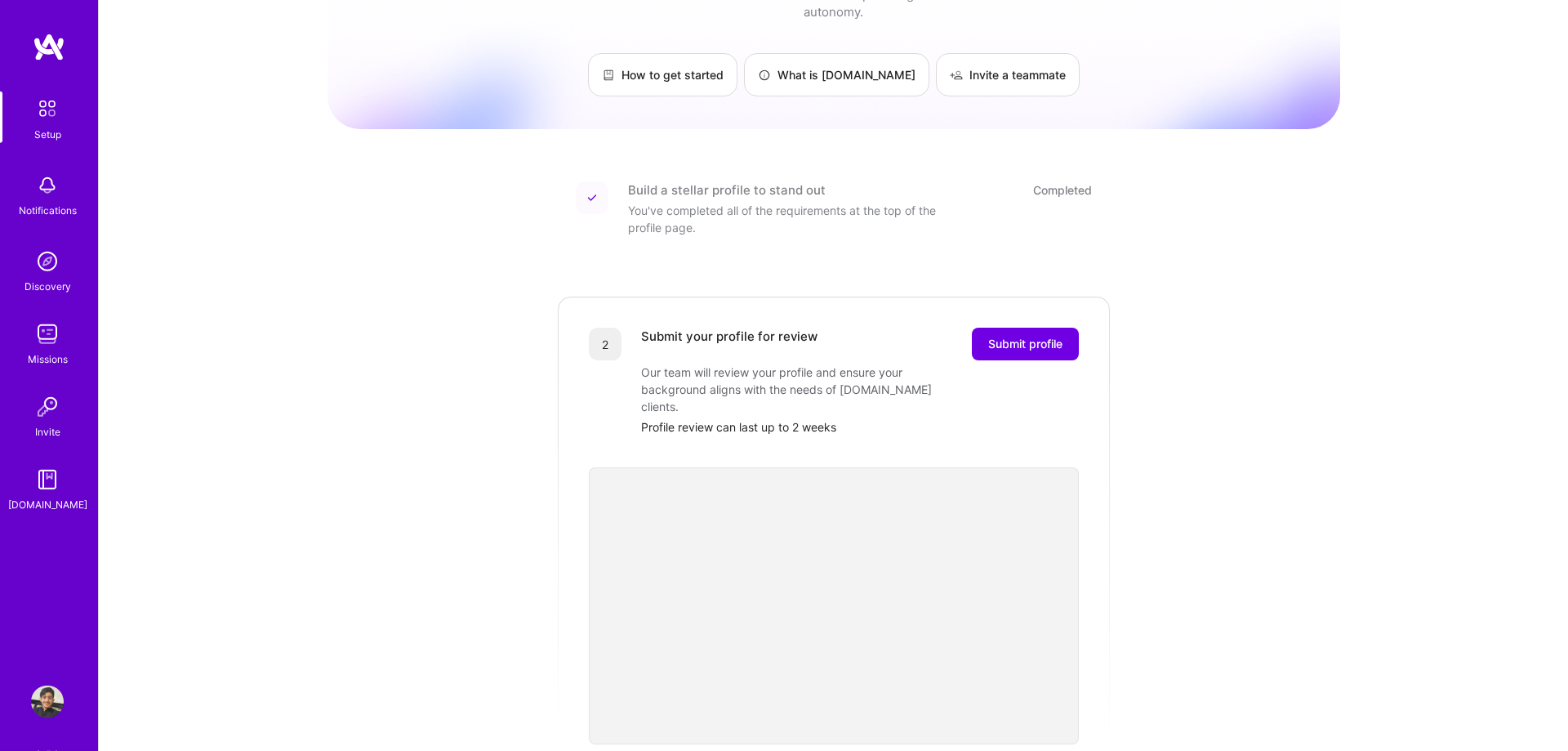
scroll to position [83, 0]
click at [1017, 335] on span "Submit profile" at bounding box center [1024, 342] width 74 height 16
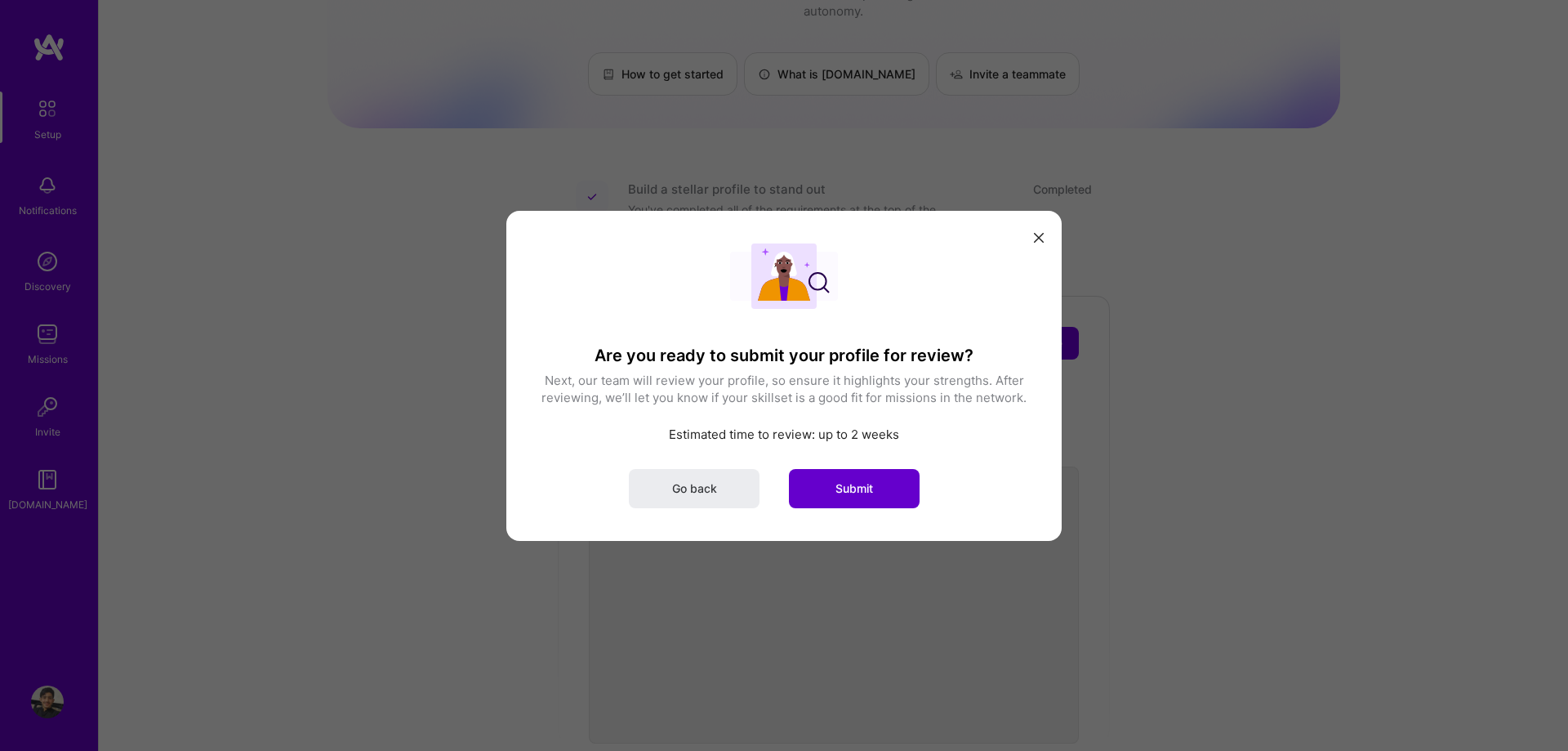
click at [839, 486] on span "Submit" at bounding box center [854, 487] width 37 height 16
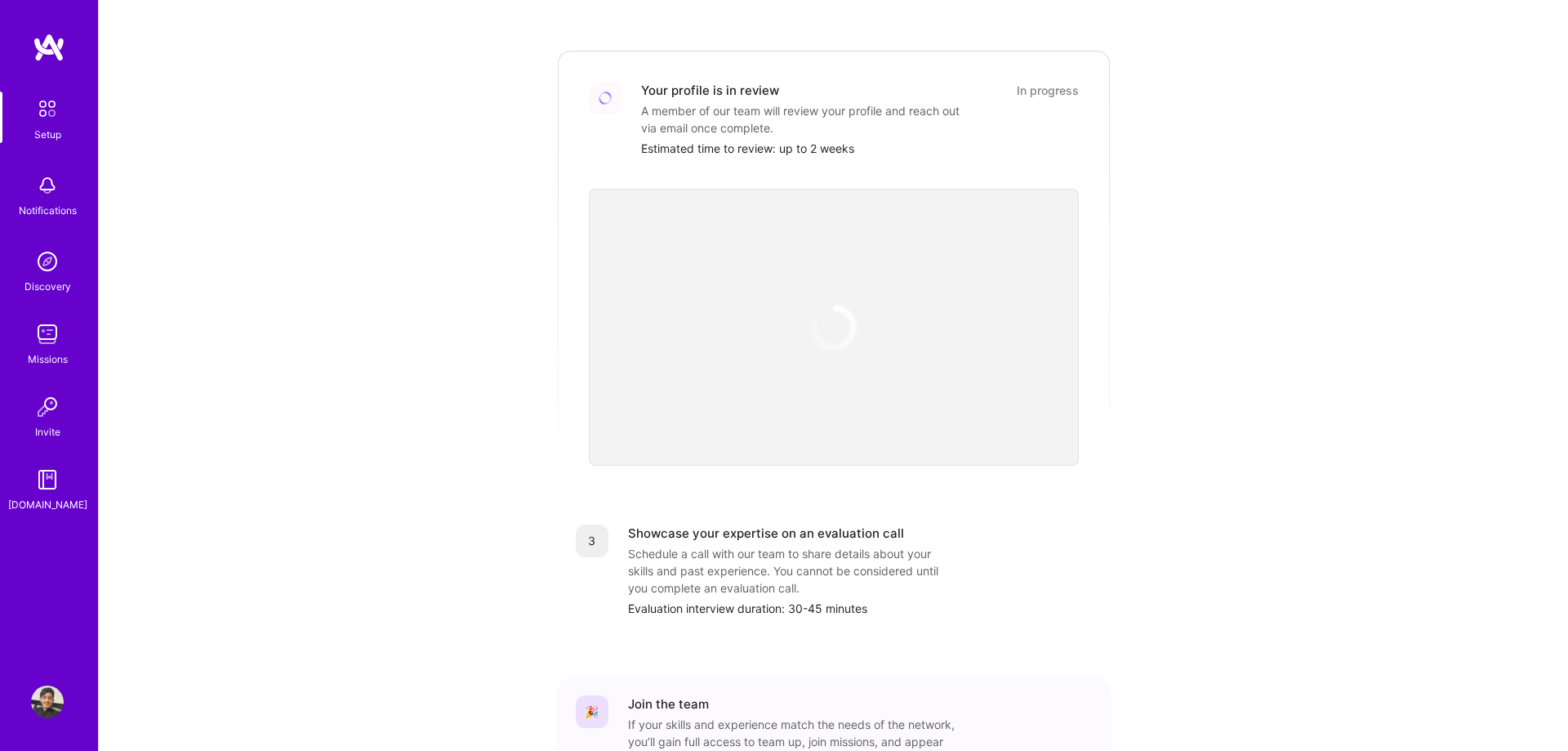
scroll to position [333, 0]
click at [58, 278] on div "Discovery" at bounding box center [48, 287] width 47 height 17
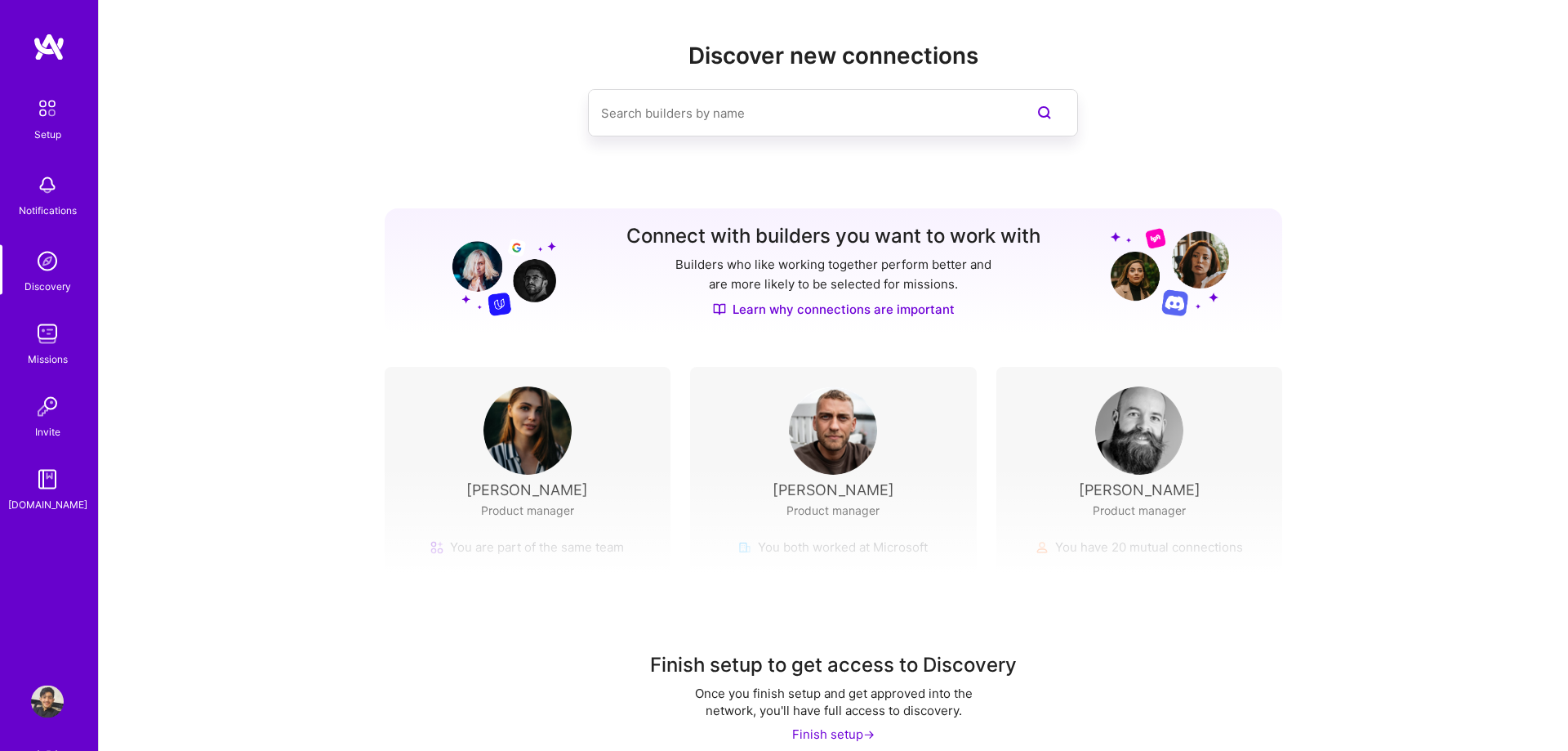
scroll to position [31, 0]
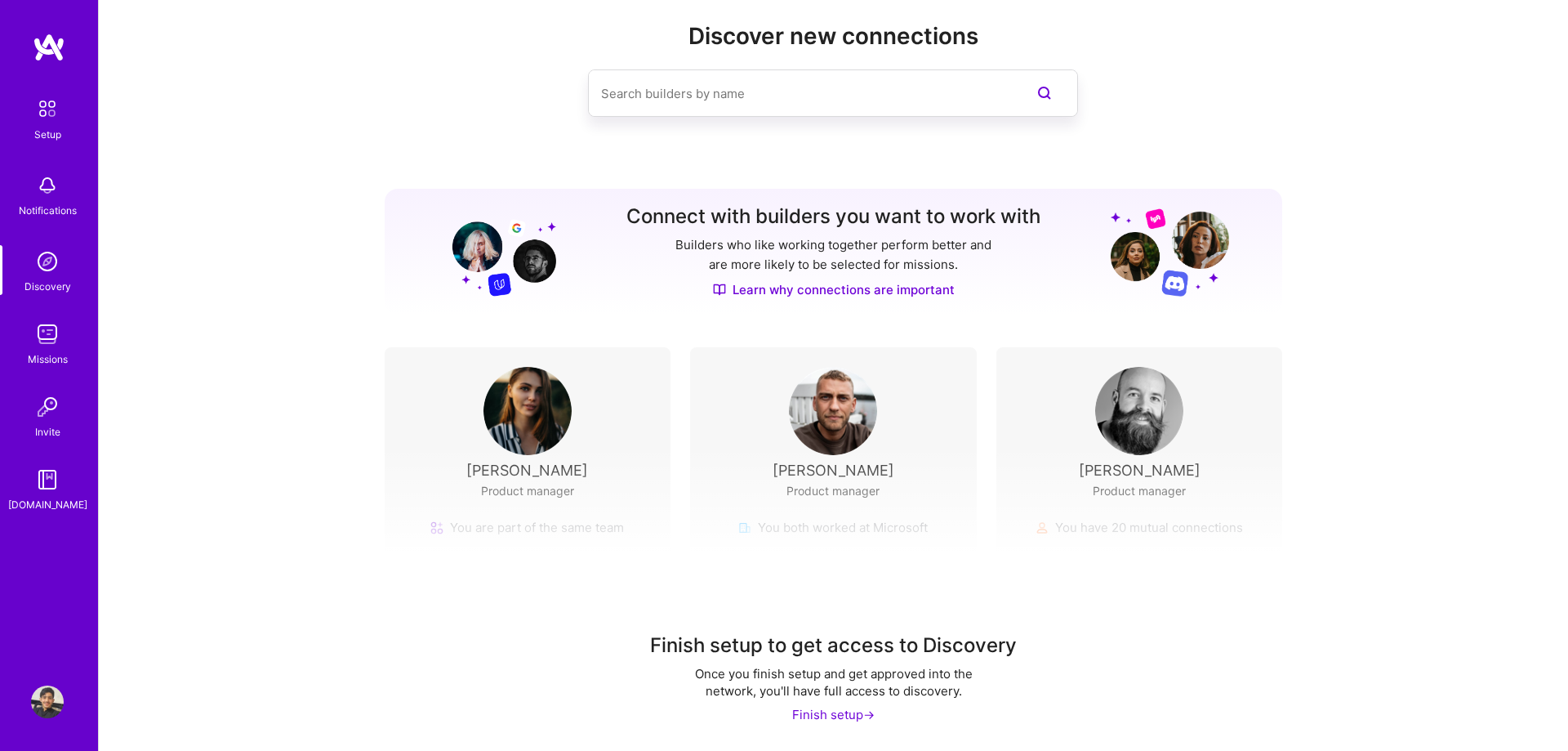
click at [38, 424] on div "Invite" at bounding box center [48, 432] width 25 height 17
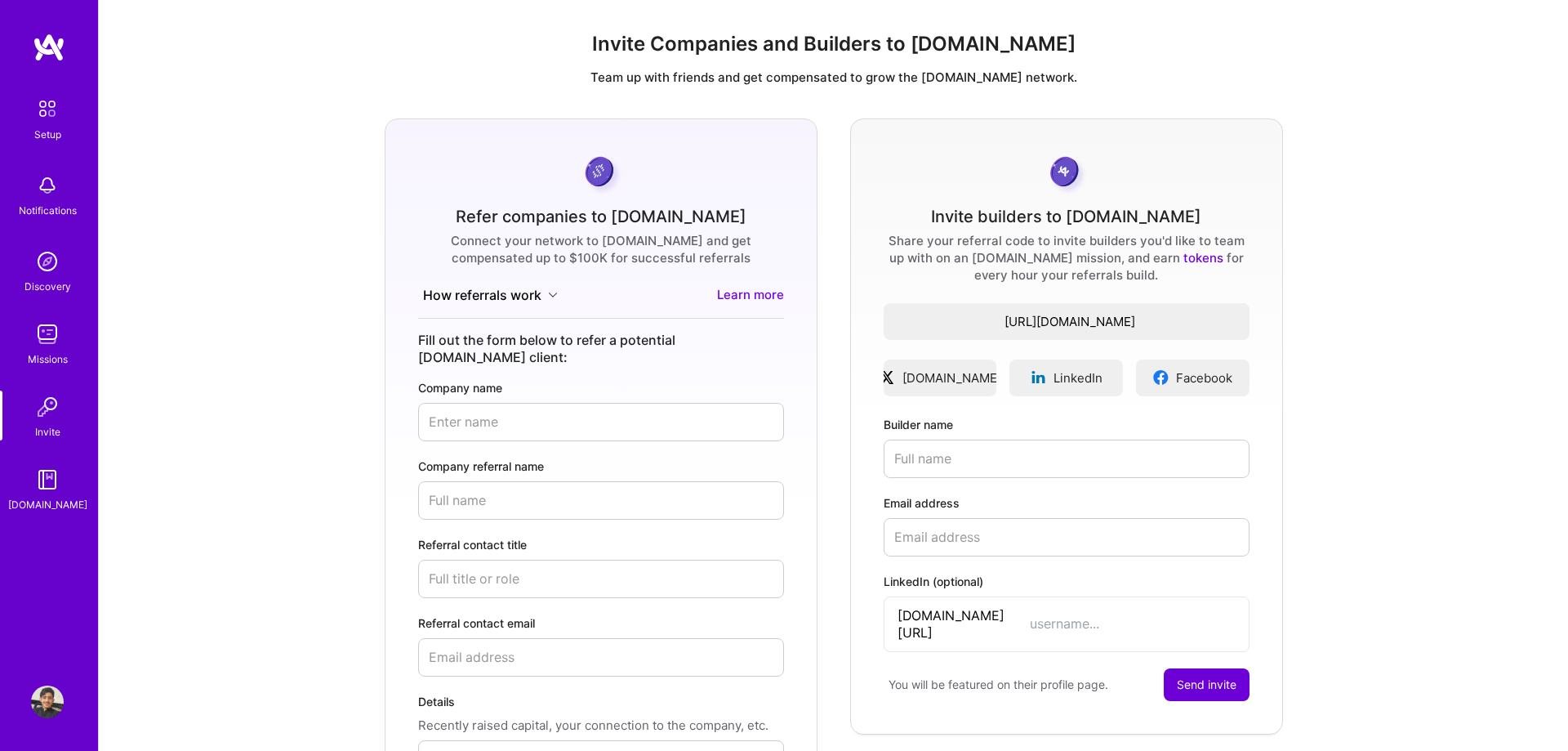
click at [50, 329] on img at bounding box center [47, 334] width 33 height 33
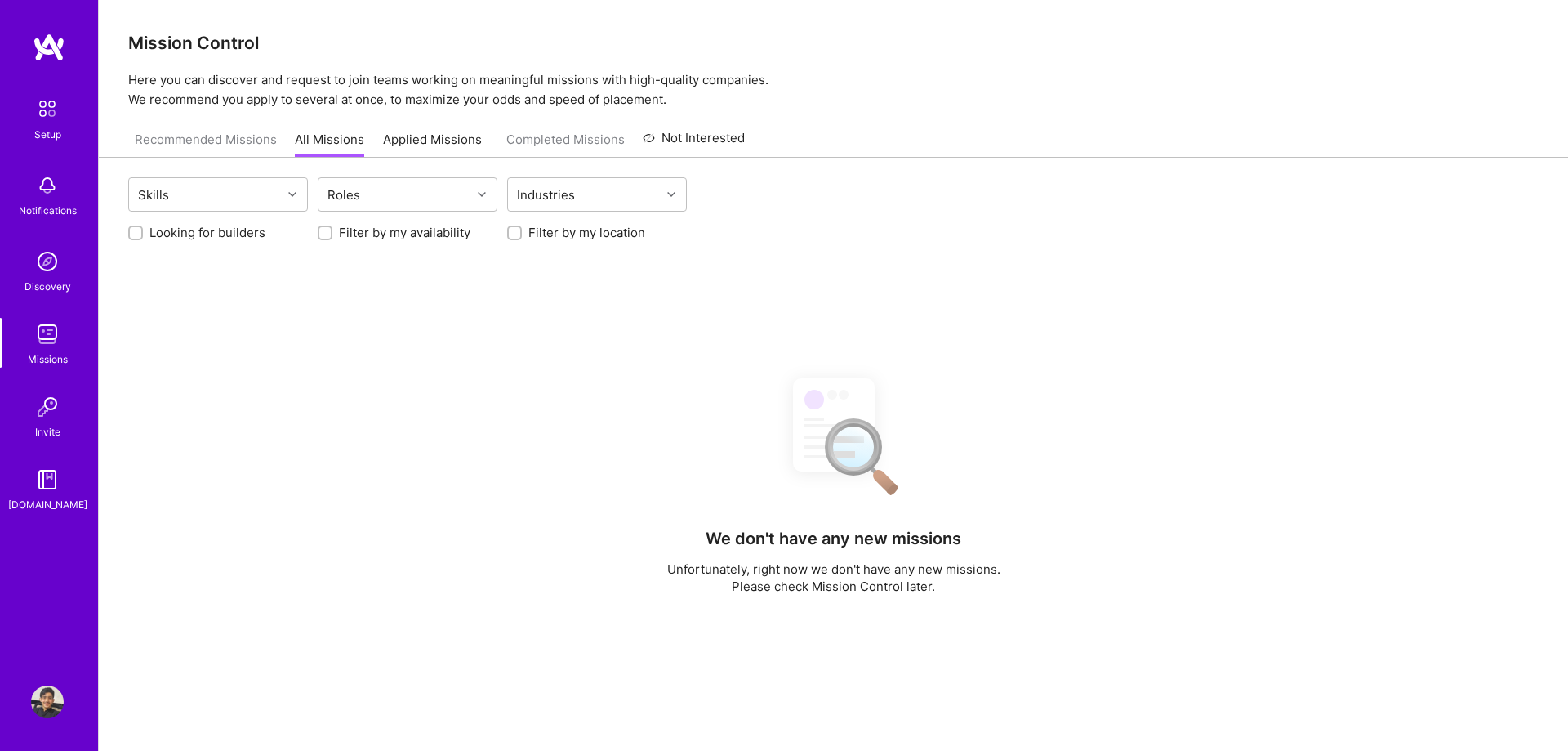
click at [62, 484] on img at bounding box center [47, 480] width 33 height 33
